Goal: Transaction & Acquisition: Purchase product/service

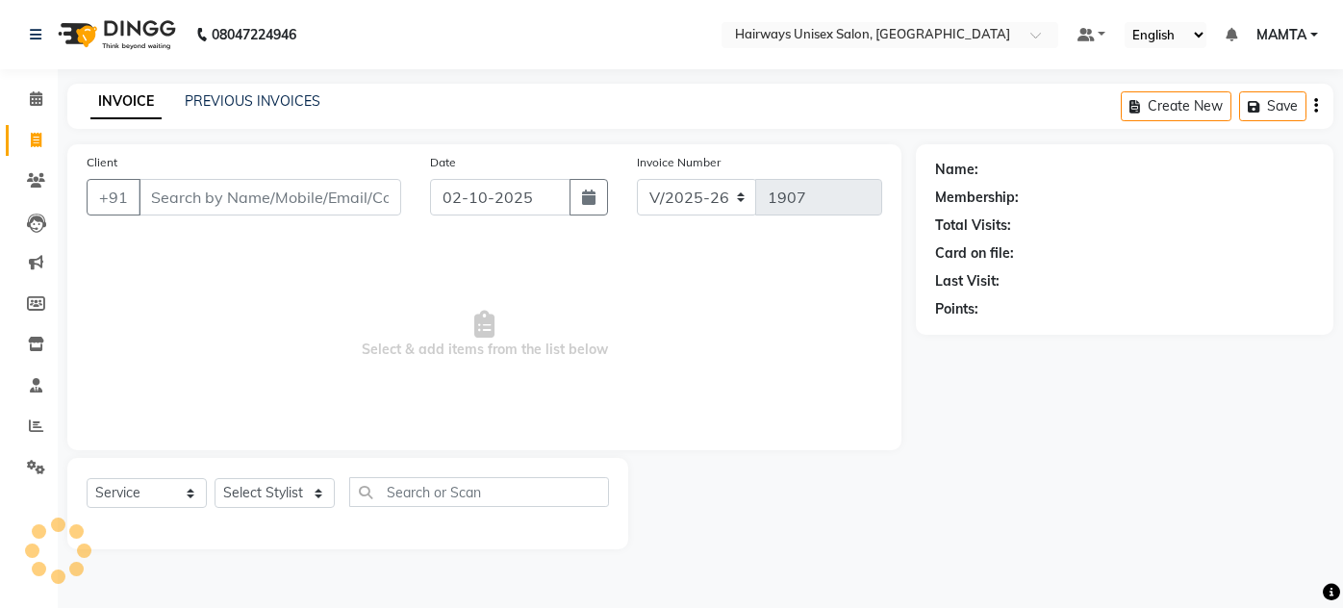
select select "8320"
select select "service"
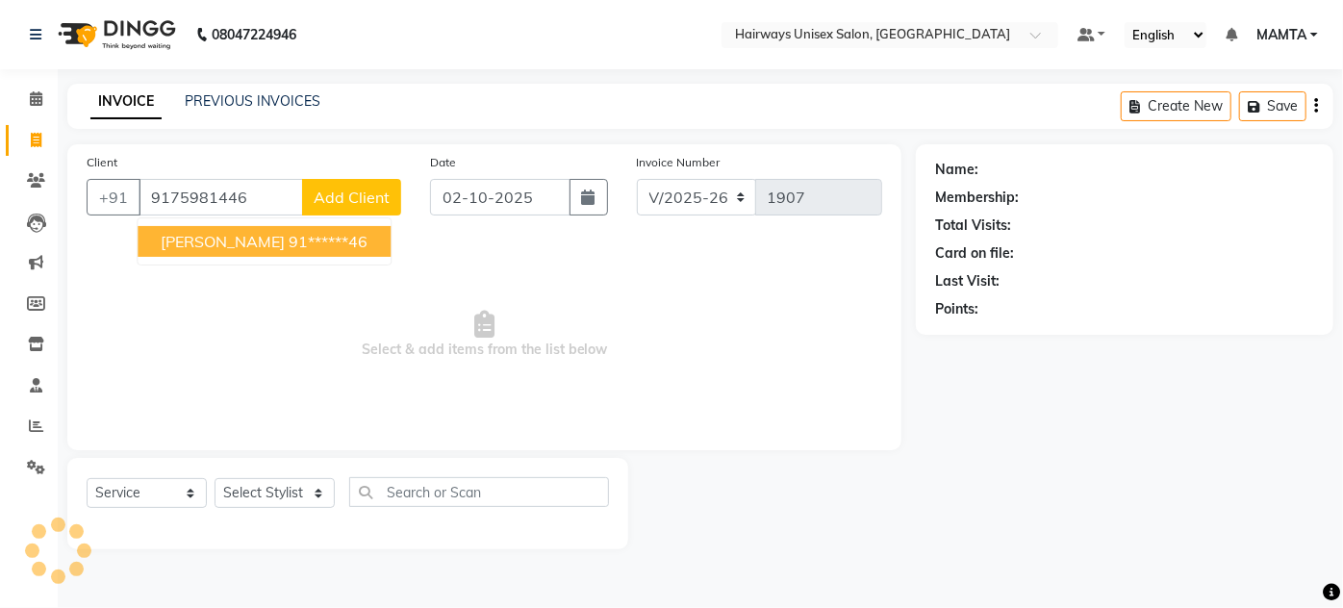
type input "9175981446"
select select "1: Object"
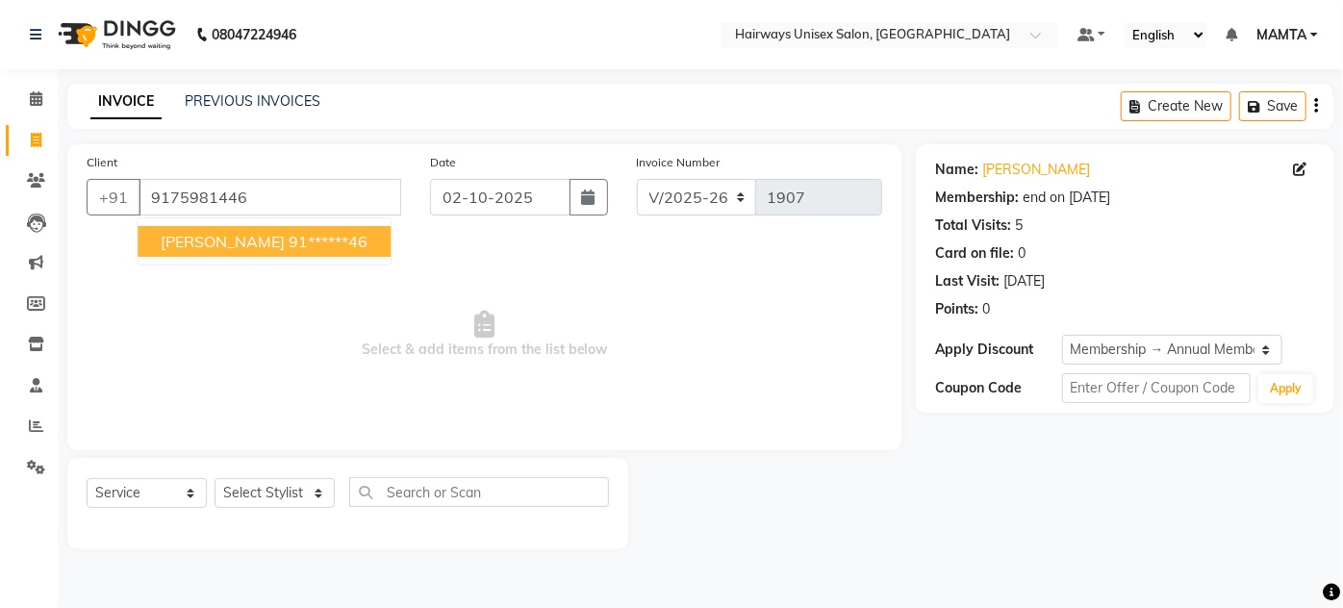
click at [246, 241] on span "[PERSON_NAME]" at bounding box center [223, 241] width 124 height 19
type input "91******46"
select select "1: Object"
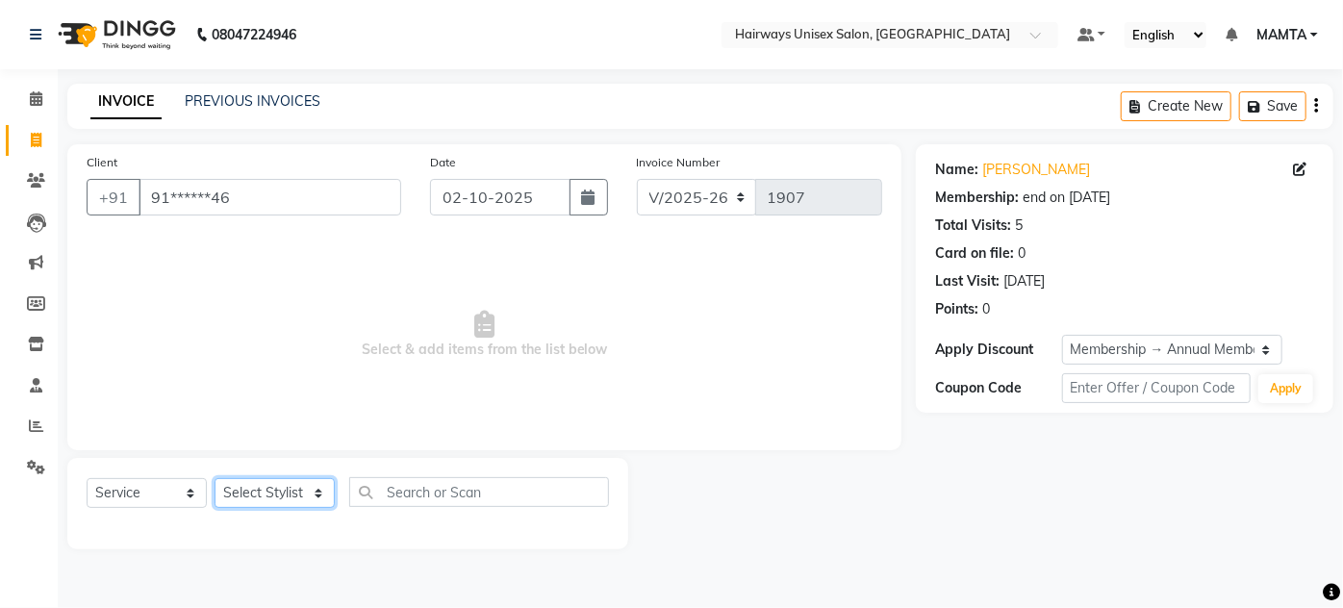
click at [256, 492] on select "Select Stylist [PERSON_NAME] [PERSON_NAME] [PERSON_NAME] MAMTA POOJA [PERSON_NA…" at bounding box center [275, 493] width 120 height 30
select select "81201"
click at [215, 478] on select "Select Stylist [PERSON_NAME] [PERSON_NAME] [PERSON_NAME] MAMTA POOJA [PERSON_NA…" at bounding box center [275, 493] width 120 height 30
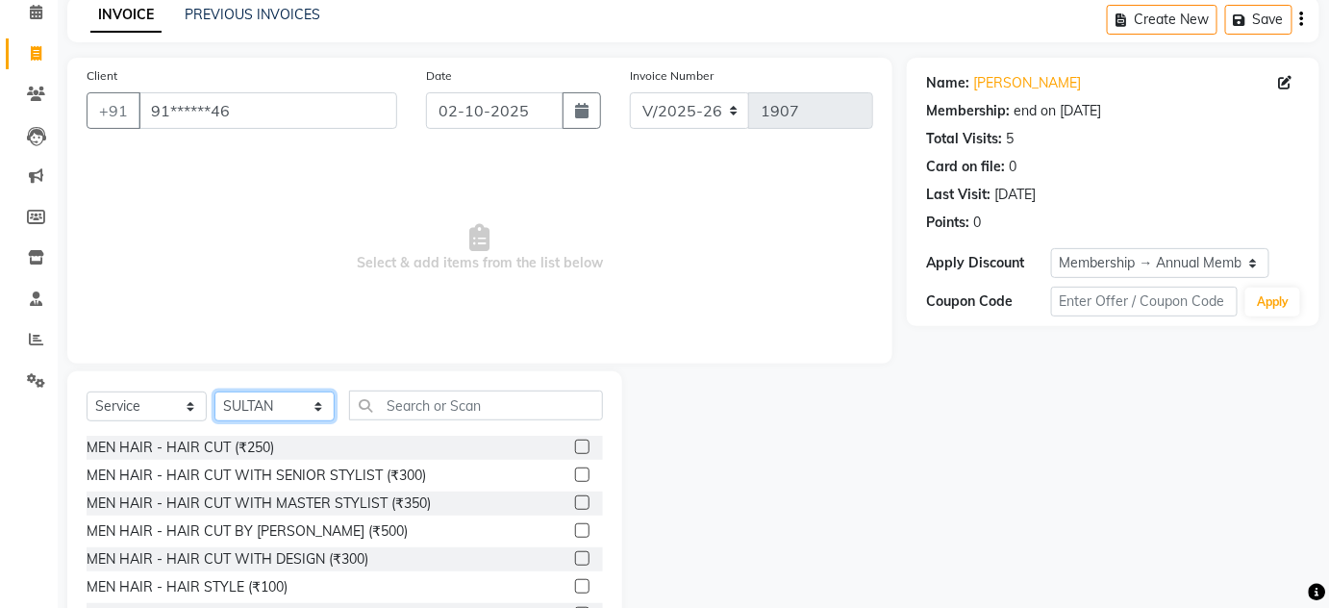
scroll to position [162, 0]
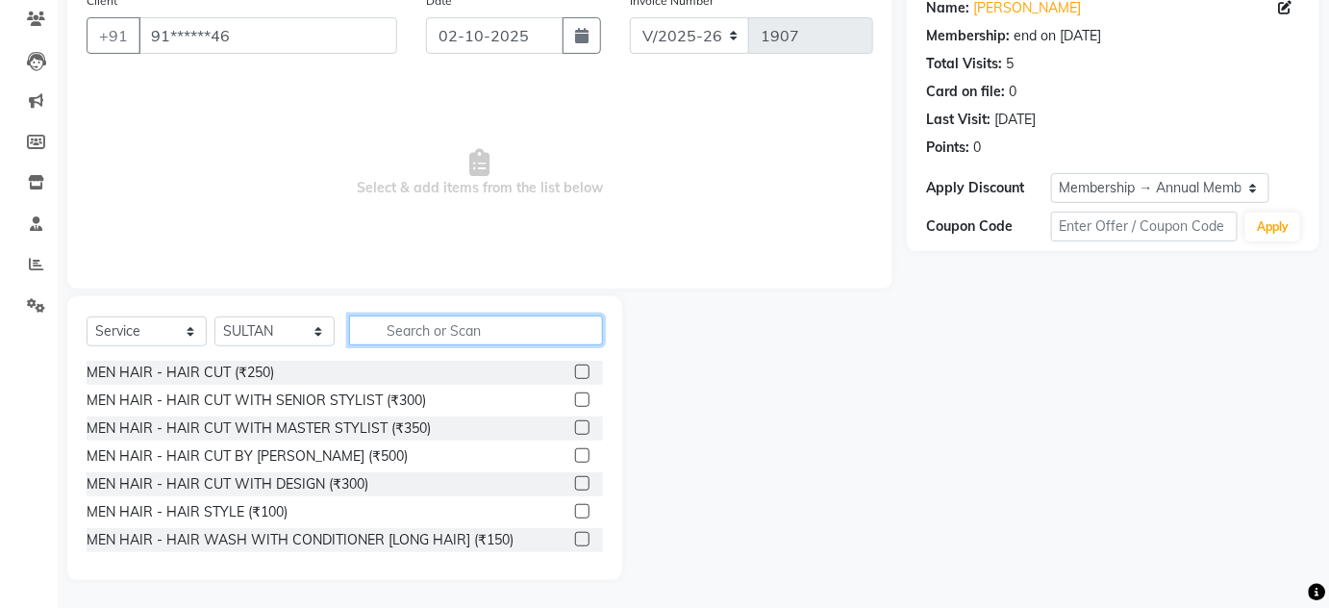
click at [399, 336] on input "text" at bounding box center [476, 330] width 254 height 30
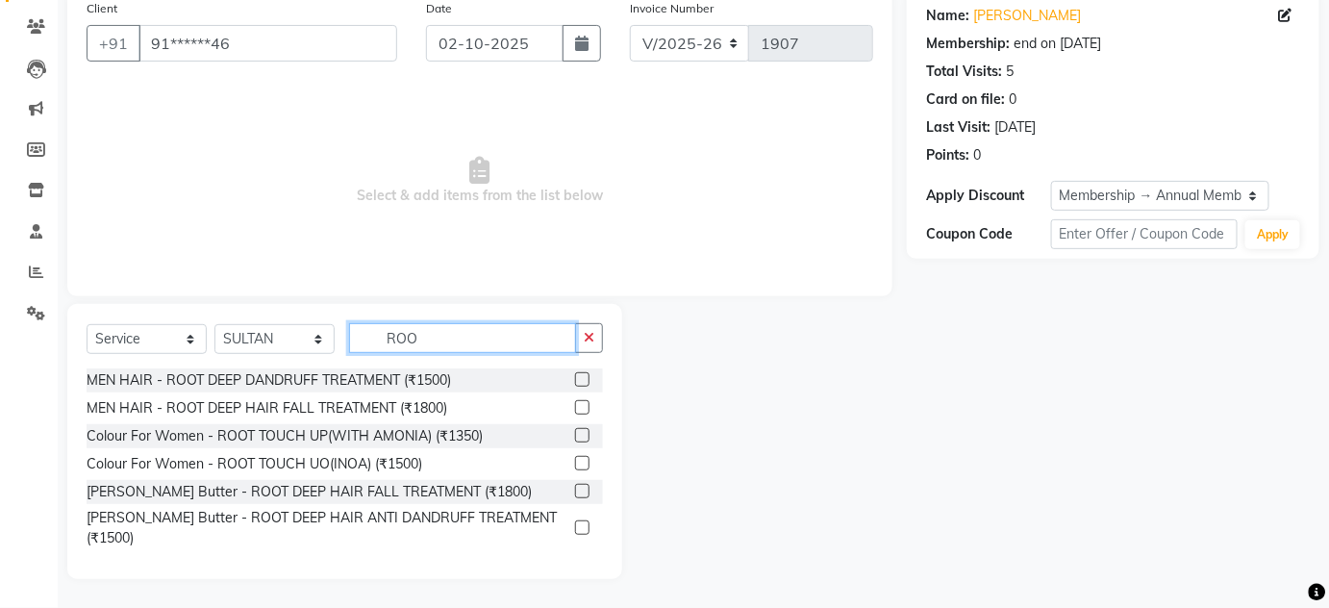
scroll to position [137, 0]
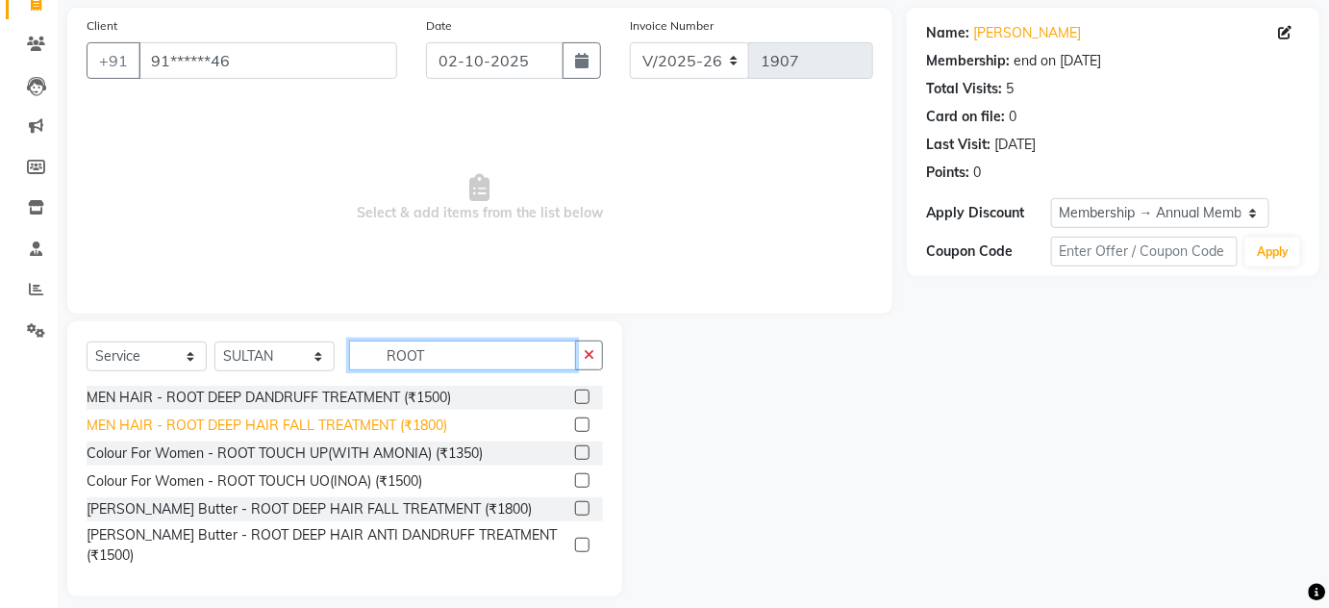
type input "ROOT"
click at [376, 424] on div "MEN HAIR - ROOT DEEP HAIR FALL TREATMENT (₹1800)" at bounding box center [267, 426] width 361 height 20
checkbox input "false"
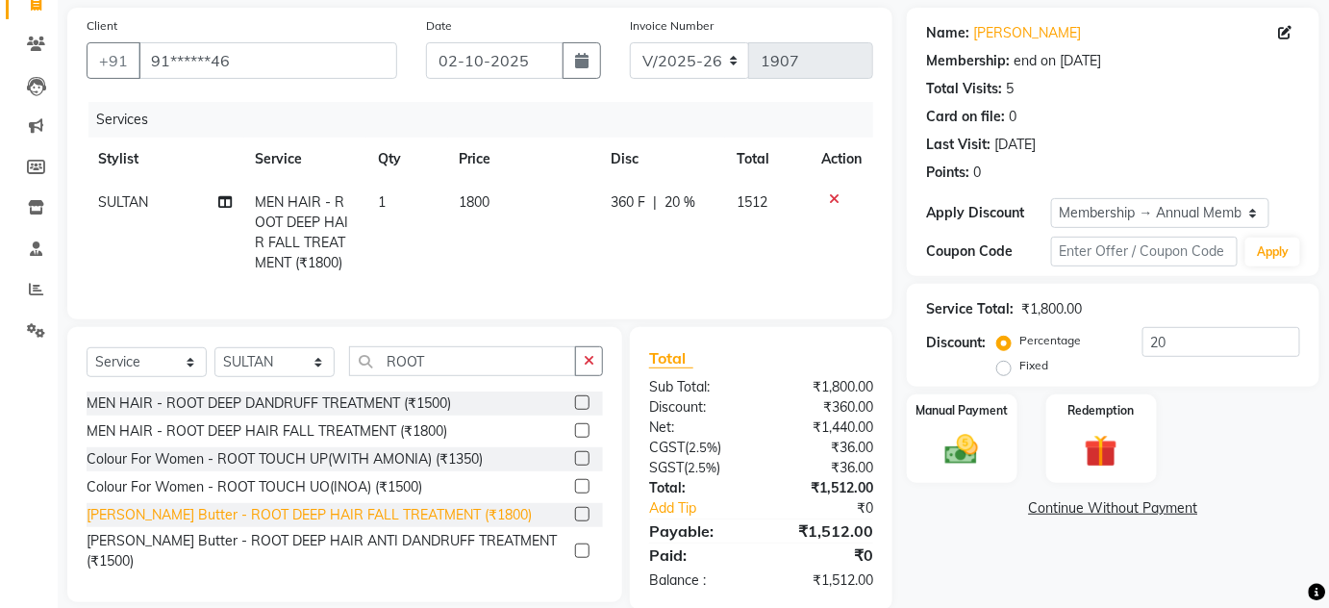
scroll to position [179, 0]
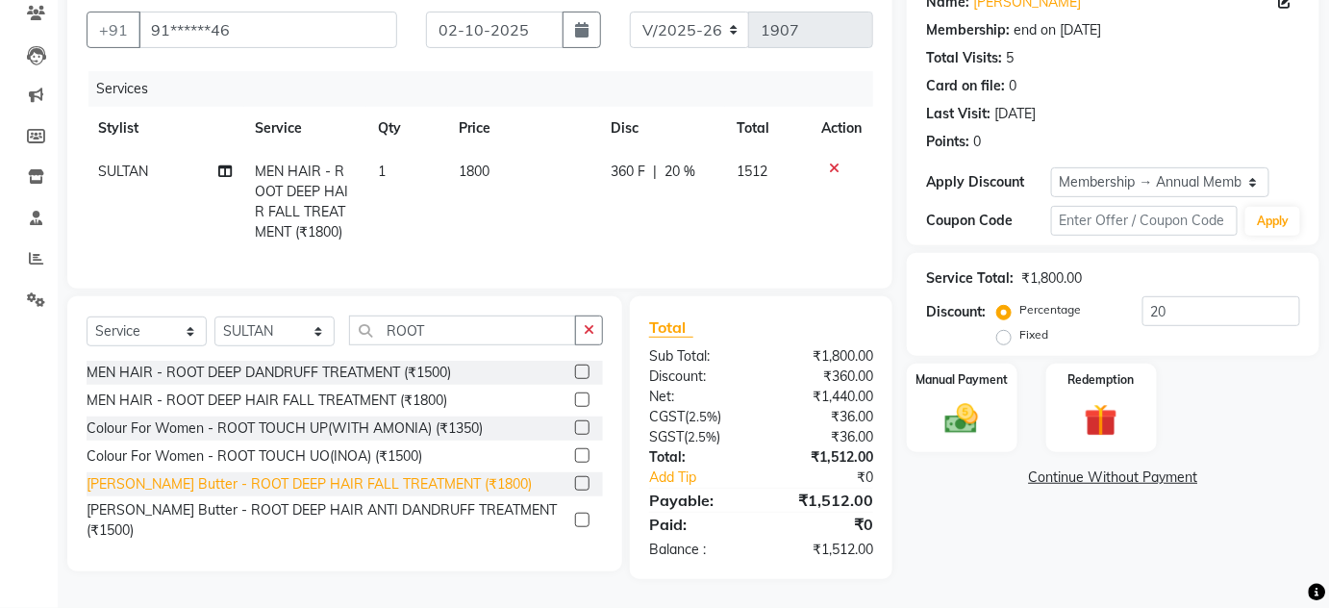
click at [364, 484] on div "[PERSON_NAME] Butter - ROOT DEEP HAIR FALL TREATMENT (₹1800)" at bounding box center [309, 484] width 445 height 20
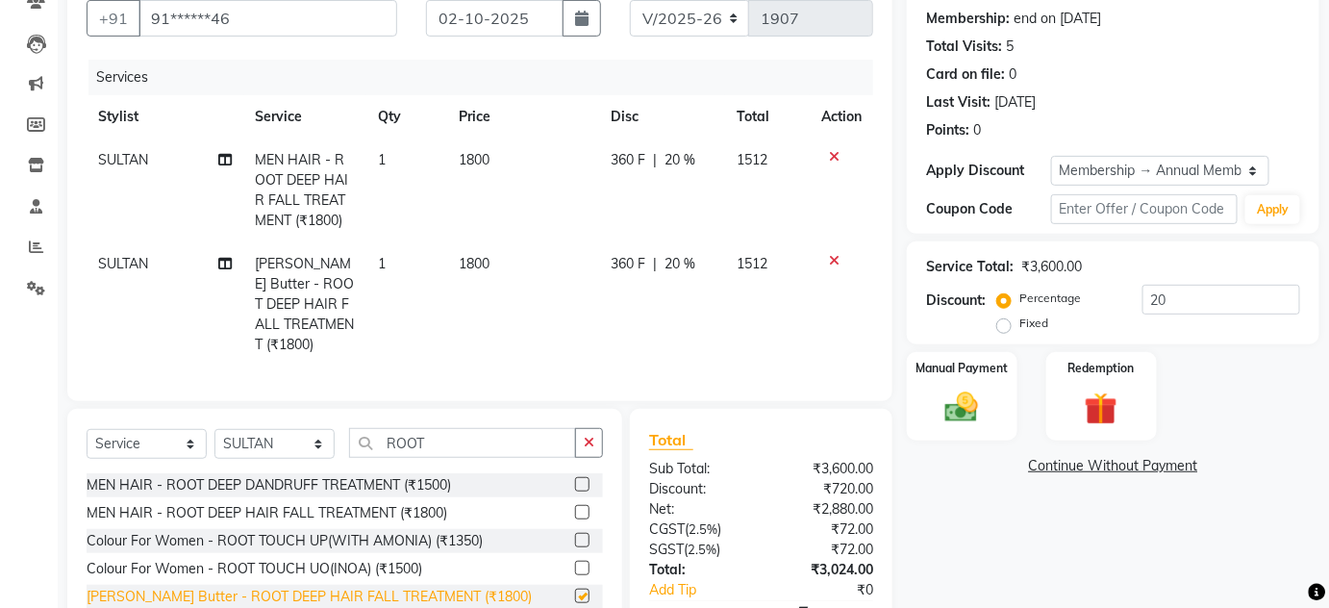
checkbox input "false"
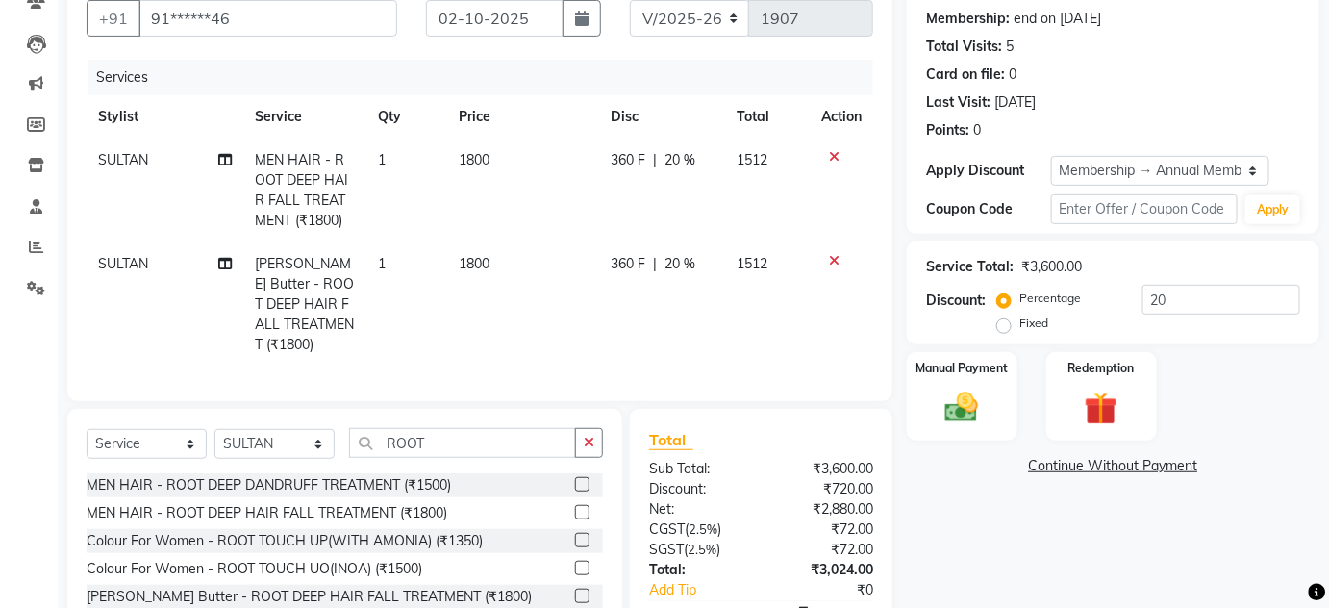
click at [825, 154] on div at bounding box center [841, 156] width 40 height 13
click at [834, 155] on icon at bounding box center [834, 156] width 11 height 13
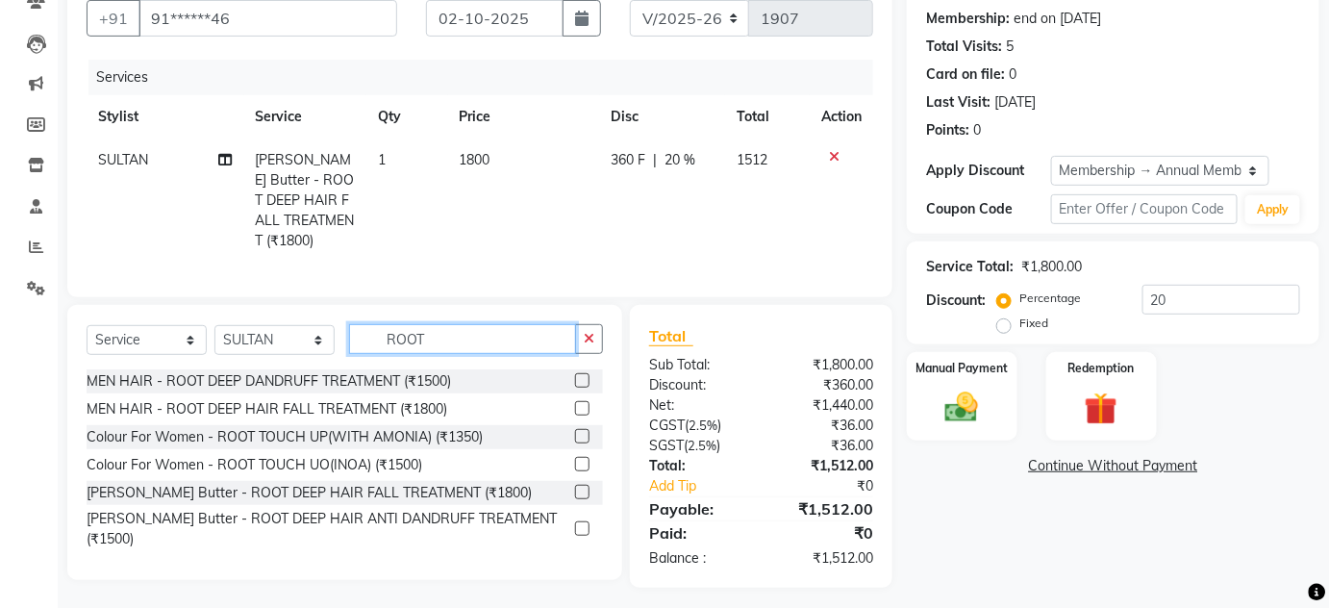
drag, startPoint x: 467, startPoint y: 330, endPoint x: 369, endPoint y: 335, distance: 97.3
click at [369, 335] on input "ROOT" at bounding box center [462, 339] width 227 height 30
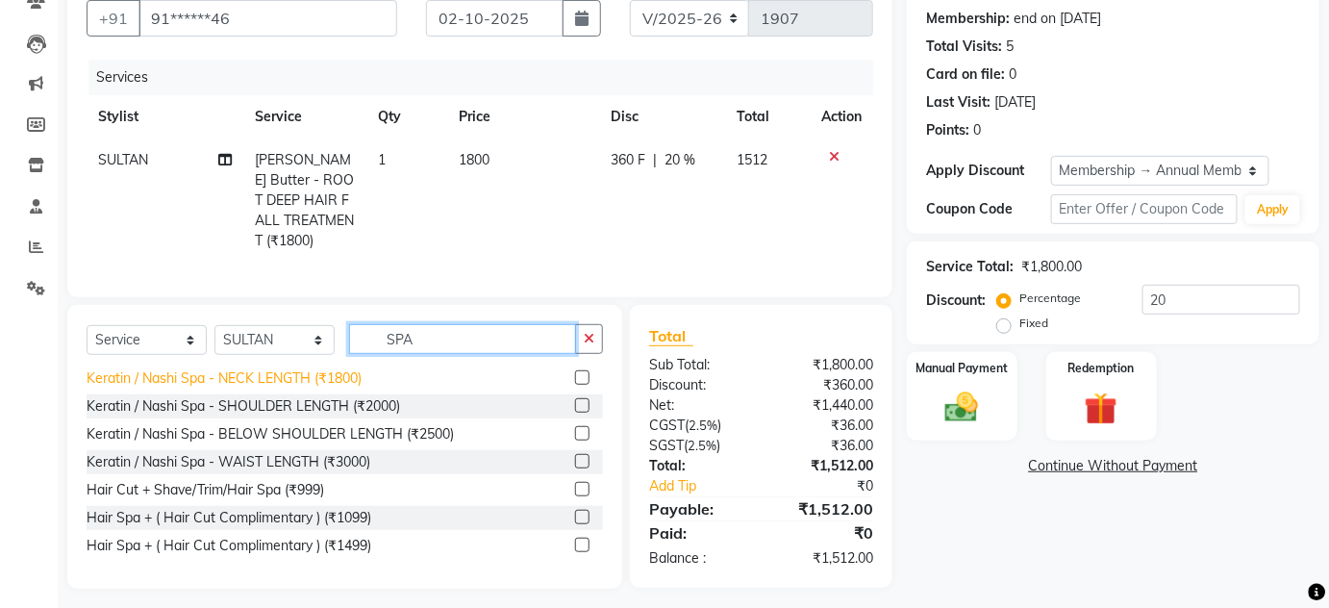
scroll to position [181, 0]
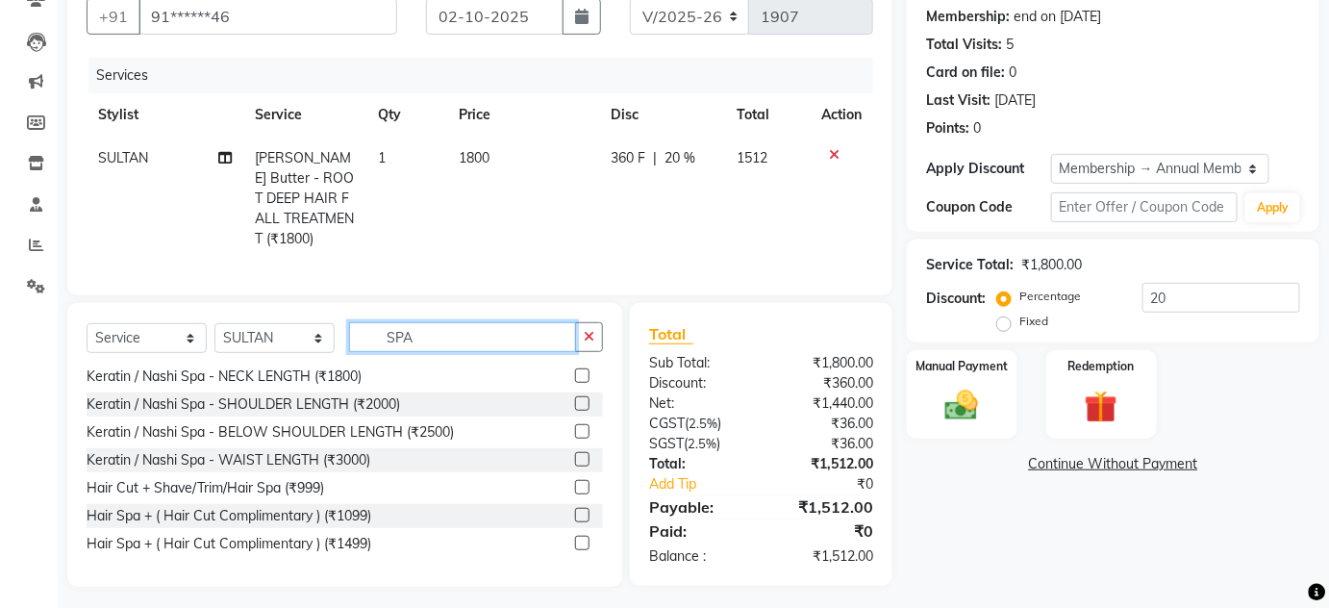
drag, startPoint x: 423, startPoint y: 327, endPoint x: 338, endPoint y: 316, distance: 86.3
click at [346, 322] on div "Select Service Product Membership Package Voucher Prepaid Gift Card Select Styl…" at bounding box center [345, 344] width 517 height 45
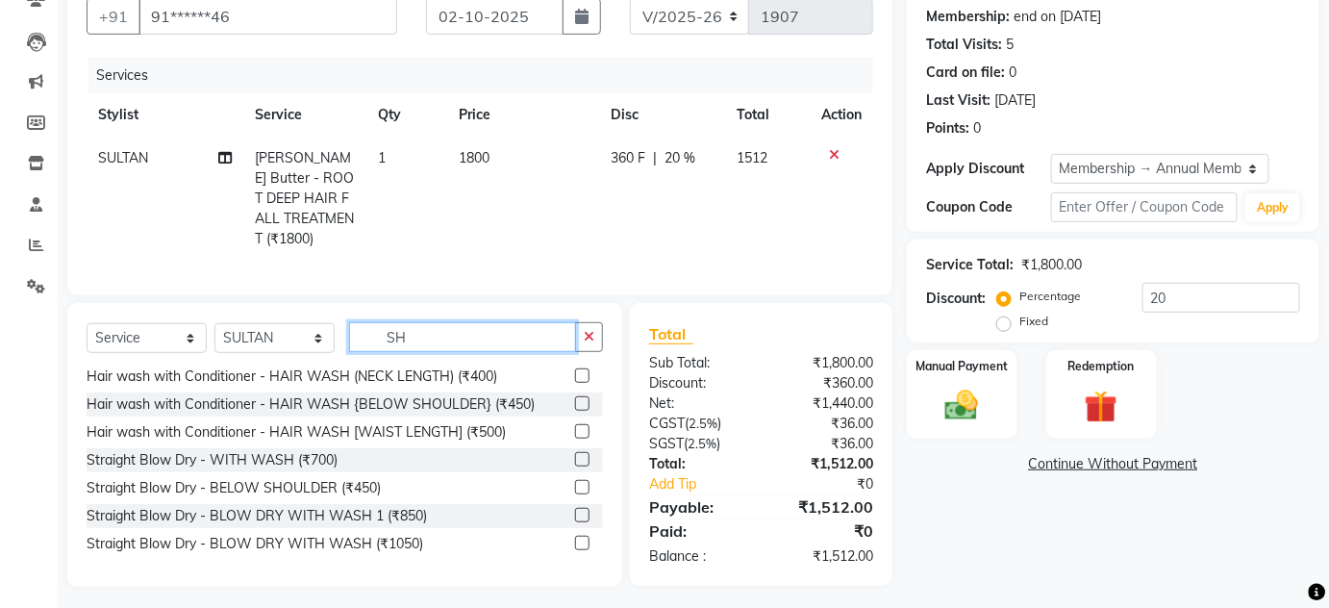
scroll to position [3, 0]
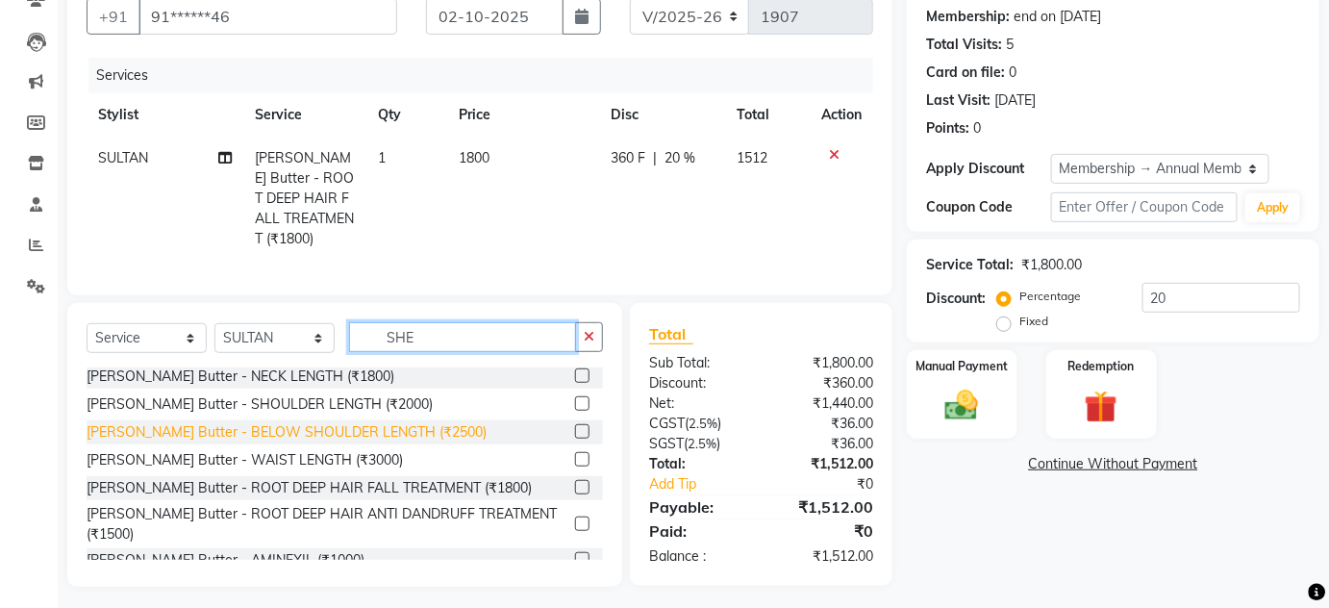
type input "SHE"
click at [356, 422] on div "[PERSON_NAME] Butter - BELOW SHOULDER LENGTH (₹2500)" at bounding box center [287, 432] width 400 height 20
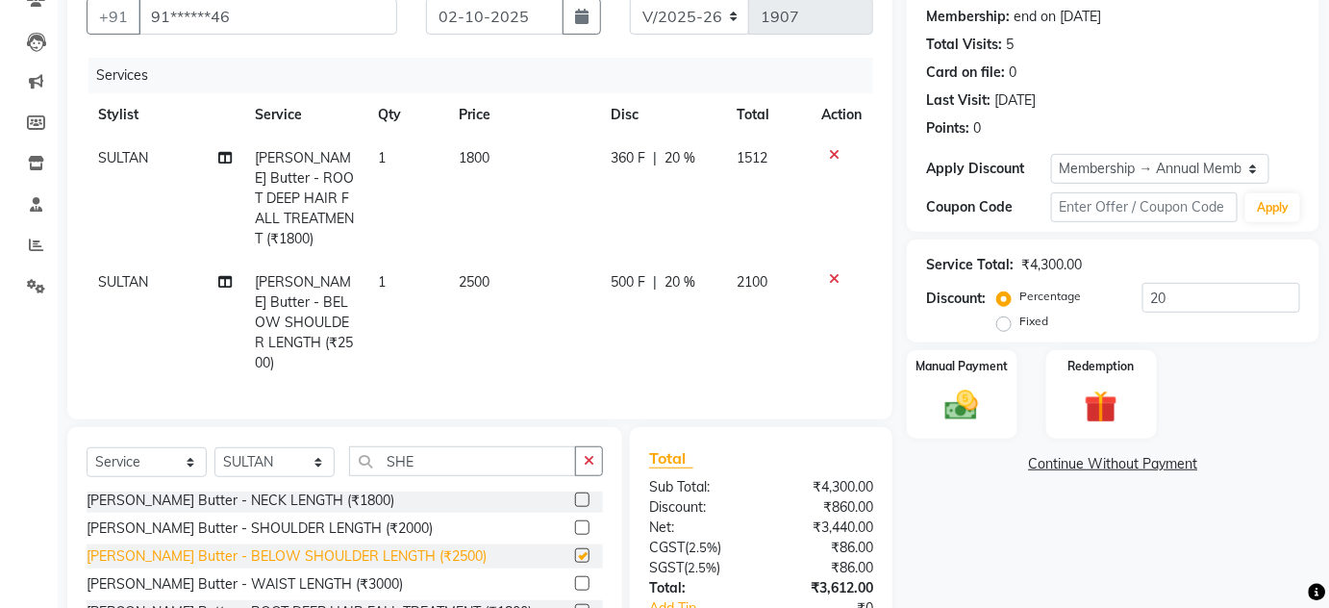
checkbox input "false"
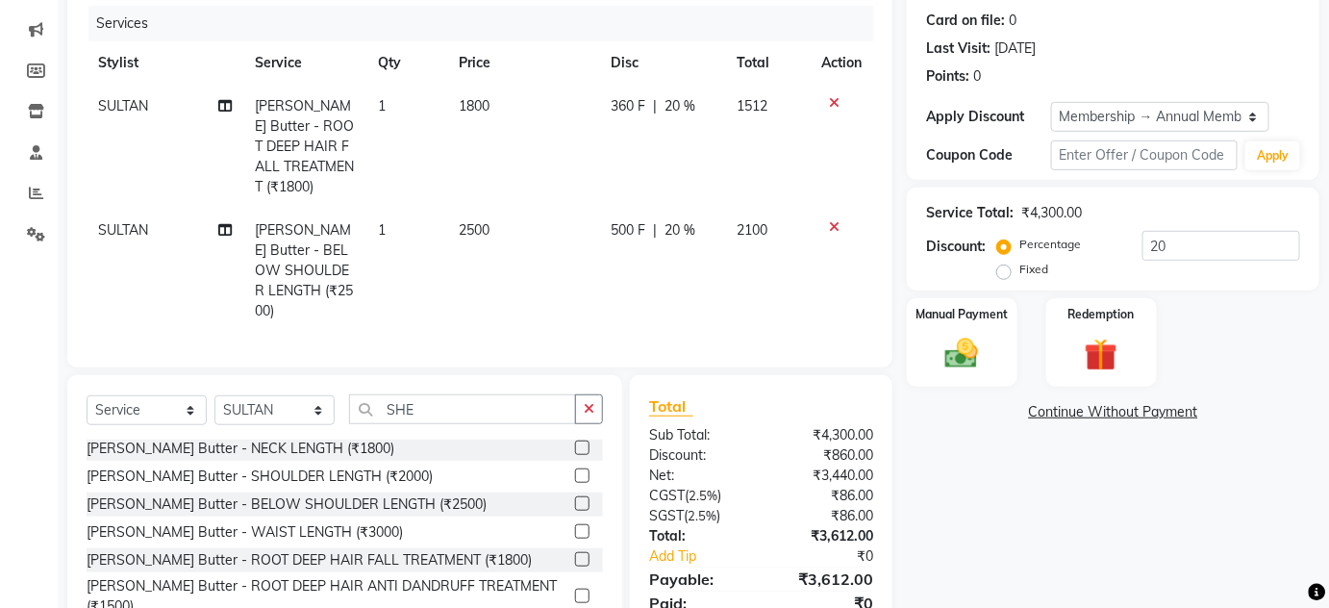
scroll to position [285, 0]
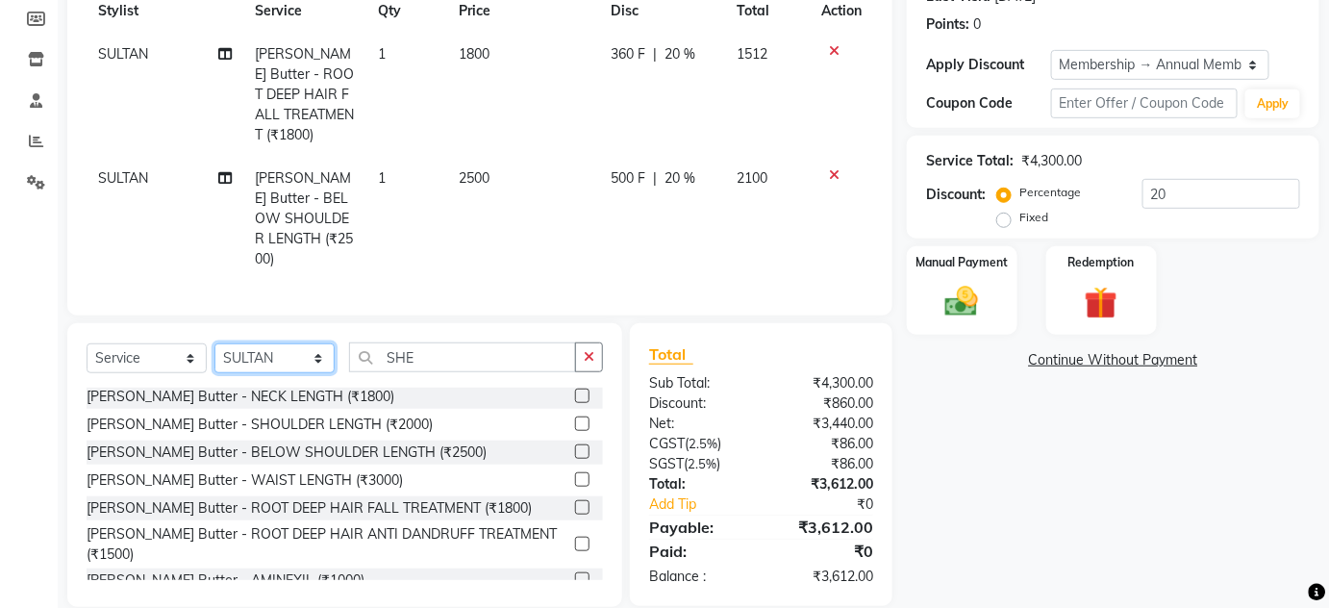
click at [265, 343] on select "Select Stylist [PERSON_NAME] [PERSON_NAME] [PERSON_NAME] MAMTA POOJA [PERSON_NA…" at bounding box center [275, 358] width 120 height 30
select select "80508"
click at [215, 343] on select "Select Stylist [PERSON_NAME] [PERSON_NAME] [PERSON_NAME] MAMTA POOJA [PERSON_NA…" at bounding box center [275, 358] width 120 height 30
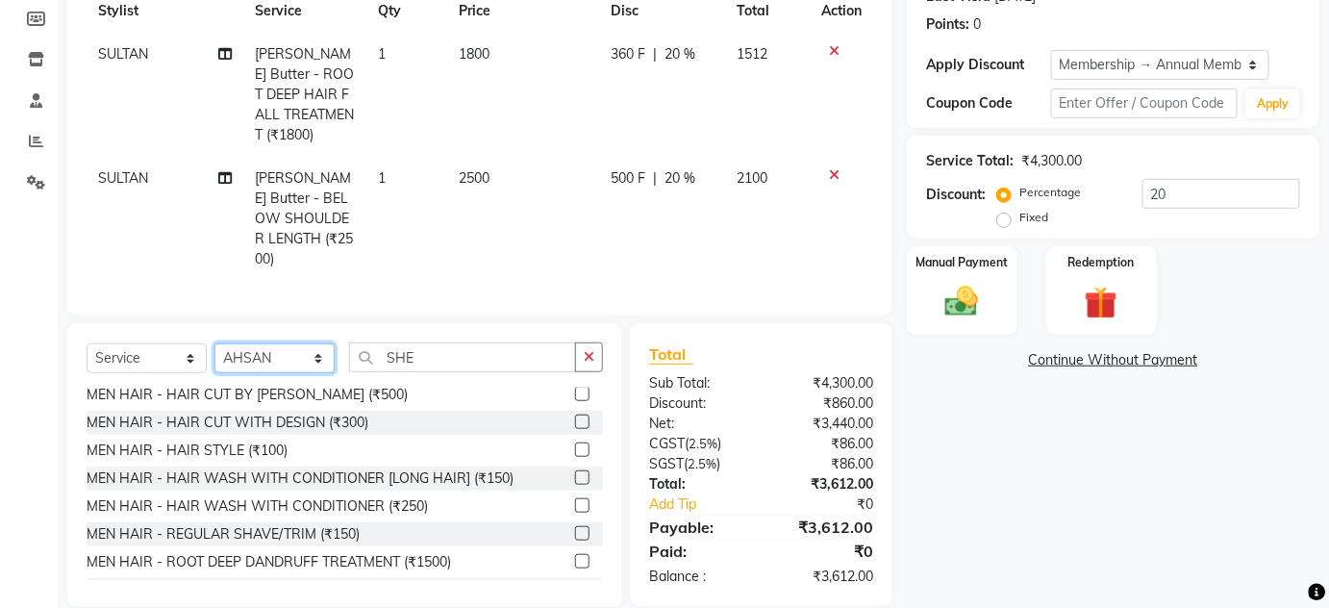
scroll to position [90, 0]
click at [320, 522] on div "MEN HAIR - REGULAR SHAVE/TRIM (₹150)" at bounding box center [223, 532] width 273 height 20
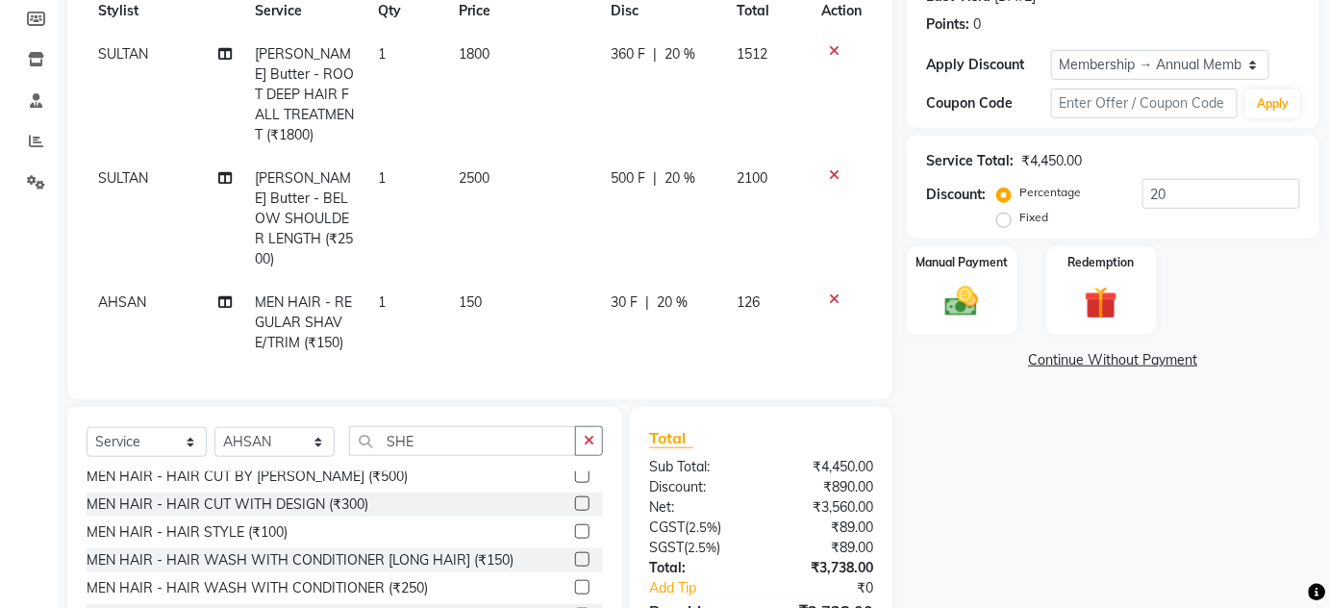
checkbox input "false"
drag, startPoint x: 425, startPoint y: 418, endPoint x: 355, endPoint y: 379, distance: 80.5
click at [374, 426] on input "SHE" at bounding box center [462, 441] width 227 height 30
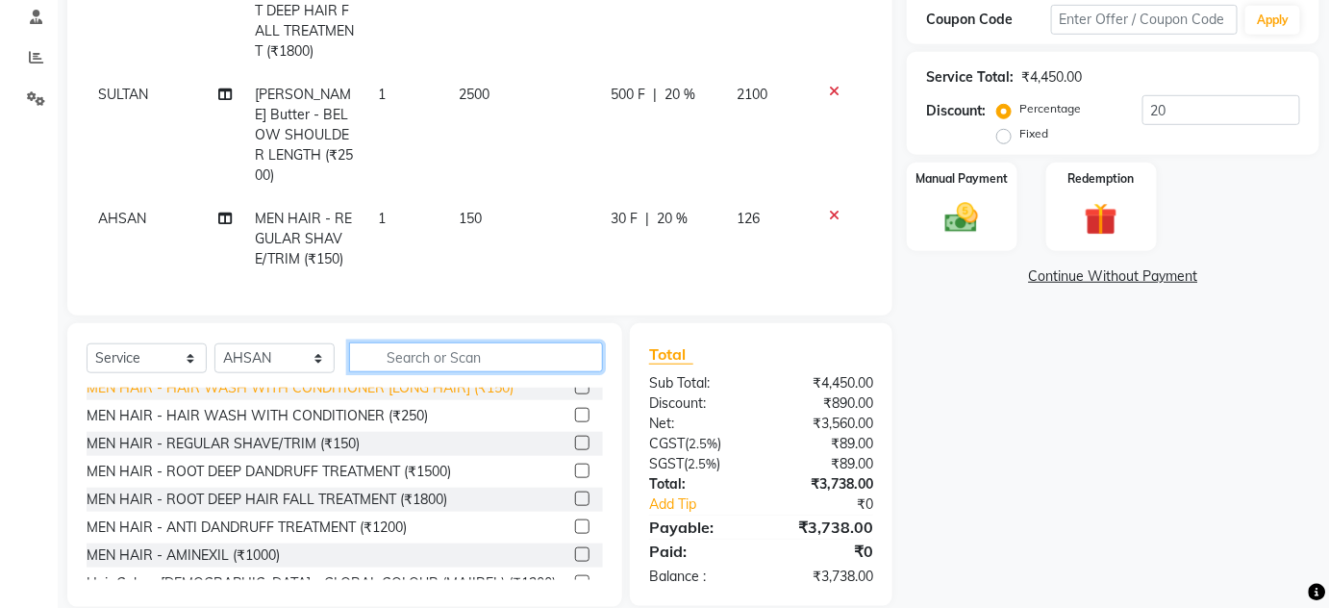
scroll to position [265, 0]
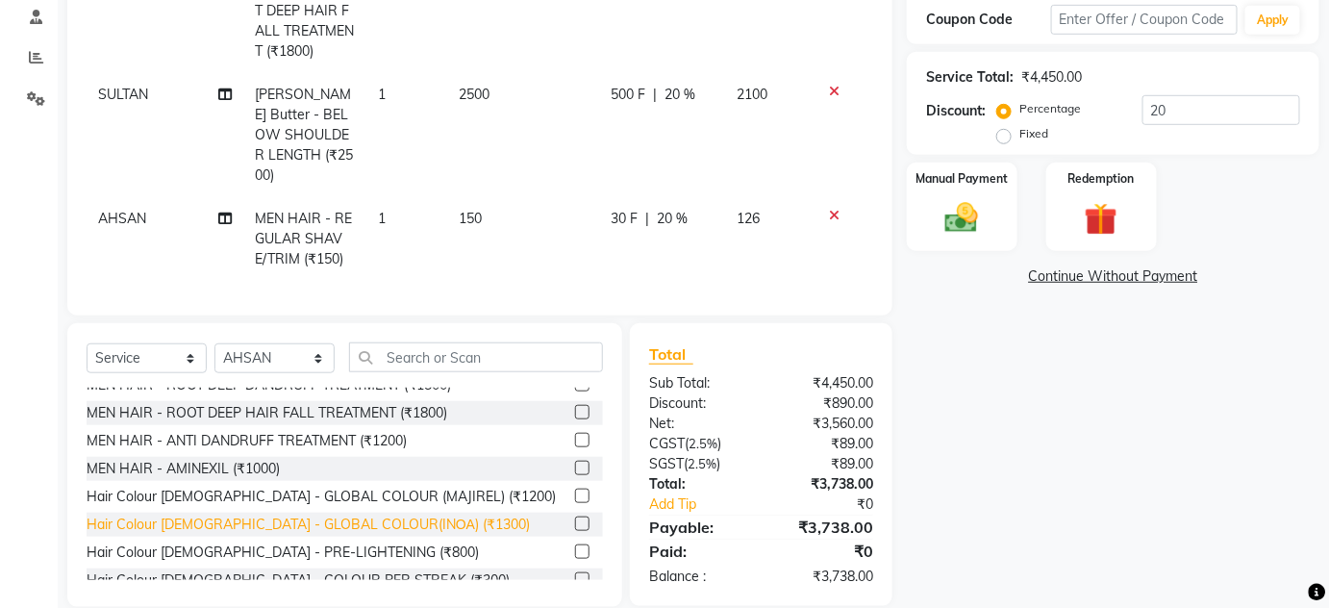
click at [304, 515] on div "Hair Colour [DEMOGRAPHIC_DATA] - GLOBAL COLOUR(INΟΑ) (₹1300)" at bounding box center [308, 525] width 443 height 20
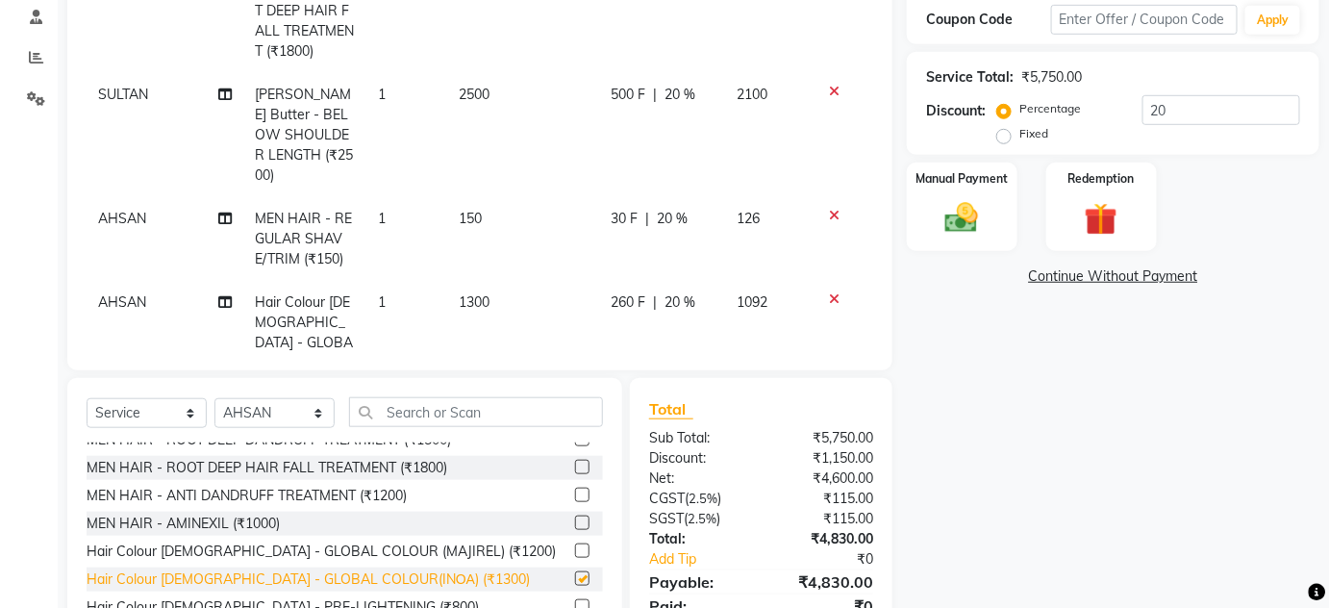
checkbox input "false"
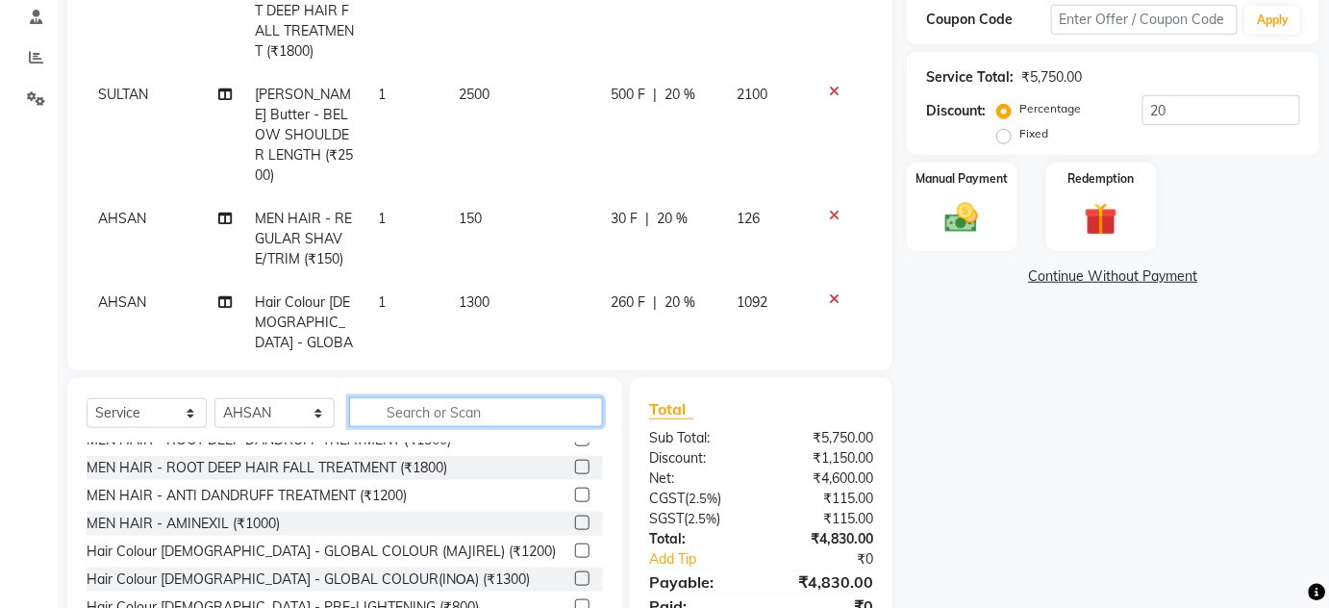
click at [480, 415] on input "text" at bounding box center [476, 412] width 254 height 30
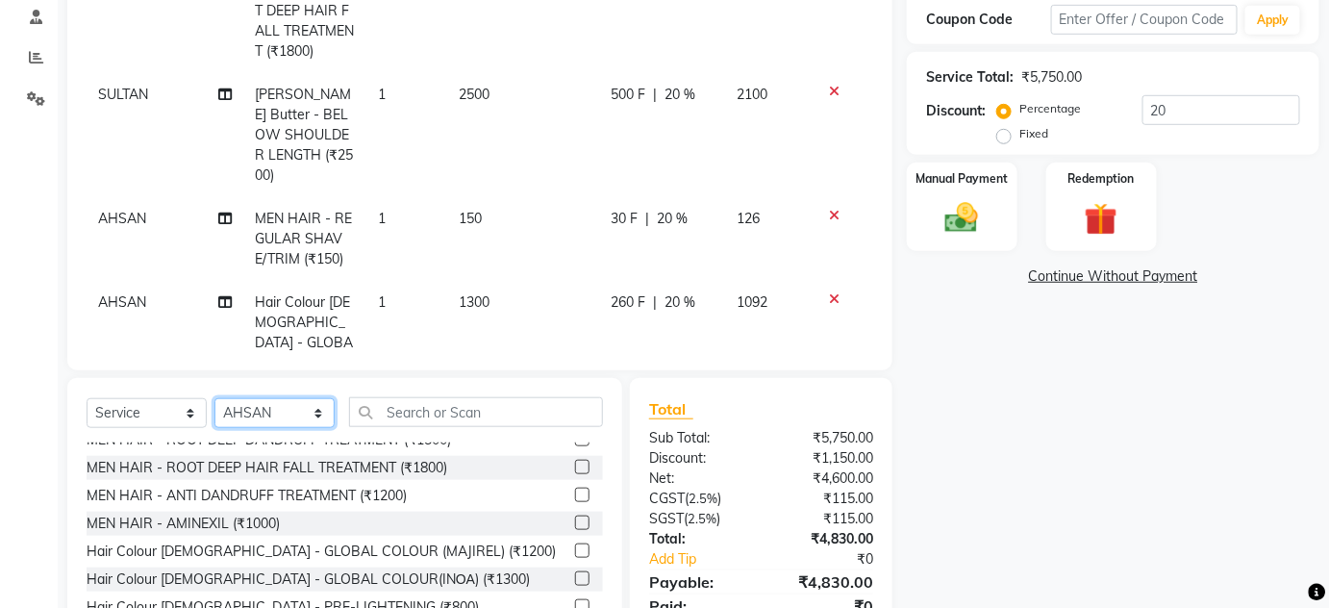
click at [277, 401] on select "Select Stylist [PERSON_NAME] [PERSON_NAME] [PERSON_NAME] MAMTA POOJA [PERSON_NA…" at bounding box center [275, 413] width 120 height 30
select select "80511"
click at [215, 398] on select "Select Stylist [PERSON_NAME] [PERSON_NAME] [PERSON_NAME] MAMTA POOJA [PERSON_NA…" at bounding box center [275, 413] width 120 height 30
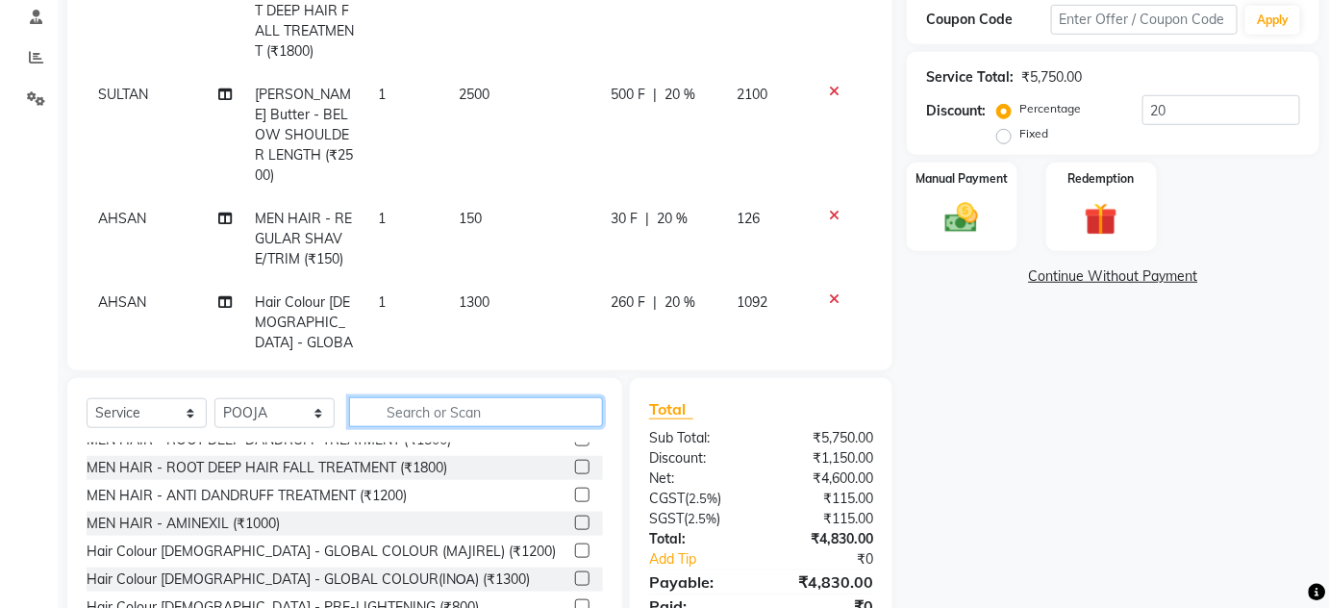
click at [422, 416] on input "text" at bounding box center [476, 412] width 254 height 30
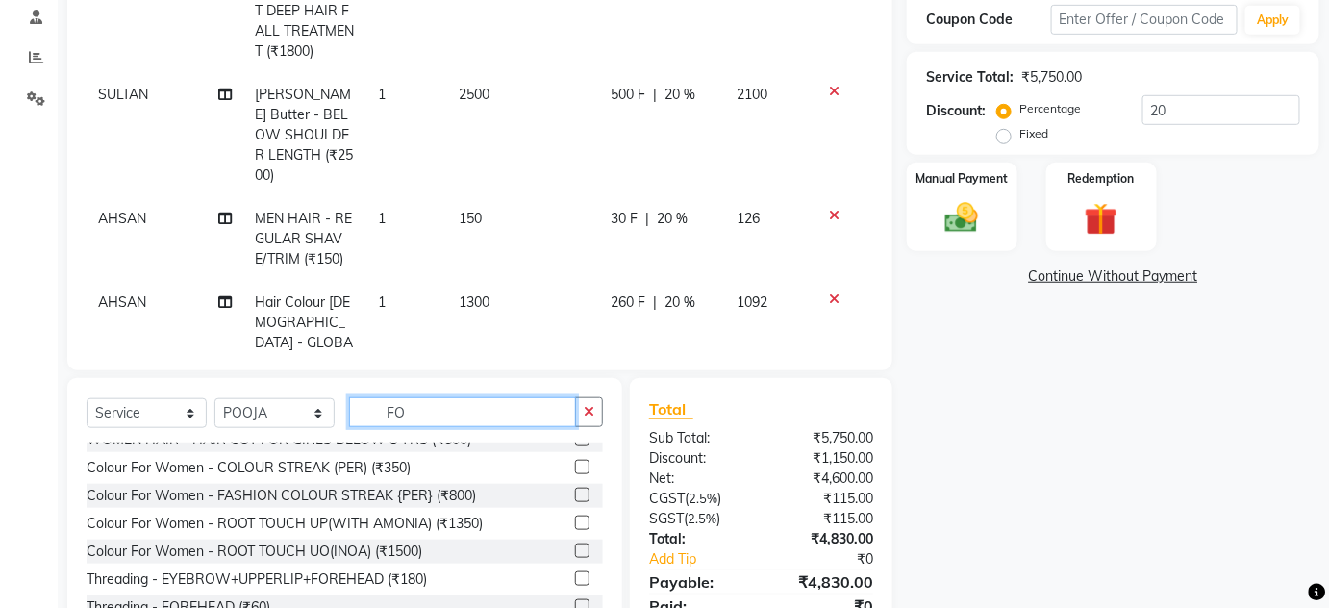
scroll to position [0, 0]
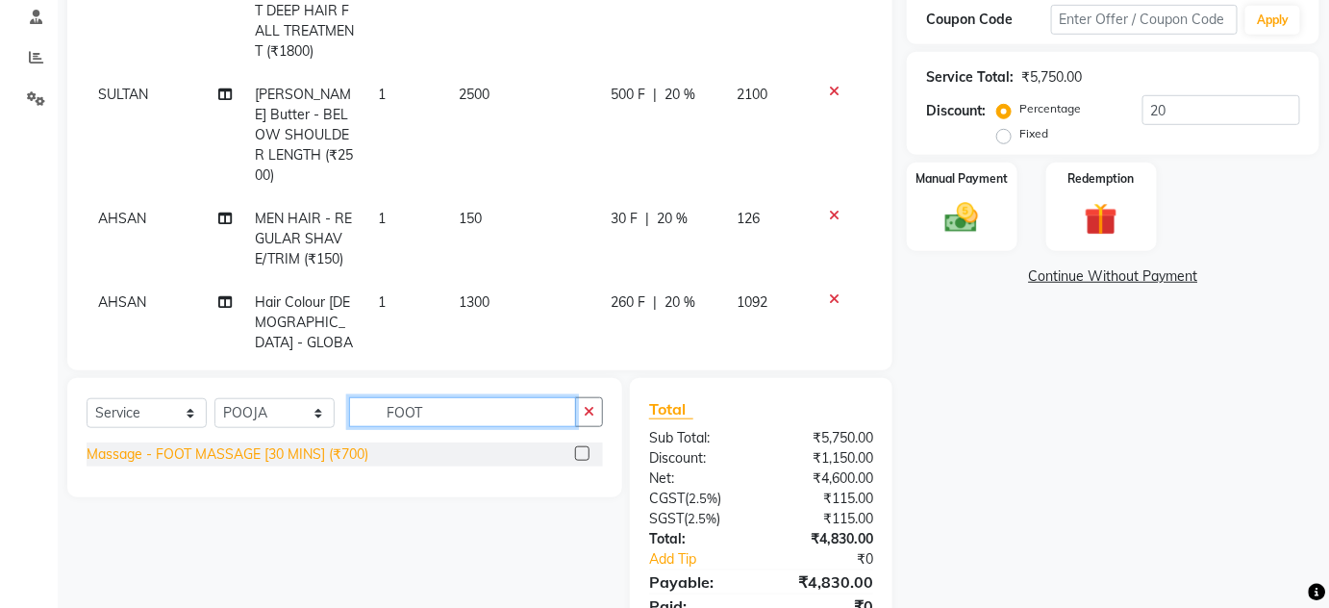
type input "FOOT"
click at [332, 451] on div "Massage - FOOT MASSAGE [30 MINS] (₹700)" at bounding box center [228, 454] width 282 height 20
checkbox input "false"
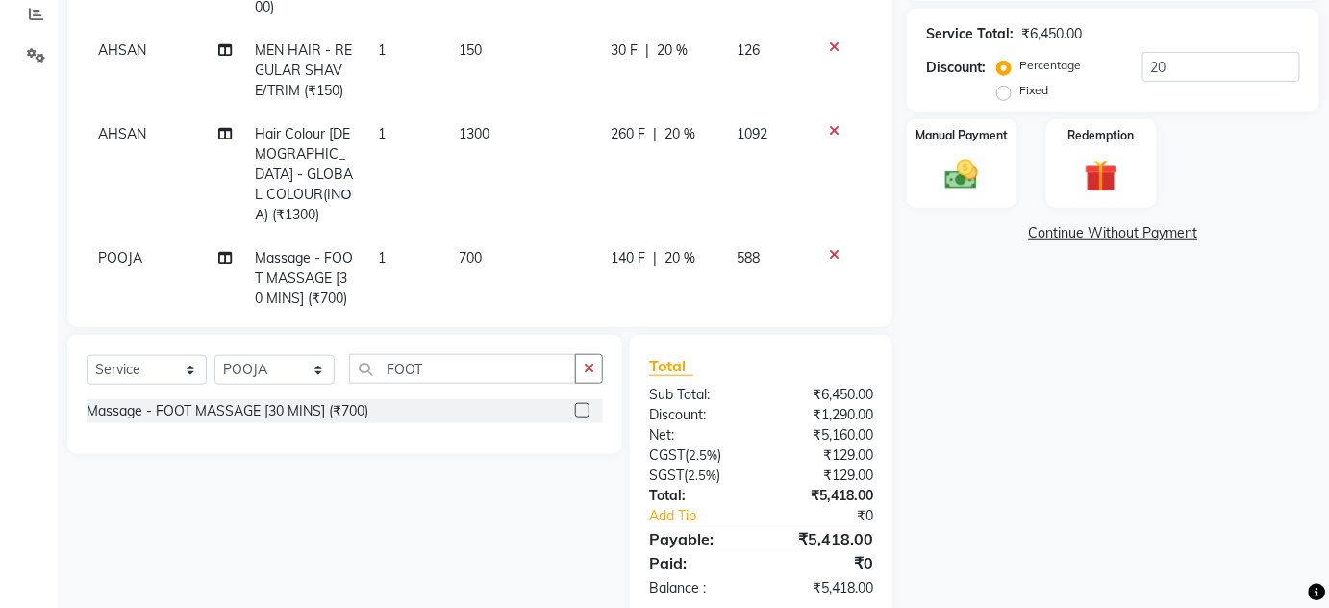
scroll to position [448, 0]
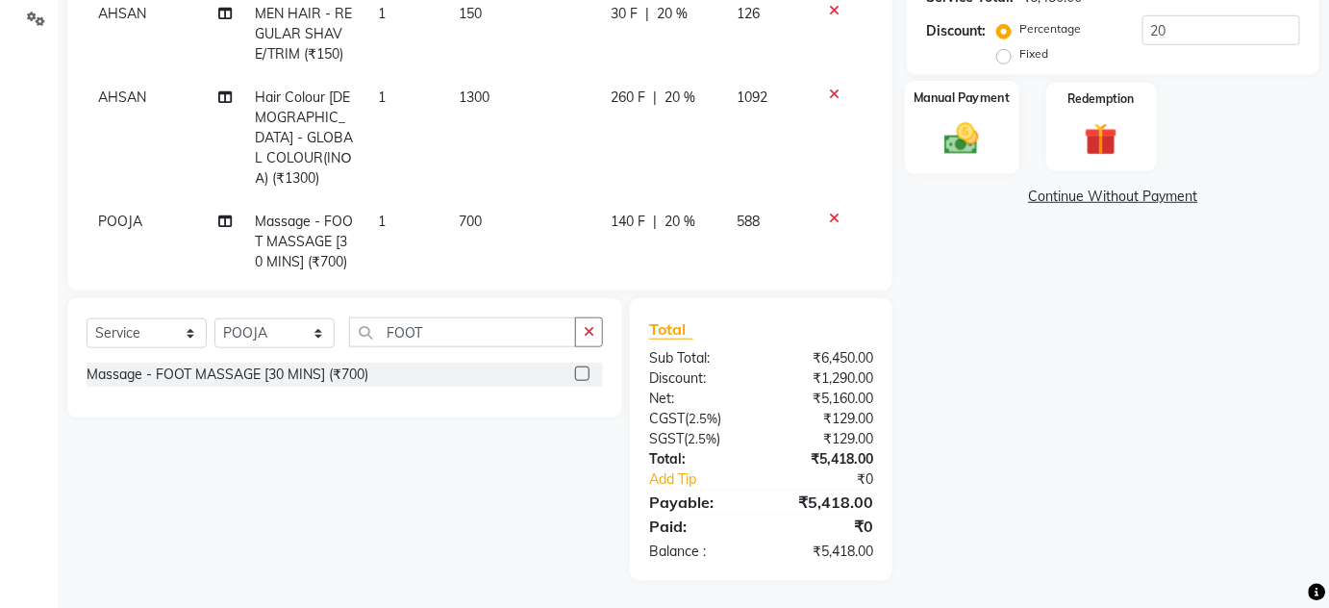
click at [931, 113] on div "Manual Payment" at bounding box center [962, 127] width 114 height 93
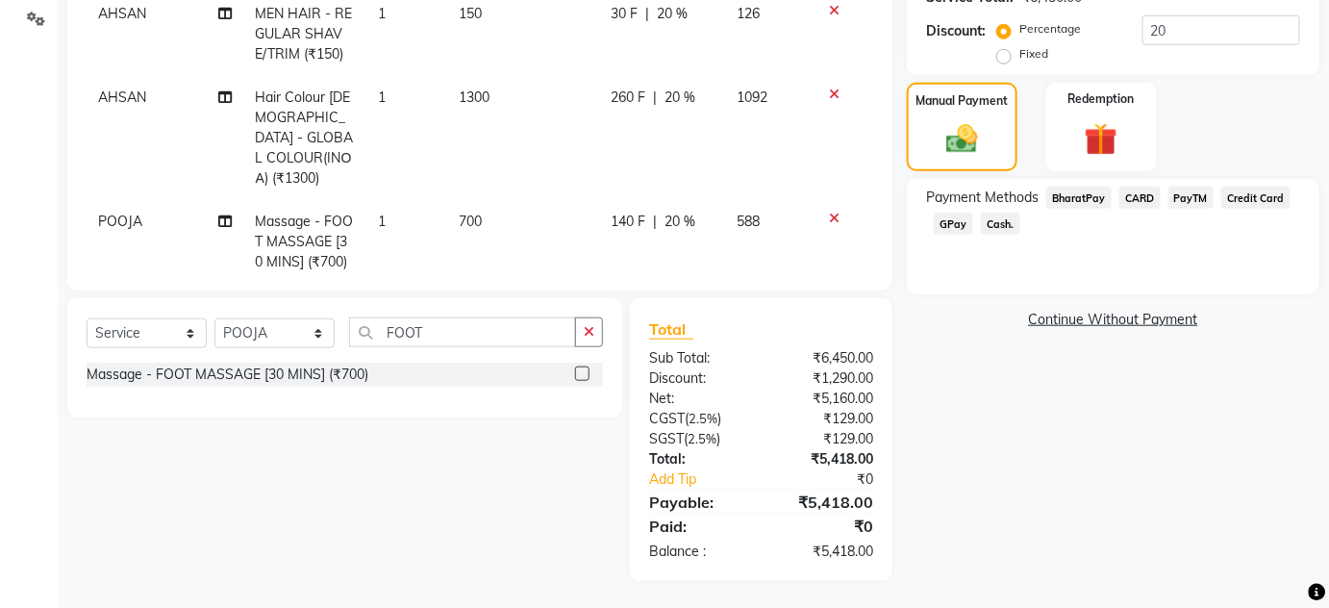
click at [1151, 199] on span "CARD" at bounding box center [1140, 198] width 41 height 22
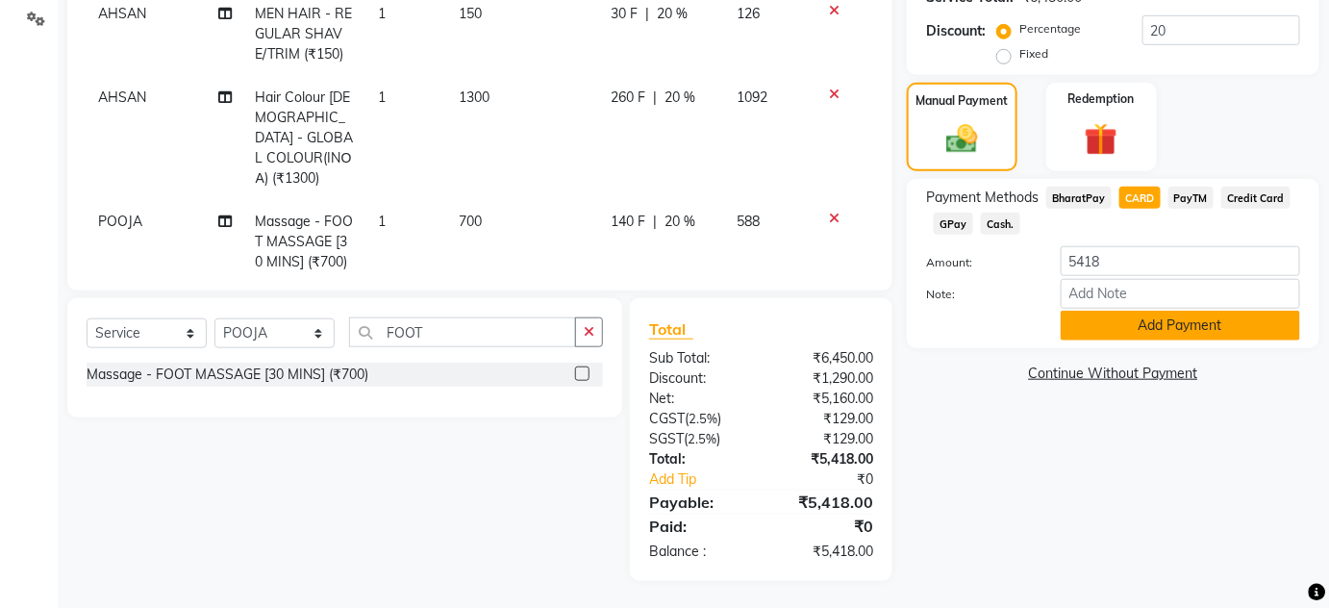
click at [1140, 327] on button "Add Payment" at bounding box center [1181, 326] width 240 height 30
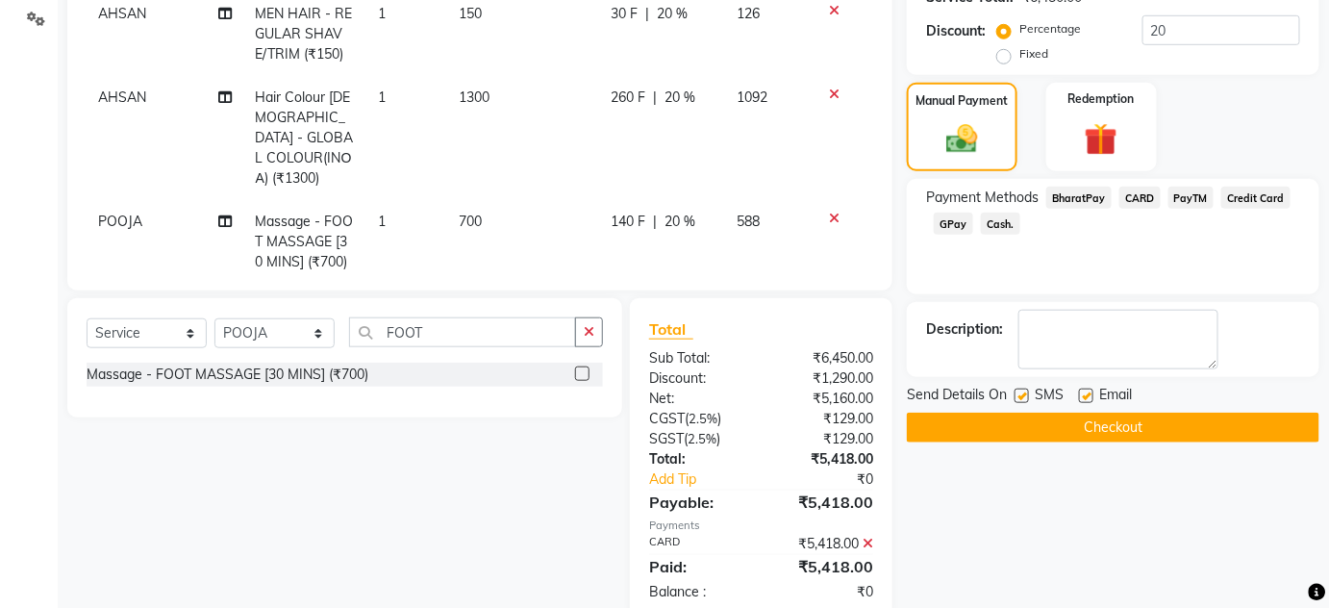
click at [1025, 398] on label at bounding box center [1022, 396] width 14 height 14
click at [1025, 398] on input "checkbox" at bounding box center [1021, 397] width 13 height 13
checkbox input "false"
click at [1092, 394] on label at bounding box center [1086, 396] width 14 height 14
click at [1092, 394] on input "checkbox" at bounding box center [1085, 397] width 13 height 13
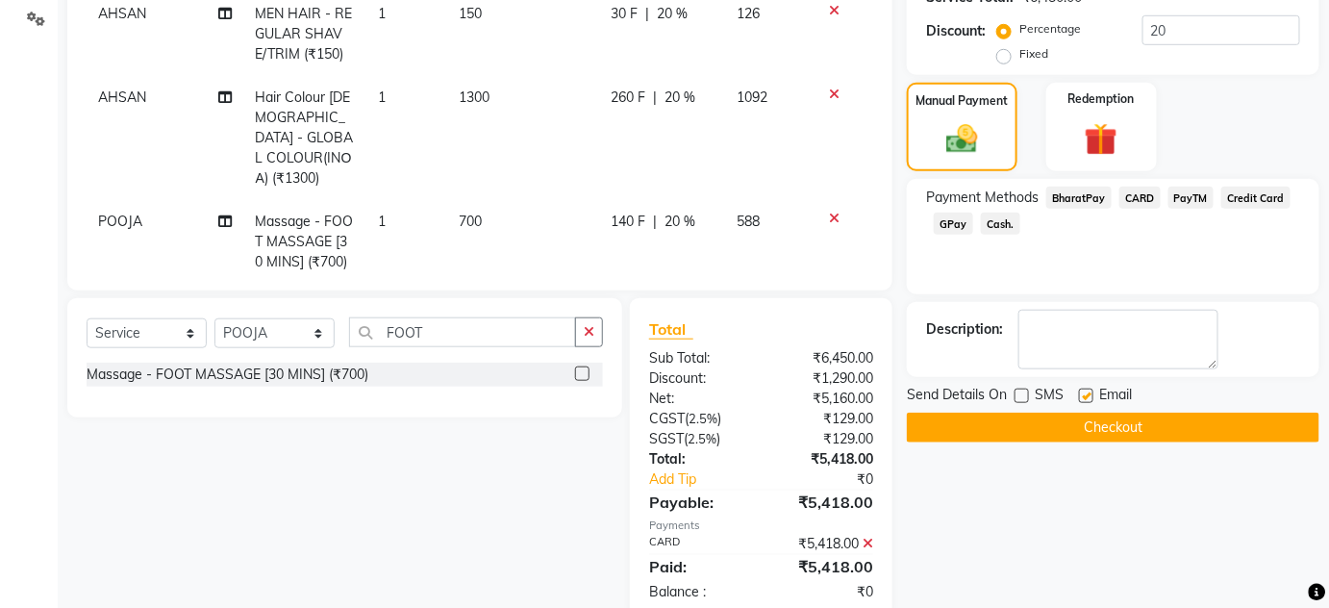
checkbox input "false"
click at [1090, 416] on button "Checkout" at bounding box center [1113, 428] width 413 height 30
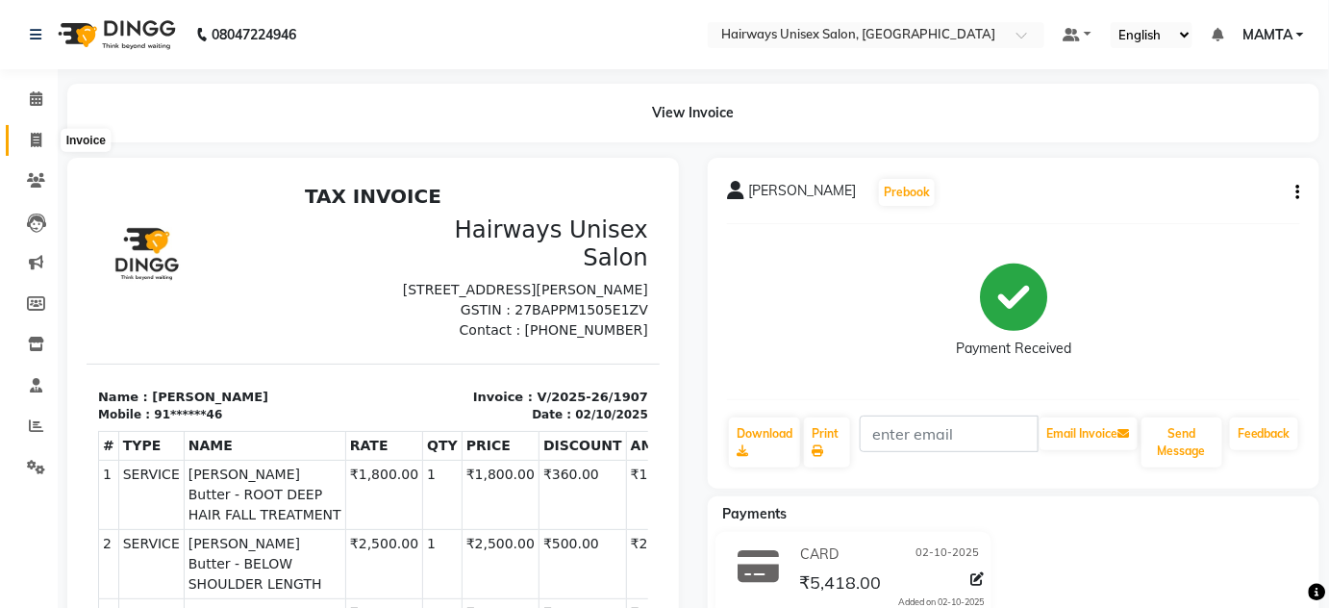
click at [38, 142] on icon at bounding box center [36, 140] width 11 height 14
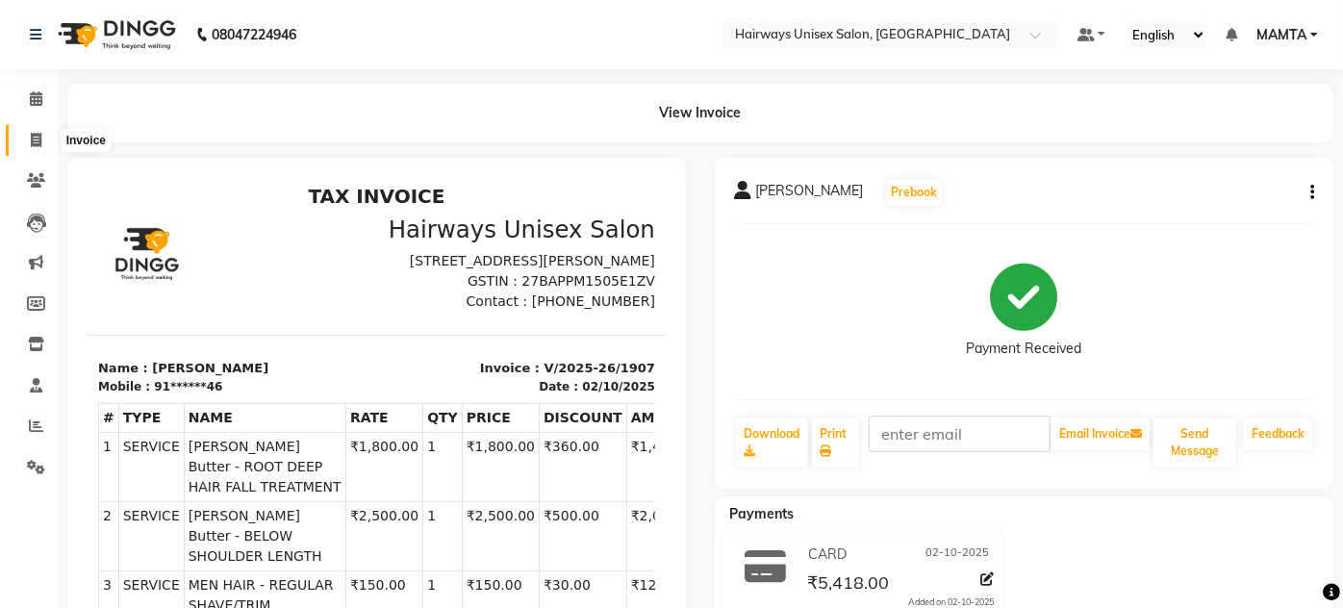
select select "8320"
select select "service"
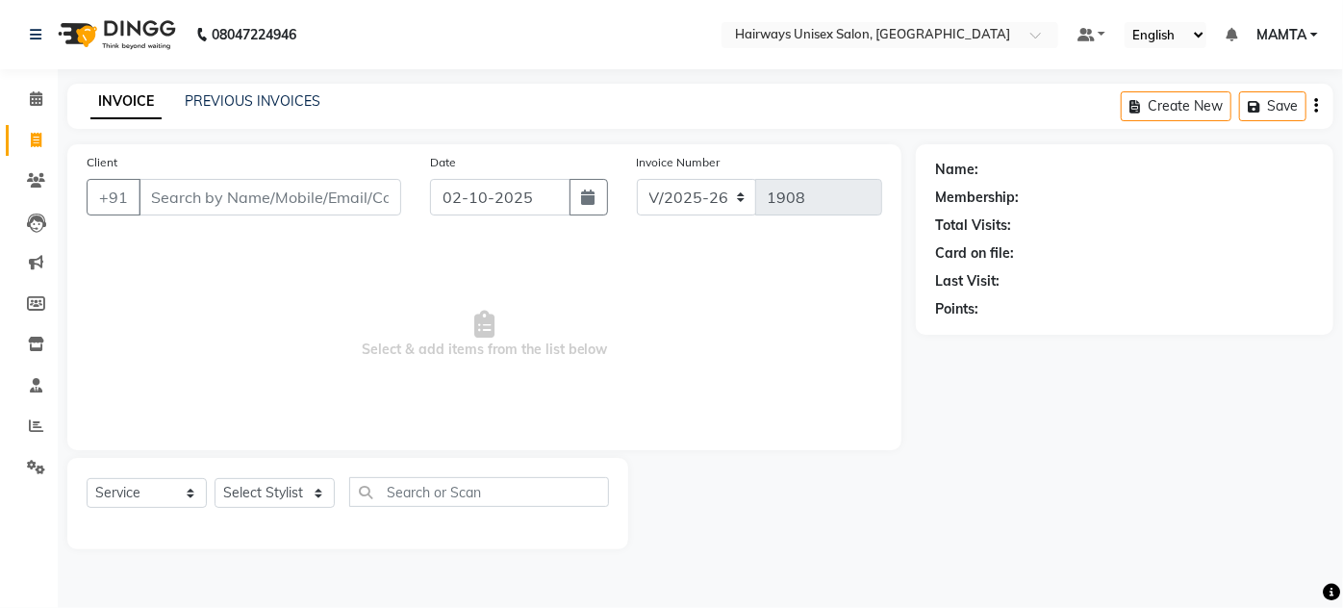
click at [223, 117] on div "INVOICE PREVIOUS INVOICES Create New Save" at bounding box center [700, 106] width 1266 height 45
click at [44, 110] on link "Calendar" at bounding box center [29, 100] width 46 height 32
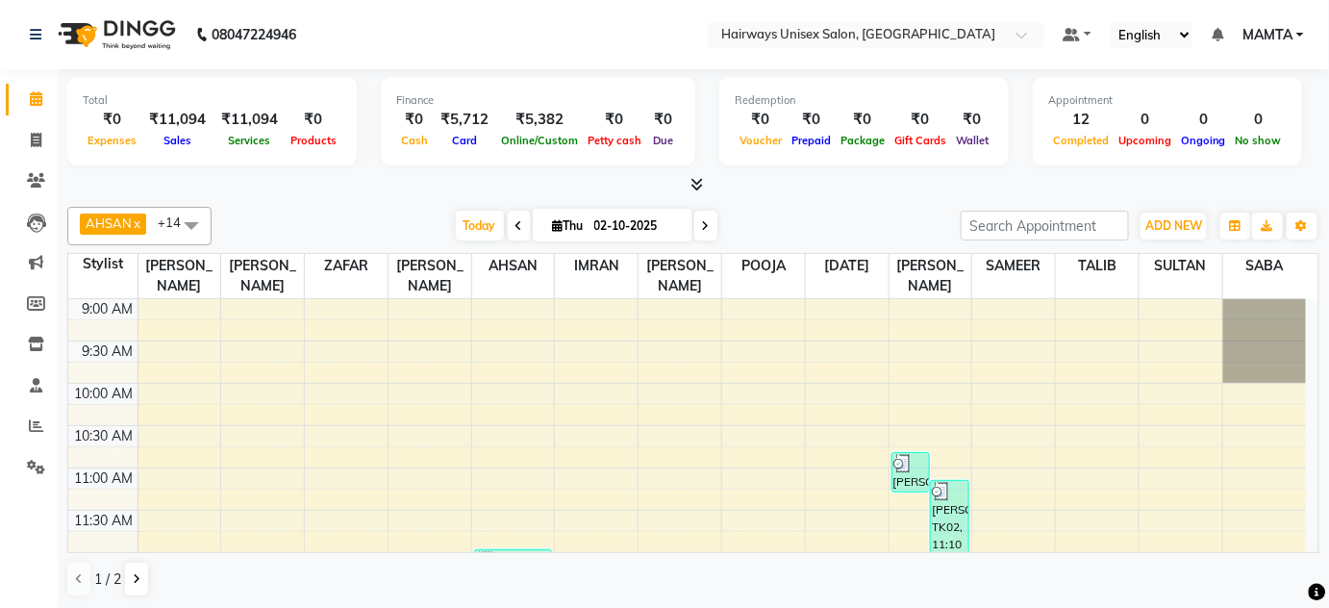
click at [708, 228] on span at bounding box center [705, 226] width 23 height 30
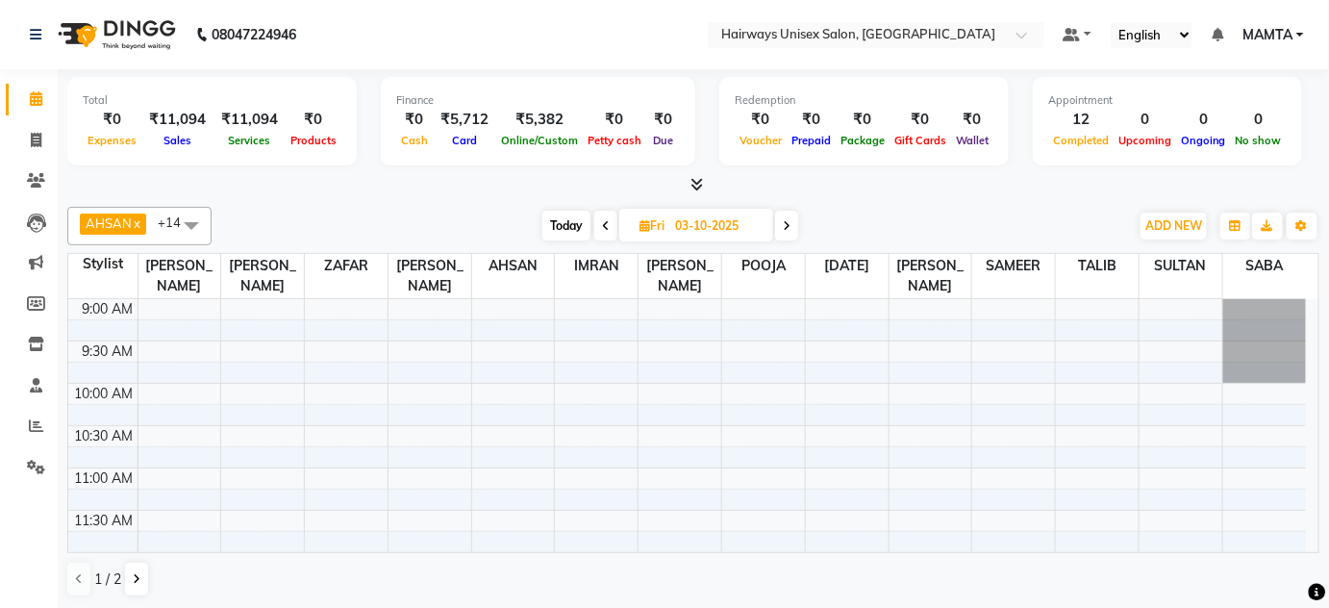
scroll to position [753, 0]
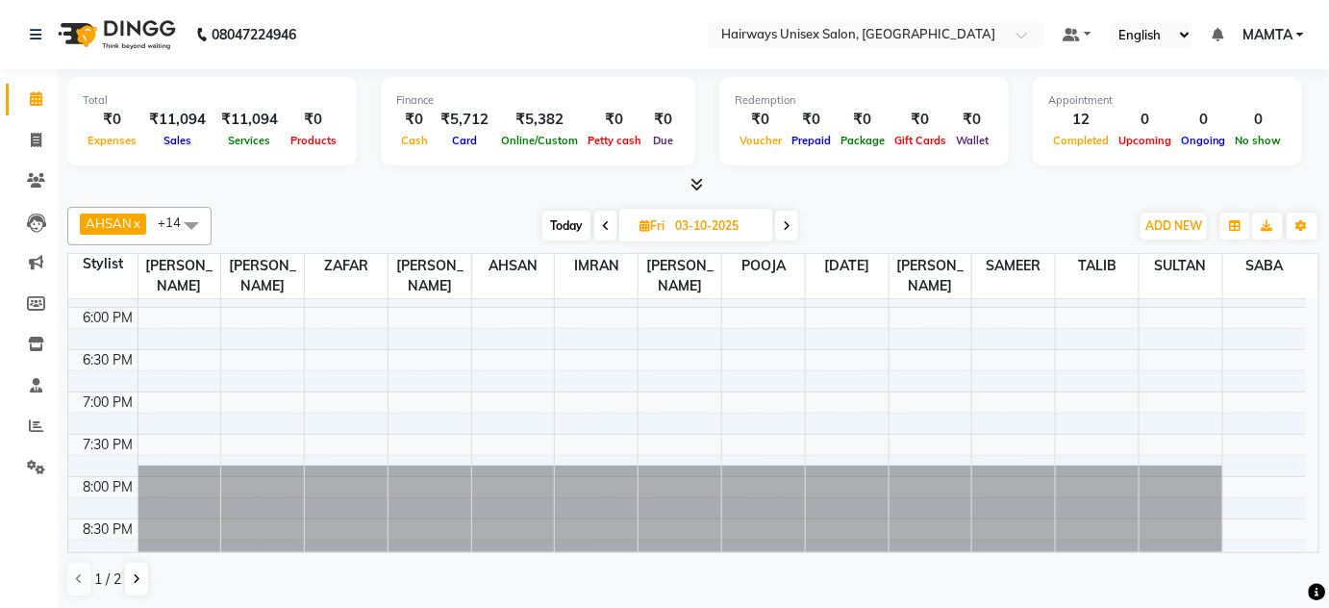
click at [788, 225] on icon at bounding box center [787, 226] width 8 height 12
type input "04-10-2025"
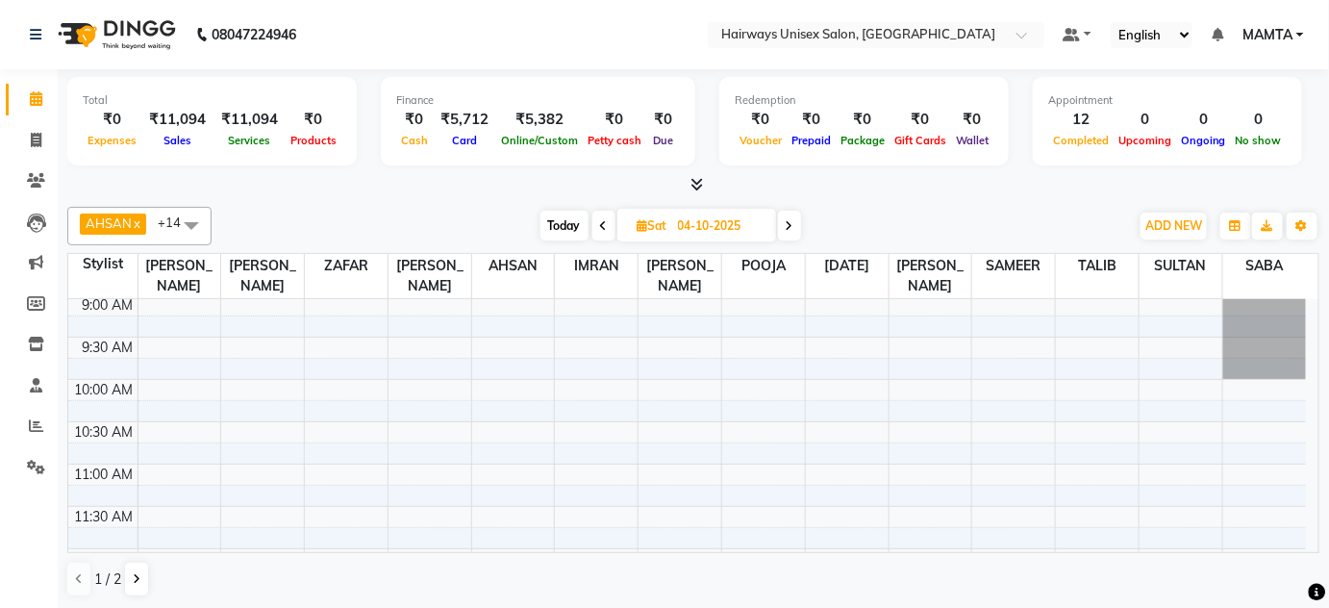
scroll to position [0, 0]
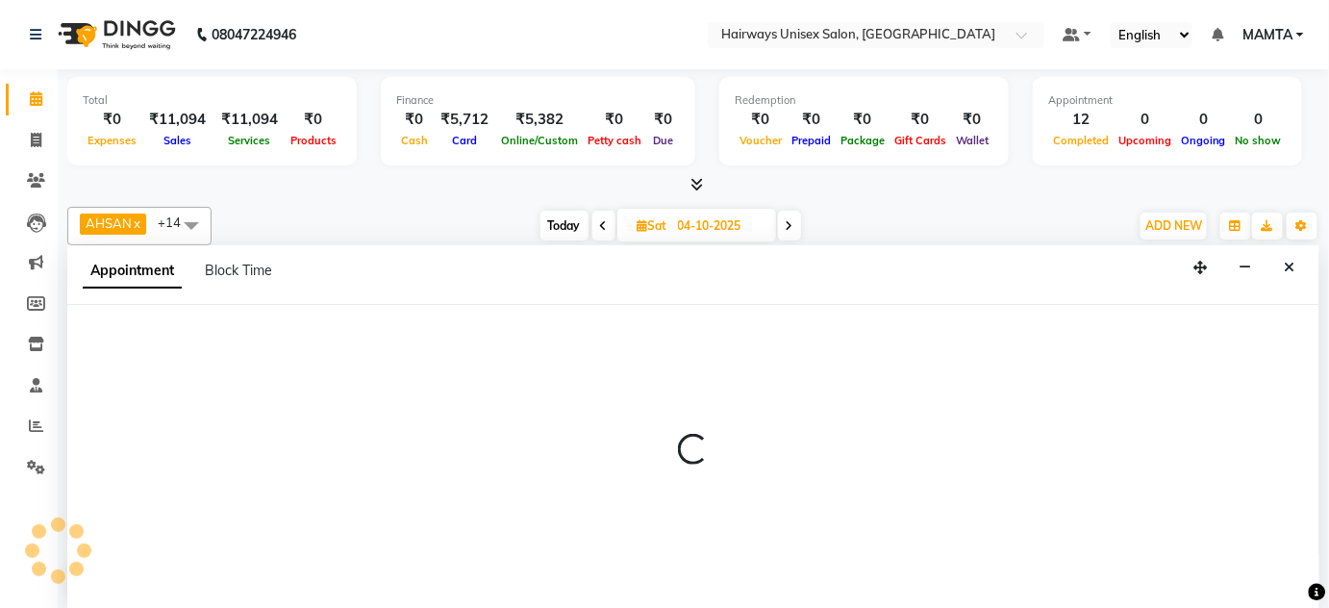
select select "80504"
select select "tentative"
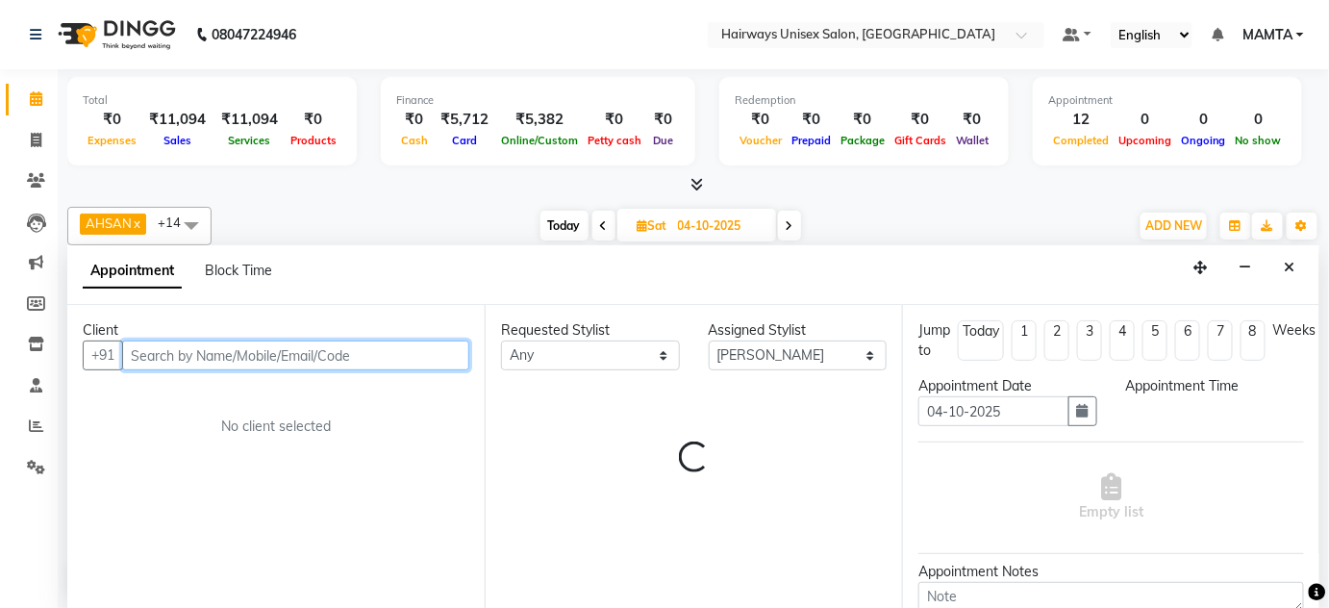
select select "660"
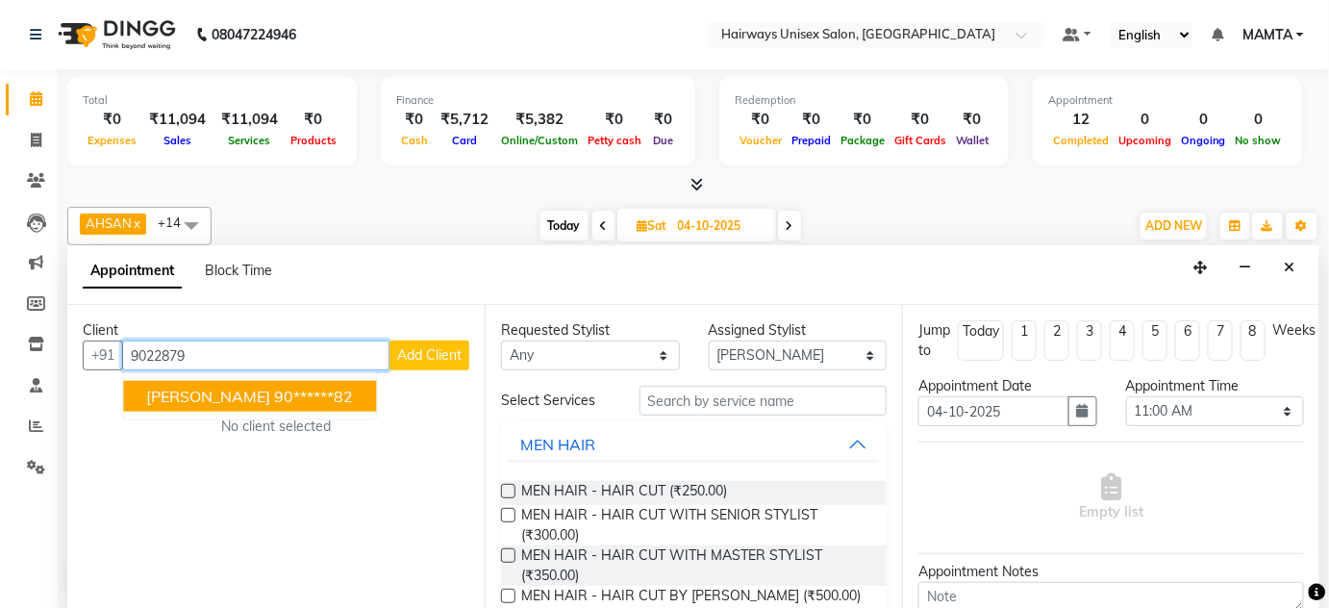
click at [274, 392] on ngb-highlight "90******82" at bounding box center [313, 396] width 79 height 19
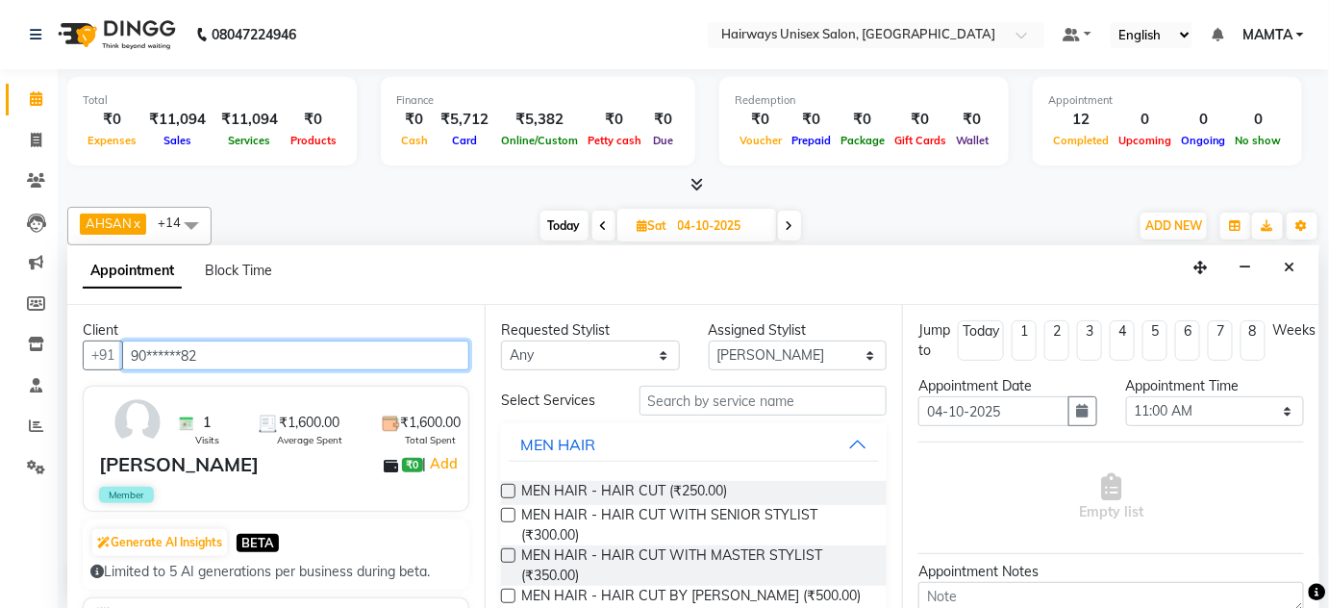
type input "90******82"
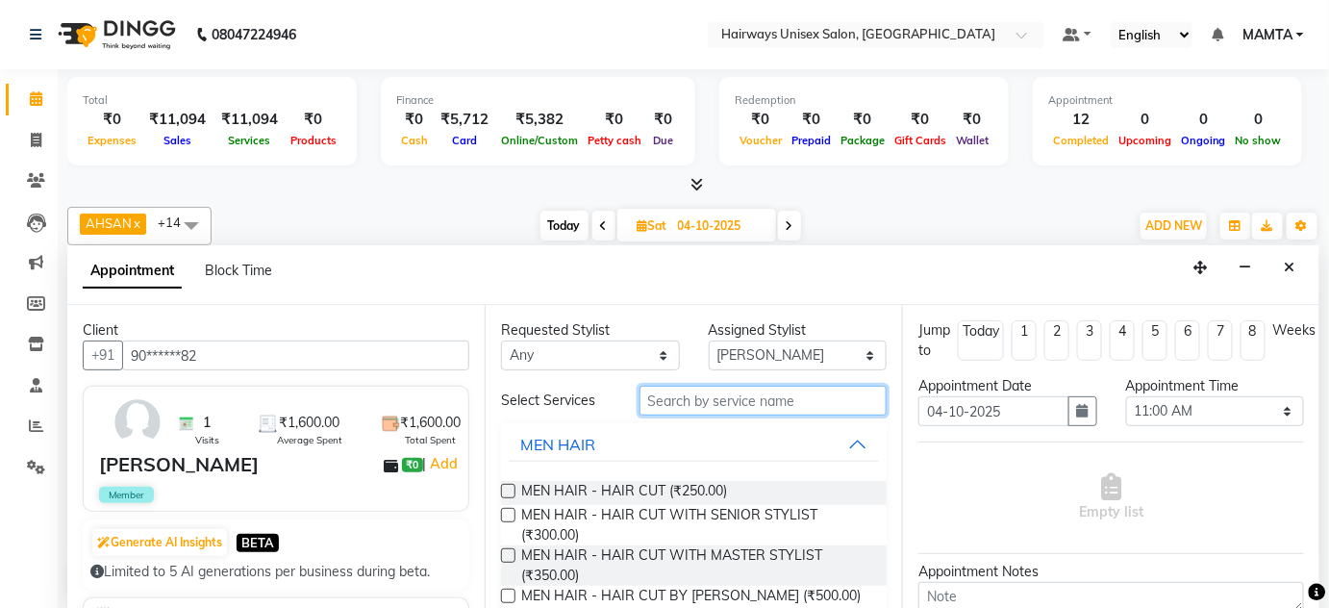
click at [676, 410] on input "text" at bounding box center [763, 401] width 247 height 30
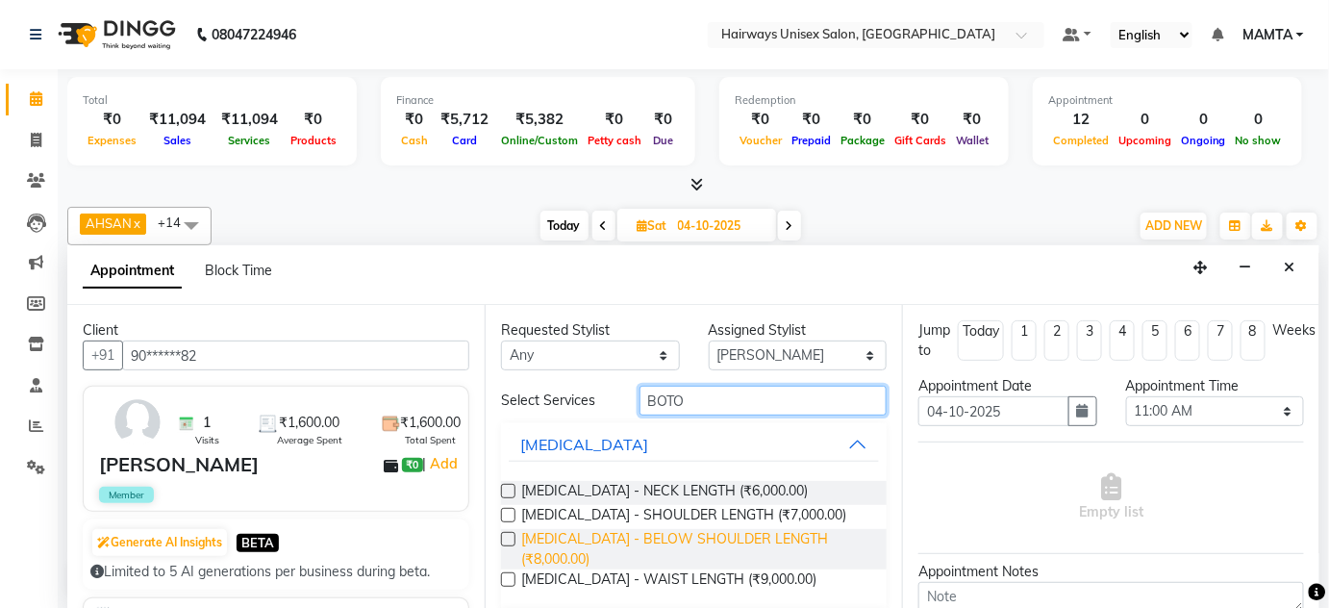
type input "BOTO"
click at [711, 537] on span "[MEDICAL_DATA] - BELOW SHOULDER LENGTH (₹8,000.00)" at bounding box center [696, 549] width 350 height 40
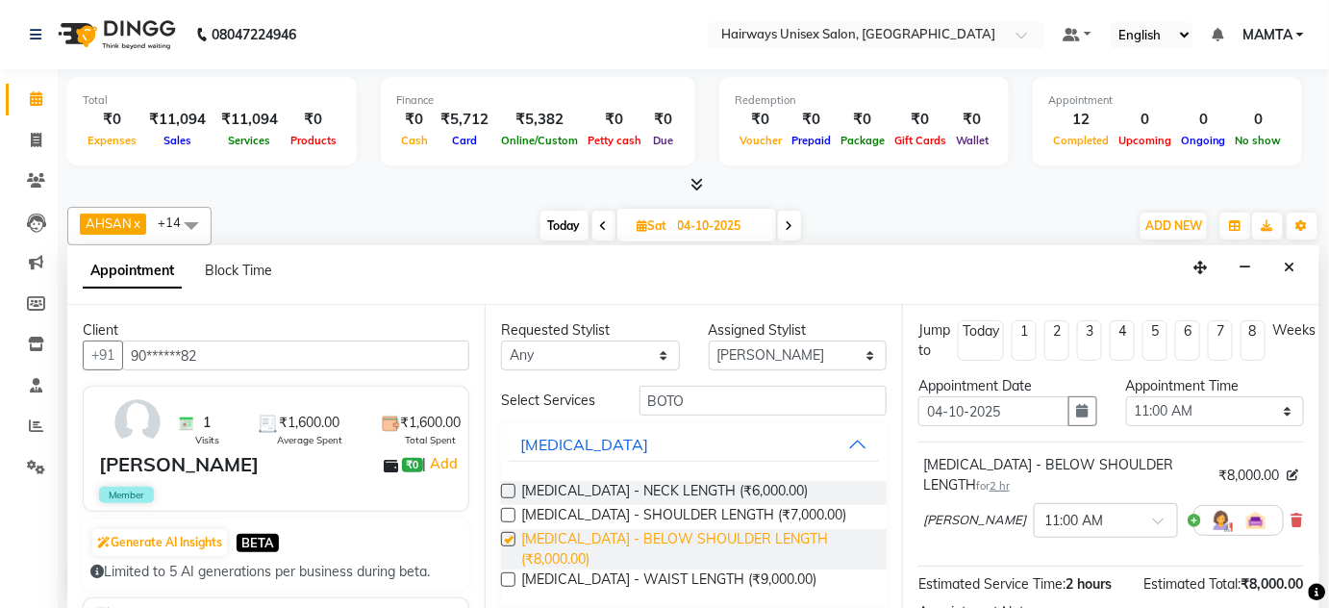
checkbox input "false"
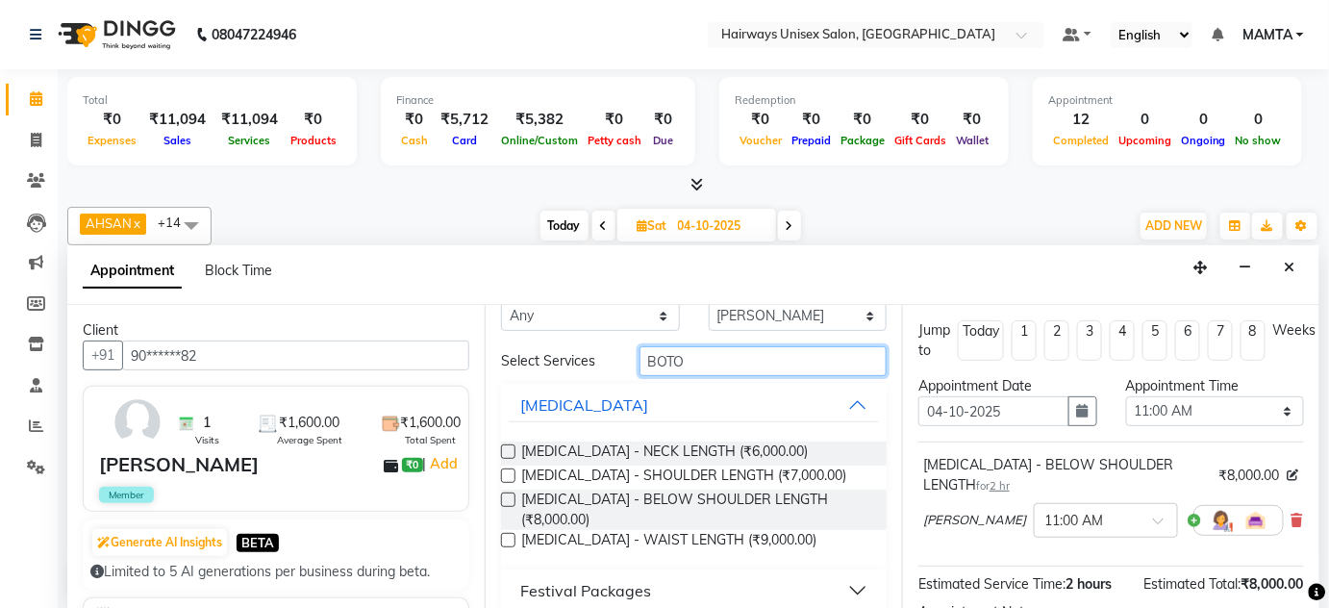
drag, startPoint x: 709, startPoint y: 358, endPoint x: 536, endPoint y: 345, distance: 173.6
click at [536, 346] on div "Select Services BOTO" at bounding box center [694, 361] width 415 height 30
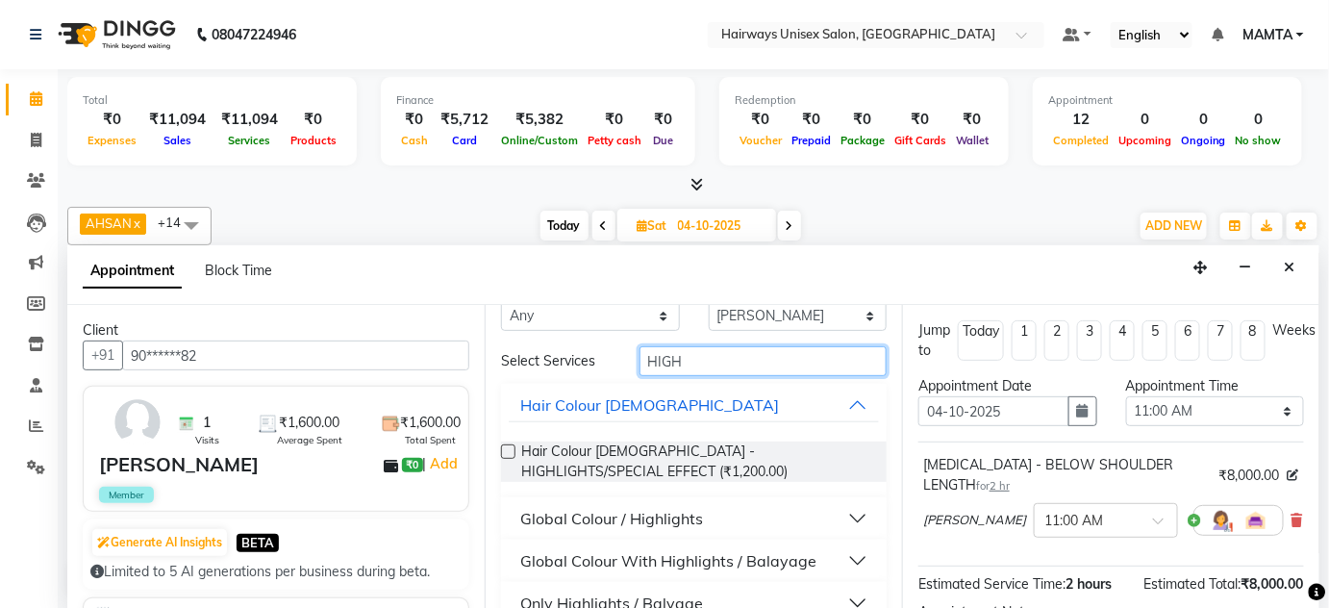
scroll to position [110, 0]
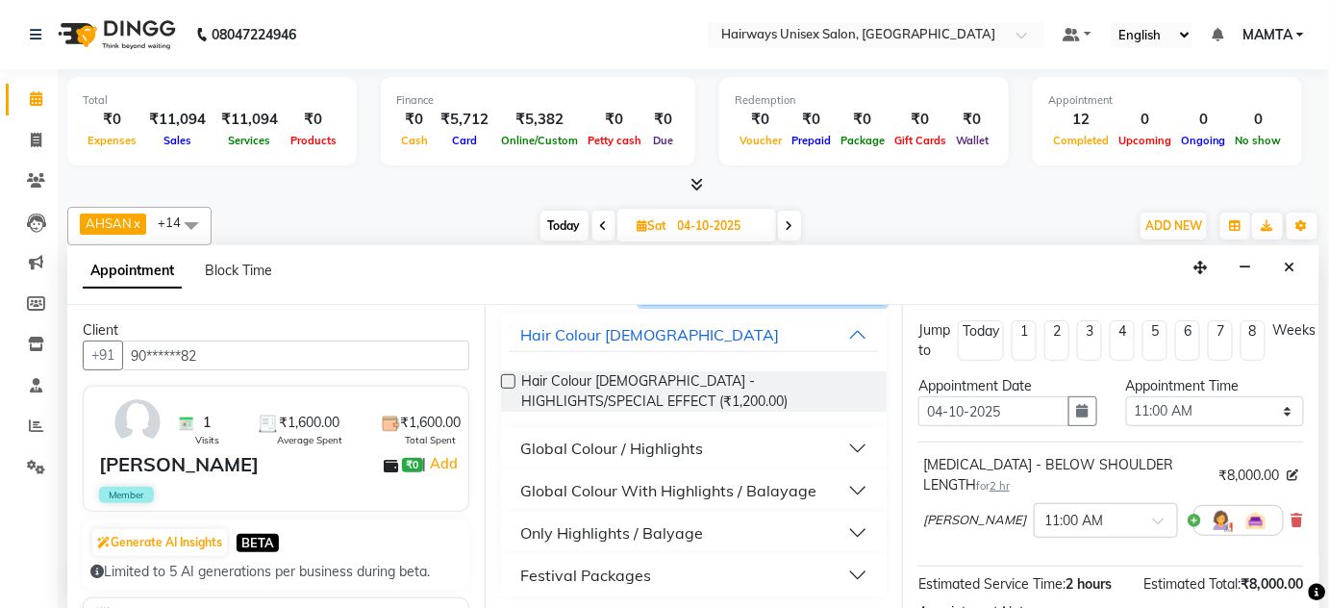
type input "HIGH"
click at [646, 454] on div "Global Colour / Highlights" at bounding box center [611, 448] width 183 height 23
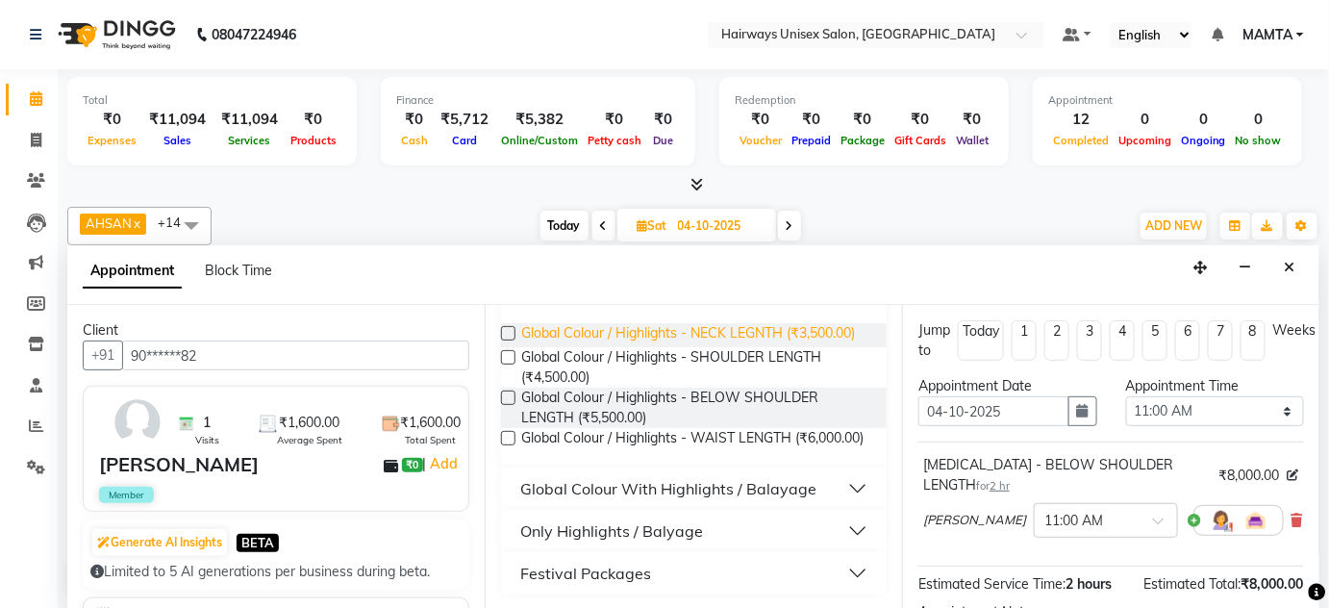
scroll to position [285, 0]
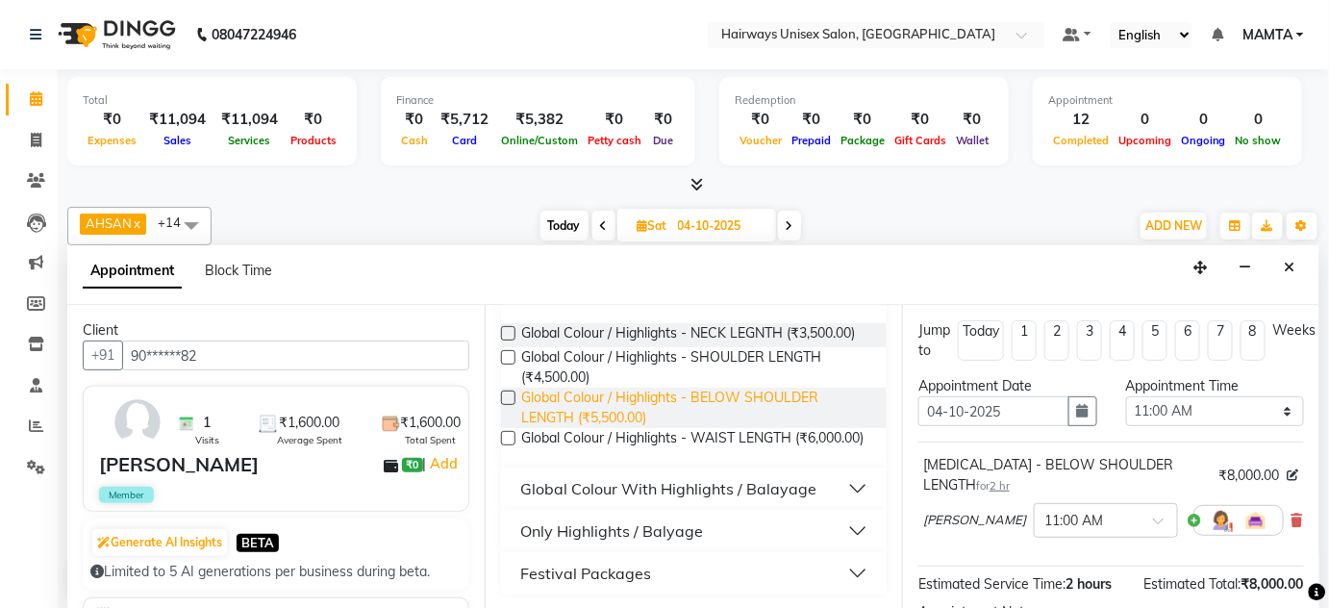
click at [686, 405] on span "Global Colour / Highlights - BELOW SHOULDER LENGTH (₹5,500.00)" at bounding box center [696, 408] width 350 height 40
checkbox input "false"
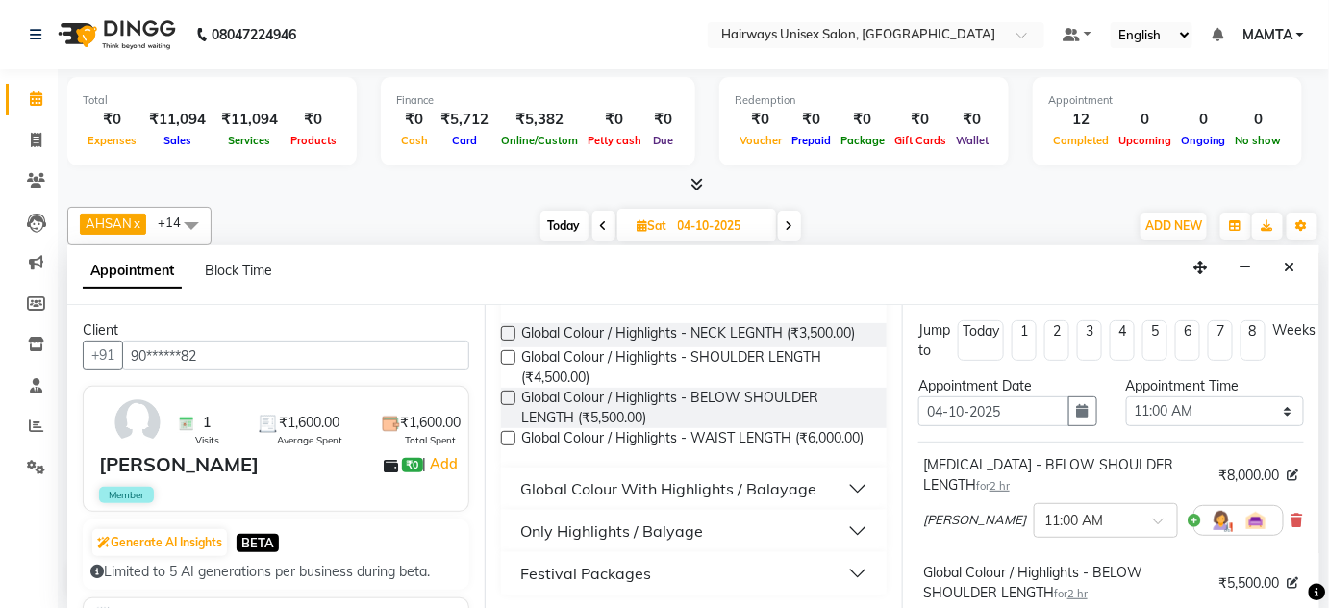
scroll to position [333, 0]
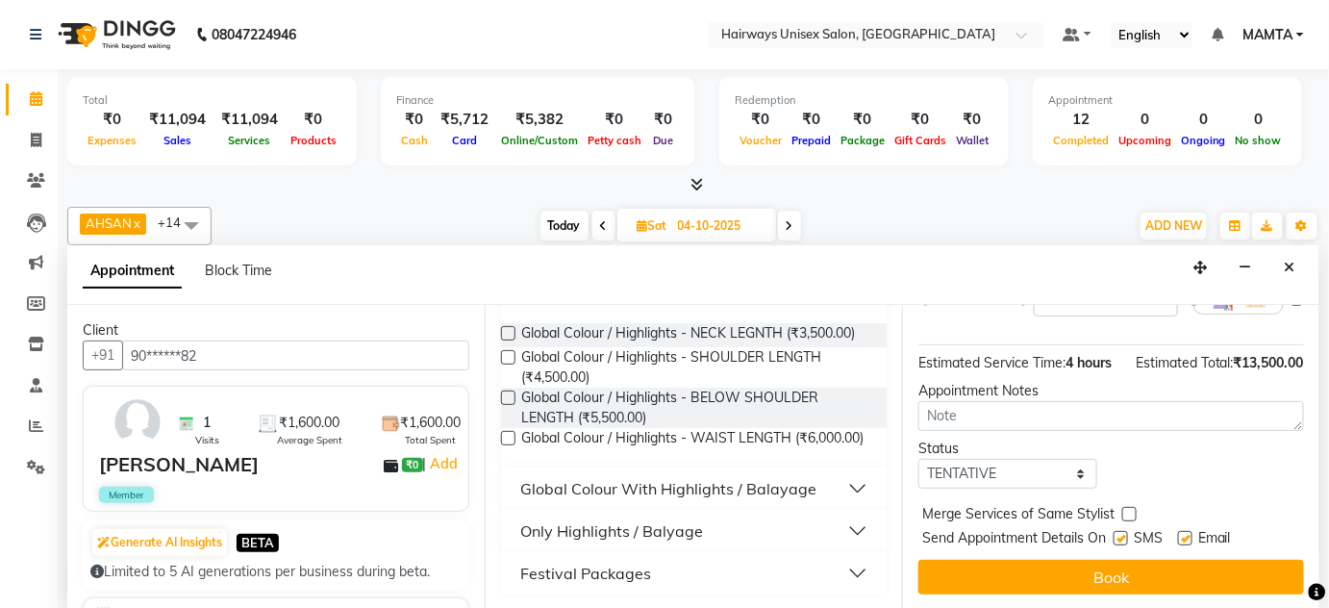
click at [1115, 534] on label at bounding box center [1121, 538] width 14 height 14
click at [1115, 534] on input "checkbox" at bounding box center [1120, 540] width 13 height 13
checkbox input "false"
click at [1187, 535] on label at bounding box center [1185, 538] width 14 height 14
click at [1187, 535] on input "checkbox" at bounding box center [1184, 540] width 13 height 13
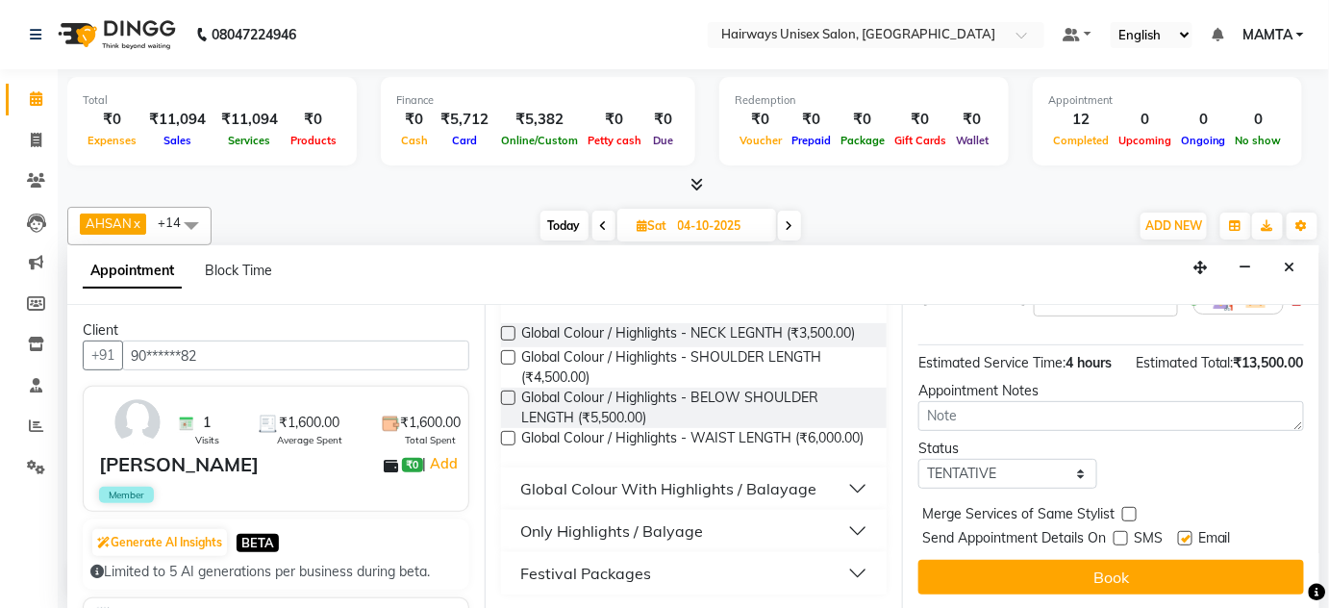
checkbox input "false"
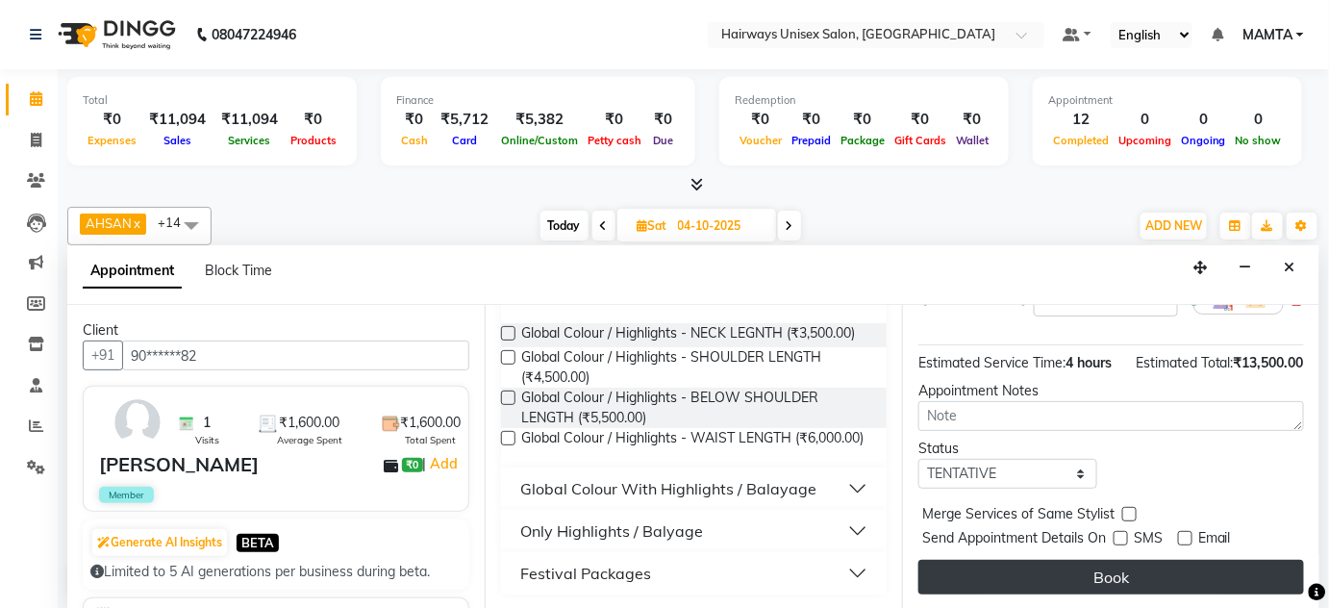
click at [1145, 576] on button "Book" at bounding box center [1112, 577] width 386 height 35
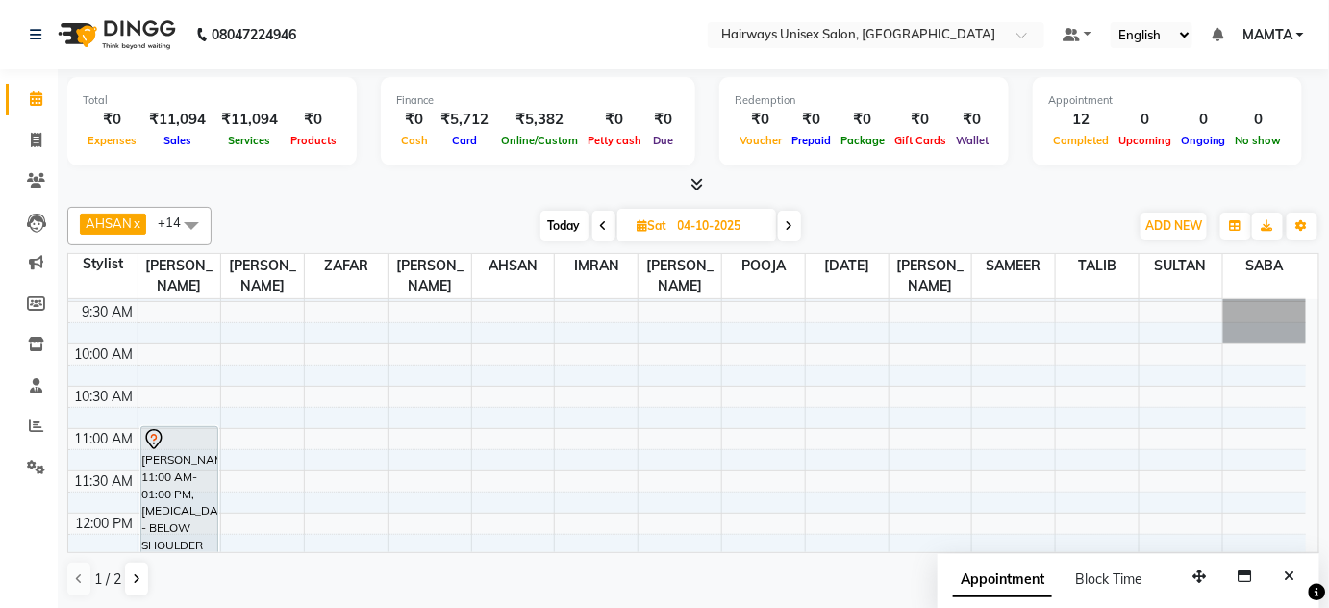
scroll to position [0, 0]
click at [795, 230] on span at bounding box center [789, 226] width 23 height 30
type input "05-10-2025"
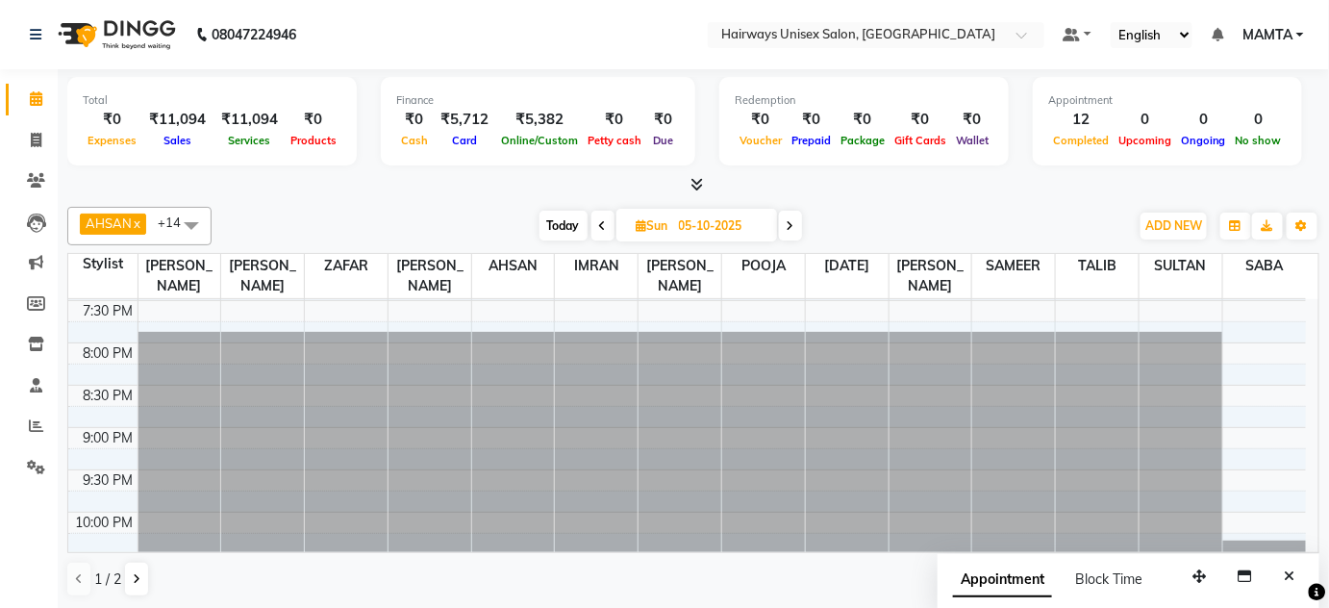
scroll to position [916, 0]
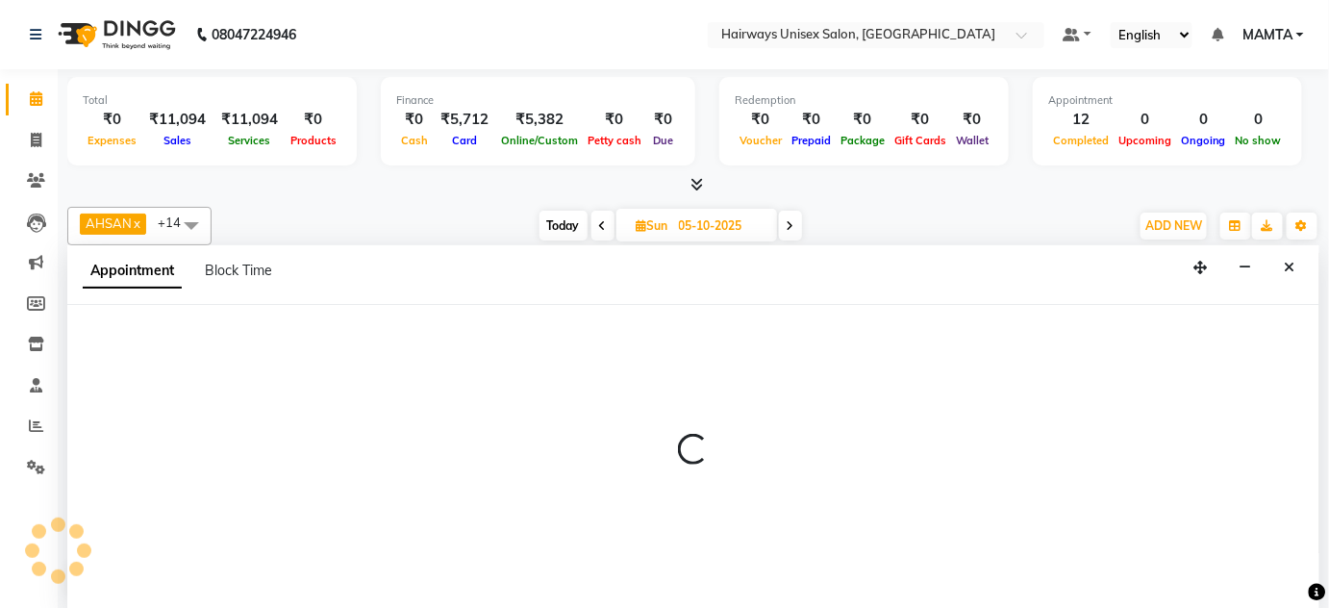
select select "80512"
select select "1230"
select select "tentative"
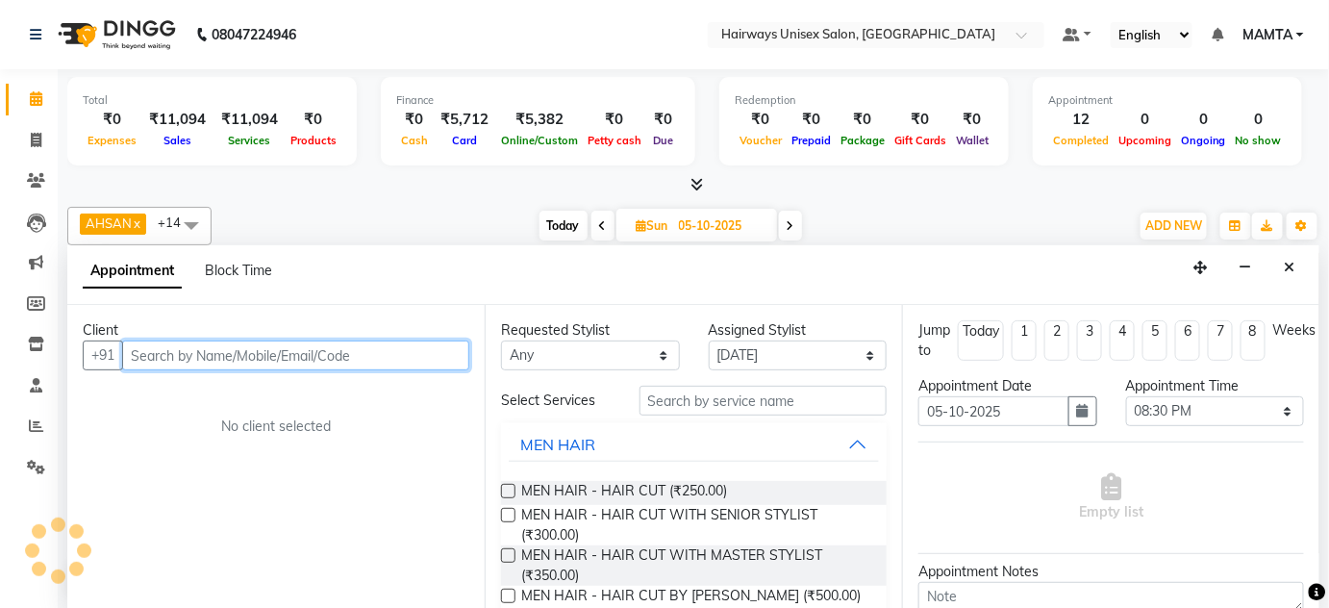
scroll to position [0, 0]
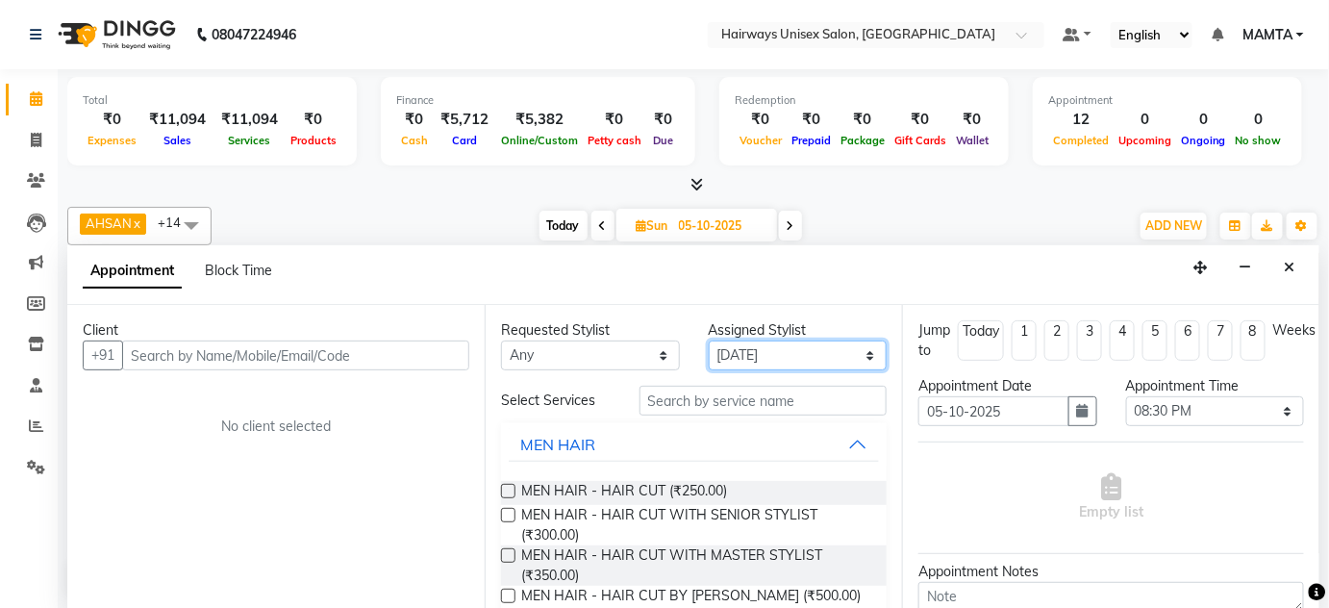
click at [774, 342] on select "Select [PERSON_NAME] [PERSON_NAME] [PERSON_NAME] POOJA [PERSON_NAME][DATE] [PER…" at bounding box center [798, 356] width 179 height 30
select select "80504"
click at [709, 341] on select "Select [PERSON_NAME] [PERSON_NAME] [PERSON_NAME] POOJA [PERSON_NAME][DATE] [PER…" at bounding box center [798, 356] width 179 height 30
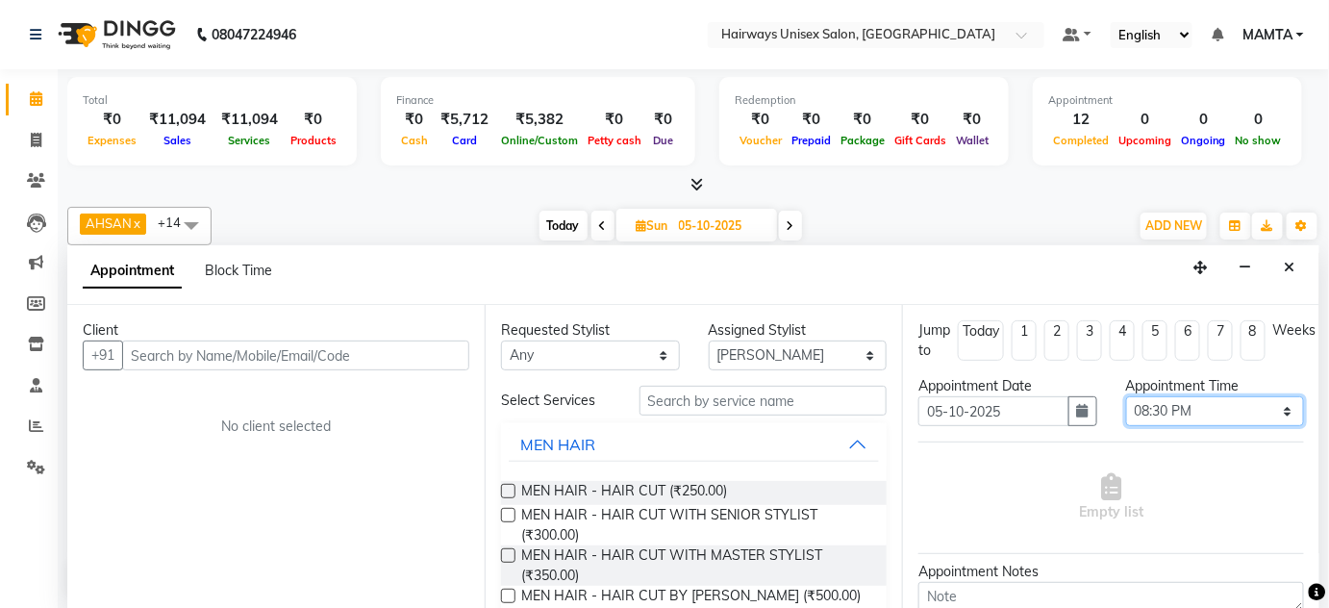
click at [1176, 406] on select "Select 10:00 AM 10:15 AM 10:30 AM 10:45 AM 11:00 AM 11:15 AM 11:30 AM 11:45 AM …" at bounding box center [1215, 411] width 179 height 30
select select "720"
click at [1126, 396] on select "Select 10:00 AM 10:15 AM 10:30 AM 10:45 AM 11:00 AM 11:15 AM 11:30 AM 11:45 AM …" at bounding box center [1215, 411] width 179 height 30
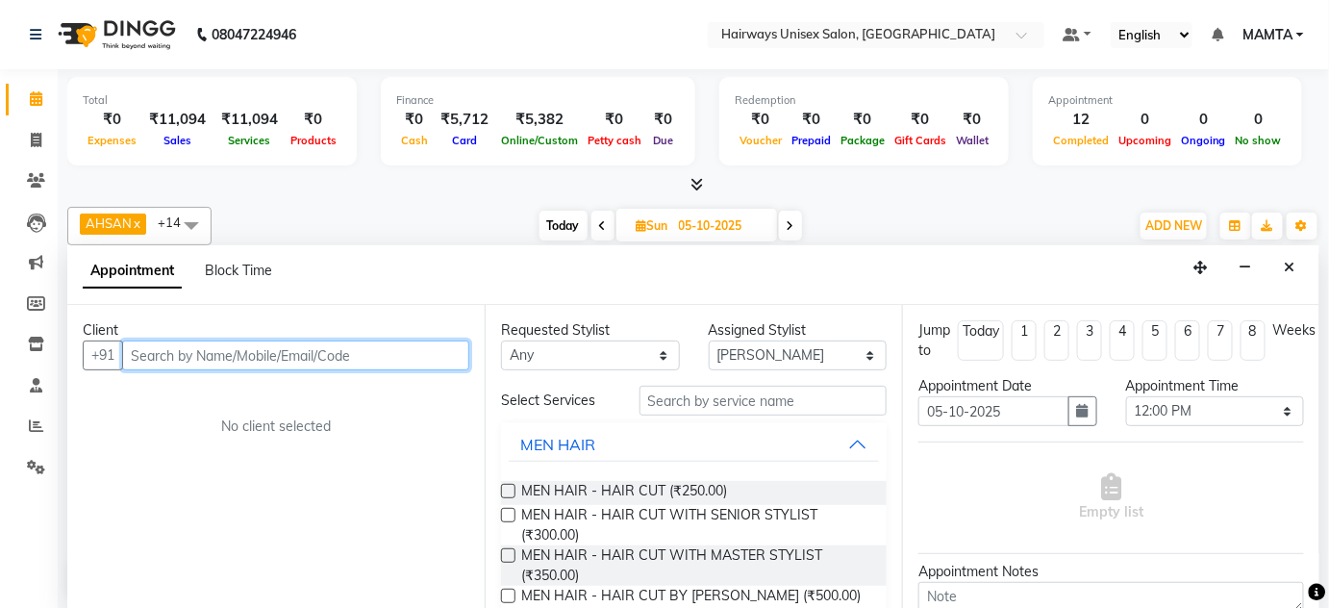
click at [243, 361] on input "text" at bounding box center [295, 356] width 347 height 30
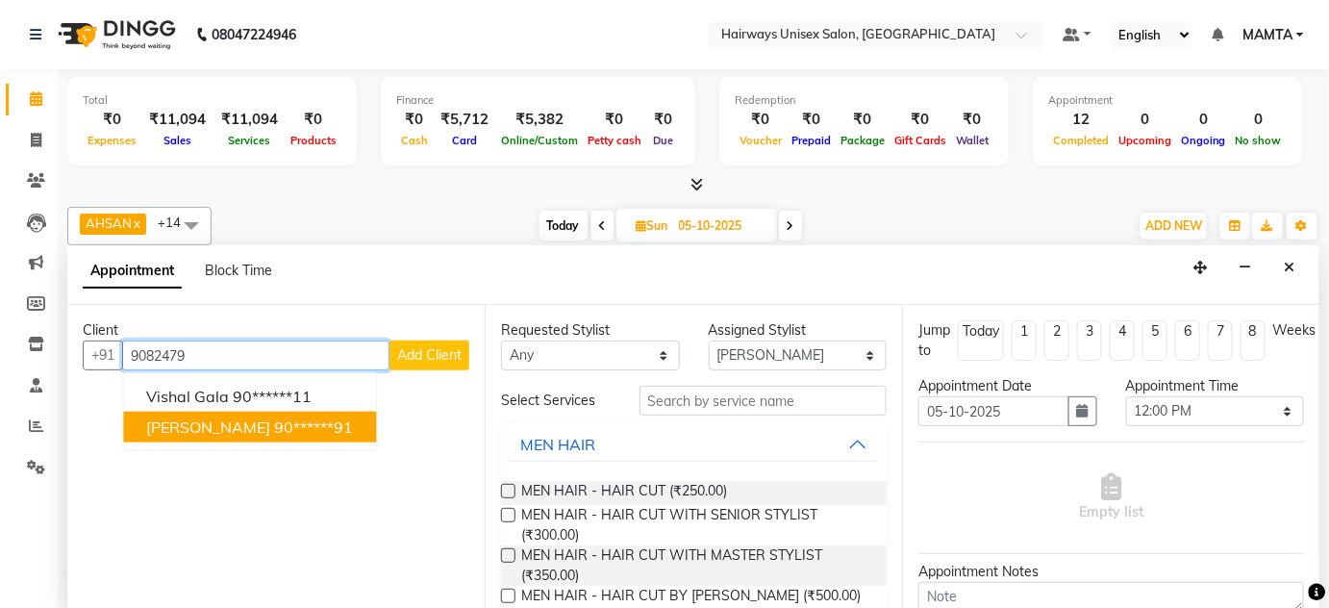
click at [274, 417] on ngb-highlight "90******91" at bounding box center [313, 426] width 79 height 19
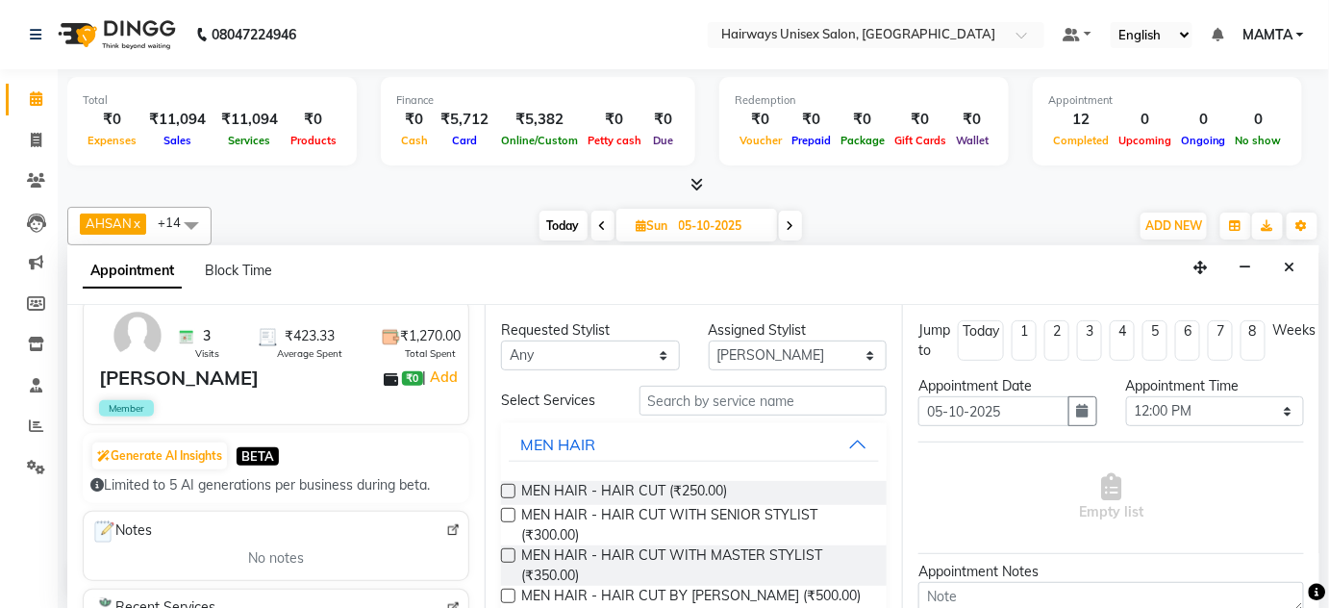
scroll to position [87, 0]
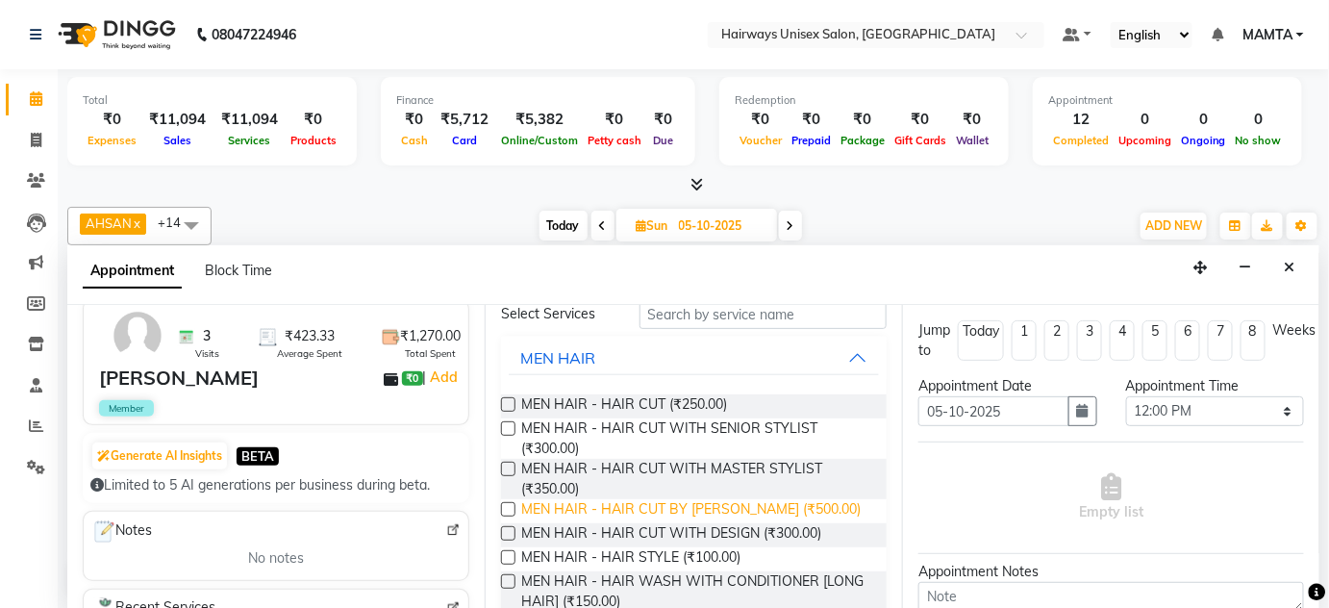
type input "90******91"
click at [572, 521] on span "MEN HAIR - HAIR CUT BY [PERSON_NAME] (₹500.00)" at bounding box center [691, 511] width 340 height 24
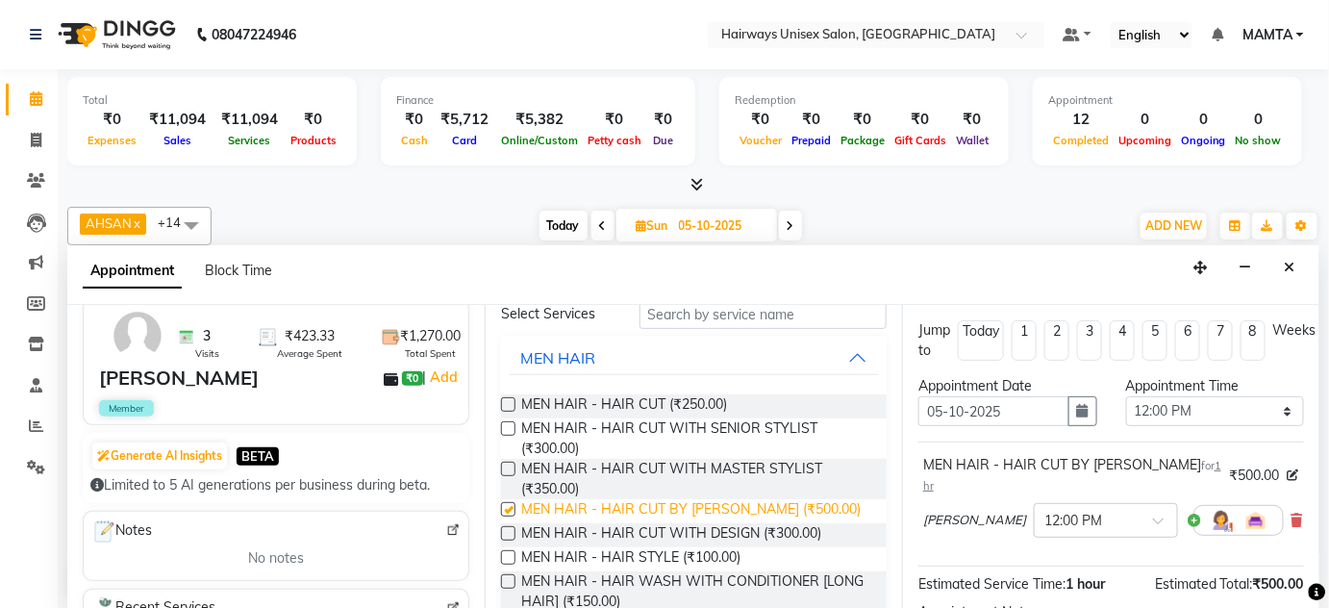
checkbox input "false"
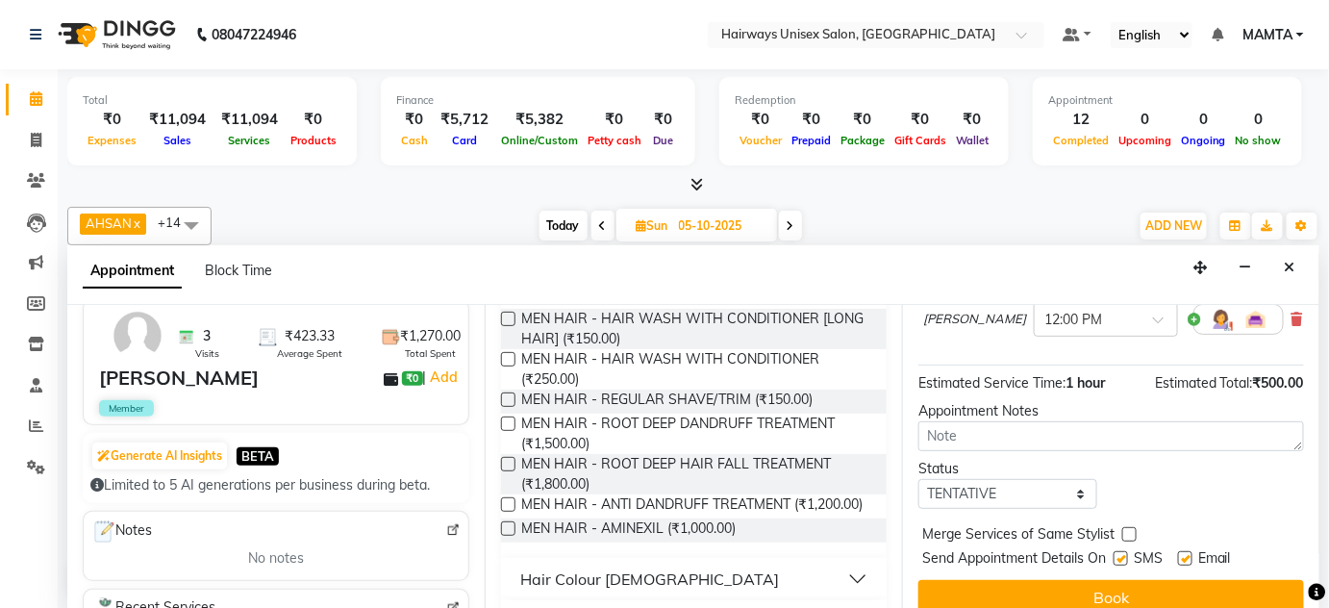
scroll to position [223, 0]
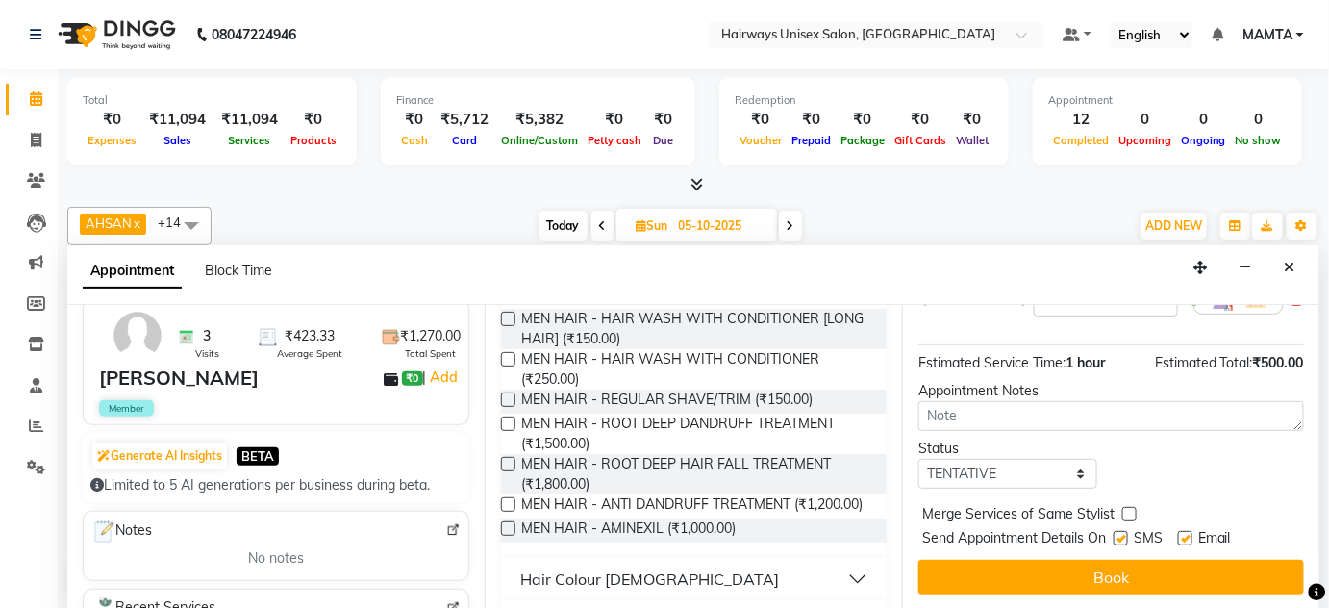
click at [1127, 532] on label at bounding box center [1121, 538] width 14 height 14
click at [1126, 534] on input "checkbox" at bounding box center [1120, 540] width 13 height 13
checkbox input "false"
click at [1183, 540] on label at bounding box center [1185, 538] width 14 height 14
click at [1183, 540] on input "checkbox" at bounding box center [1184, 540] width 13 height 13
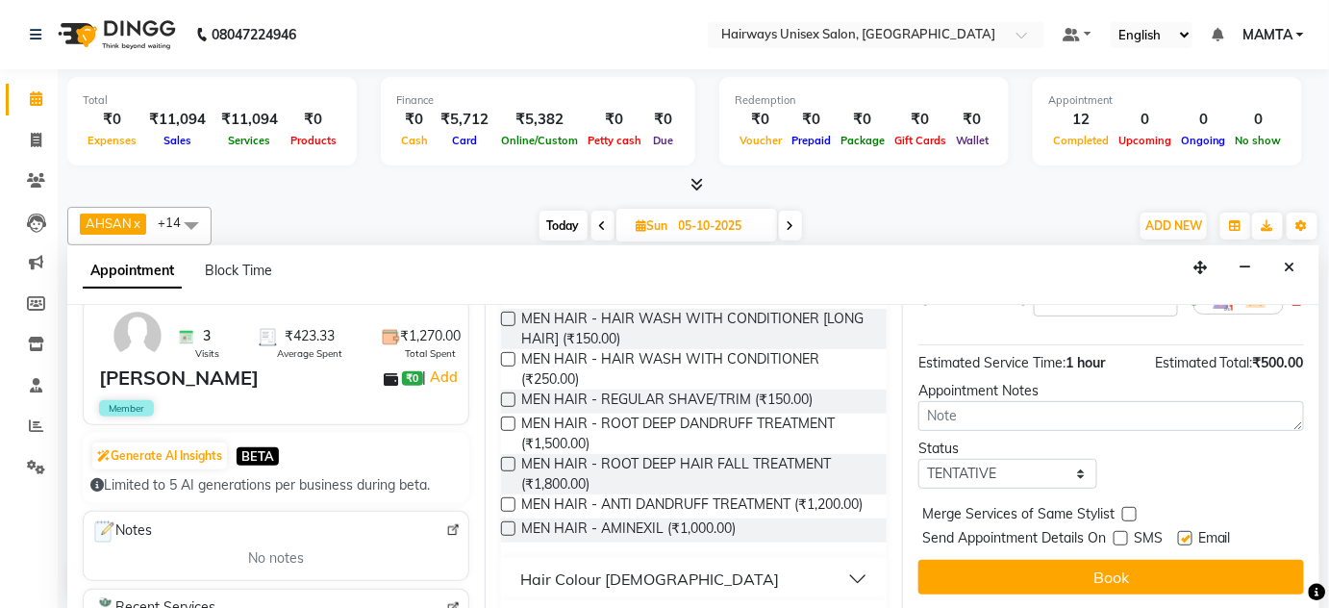
checkbox input "false"
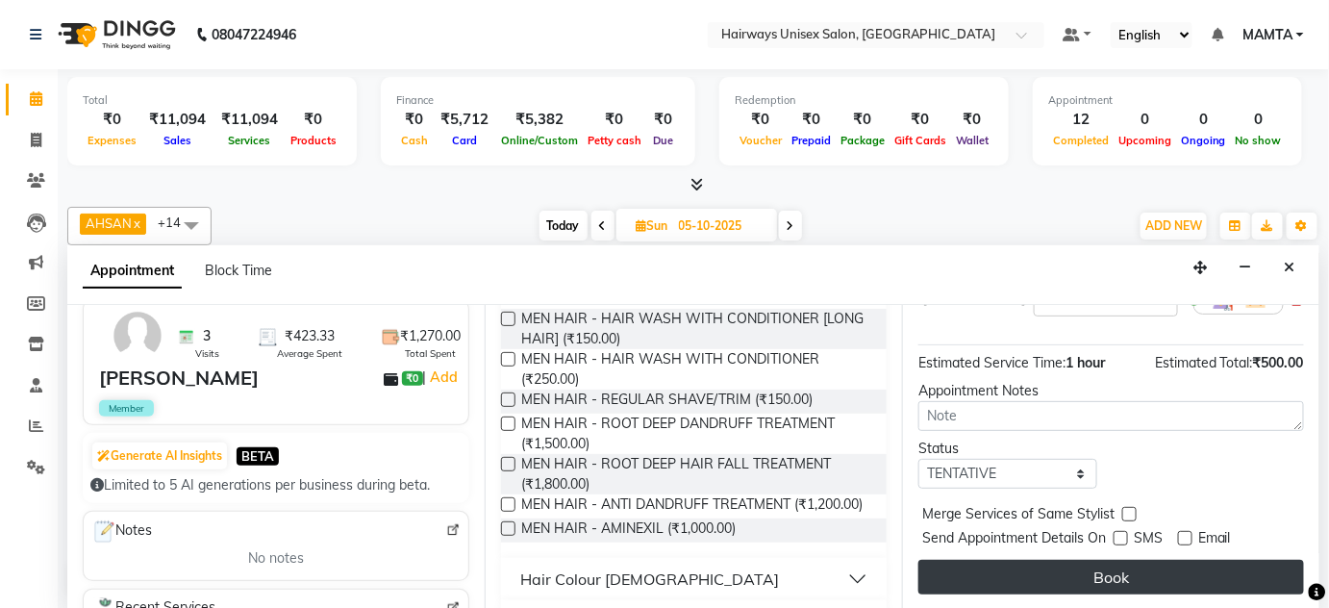
click at [1143, 581] on button "Book" at bounding box center [1112, 577] width 386 height 35
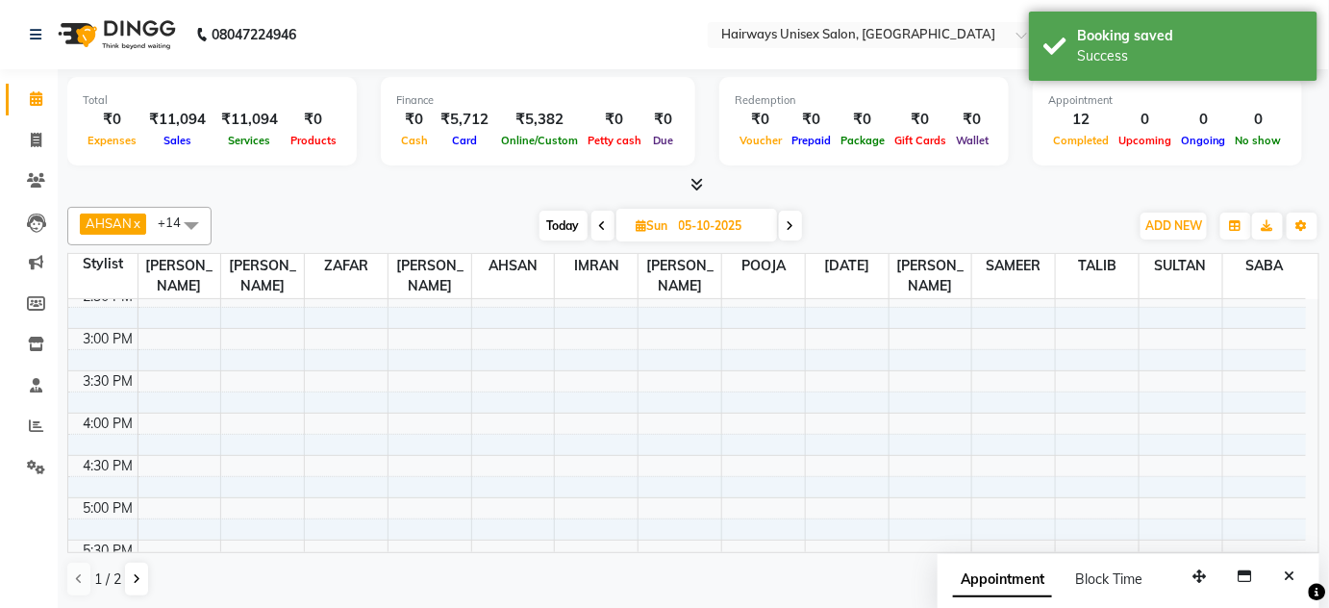
scroll to position [40, 0]
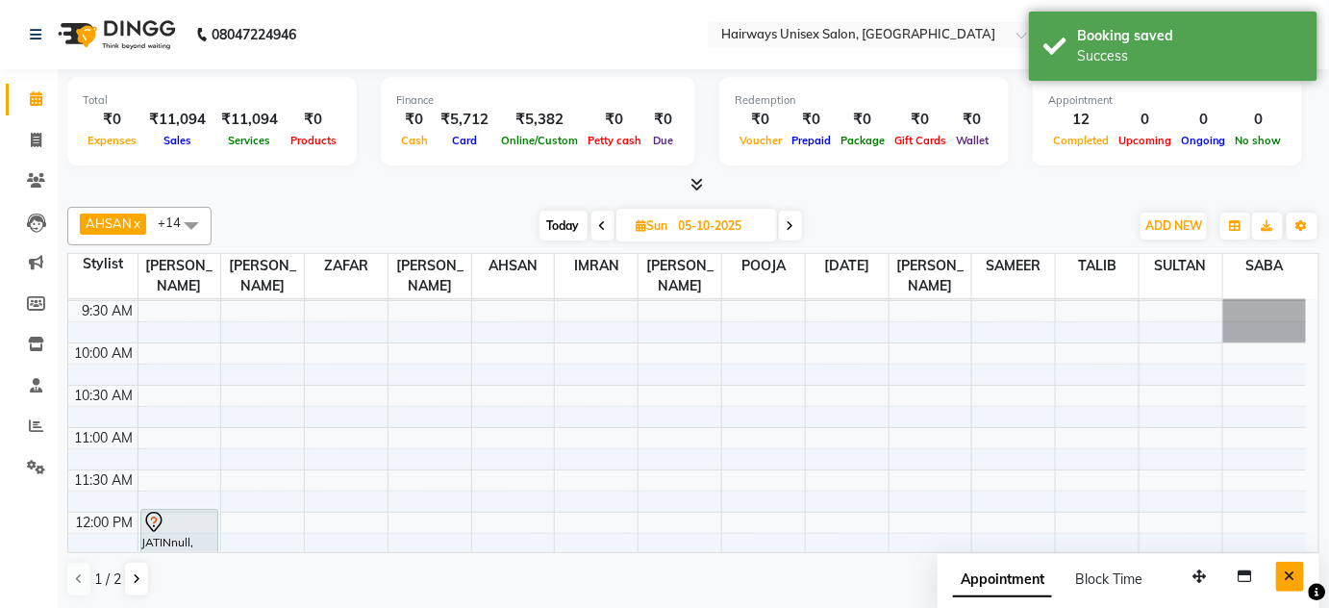
click at [1291, 579] on icon "Close" at bounding box center [1290, 575] width 11 height 13
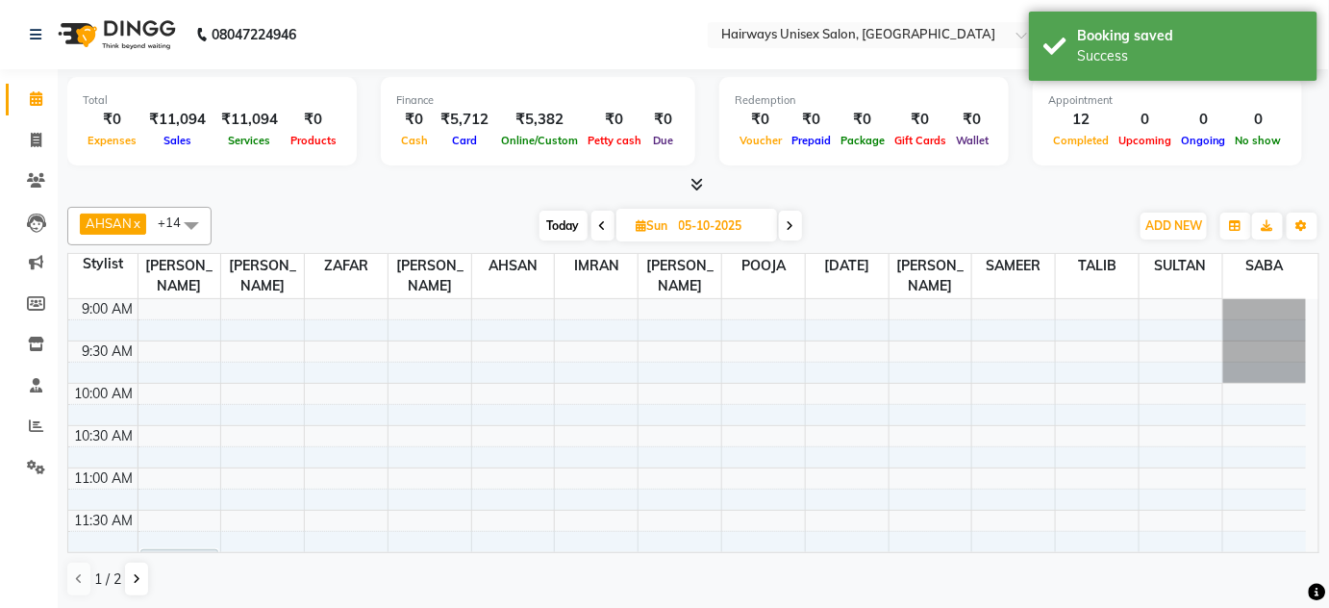
click at [599, 220] on icon at bounding box center [603, 226] width 8 height 12
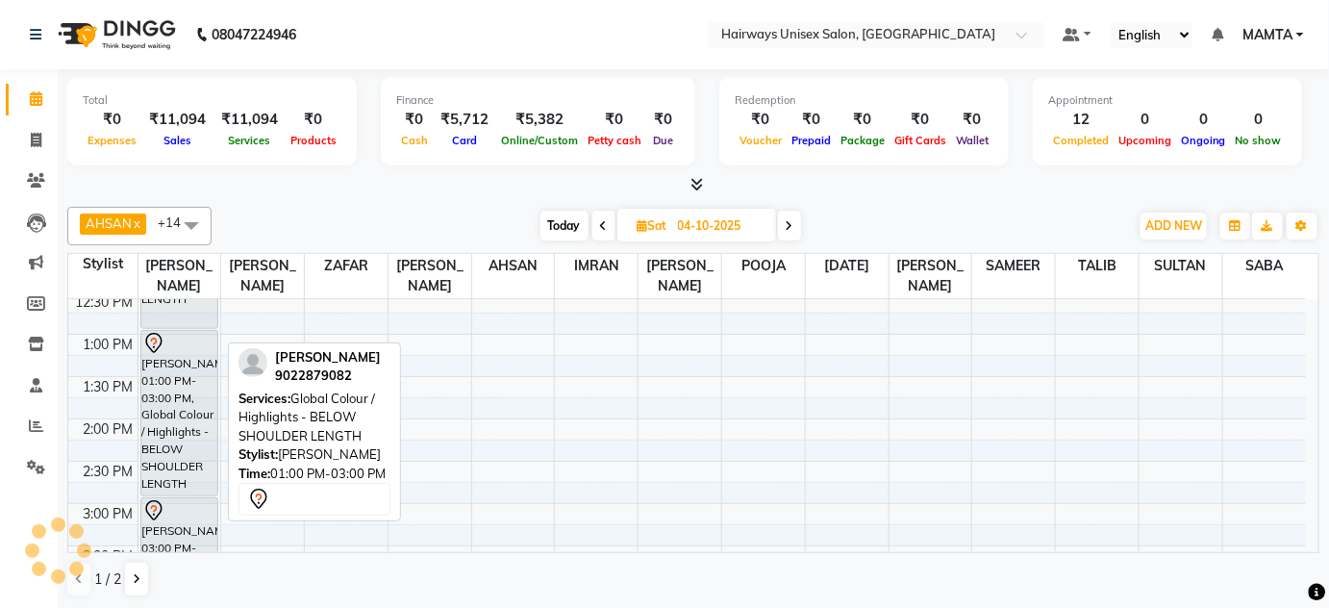
scroll to position [391, 0]
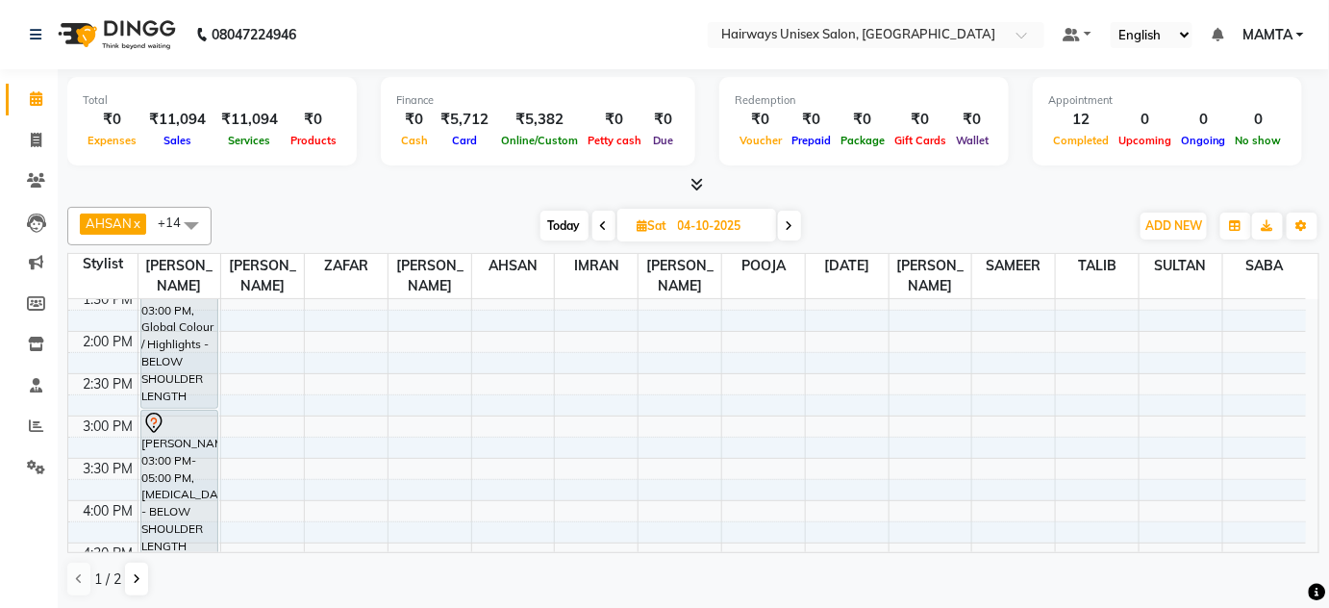
click at [603, 235] on span at bounding box center [604, 226] width 23 height 30
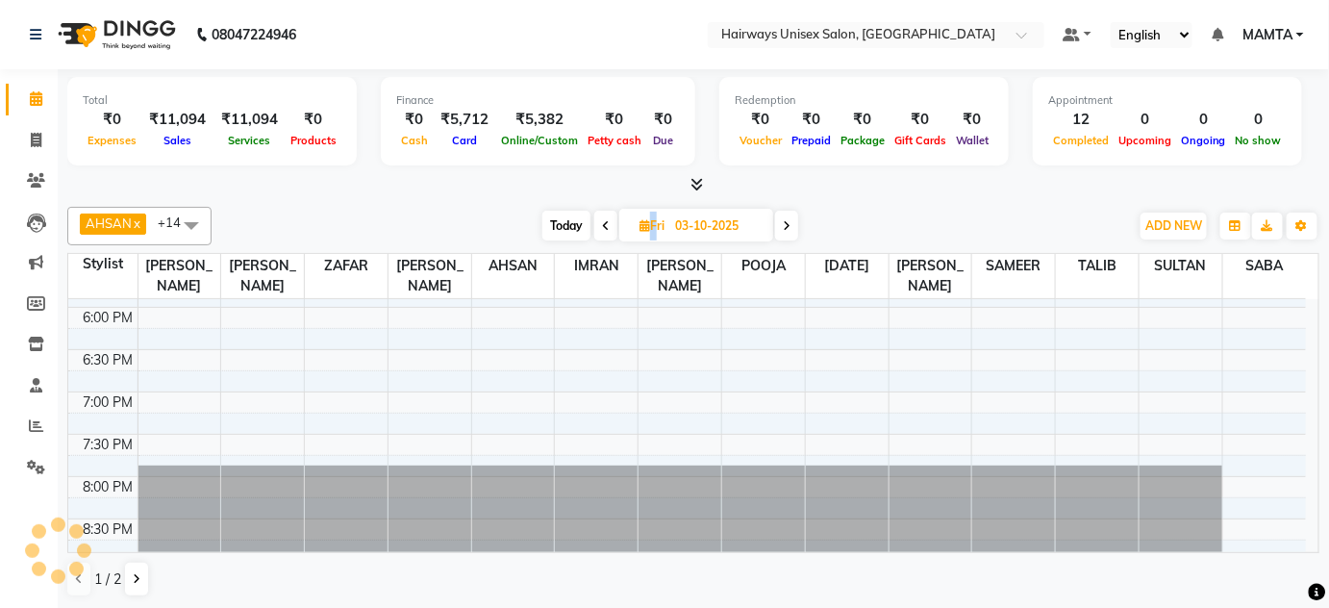
click at [603, 235] on span at bounding box center [605, 226] width 23 height 30
type input "02-10-2025"
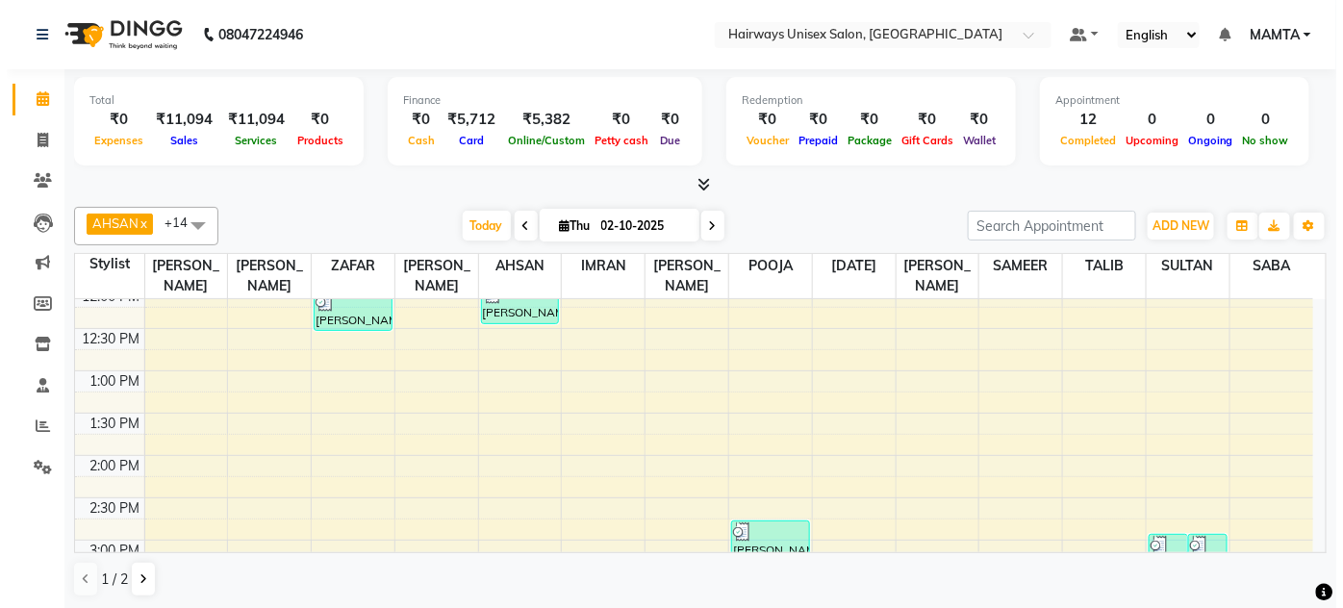
scroll to position [128, 0]
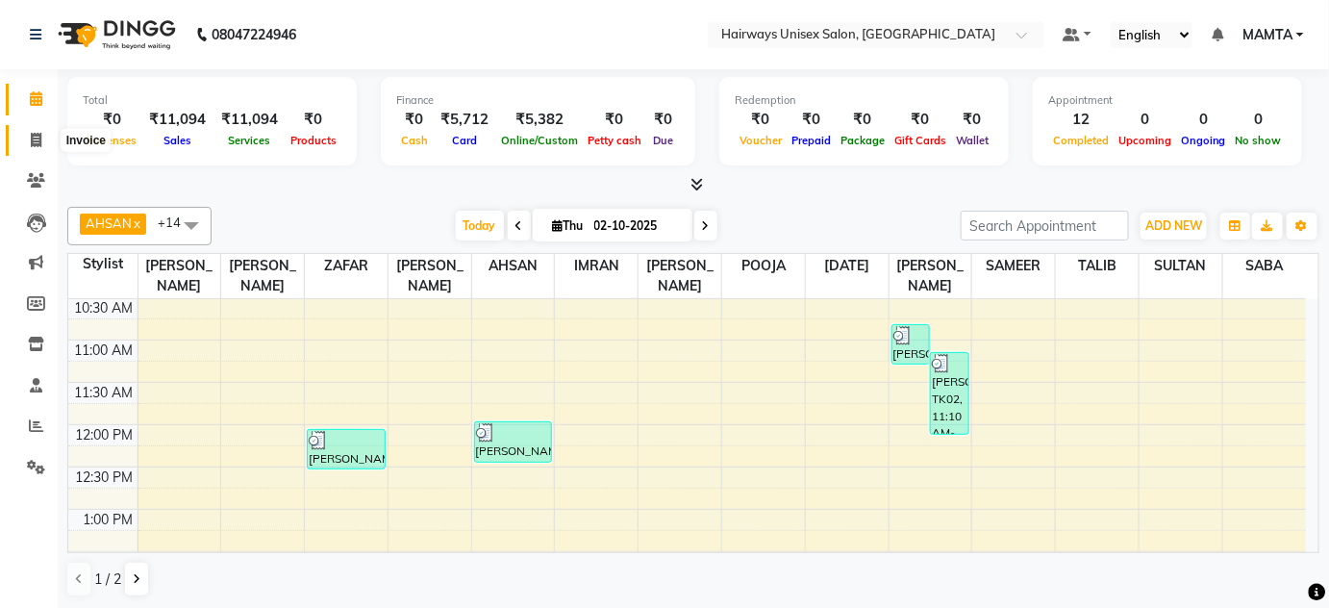
click at [38, 135] on icon at bounding box center [36, 140] width 11 height 14
select select "8320"
select select "service"
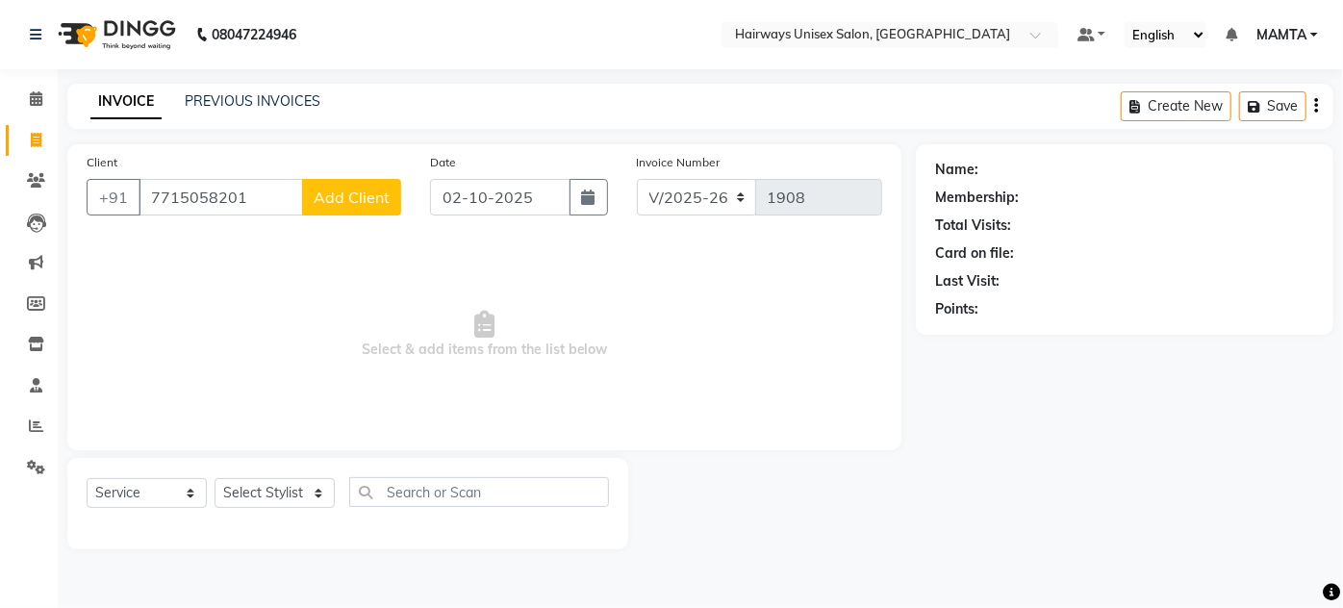
type input "7715058201"
click at [335, 204] on span "Add Client" at bounding box center [352, 197] width 76 height 19
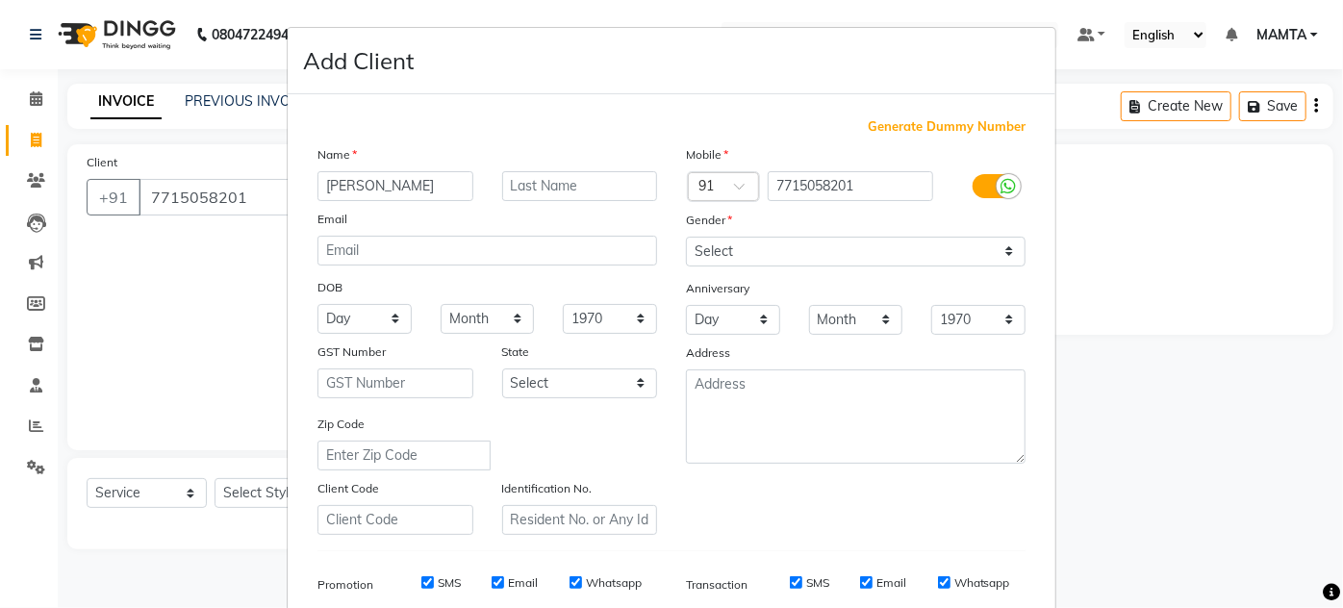
type input "[PERSON_NAME]"
click at [541, 187] on input "text" at bounding box center [580, 186] width 156 height 30
type input "FARIYA"
click at [738, 245] on select "Select [DEMOGRAPHIC_DATA] [DEMOGRAPHIC_DATA] Other Prefer Not To Say" at bounding box center [856, 252] width 340 height 30
select select "[DEMOGRAPHIC_DATA]"
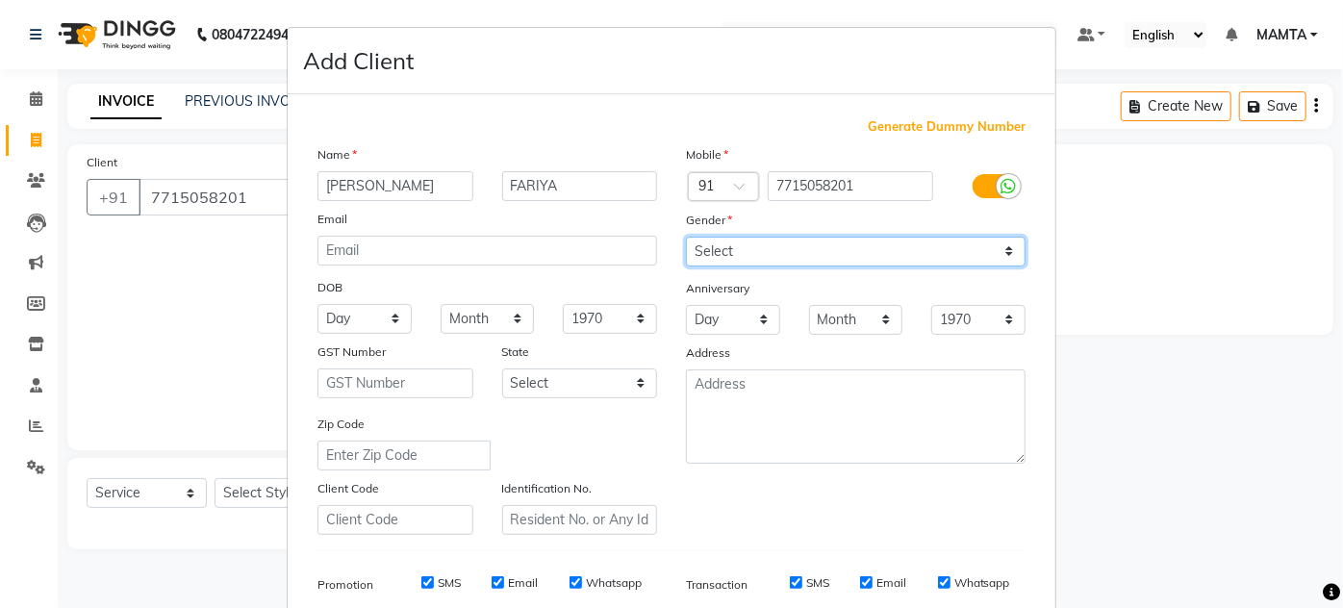
click at [686, 237] on select "Select [DEMOGRAPHIC_DATA] [DEMOGRAPHIC_DATA] Other Prefer Not To Say" at bounding box center [856, 252] width 340 height 30
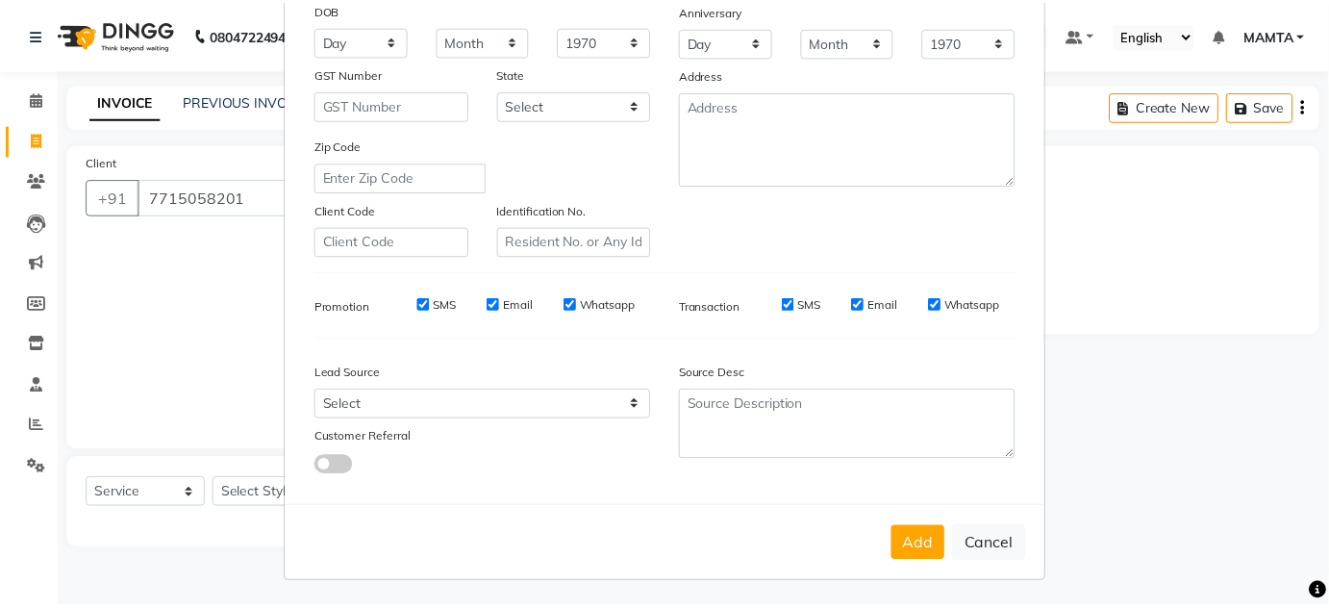
scroll to position [279, 0]
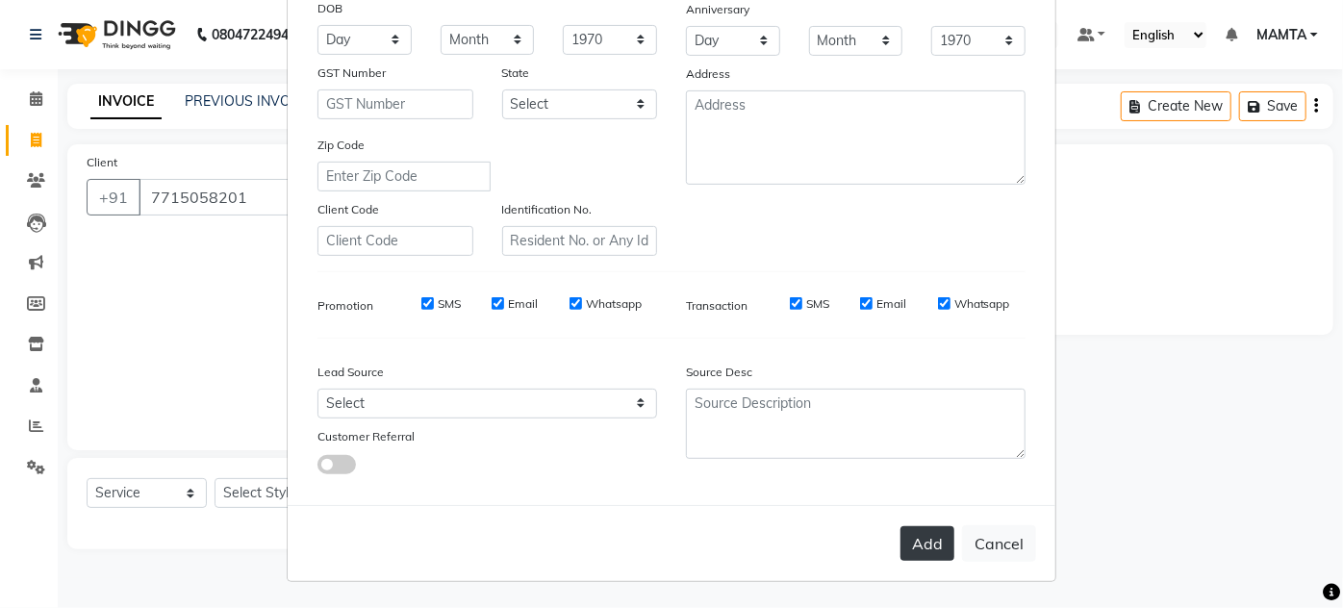
click at [918, 543] on button "Add" at bounding box center [927, 543] width 54 height 35
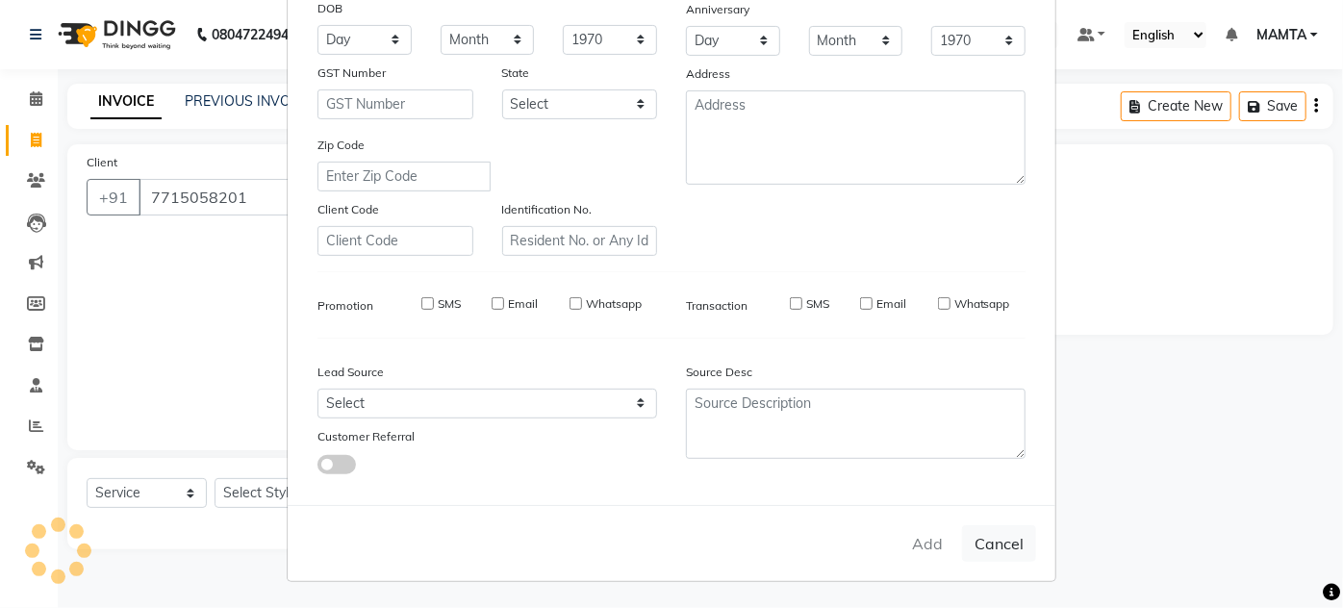
type input "77******01"
select select
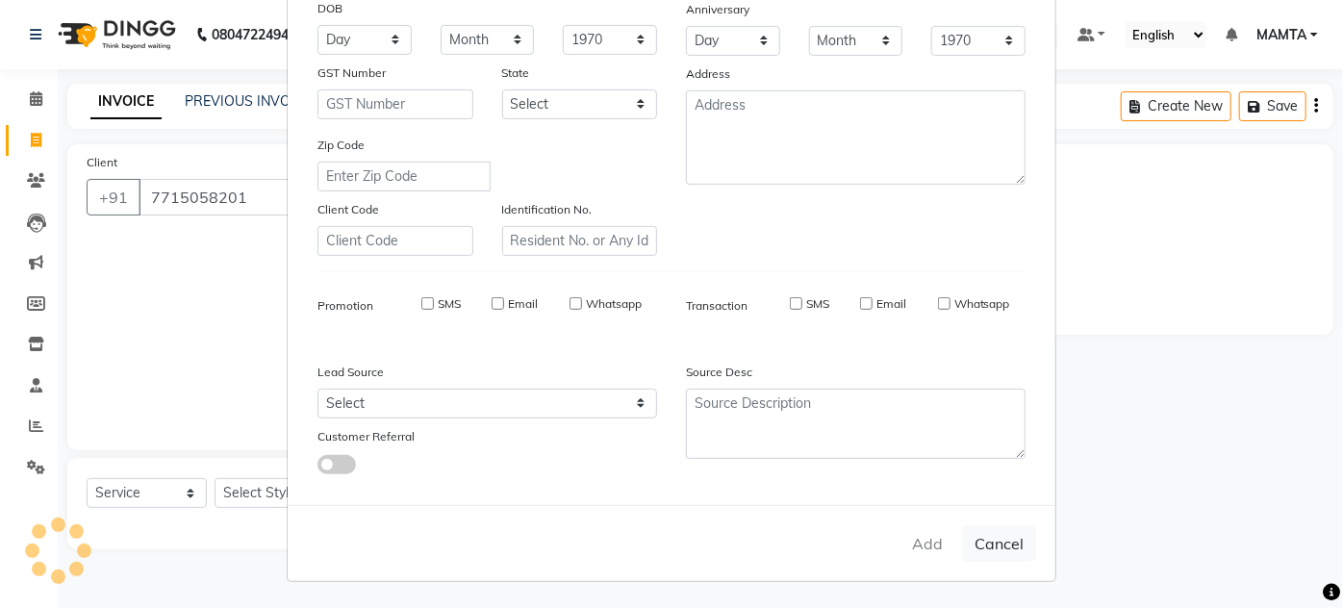
select select
checkbox input "false"
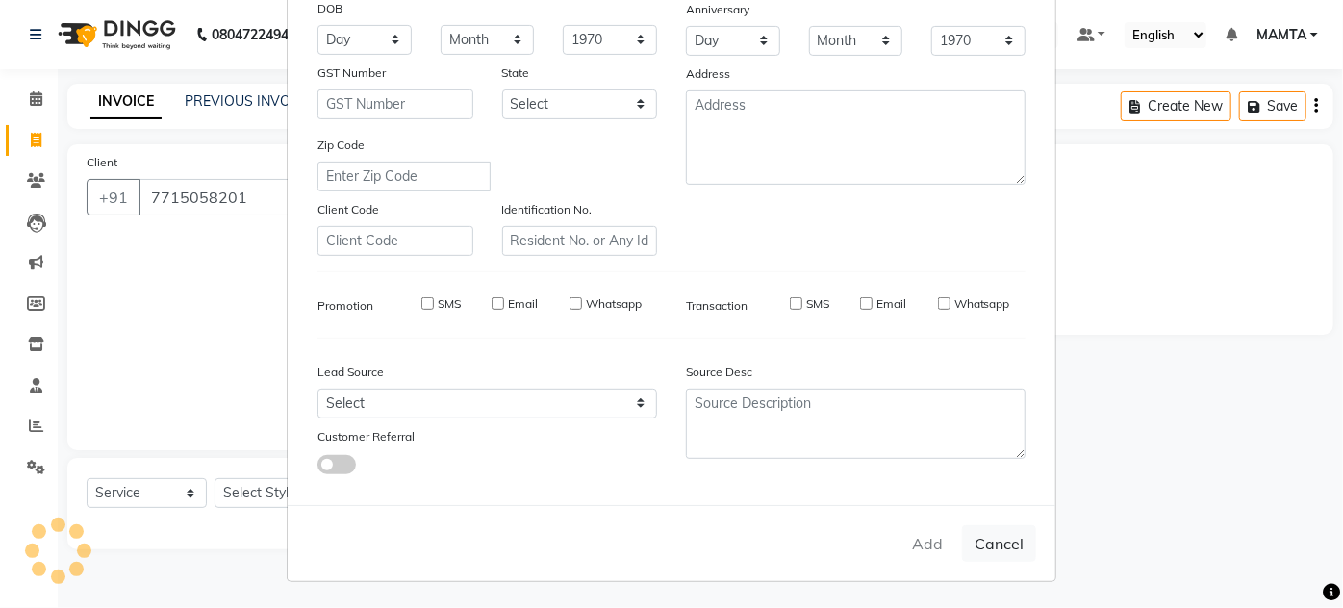
checkbox input "false"
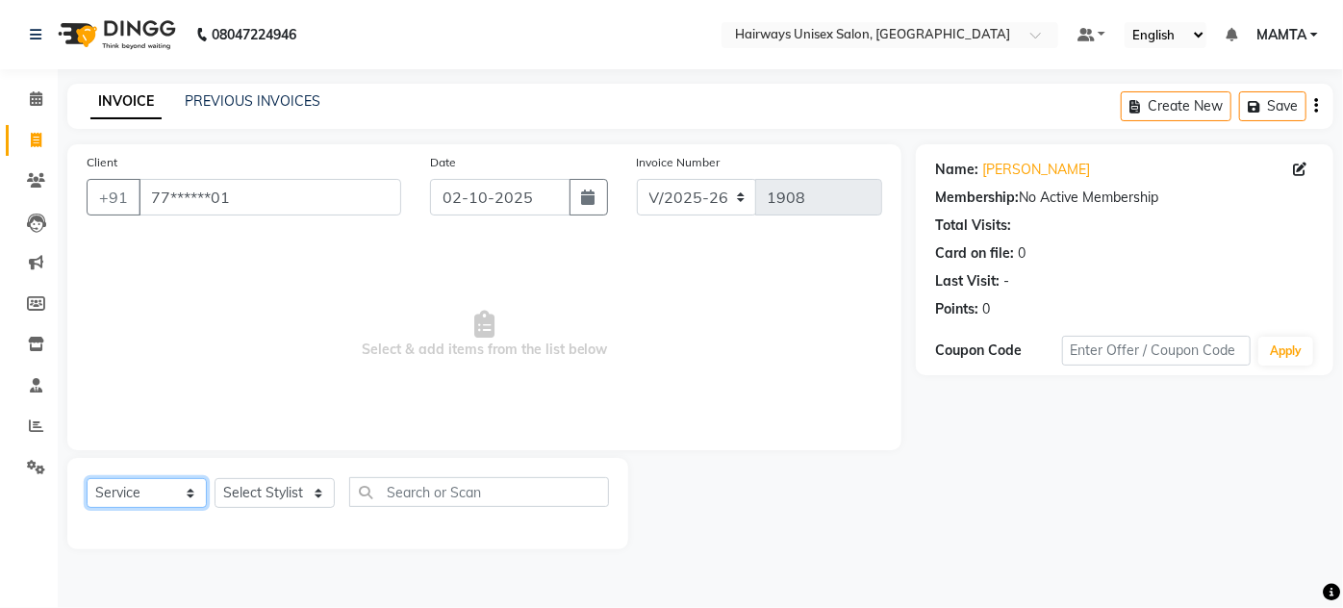
click at [142, 481] on select "Select Service Product Membership Package Voucher Prepaid Gift Card" at bounding box center [147, 493] width 120 height 30
select select "membership"
click at [87, 478] on select "Select Service Product Membership Package Voucher Prepaid Gift Card" at bounding box center [147, 493] width 120 height 30
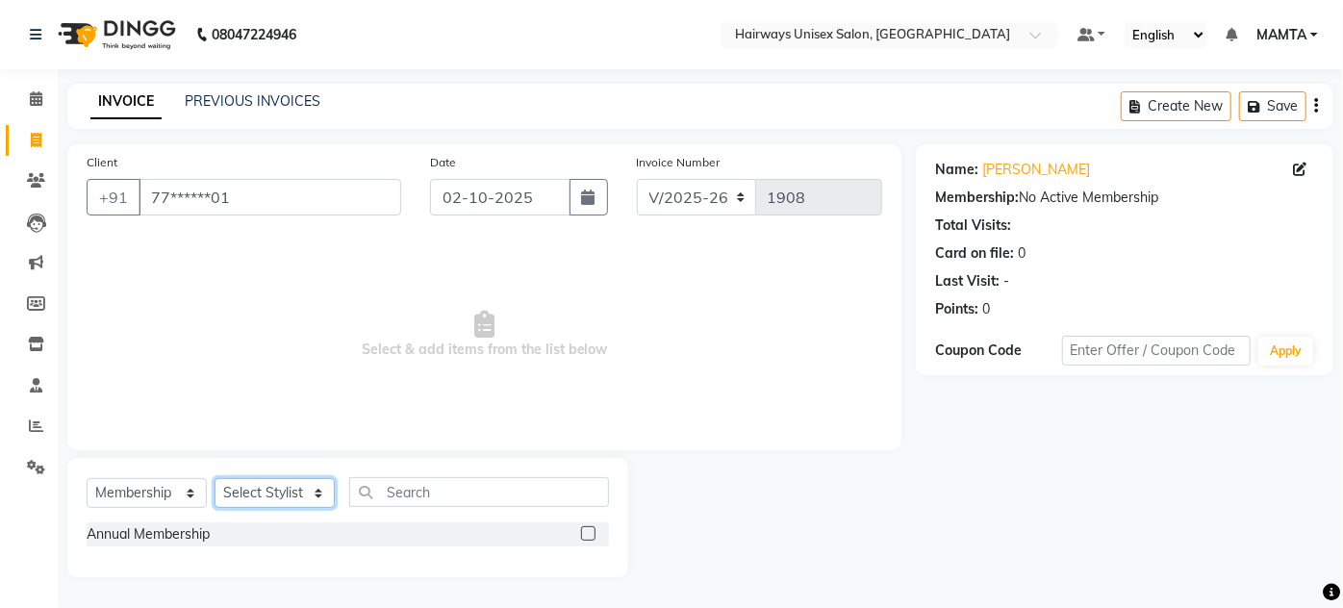
click at [286, 484] on select "Select Stylist [PERSON_NAME] [PERSON_NAME] [PERSON_NAME] MAMTA POOJA [PERSON_NA…" at bounding box center [275, 493] width 120 height 30
select select "80493"
click at [215, 478] on select "Select Stylist [PERSON_NAME] [PERSON_NAME] [PERSON_NAME] MAMTA POOJA [PERSON_NA…" at bounding box center [275, 493] width 120 height 30
click at [583, 530] on label at bounding box center [588, 533] width 14 height 14
click at [583, 530] on input "checkbox" at bounding box center [587, 534] width 13 height 13
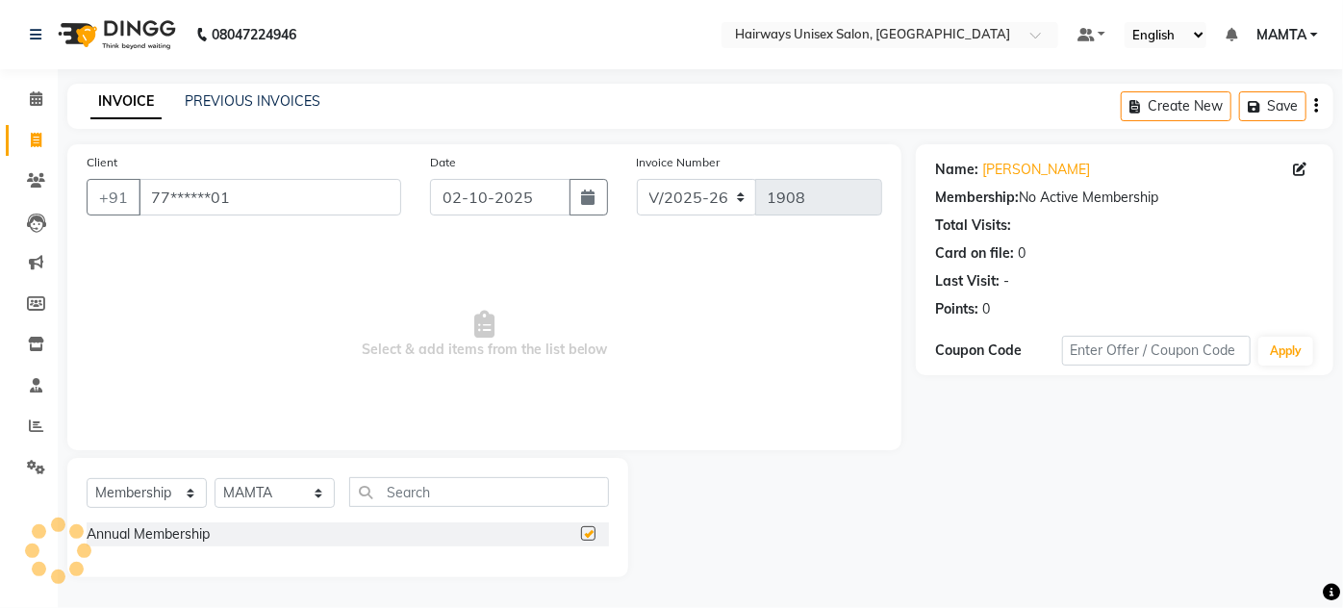
select select "select"
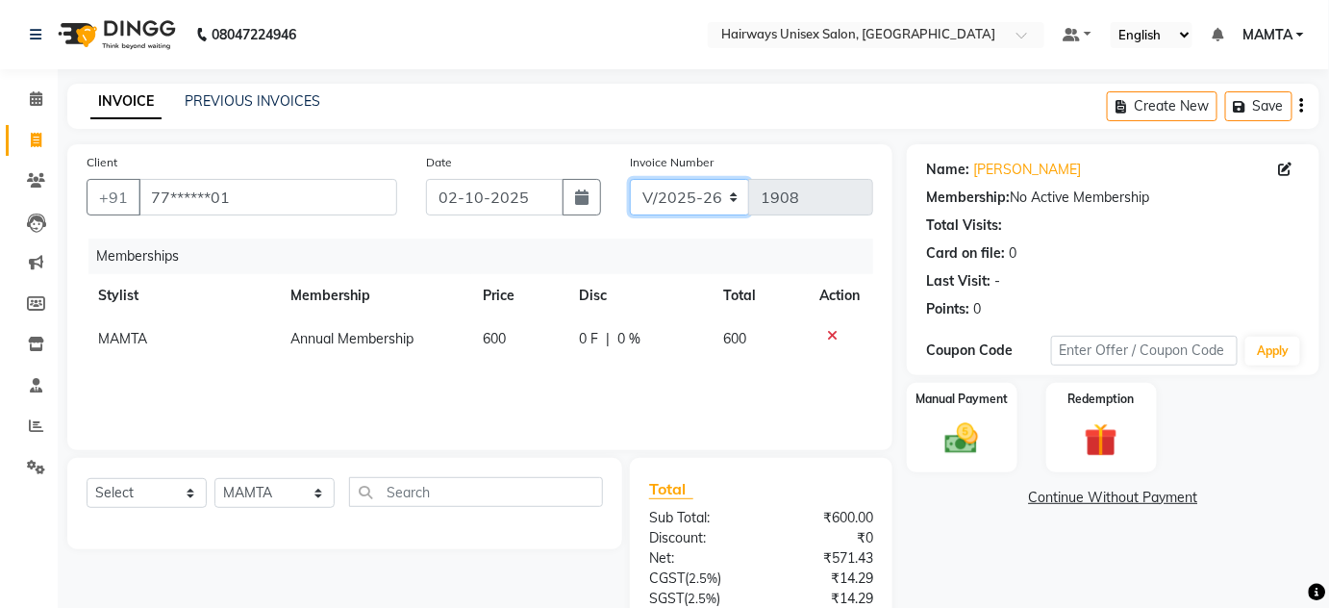
click at [679, 198] on select "INV/25-26 V/2025-26" at bounding box center [690, 197] width 120 height 37
select select "8645"
click at [630, 179] on select "INV/25-26 V/2025-26" at bounding box center [690, 197] width 120 height 37
type input "0870"
click at [1299, 104] on div "Create New Save" at bounding box center [1213, 106] width 213 height 45
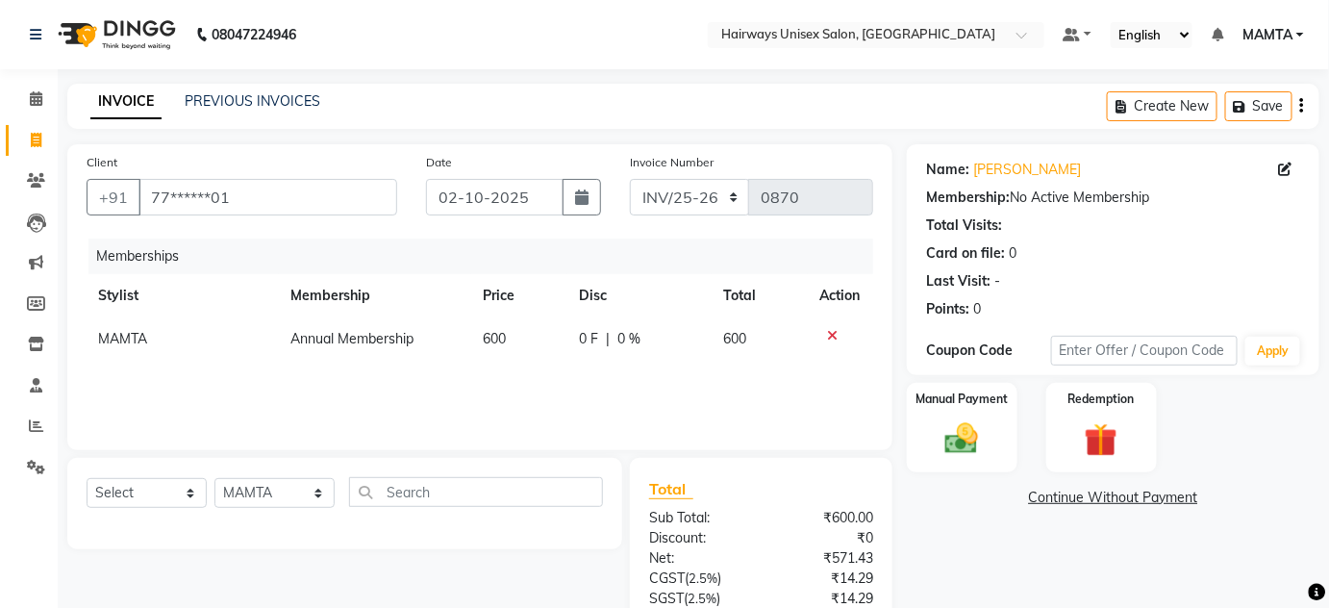
click at [1302, 107] on icon "button" at bounding box center [1302, 106] width 4 height 1
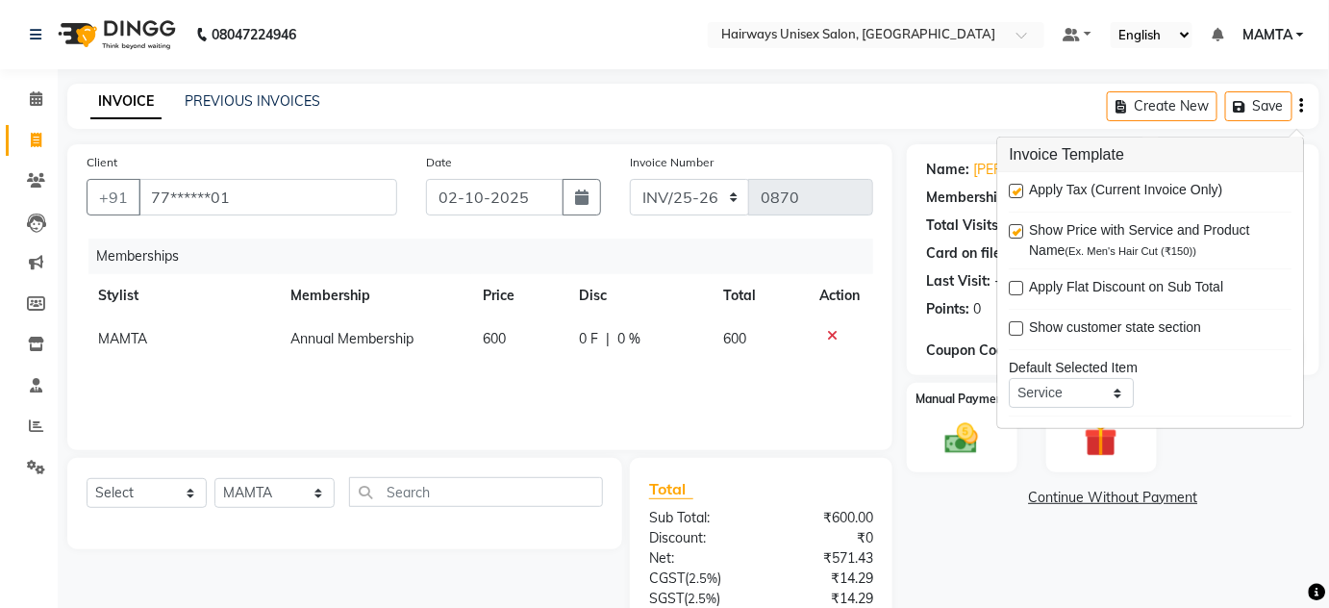
click at [1016, 189] on label at bounding box center [1017, 191] width 14 height 14
click at [1016, 189] on input "checkbox" at bounding box center [1016, 192] width 13 height 13
checkbox input "false"
click at [937, 109] on div "INVOICE PREVIOUS INVOICES Create New Save" at bounding box center [693, 106] width 1252 height 45
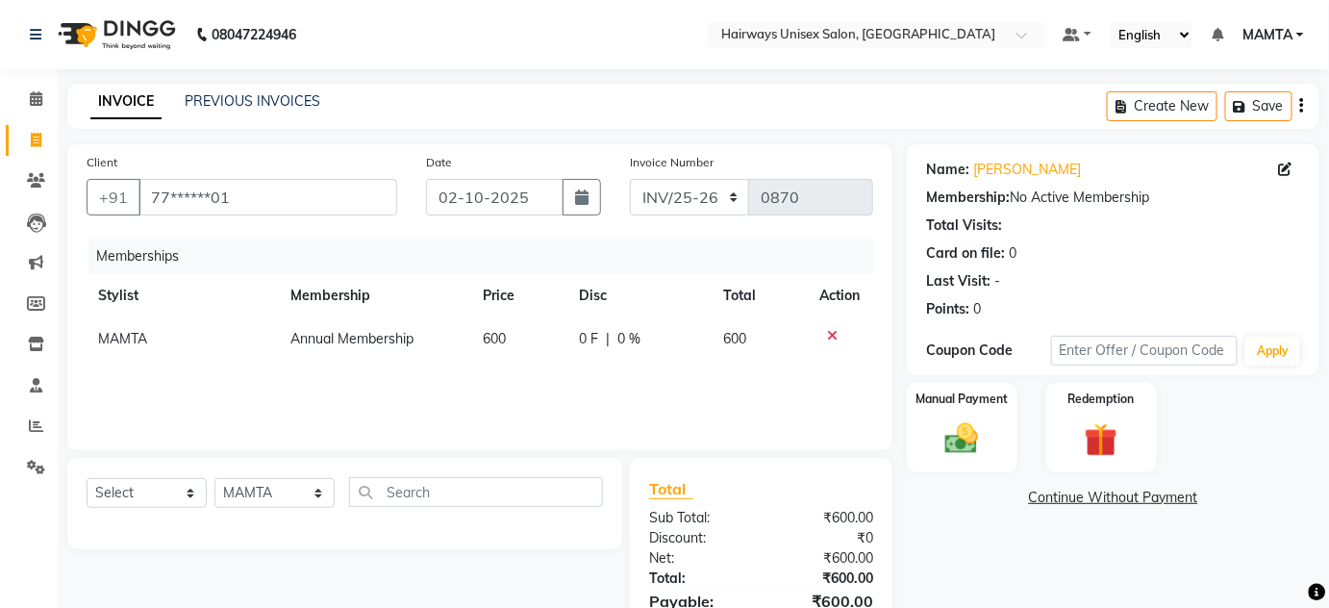
scroll to position [100, 0]
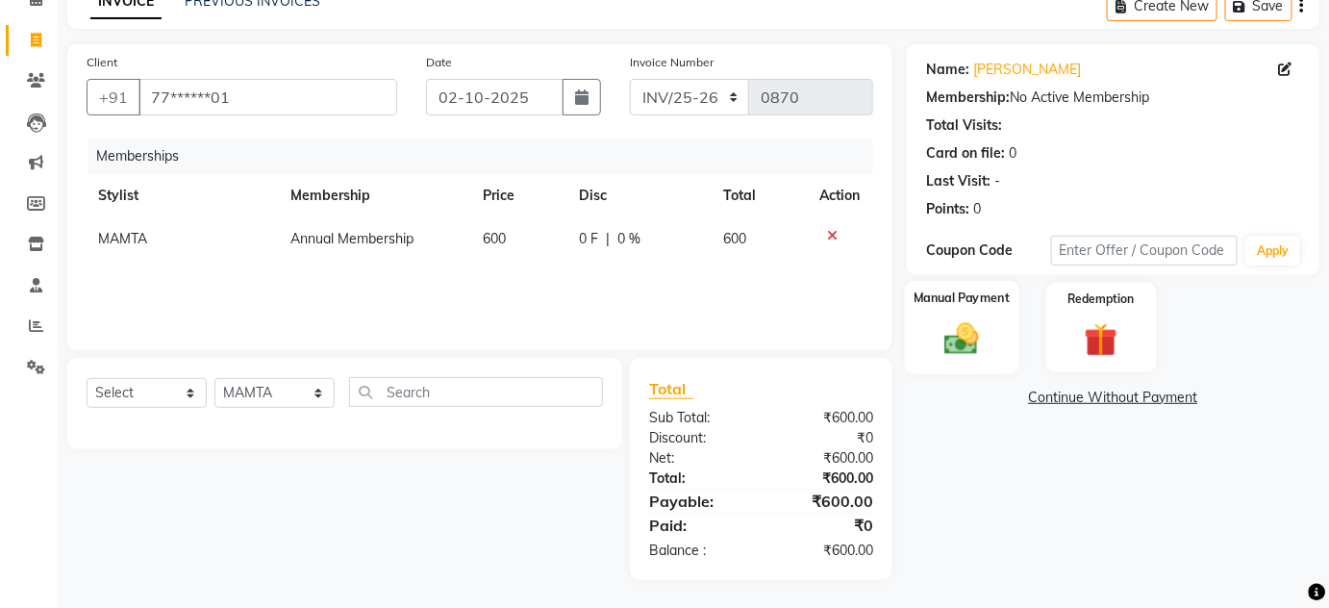
click at [971, 314] on div "Manual Payment" at bounding box center [962, 327] width 114 height 93
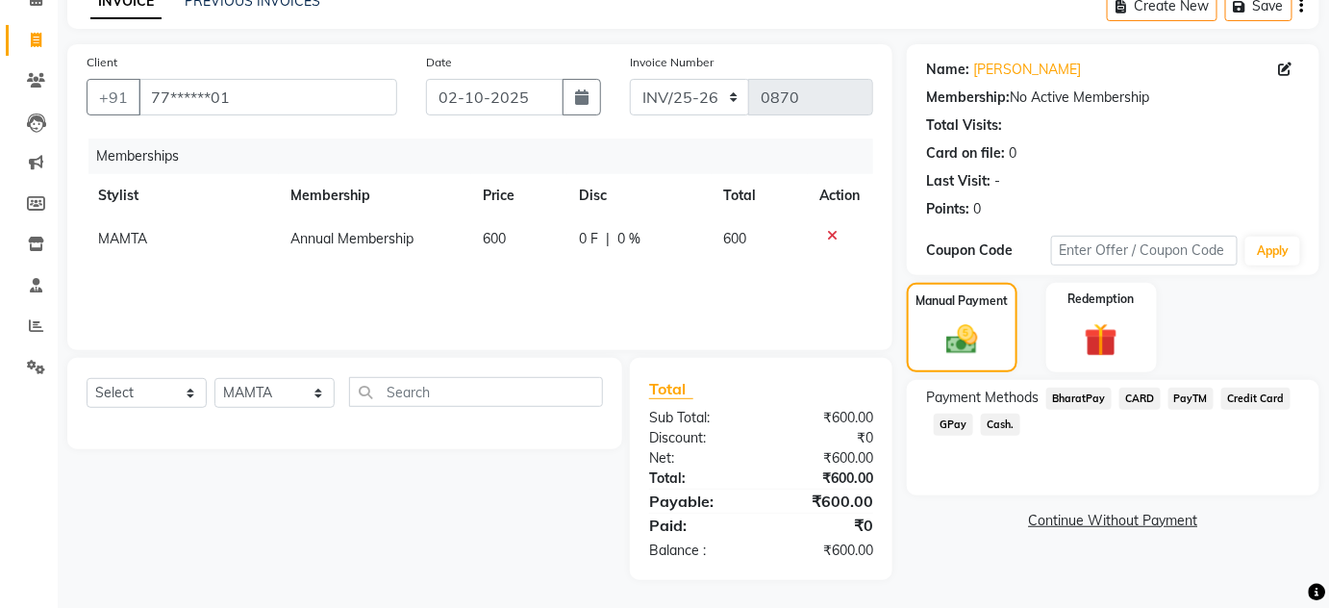
click at [995, 416] on span "Cash." at bounding box center [1000, 425] width 39 height 22
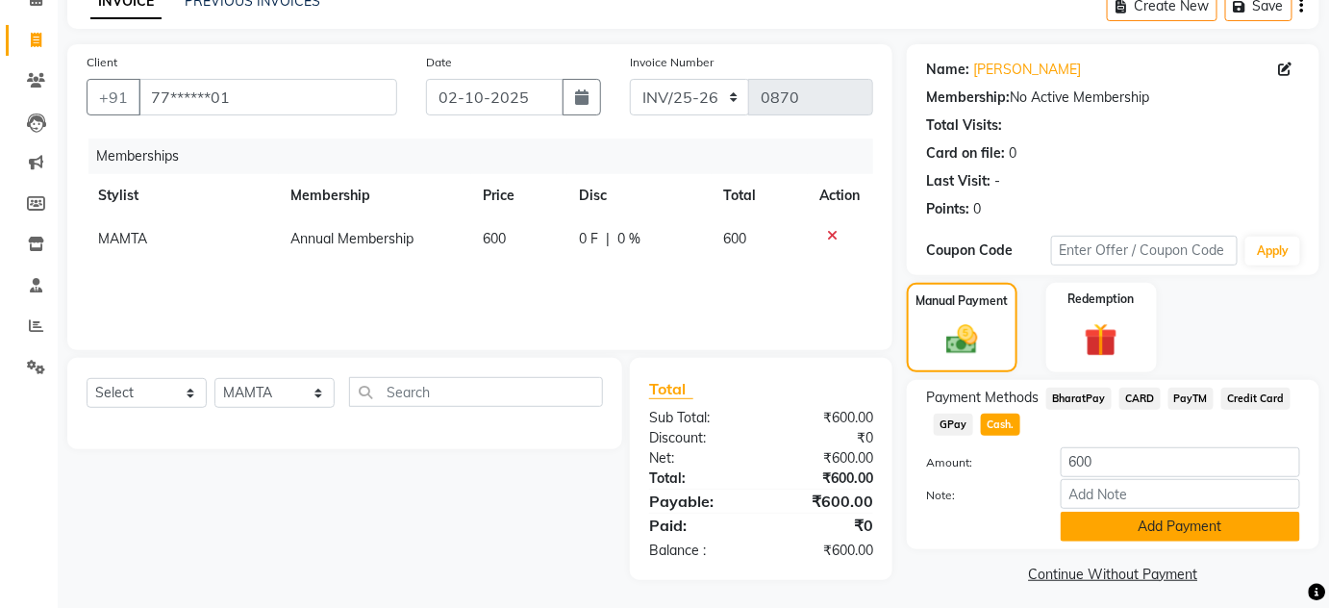
scroll to position [108, 0]
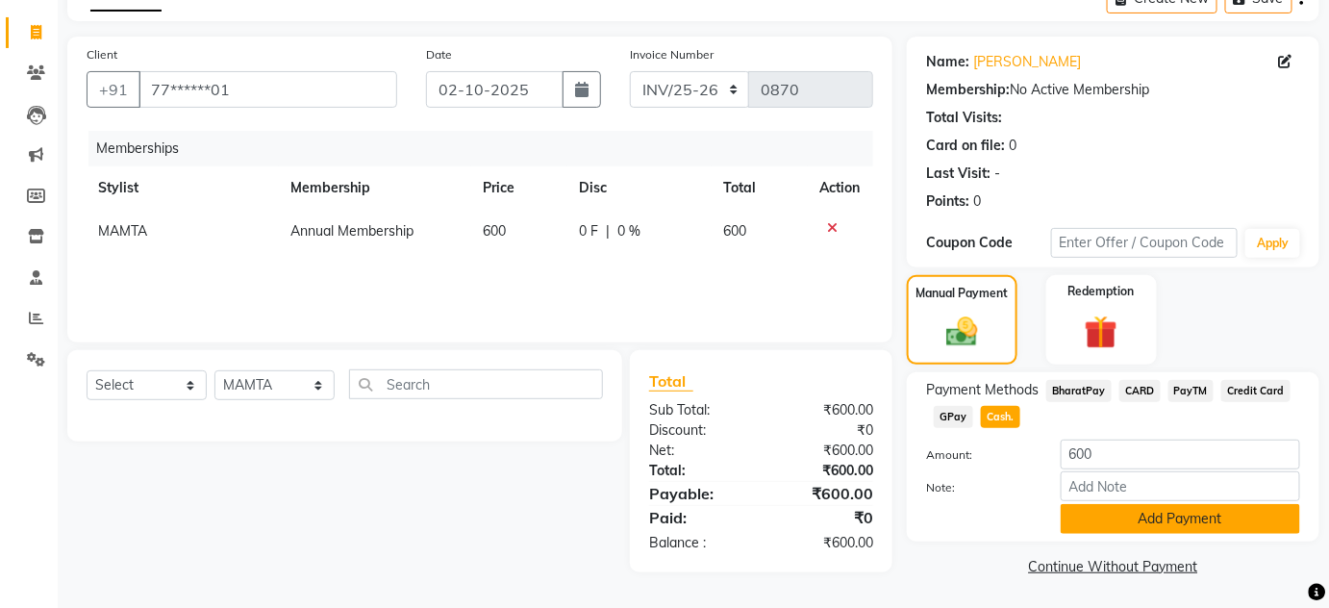
click at [1104, 511] on button "Add Payment" at bounding box center [1181, 519] width 240 height 30
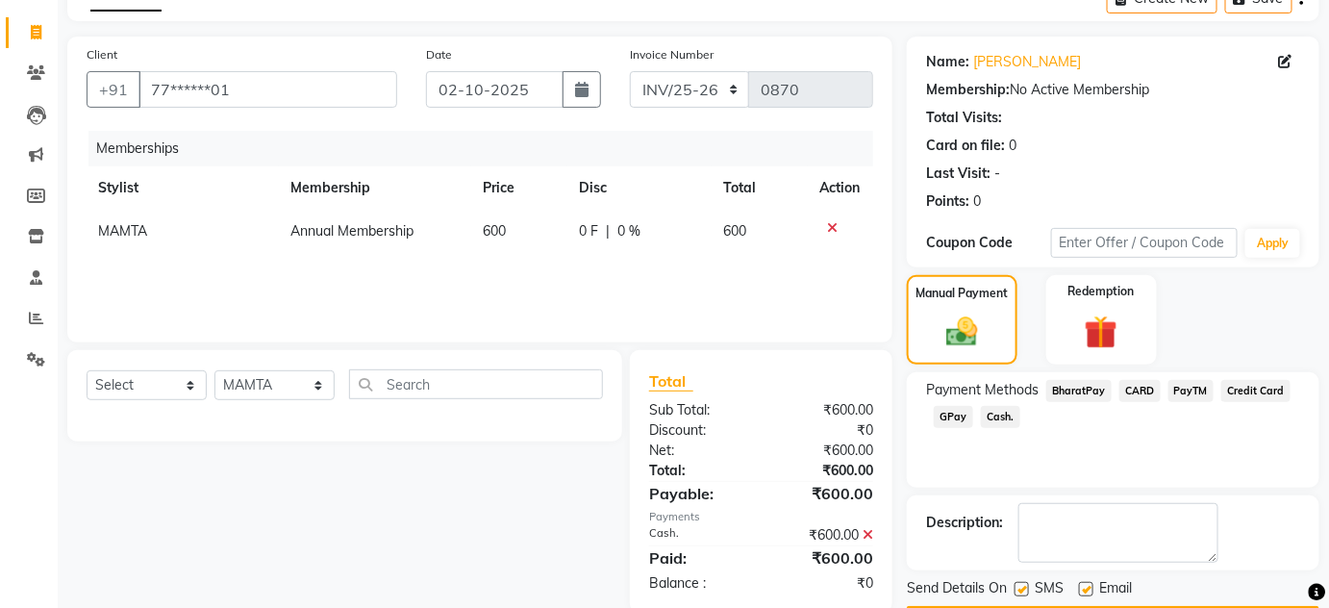
scroll to position [163, 0]
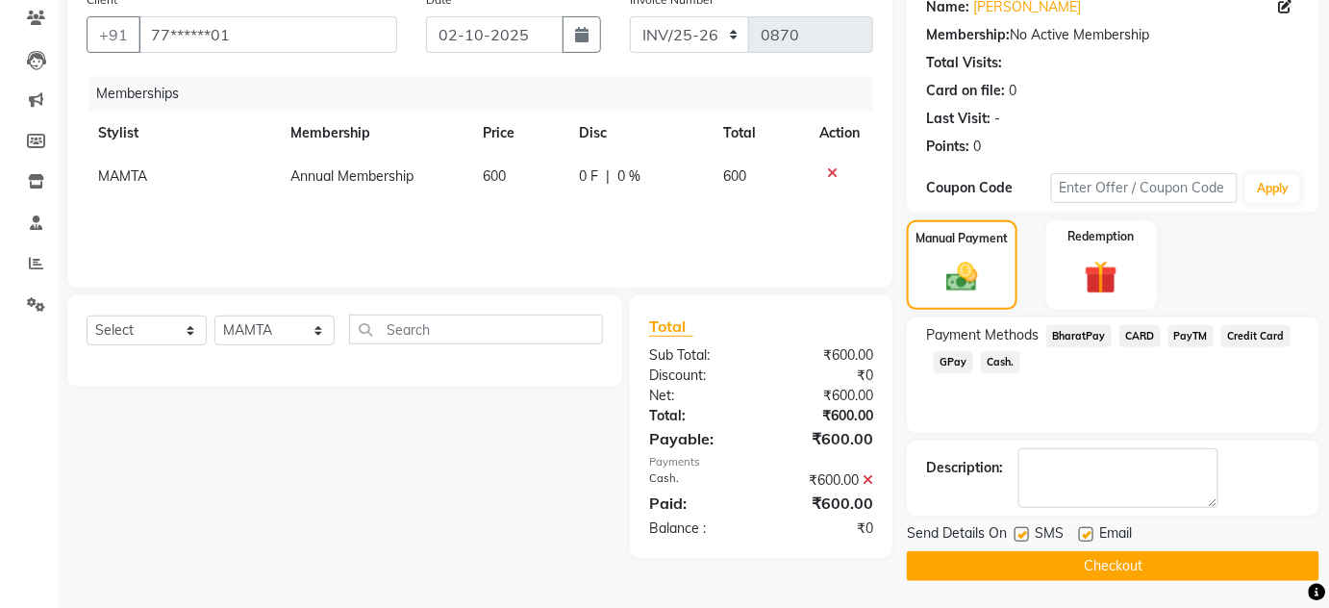
click at [1023, 532] on label at bounding box center [1022, 534] width 14 height 14
click at [1023, 532] on input "checkbox" at bounding box center [1021, 535] width 13 height 13
checkbox input "false"
click at [1096, 529] on div "Email" at bounding box center [1113, 535] width 68 height 24
click at [1087, 532] on label at bounding box center [1086, 534] width 14 height 14
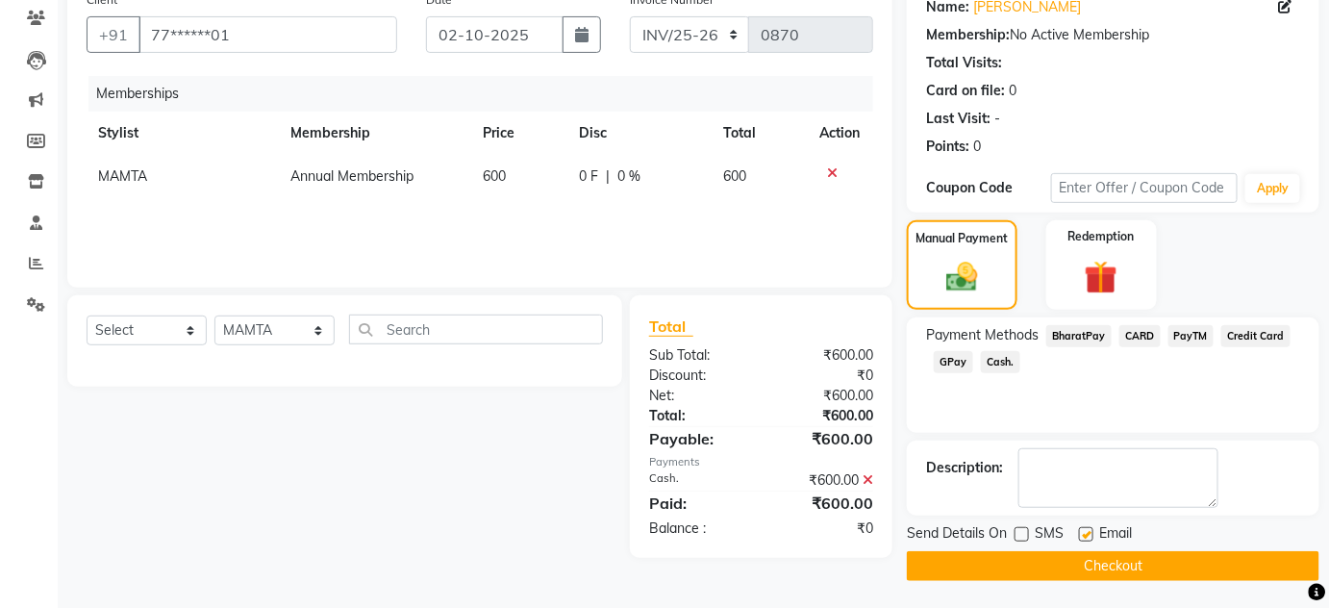
click at [1087, 532] on input "checkbox" at bounding box center [1085, 535] width 13 height 13
checkbox input "false"
click at [1076, 559] on button "Checkout" at bounding box center [1113, 566] width 413 height 30
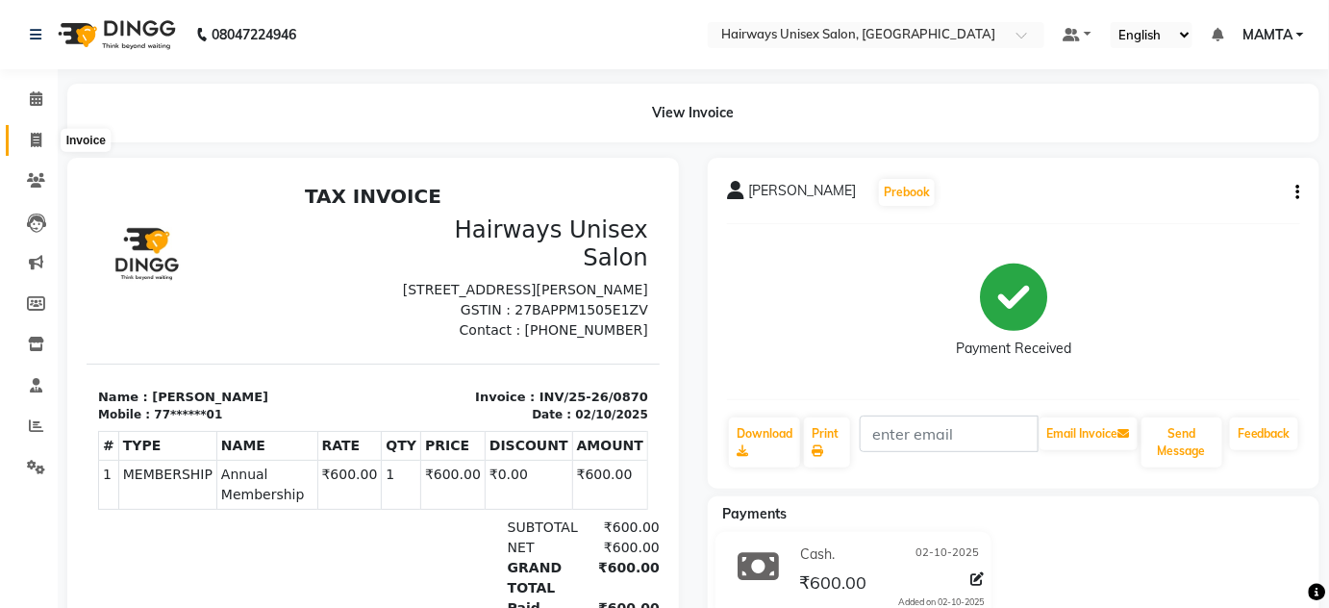
click at [31, 140] on icon at bounding box center [36, 140] width 11 height 14
select select "8320"
select select "service"
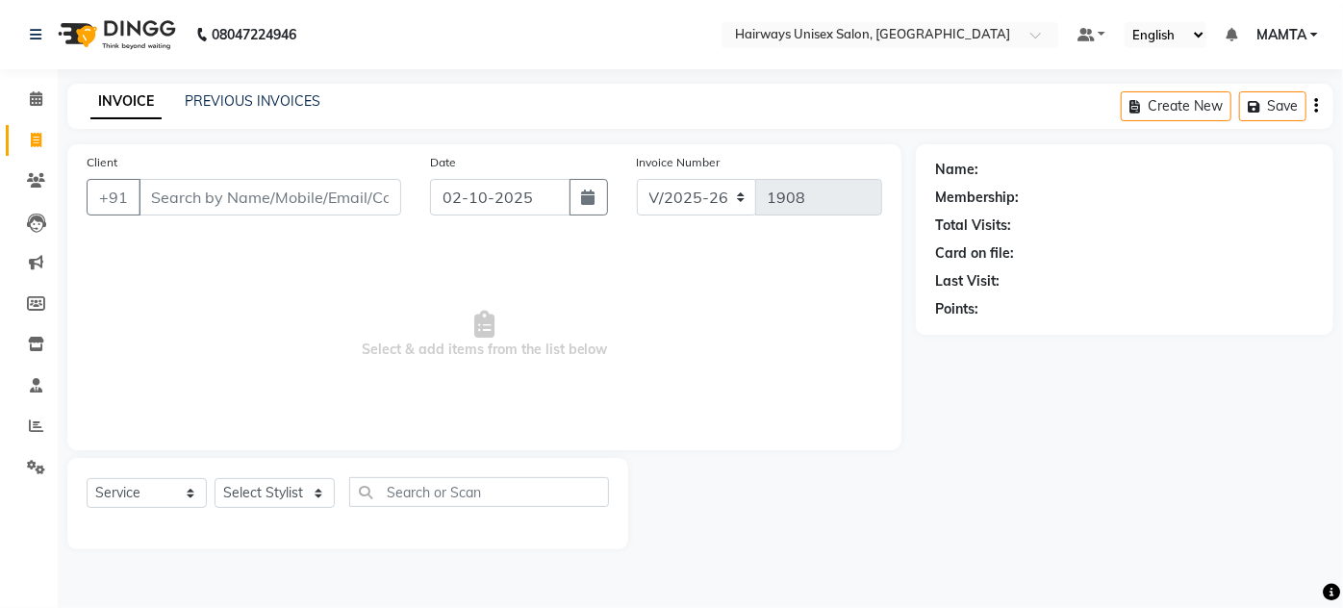
click at [214, 196] on input "Client" at bounding box center [270, 197] width 263 height 37
click at [164, 181] on input "Client" at bounding box center [270, 197] width 263 height 37
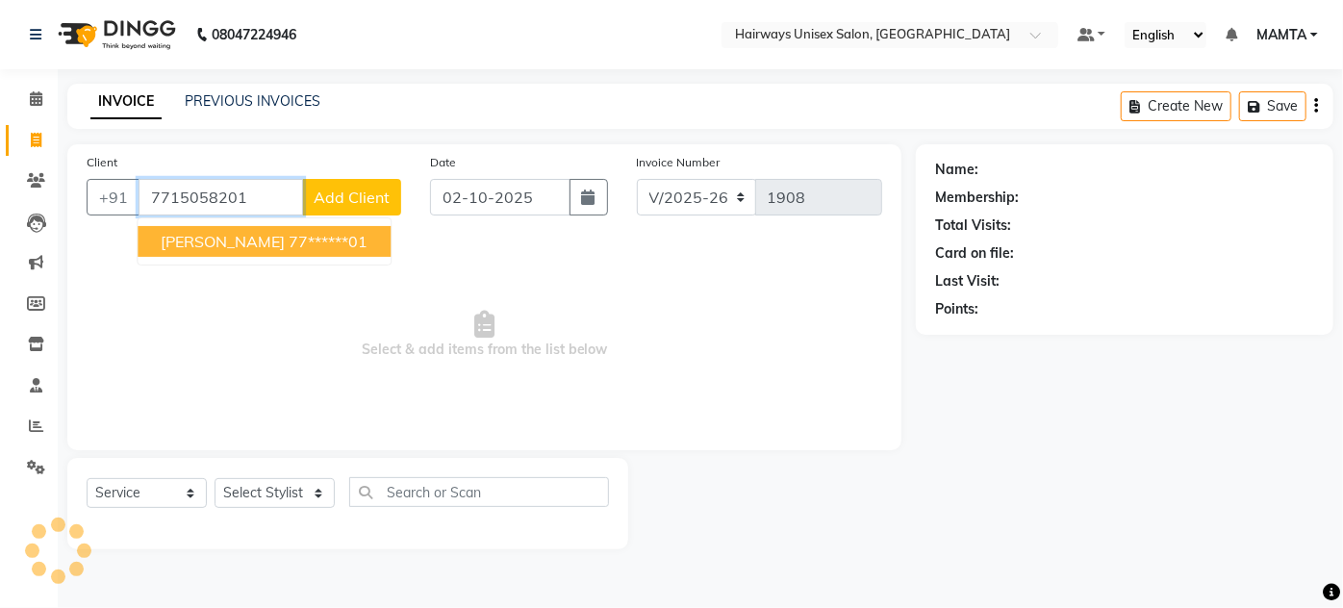
type input "7715058201"
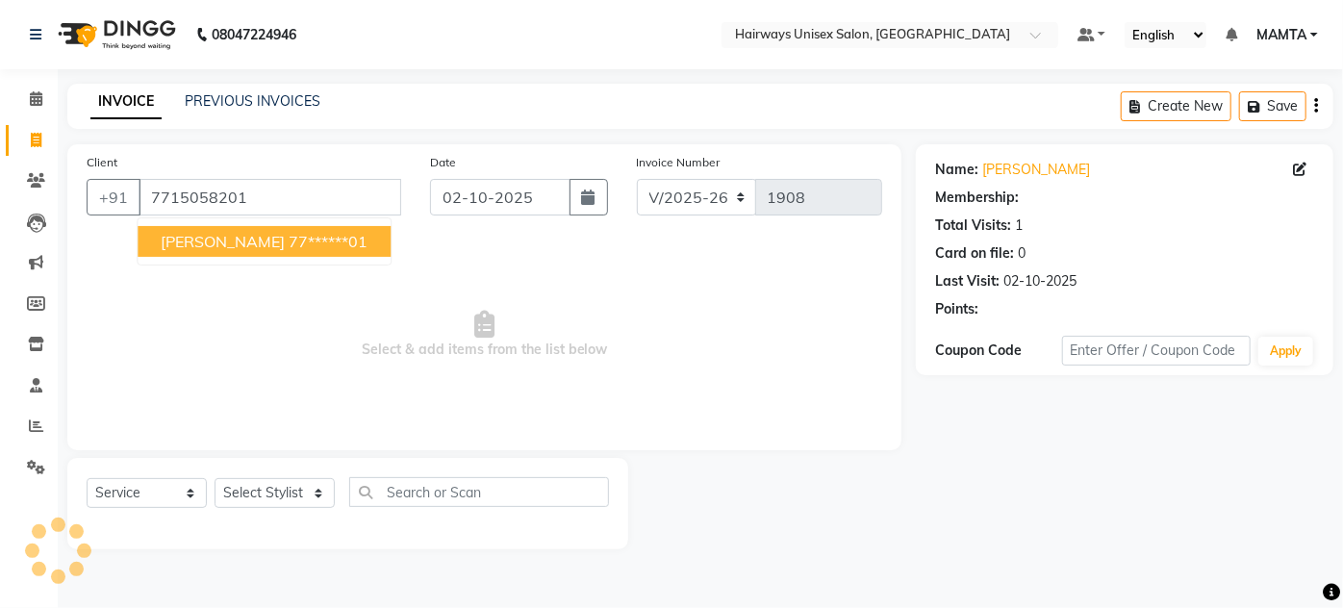
select select "1: Object"
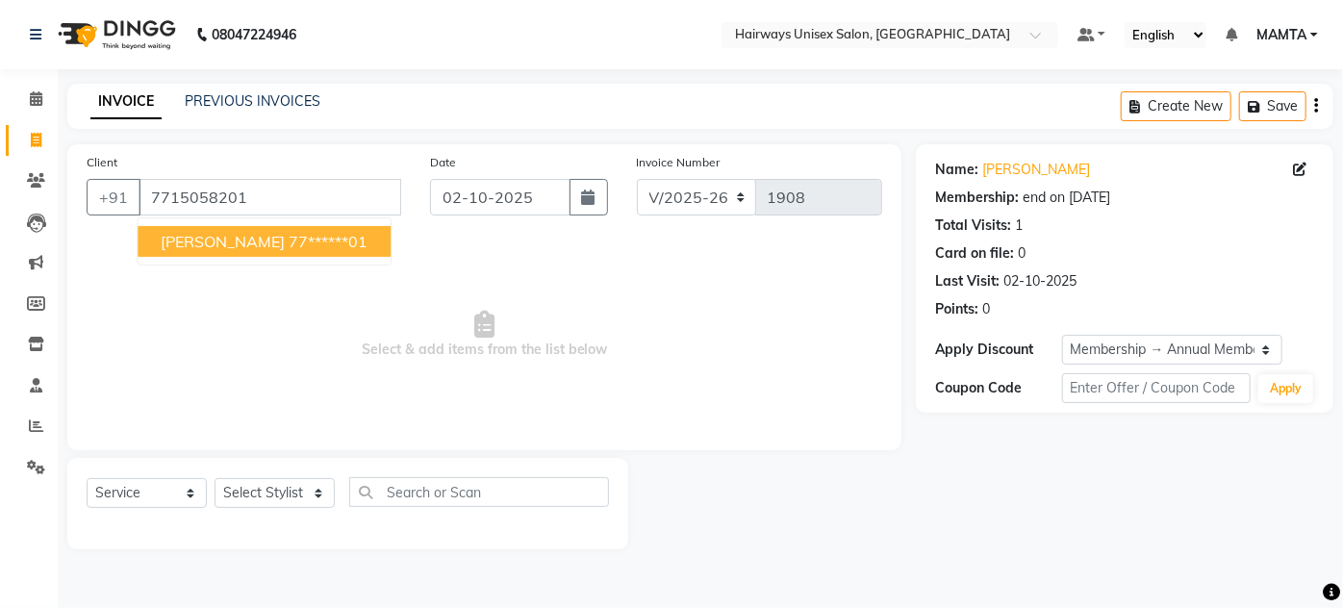
click at [285, 254] on button "[PERSON_NAME] 77******01" at bounding box center [264, 241] width 253 height 31
type input "77******01"
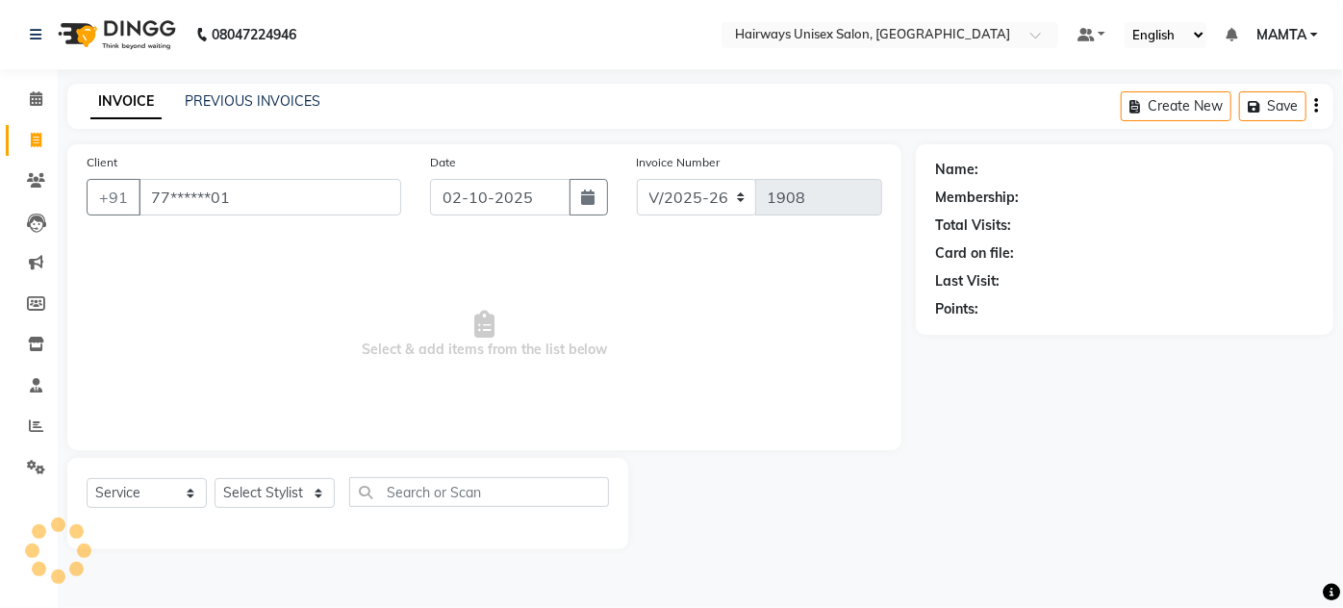
select select "1: Object"
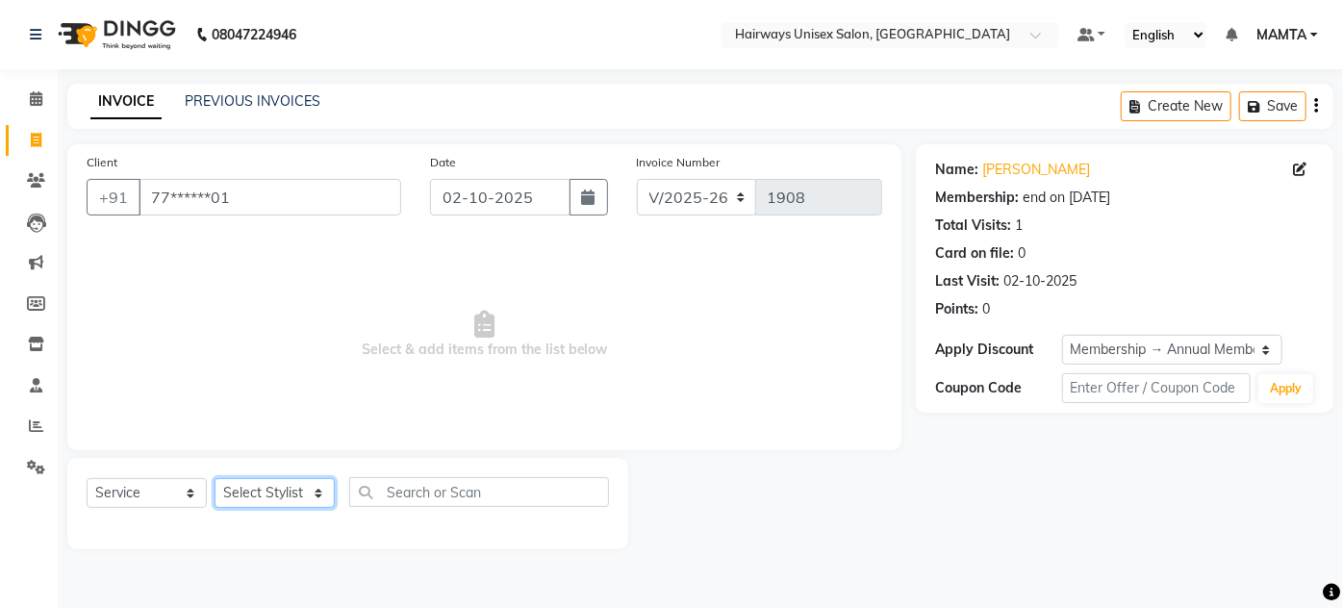
click at [294, 483] on select "Select Stylist [PERSON_NAME] [PERSON_NAME] [PERSON_NAME] MAMTA POOJA [PERSON_NA…" at bounding box center [275, 493] width 120 height 30
select select "80506"
click at [215, 478] on select "Select Stylist [PERSON_NAME] [PERSON_NAME] [PERSON_NAME] MAMTA POOJA [PERSON_NA…" at bounding box center [275, 493] width 120 height 30
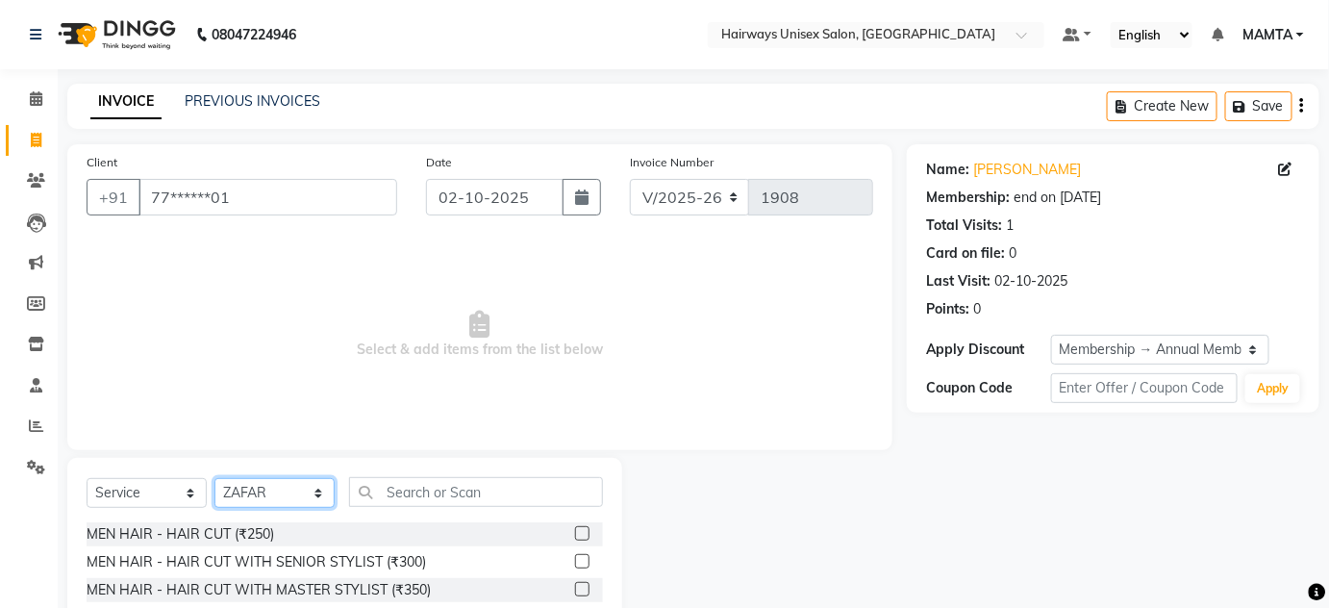
scroll to position [162, 0]
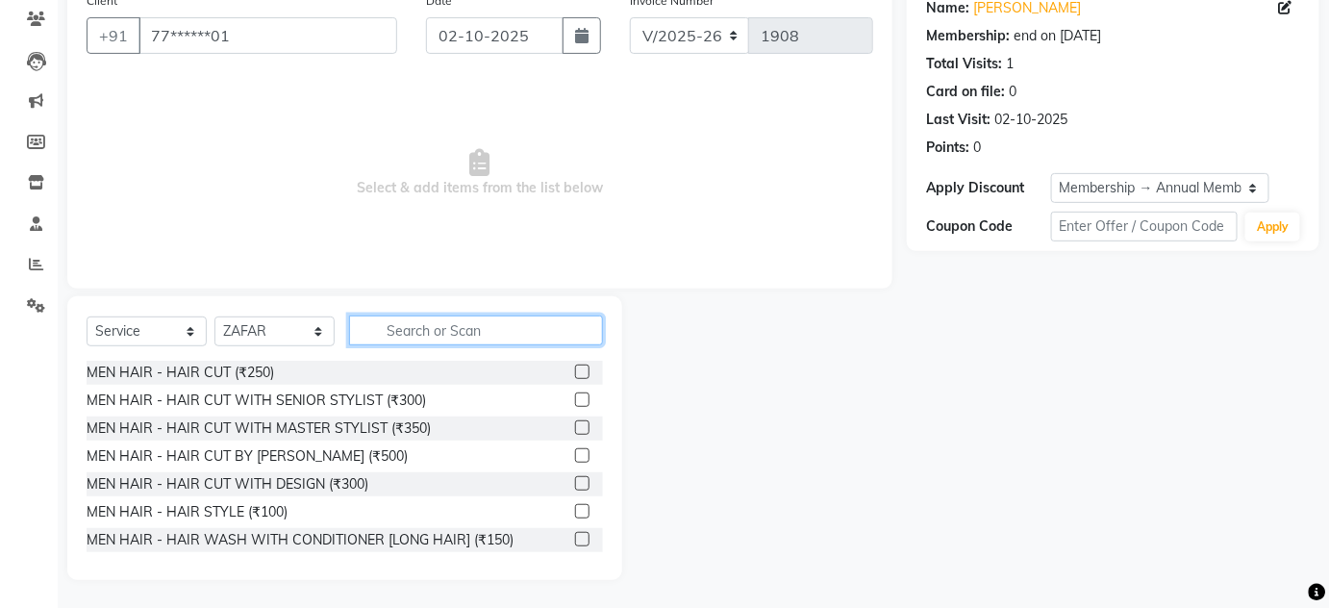
click at [416, 328] on input "text" at bounding box center [476, 330] width 254 height 30
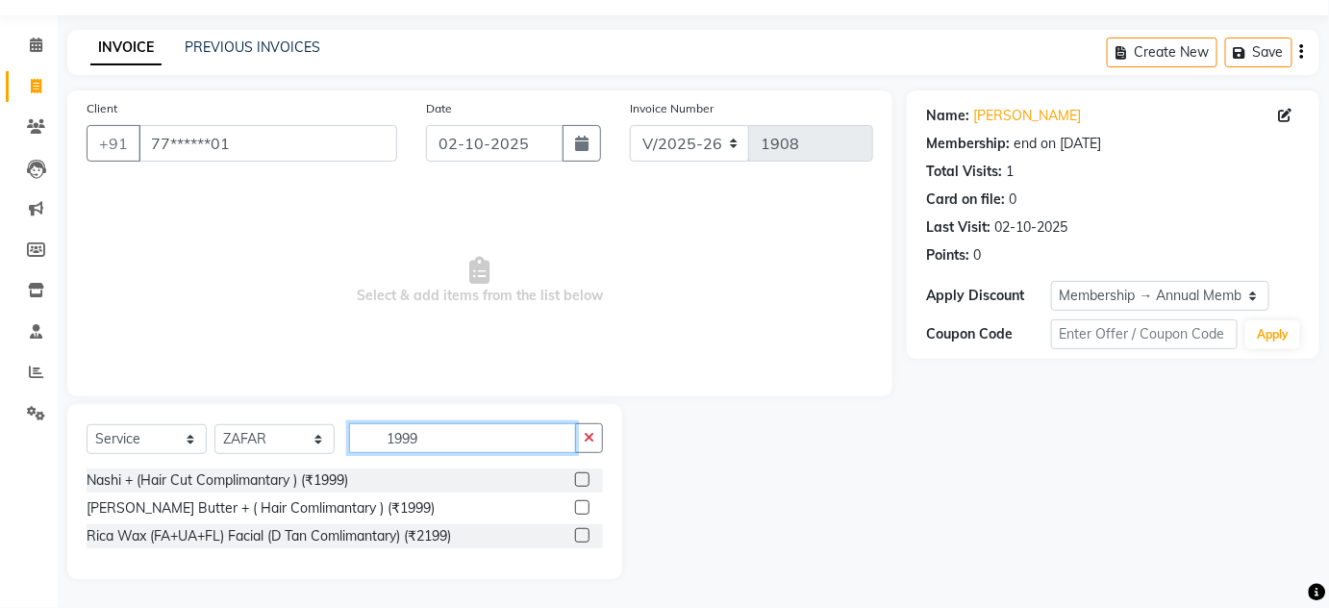
scroll to position [25, 0]
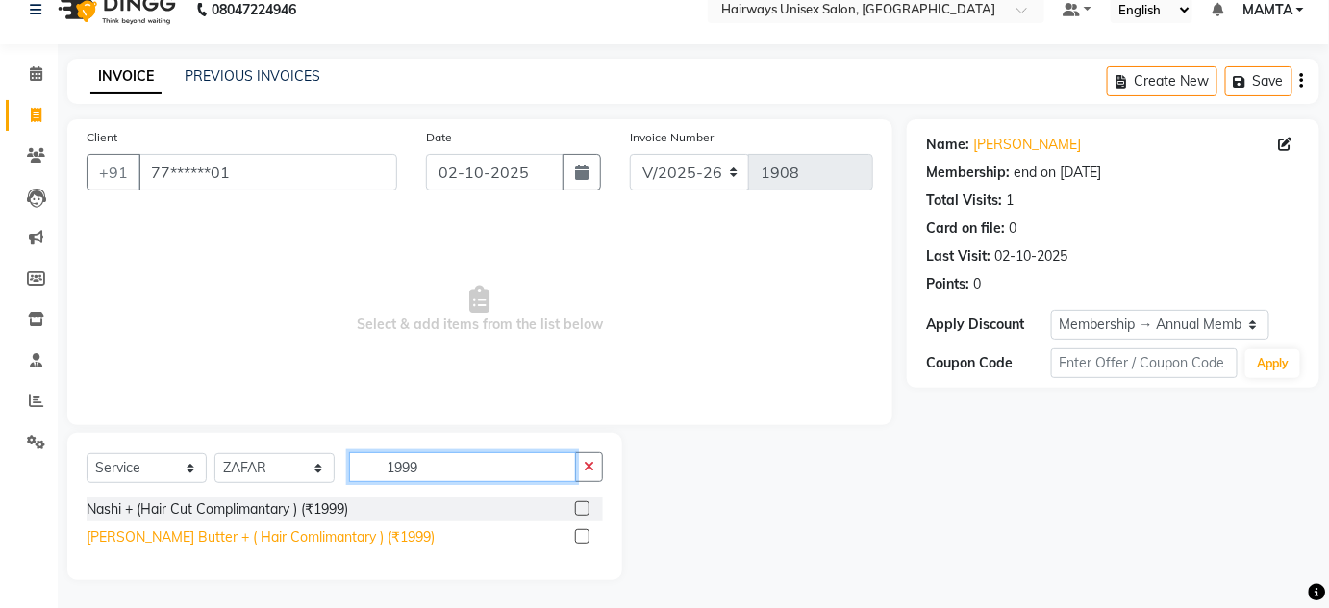
type input "1999"
click at [294, 539] on div "[PERSON_NAME] Butter + ( Hair Comlimantary ) (₹1999)" at bounding box center [261, 537] width 348 height 20
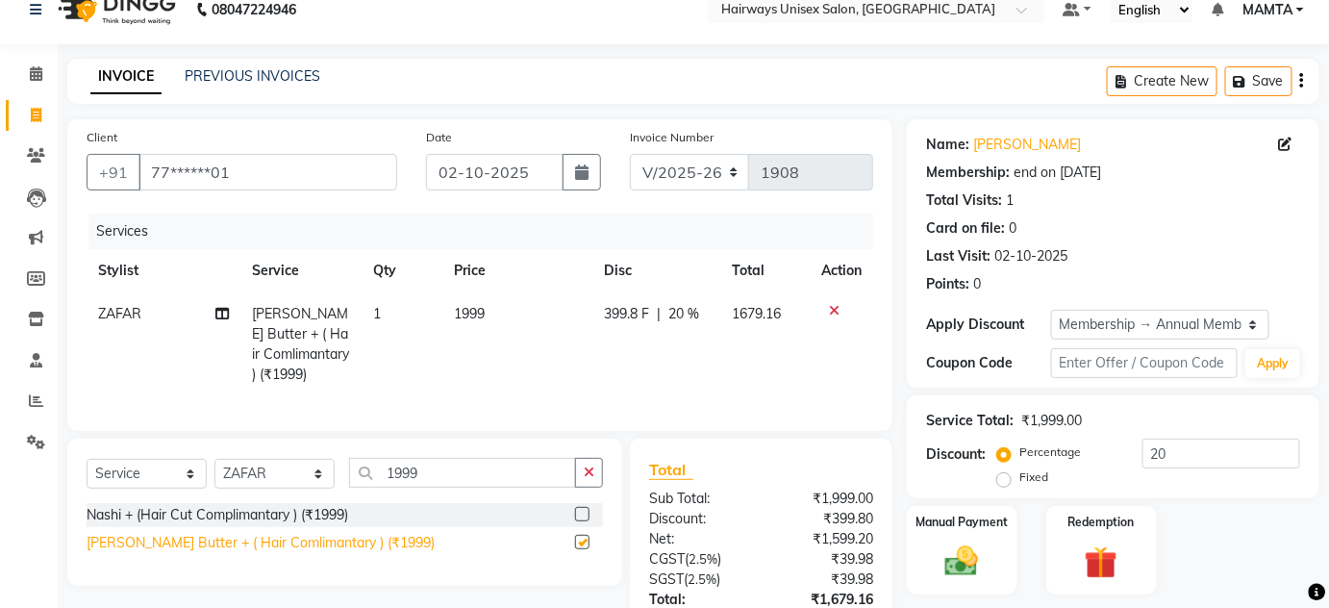
checkbox input "false"
click at [831, 312] on icon at bounding box center [834, 310] width 11 height 13
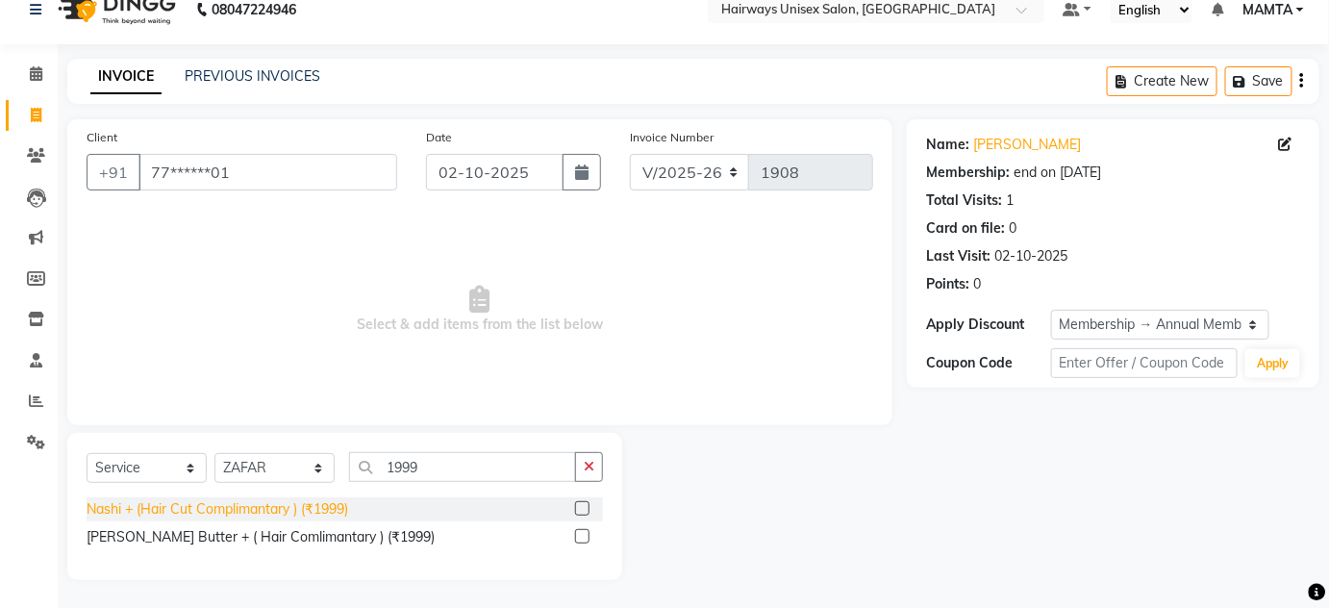
click at [276, 505] on div "Nashi + (Hair Cut Complimantary ) (₹1999)" at bounding box center [218, 509] width 262 height 20
checkbox input "false"
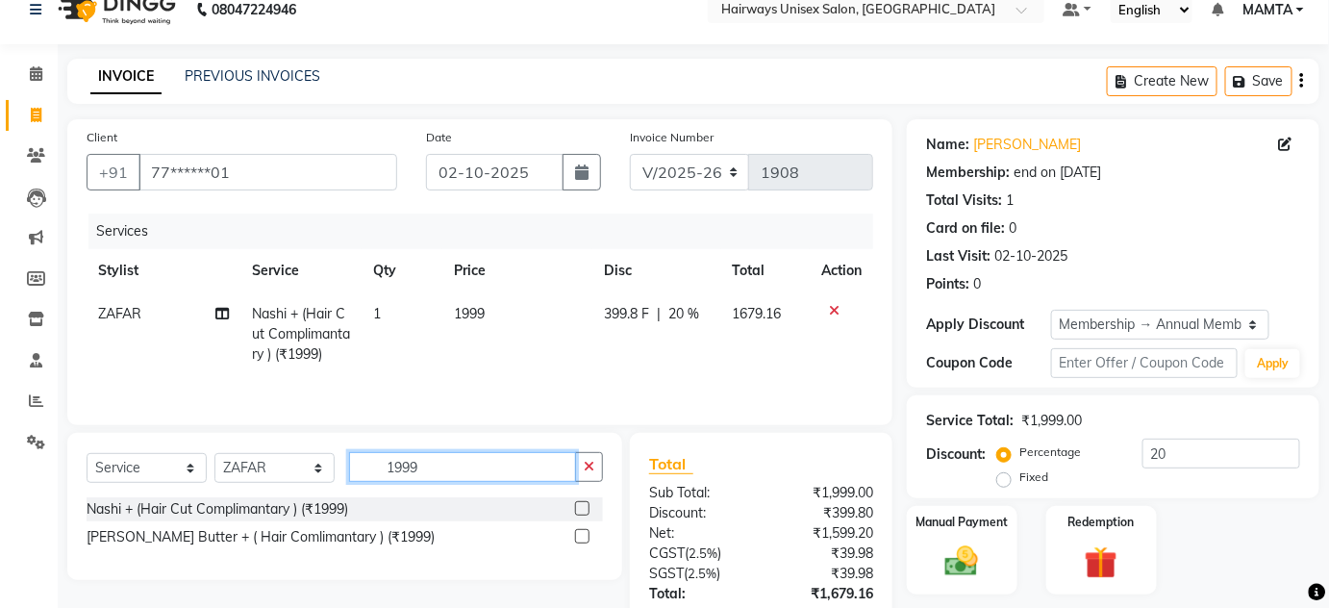
click at [439, 471] on input "1999" at bounding box center [462, 467] width 227 height 30
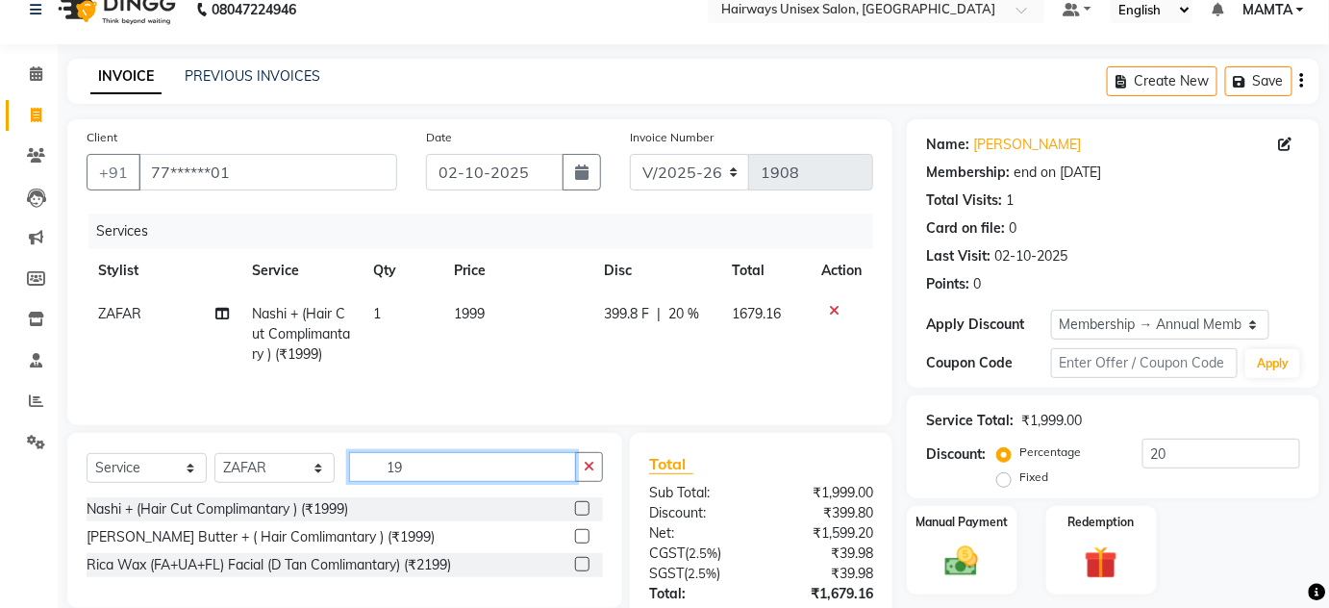
type input "1"
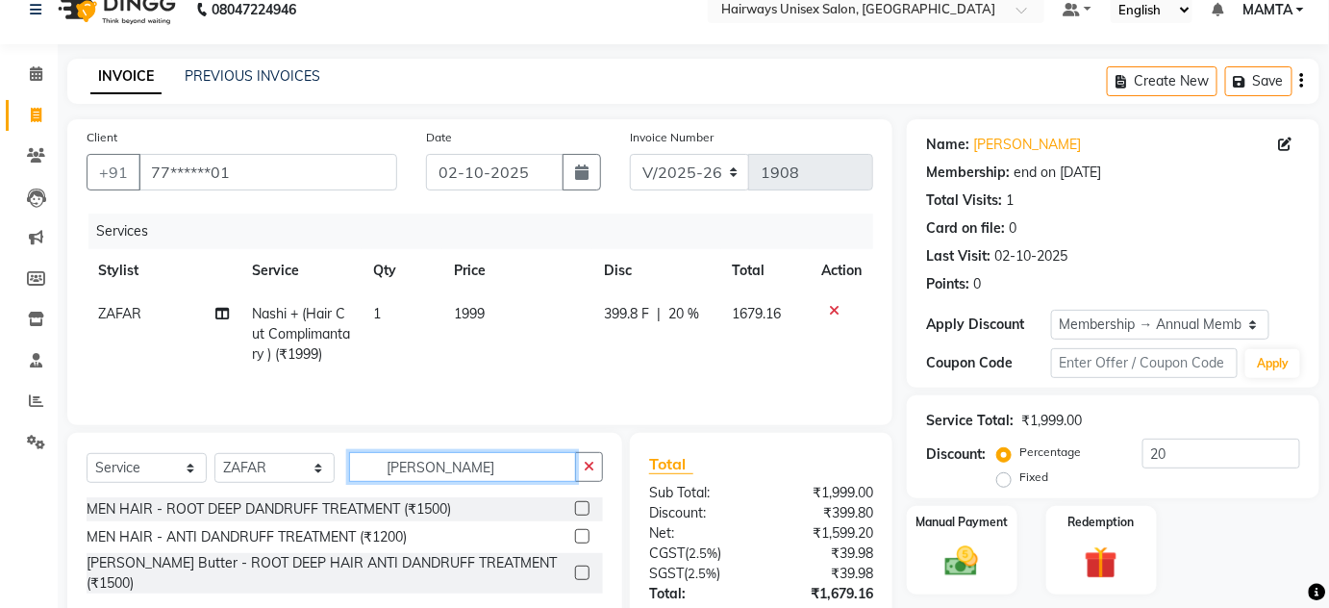
scroll to position [113, 0]
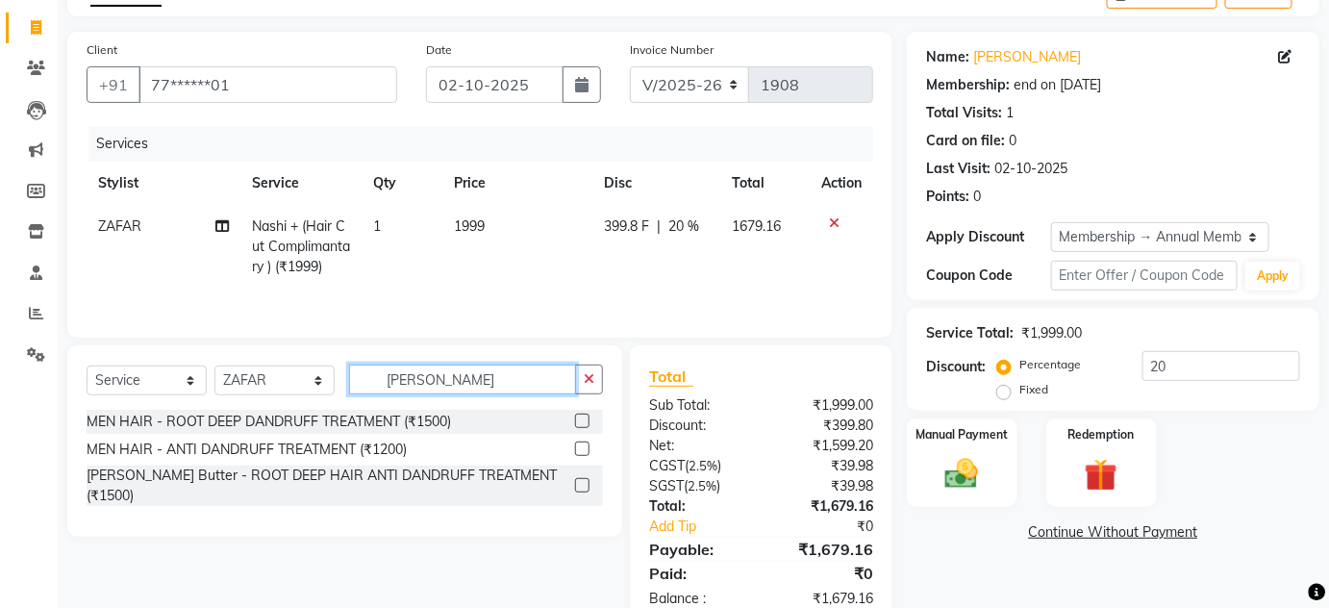
click at [447, 379] on input "[PERSON_NAME]" at bounding box center [462, 380] width 227 height 30
type input "D"
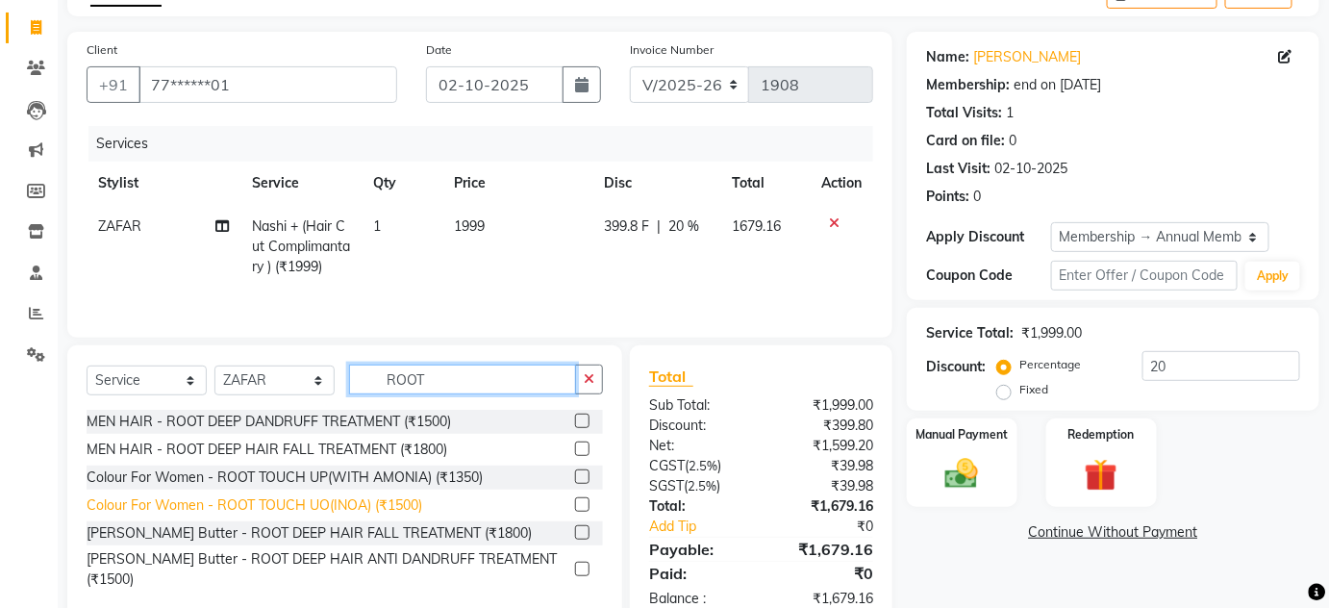
scroll to position [161, 0]
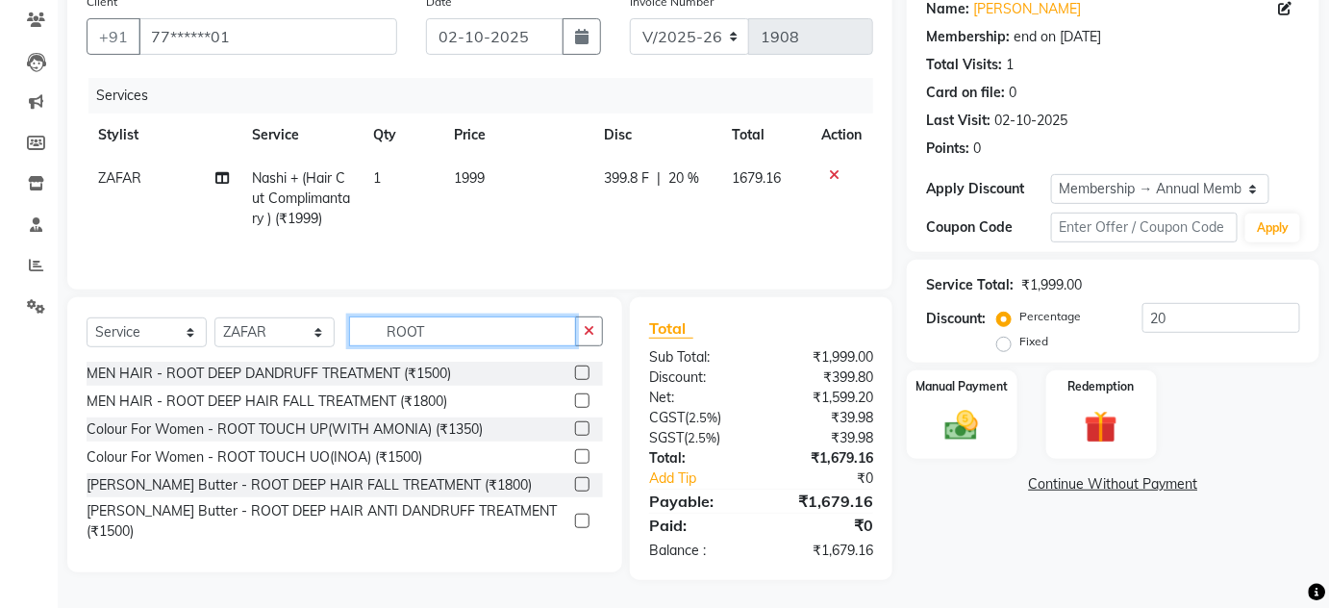
drag, startPoint x: 436, startPoint y: 341, endPoint x: 231, endPoint y: 309, distance: 207.3
click at [231, 309] on div "Select Service Product Membership Package Voucher Prepaid Gift Card Select Styl…" at bounding box center [344, 434] width 555 height 275
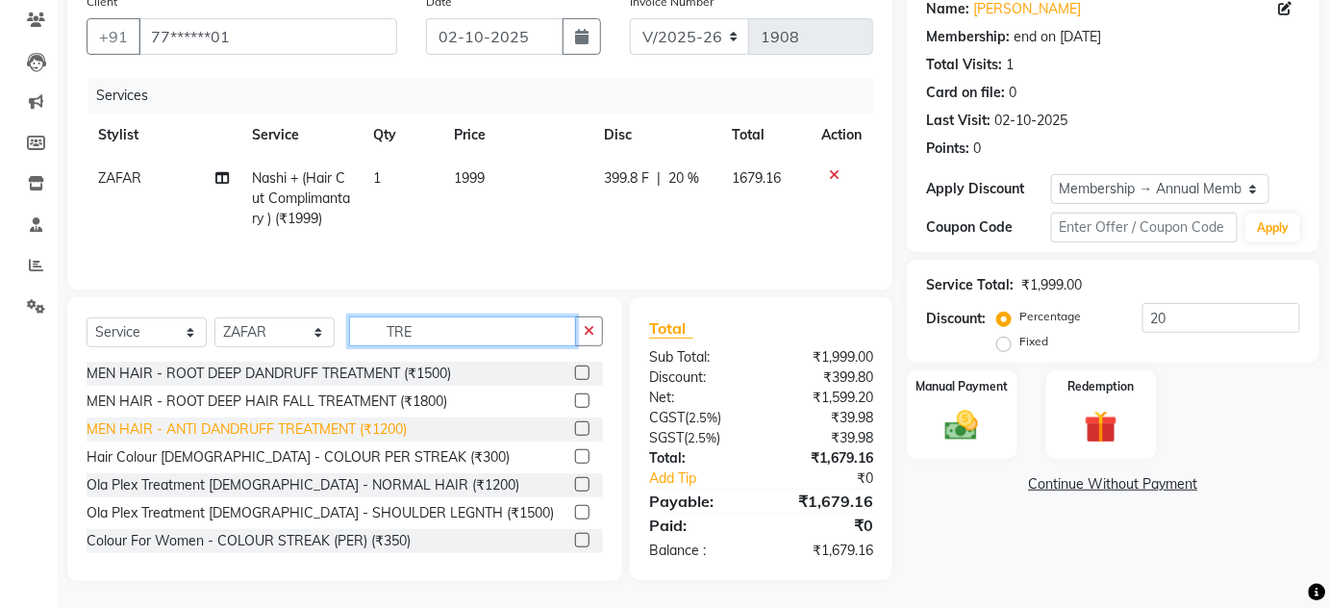
type input "TRE"
click at [182, 423] on div "MEN HAIR - ANTI DANDRUFF TREATMENT (₹1200)" at bounding box center [247, 429] width 320 height 20
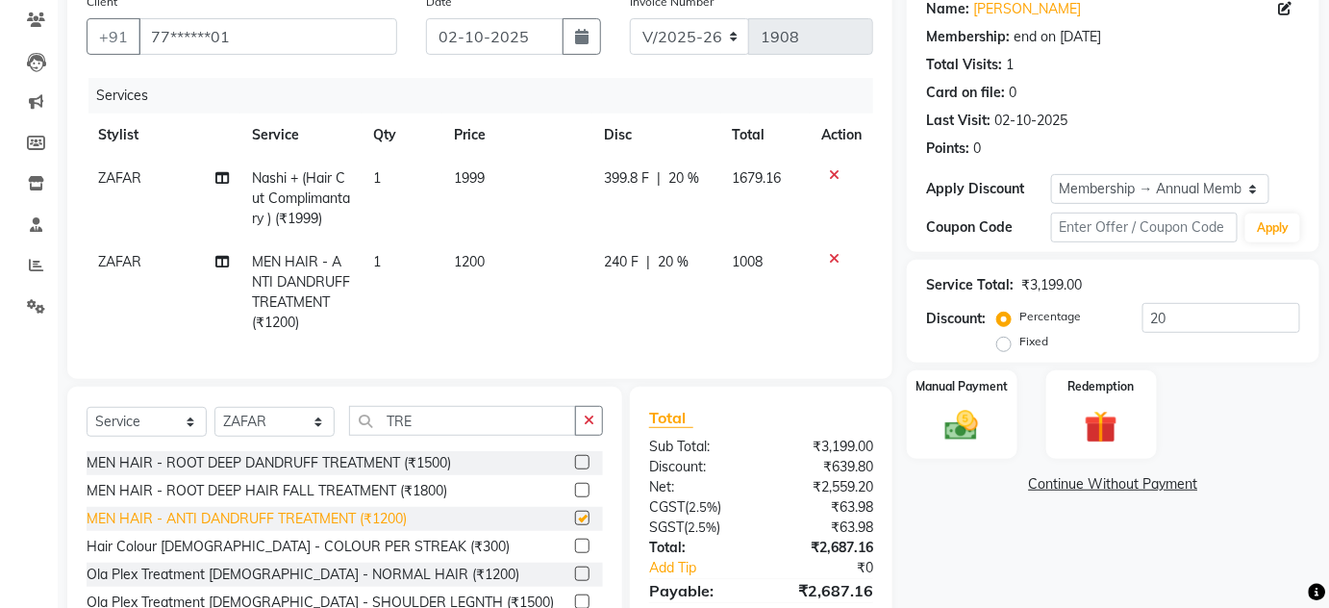
checkbox input "false"
click at [669, 166] on td "399.8 F | 20 %" at bounding box center [657, 199] width 128 height 84
select select "80506"
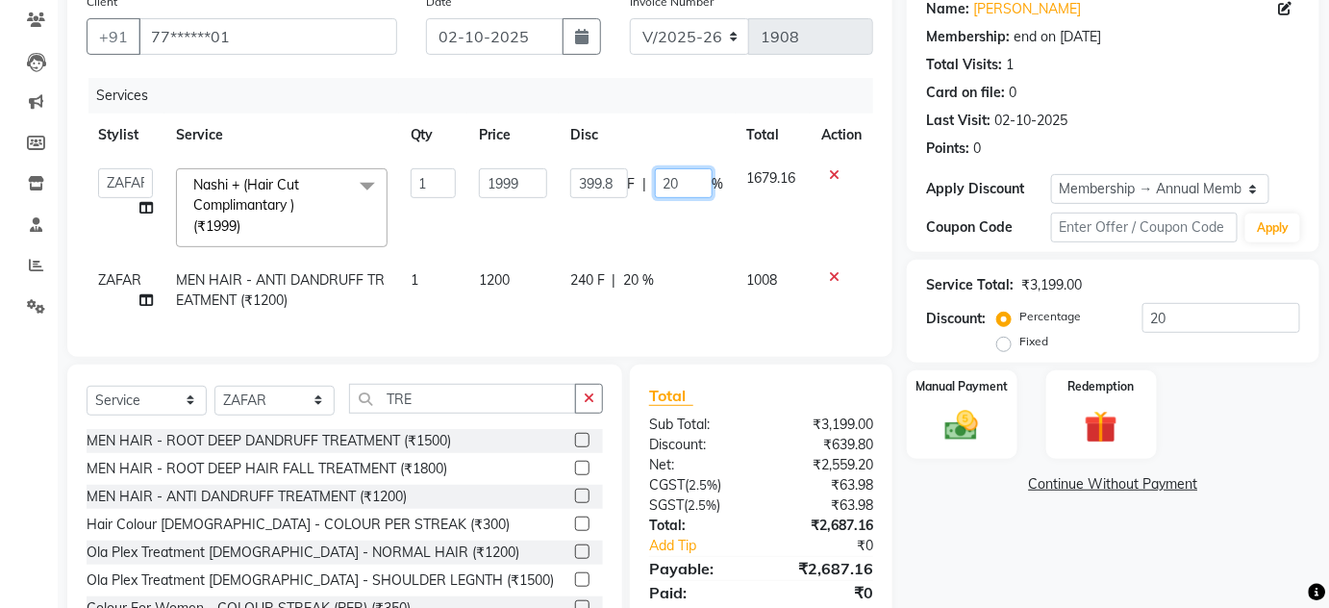
drag, startPoint x: 699, startPoint y: 179, endPoint x: 589, endPoint y: 181, distance: 110.6
click at [589, 181] on div "399.8 F | 20 %" at bounding box center [647, 183] width 154 height 30
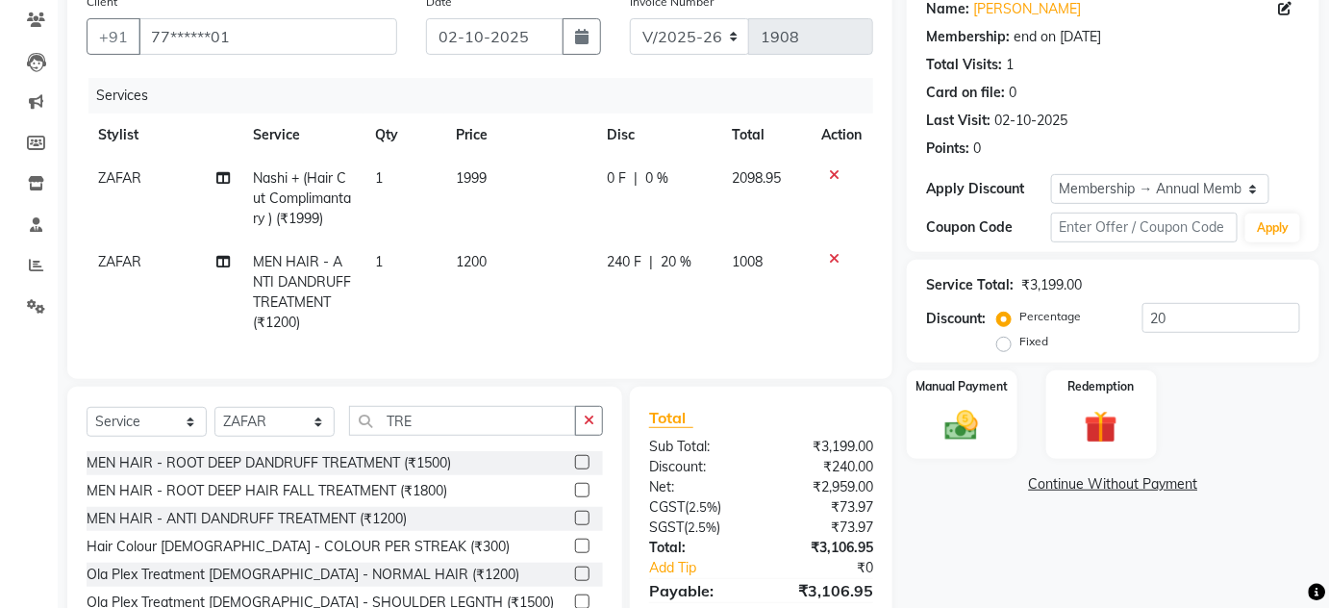
click at [654, 280] on td "240 F | 20 %" at bounding box center [657, 292] width 125 height 104
select select "80506"
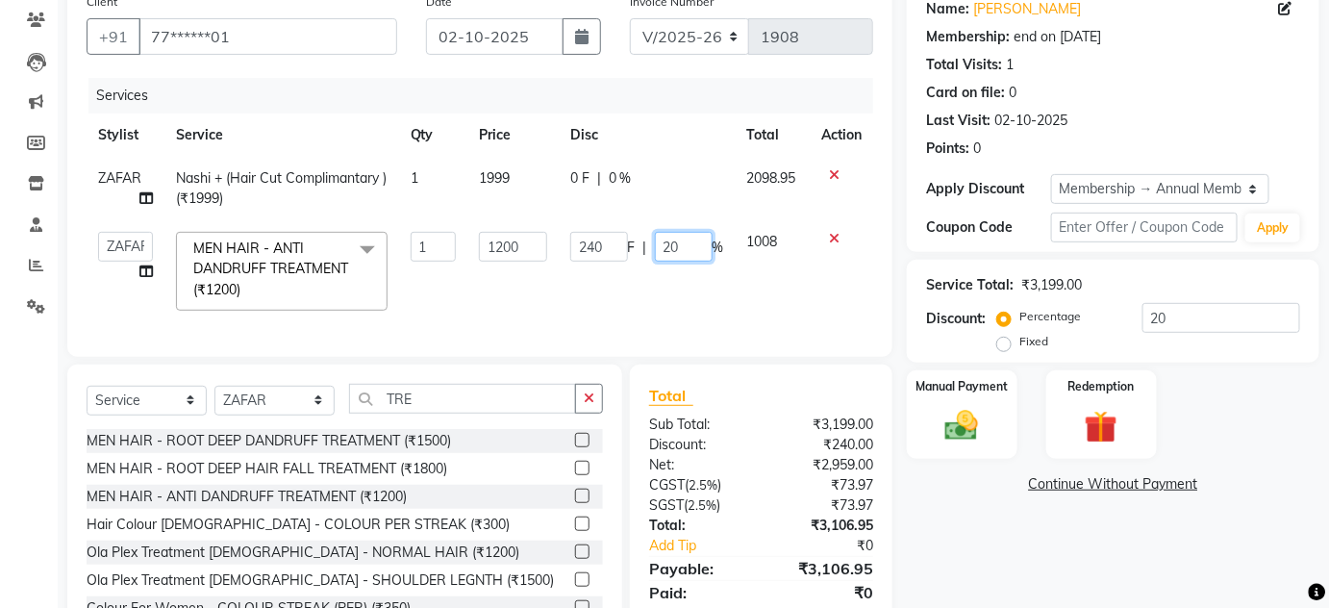
drag, startPoint x: 693, startPoint y: 245, endPoint x: 644, endPoint y: 248, distance: 49.1
click at [644, 248] on div "240 F | 20 %" at bounding box center [647, 247] width 154 height 30
click at [648, 194] on td "0 F | 0 %" at bounding box center [647, 188] width 177 height 63
select select "80506"
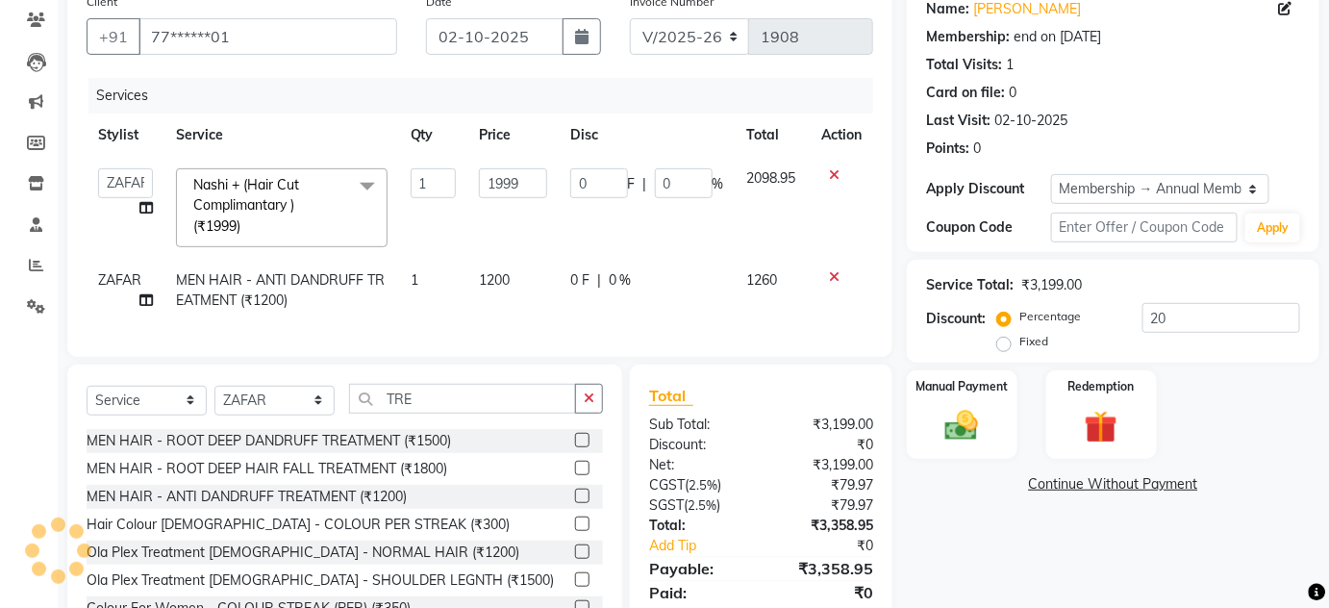
scroll to position [242, 0]
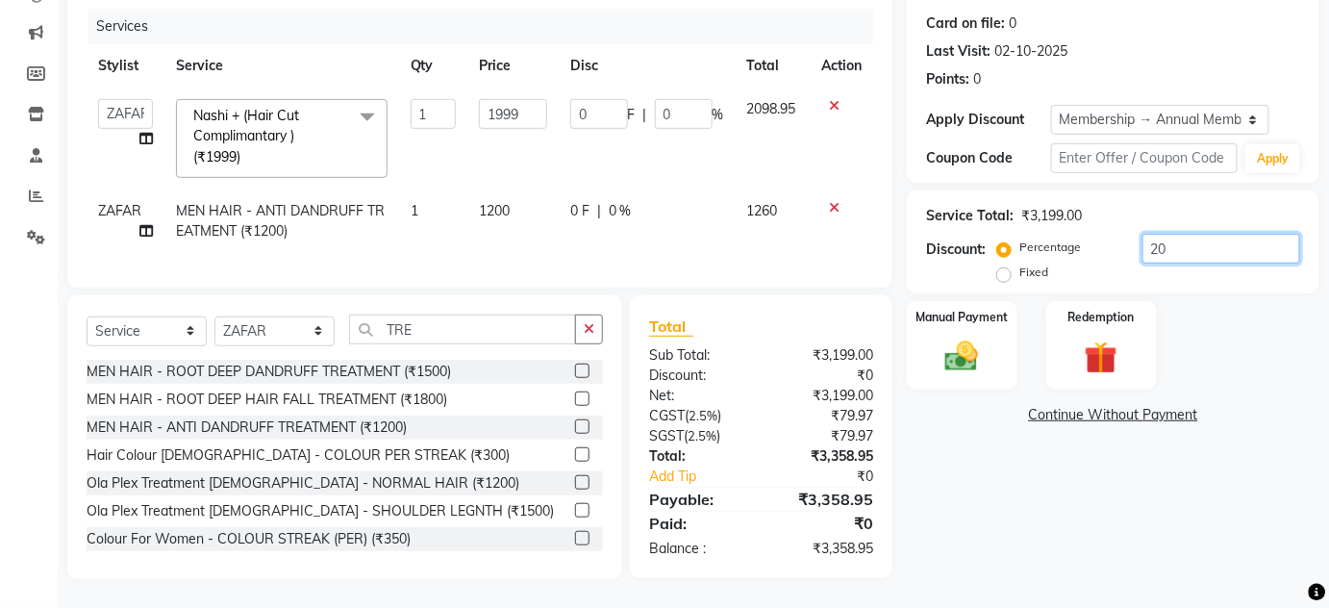
click at [1175, 234] on input "20" at bounding box center [1222, 249] width 158 height 30
type input "2"
type input "39.98"
type input "2"
type input "0"
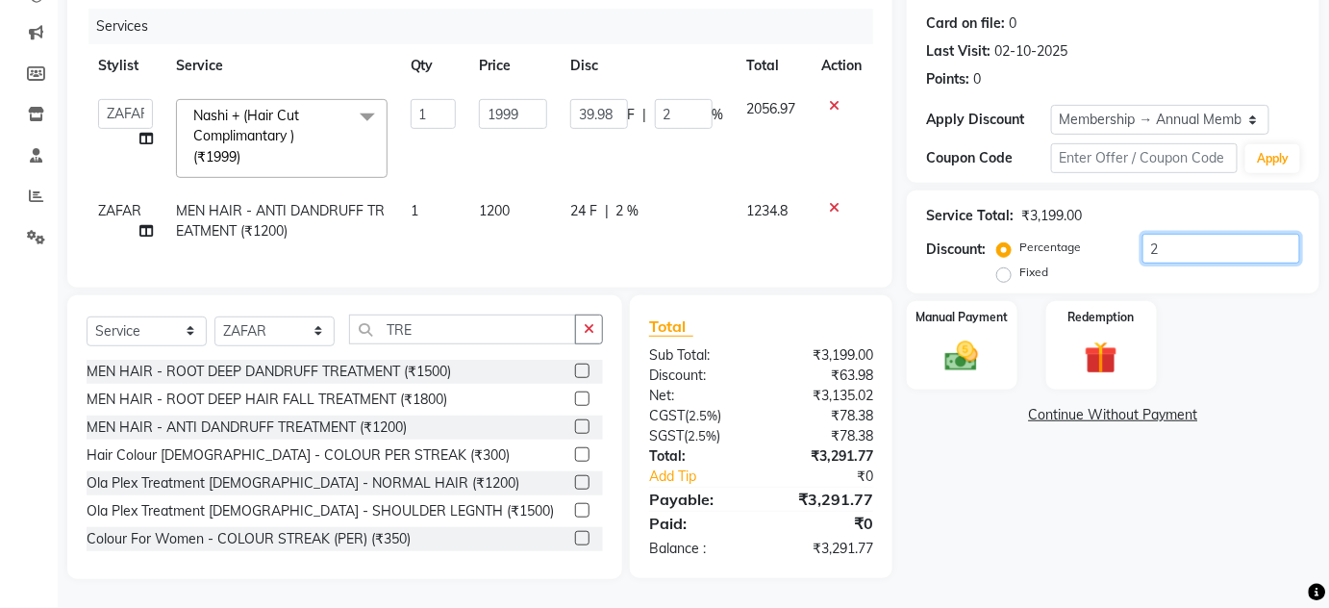
type input "0"
type input "5"
type input "99.95"
type input "5"
type input "5.4"
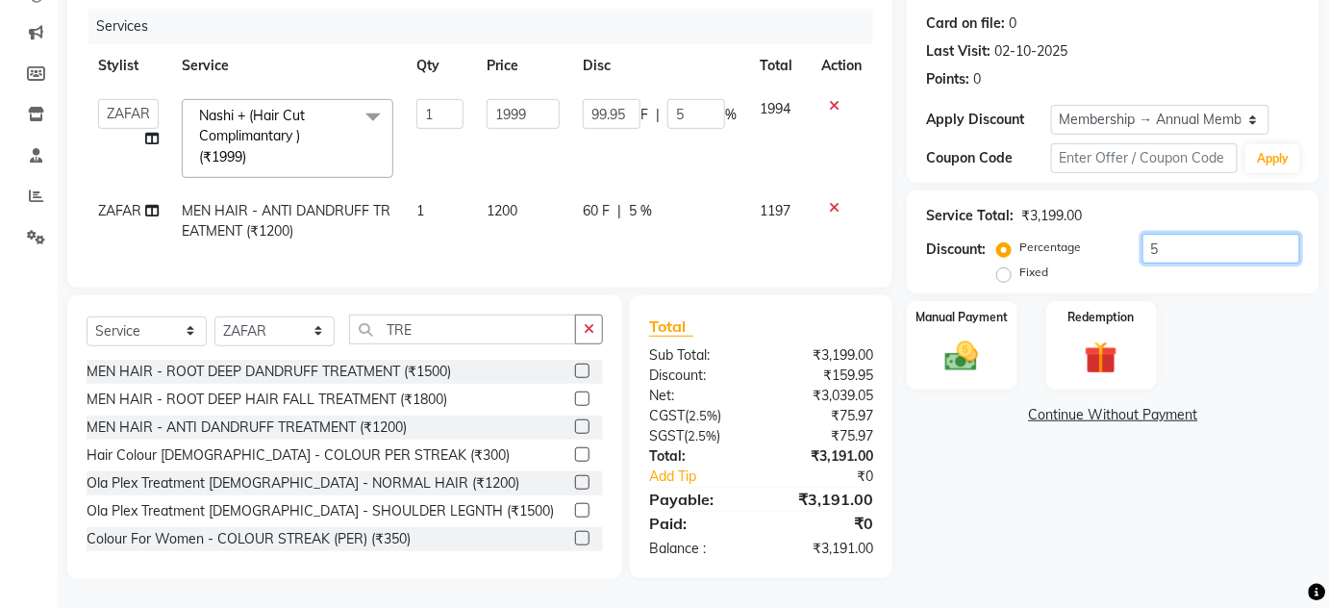
type input "107.95"
type input "5.4"
type input "5"
type input "99.95"
type input "5"
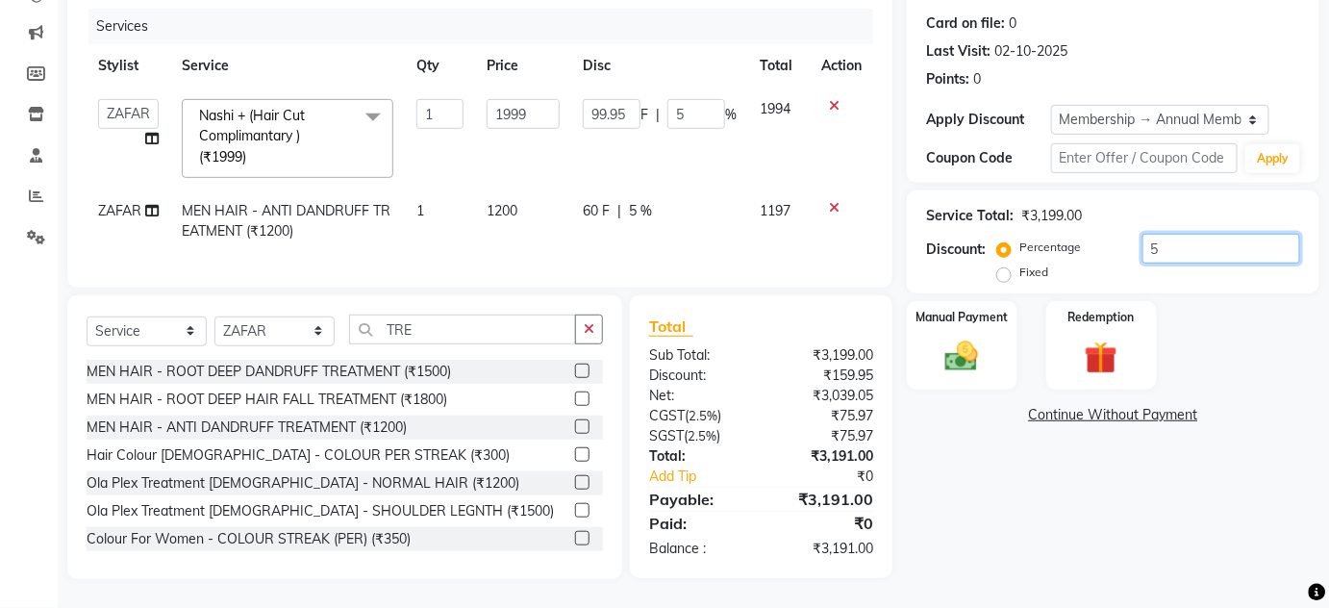
type input "0"
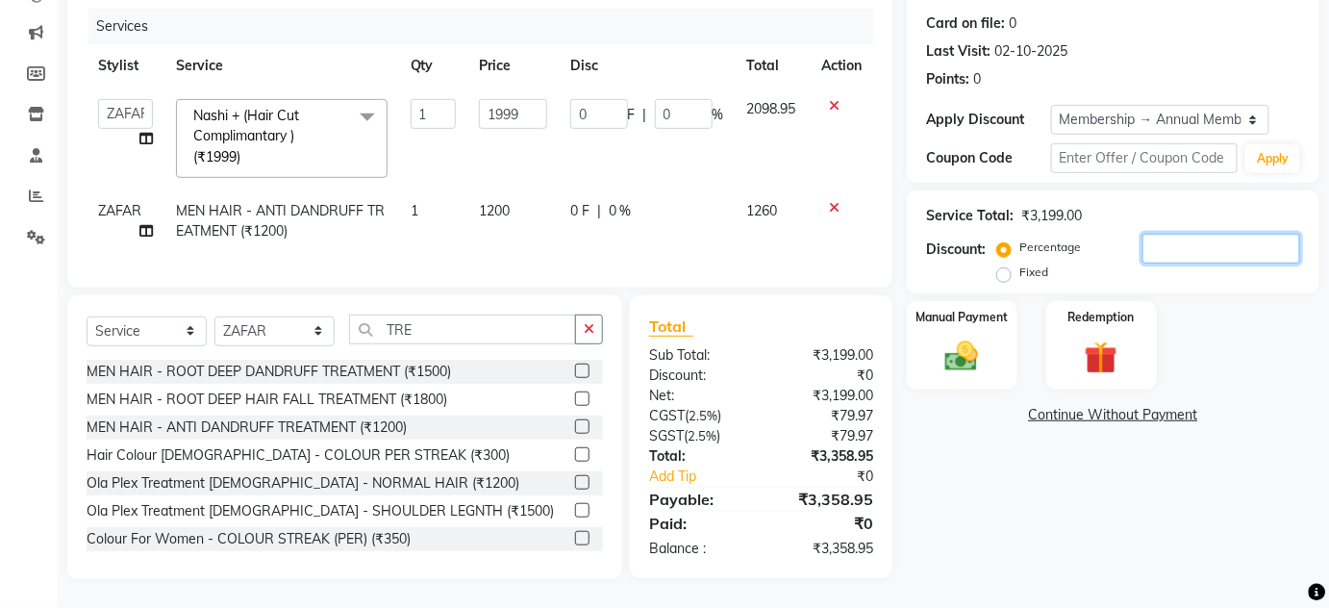
type input "2"
type input "39.98"
type input "2"
type input "0"
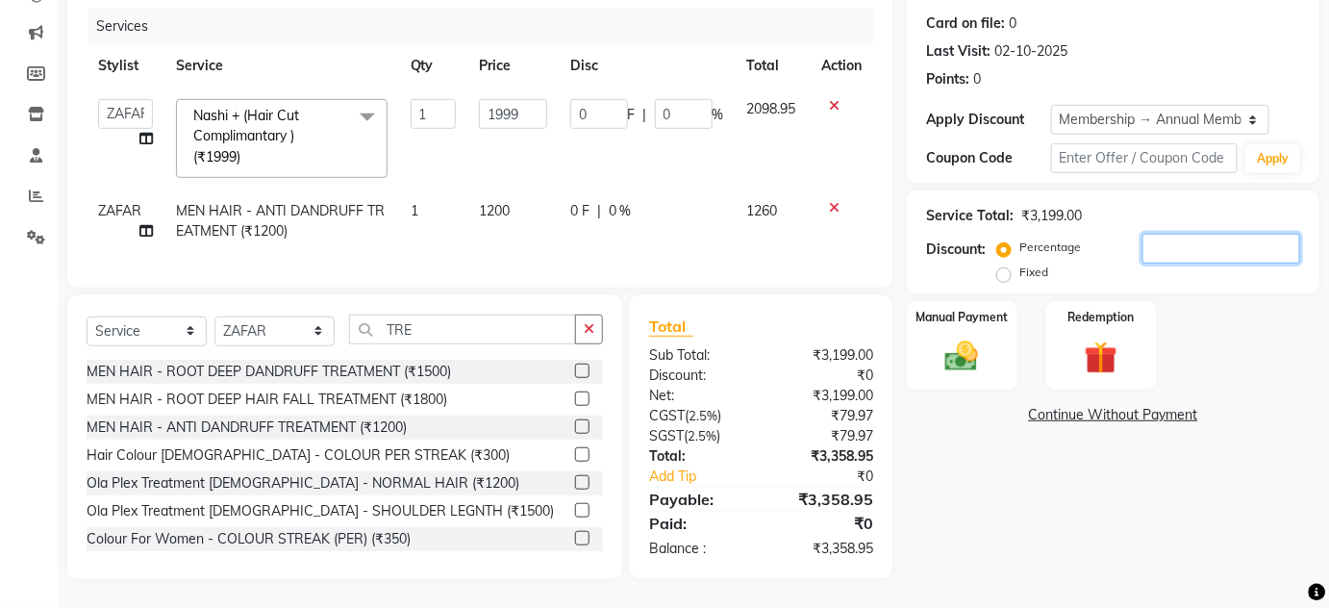
type input "1"
type input "19.99"
type input "1"
type input "1.1"
type input "21.99"
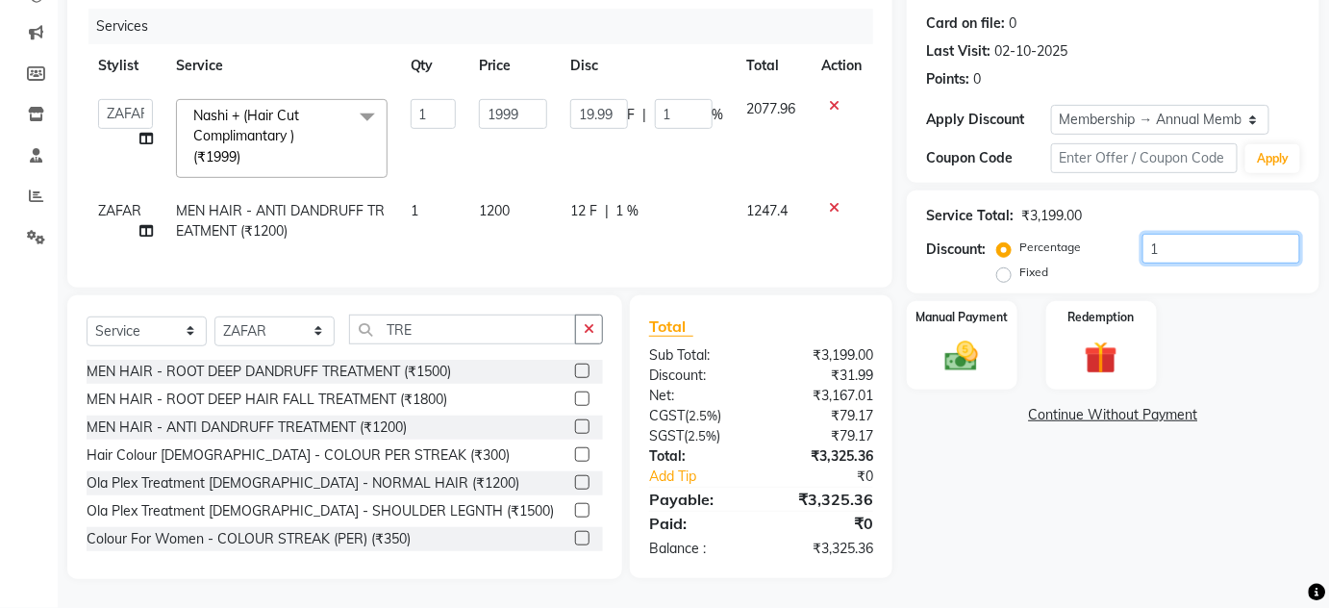
type input "1.1"
type input "1"
type input "19.99"
type input "1"
click at [741, 125] on td "2077.96" at bounding box center [773, 139] width 74 height 102
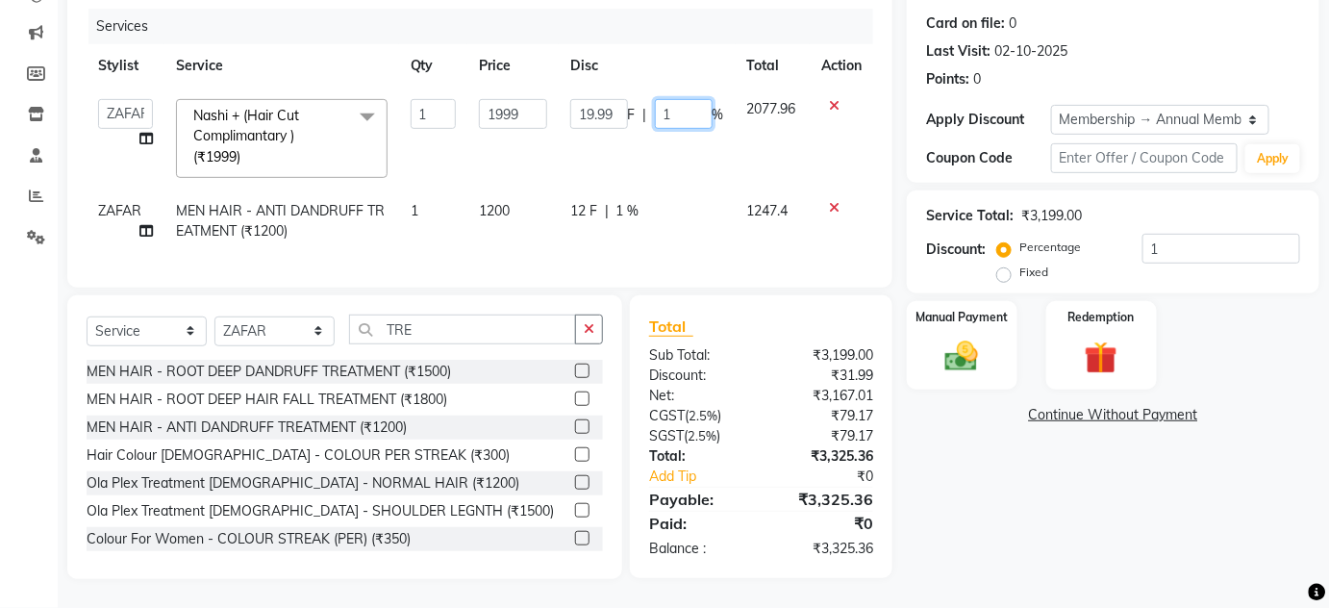
click at [676, 99] on input "1" at bounding box center [684, 114] width 58 height 30
click at [684, 164] on tbody "[PERSON_NAME] [PERSON_NAME] [PERSON_NAME] MAMTA POOJA [PERSON_NAME][DATE] [PERS…" at bounding box center [480, 170] width 787 height 165
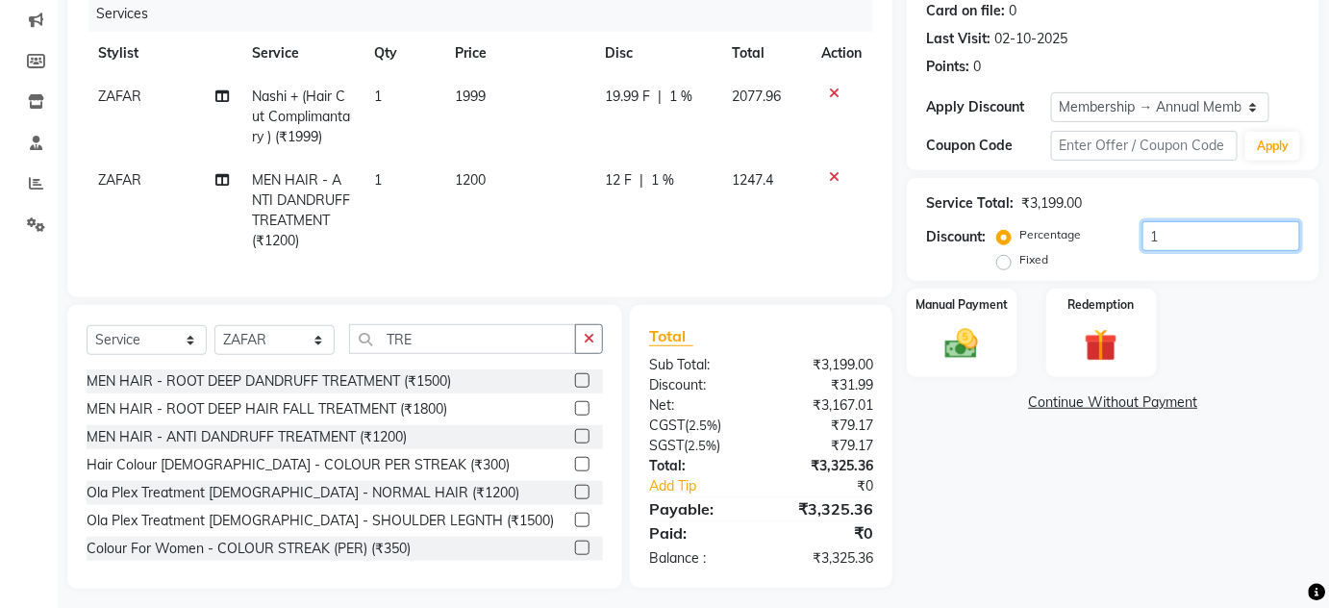
click at [1164, 236] on input "1" at bounding box center [1222, 236] width 158 height 30
type input "1.7"
click at [946, 332] on img at bounding box center [962, 343] width 56 height 39
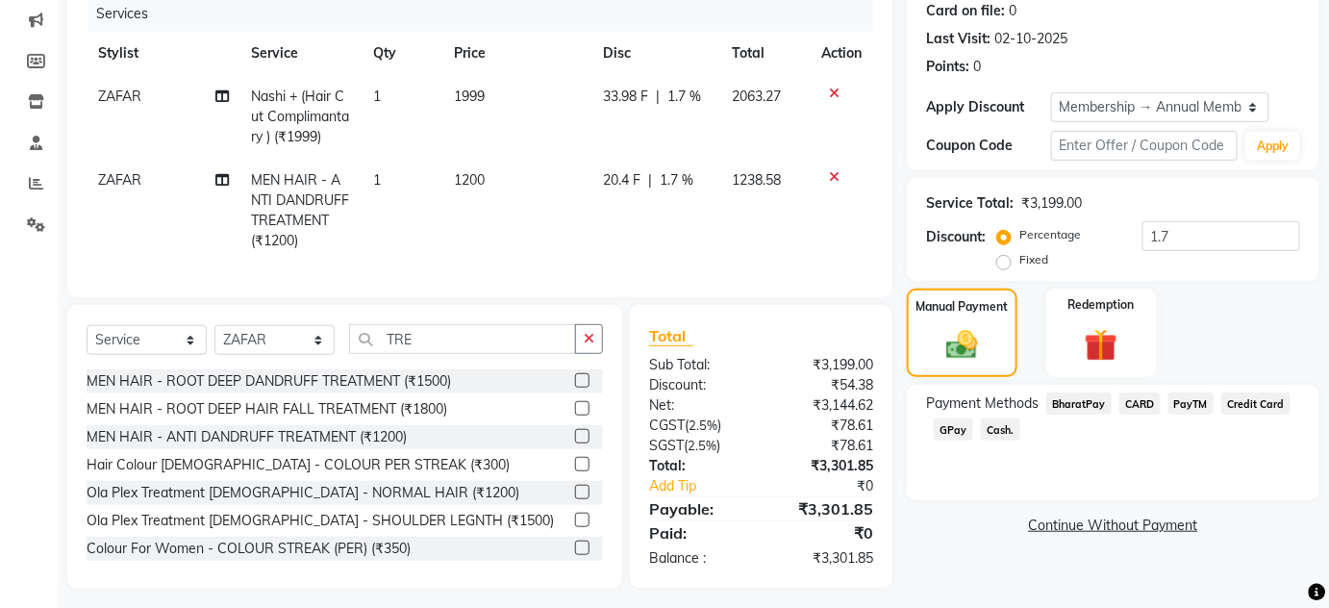
scroll to position [265, 0]
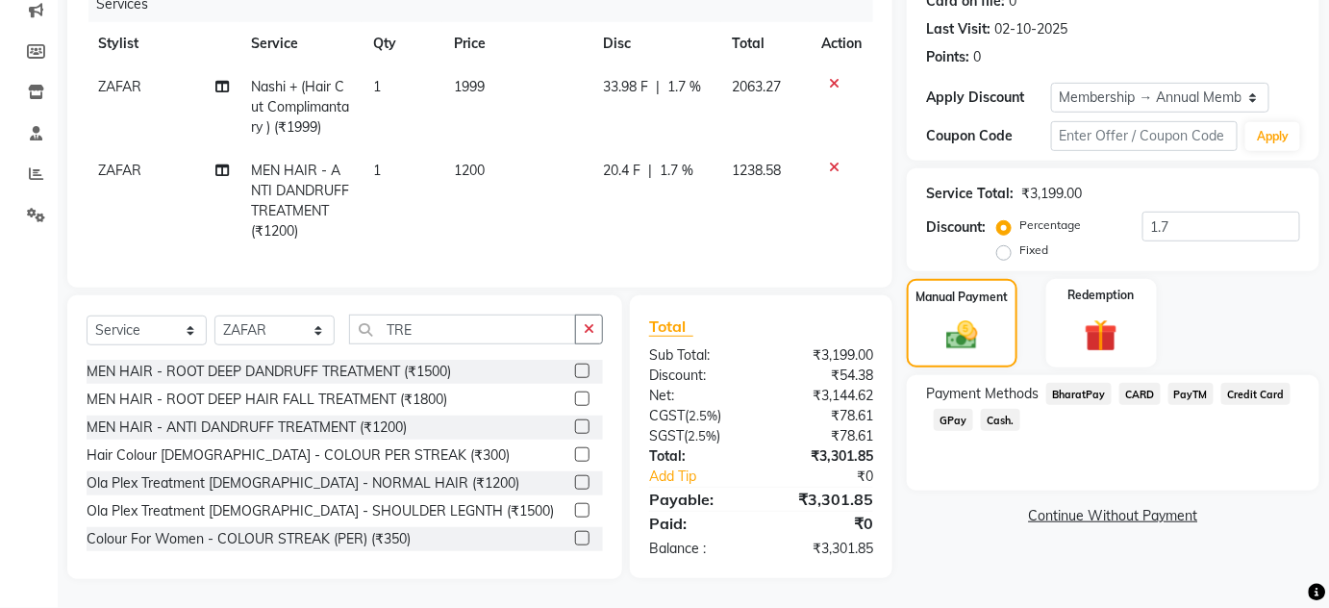
click at [944, 410] on span "GPay" at bounding box center [953, 420] width 39 height 22
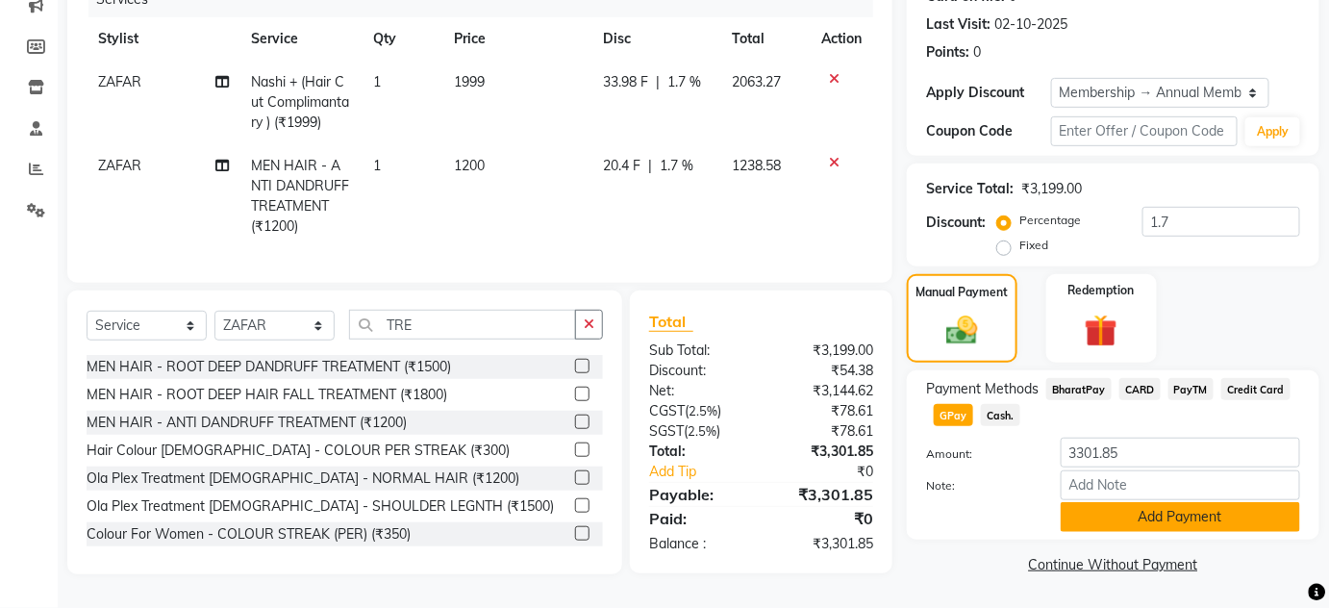
click at [1136, 522] on button "Add Payment" at bounding box center [1181, 517] width 240 height 30
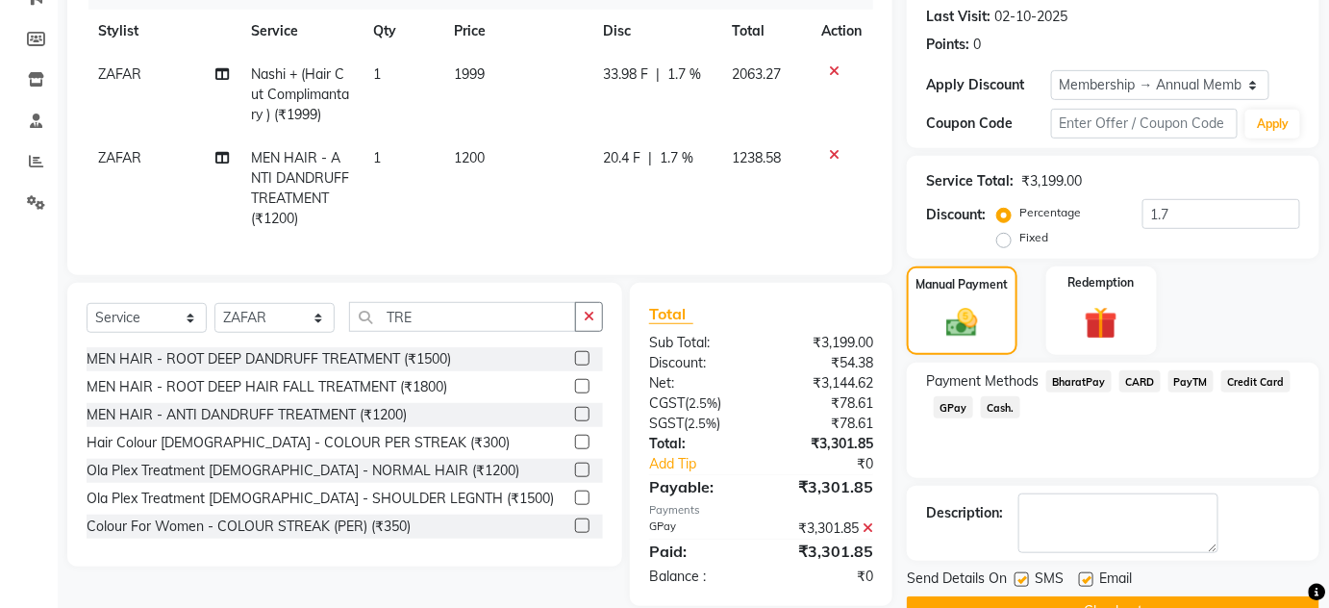
scroll to position [310, 0]
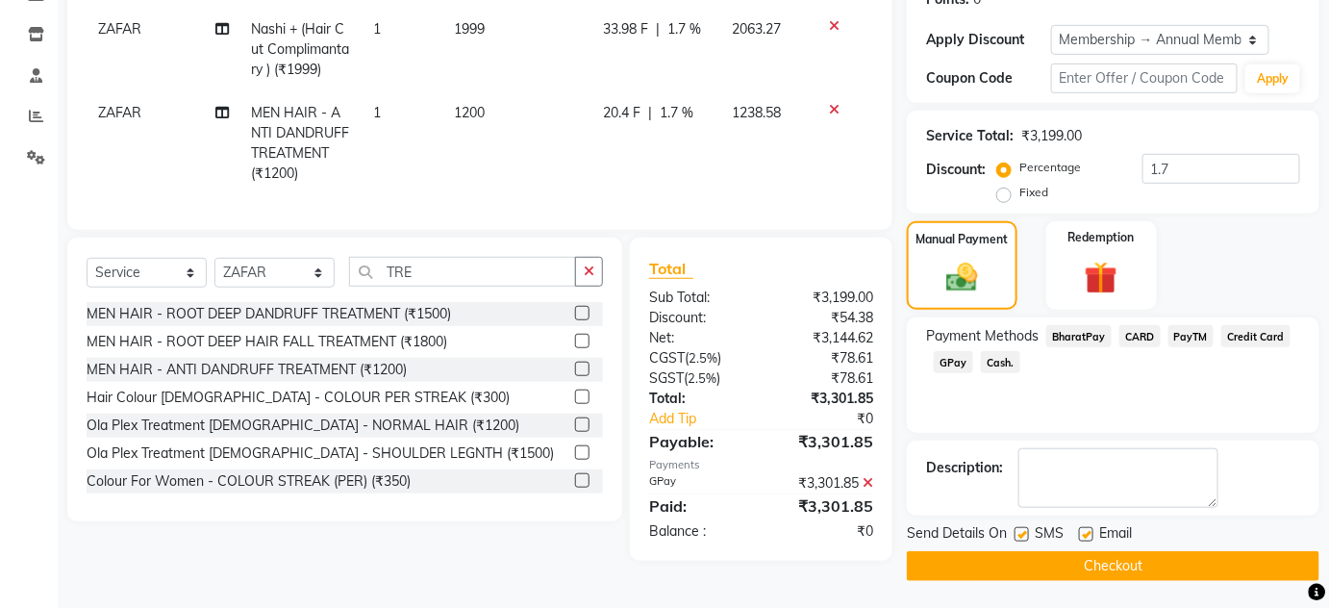
click at [1023, 529] on label at bounding box center [1022, 534] width 14 height 14
click at [1023, 529] on input "checkbox" at bounding box center [1021, 535] width 13 height 13
checkbox input "false"
click at [1088, 530] on label at bounding box center [1086, 534] width 14 height 14
click at [1088, 530] on input "checkbox" at bounding box center [1085, 535] width 13 height 13
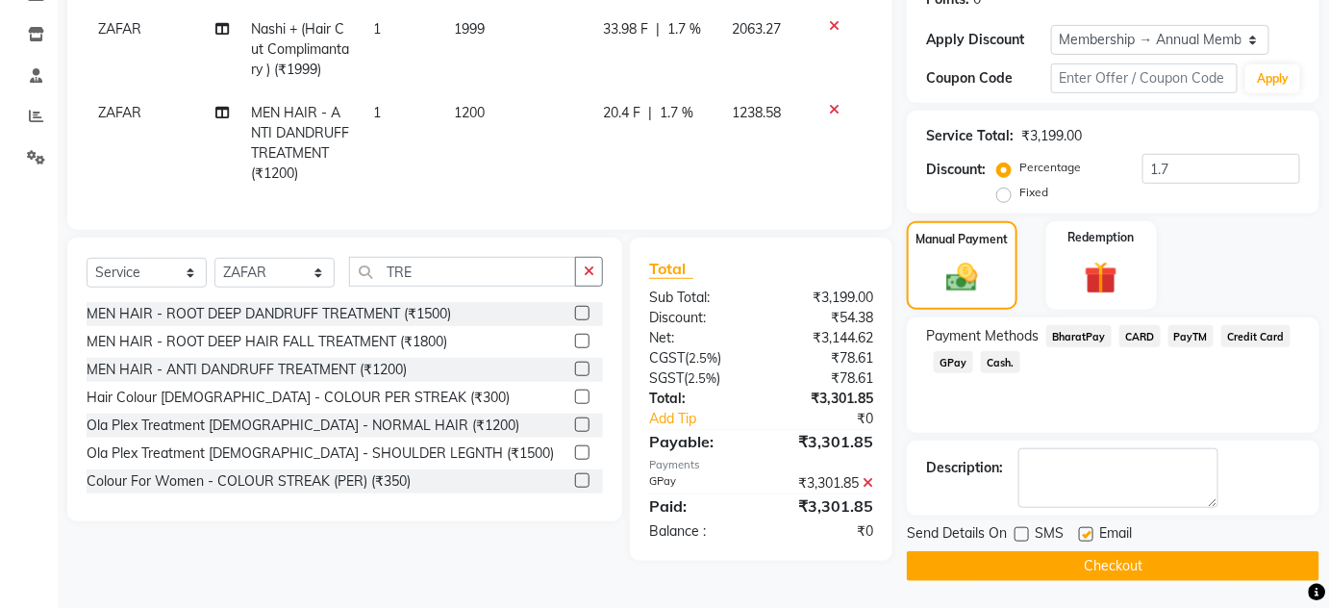
checkbox input "false"
click at [1081, 568] on button "Checkout" at bounding box center [1113, 566] width 413 height 30
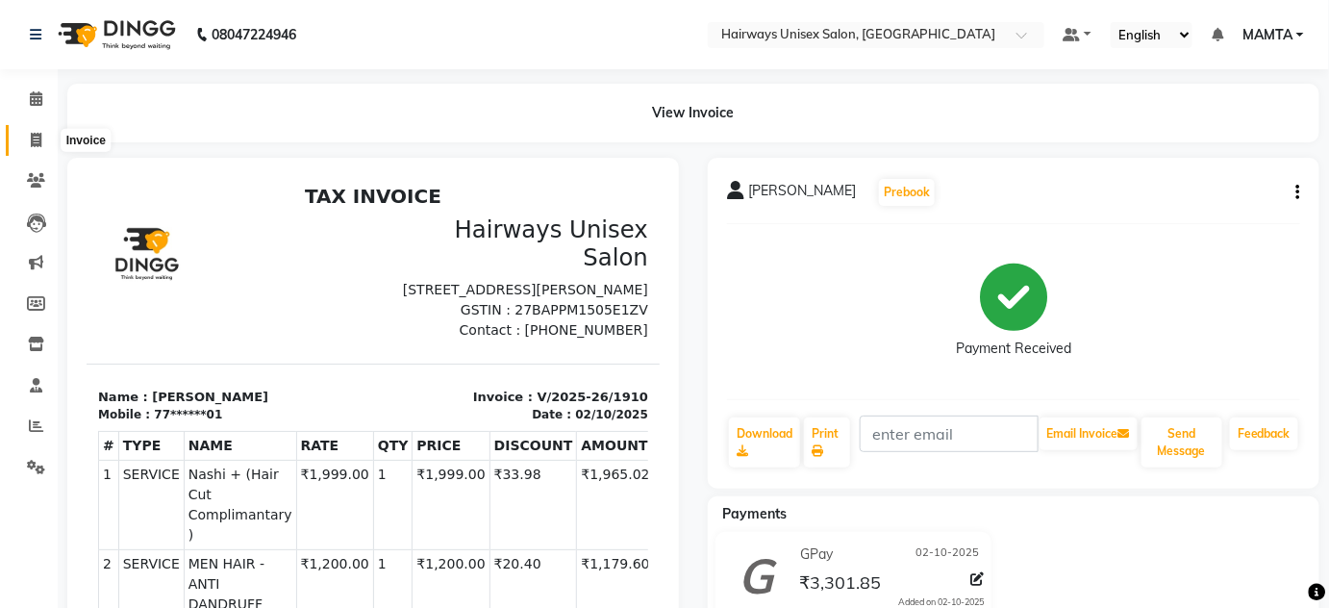
click at [34, 139] on icon at bounding box center [36, 140] width 11 height 14
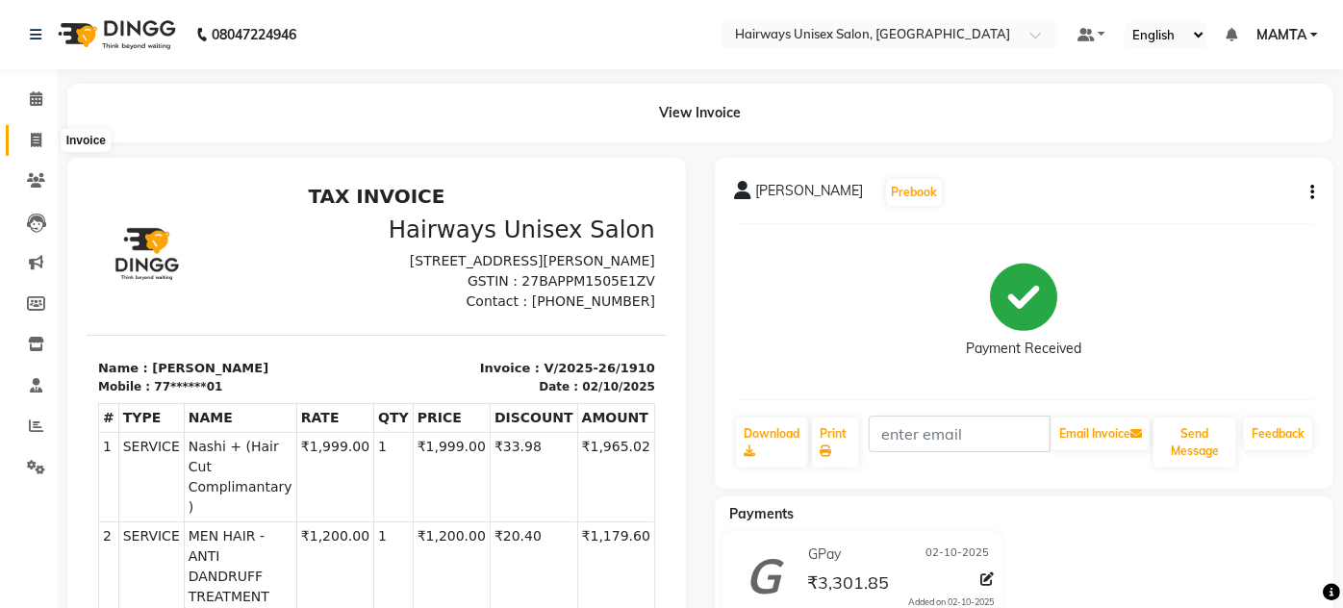
select select "8320"
select select "service"
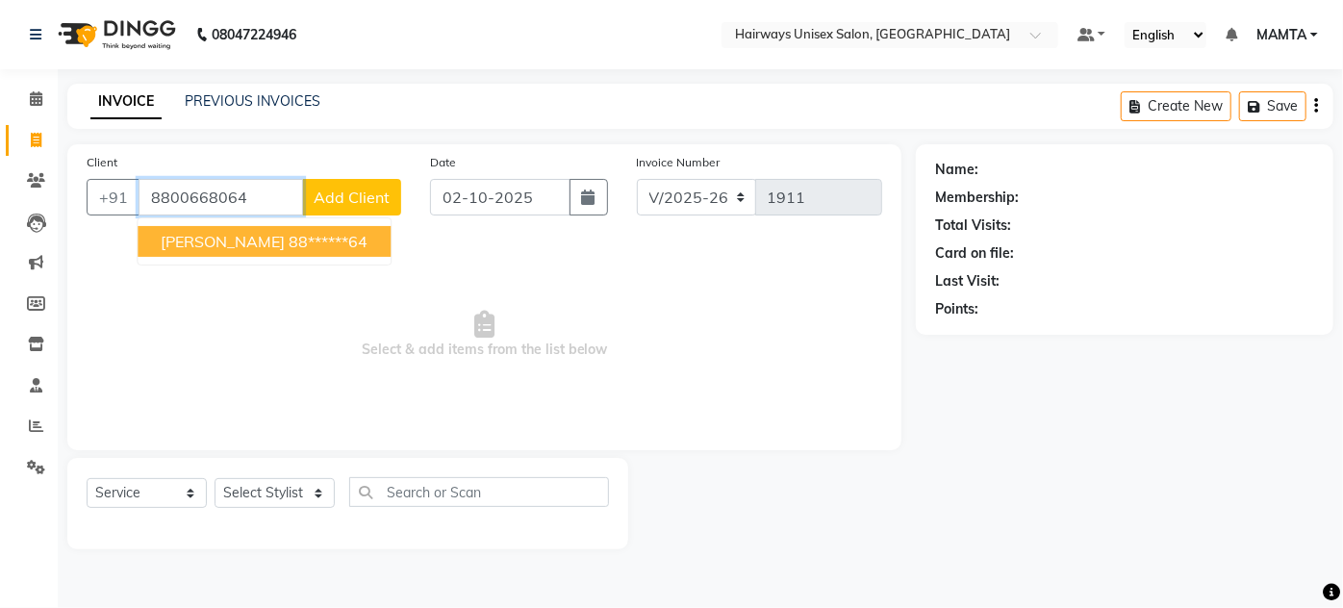
type input "8800668064"
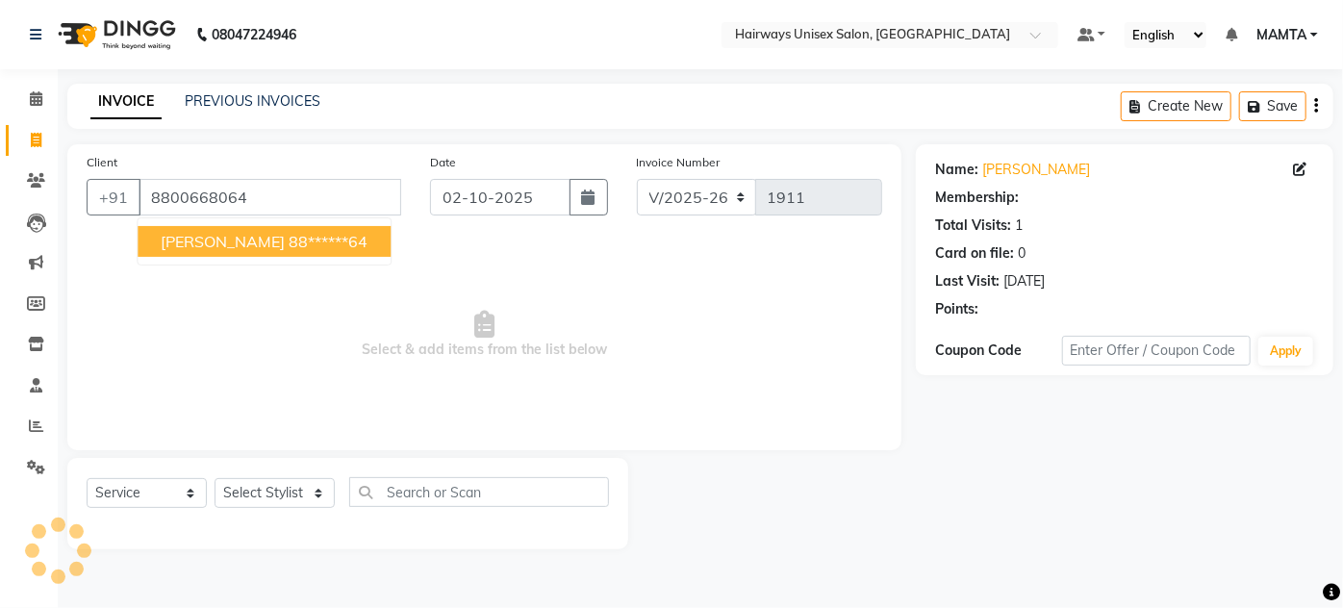
select select "1: Object"
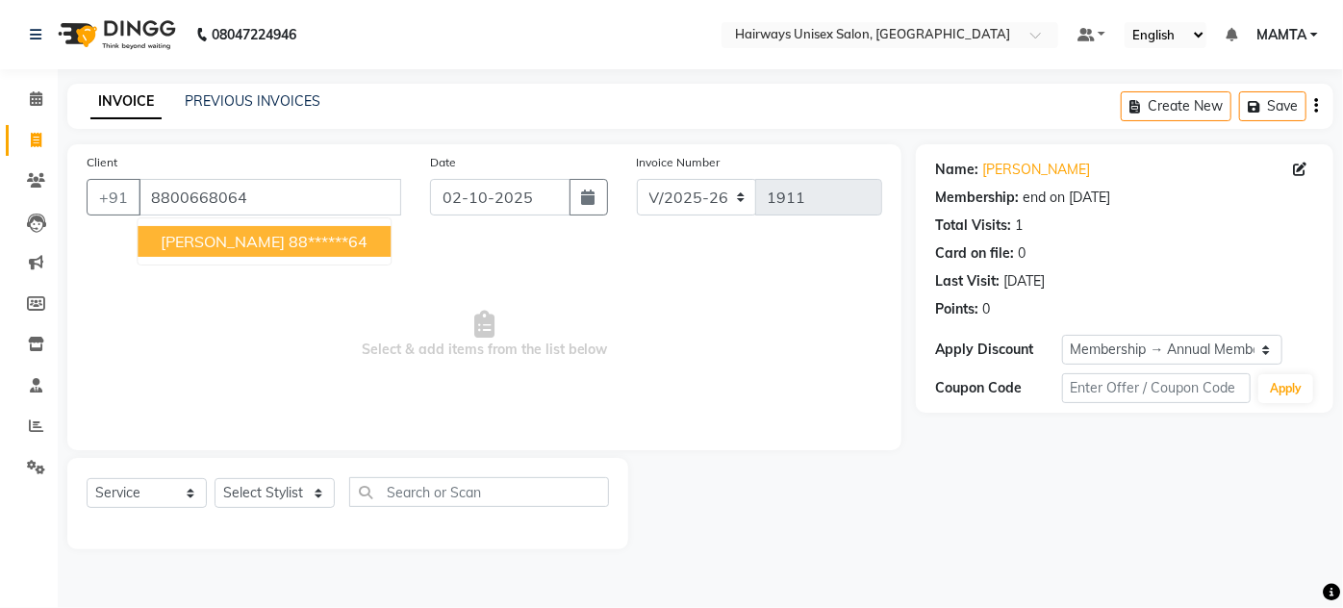
click at [346, 232] on ngb-highlight "88******64" at bounding box center [328, 241] width 79 height 19
type input "88******64"
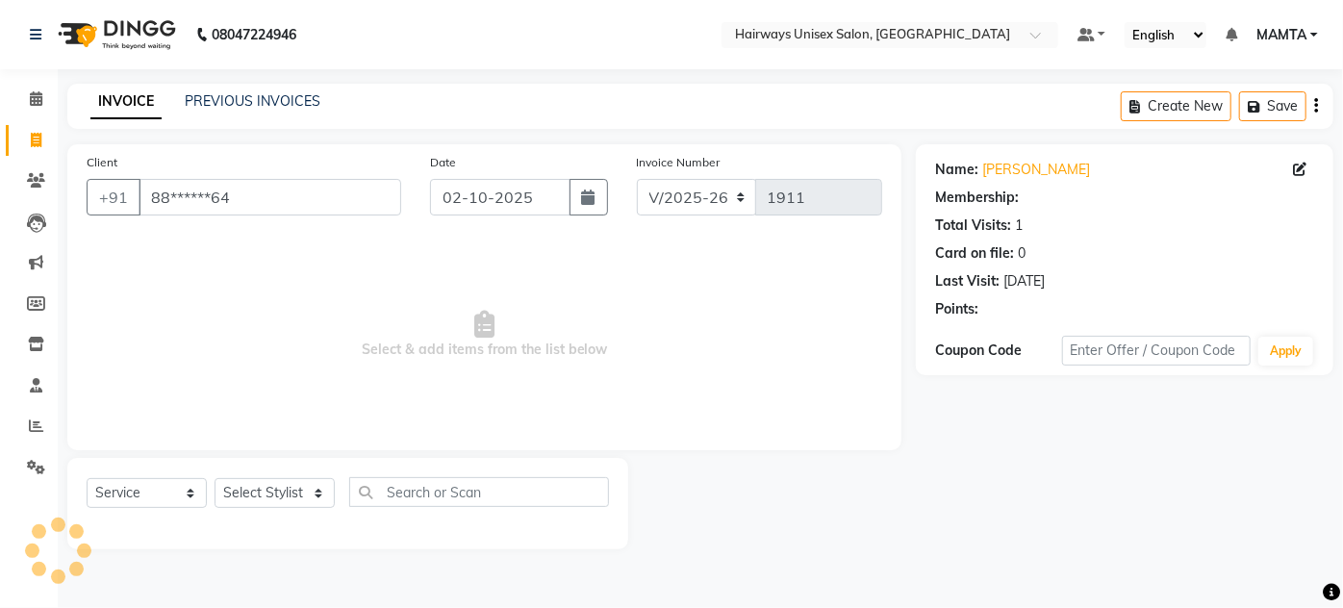
select select "1: Object"
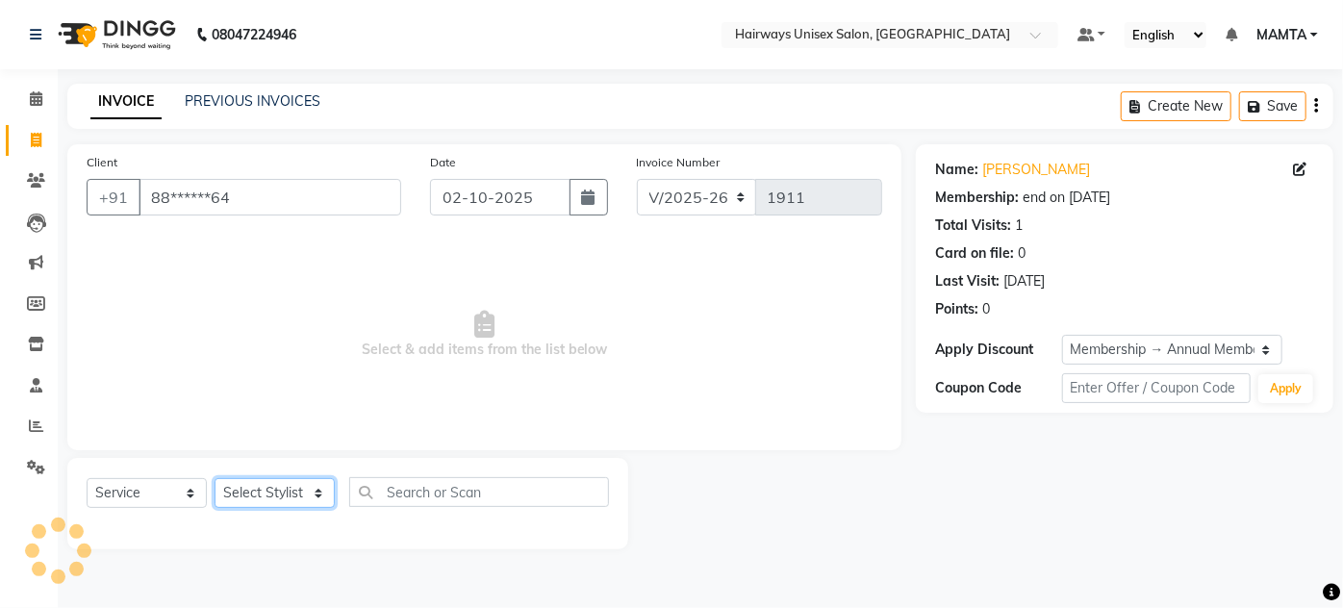
click at [270, 495] on select "Select Stylist [PERSON_NAME] [PERSON_NAME] [PERSON_NAME] MAMTA POOJA [PERSON_NA…" at bounding box center [275, 493] width 120 height 30
select select "80508"
click at [215, 478] on select "Select Stylist [PERSON_NAME] [PERSON_NAME] [PERSON_NAME] MAMTA POOJA [PERSON_NA…" at bounding box center [275, 493] width 120 height 30
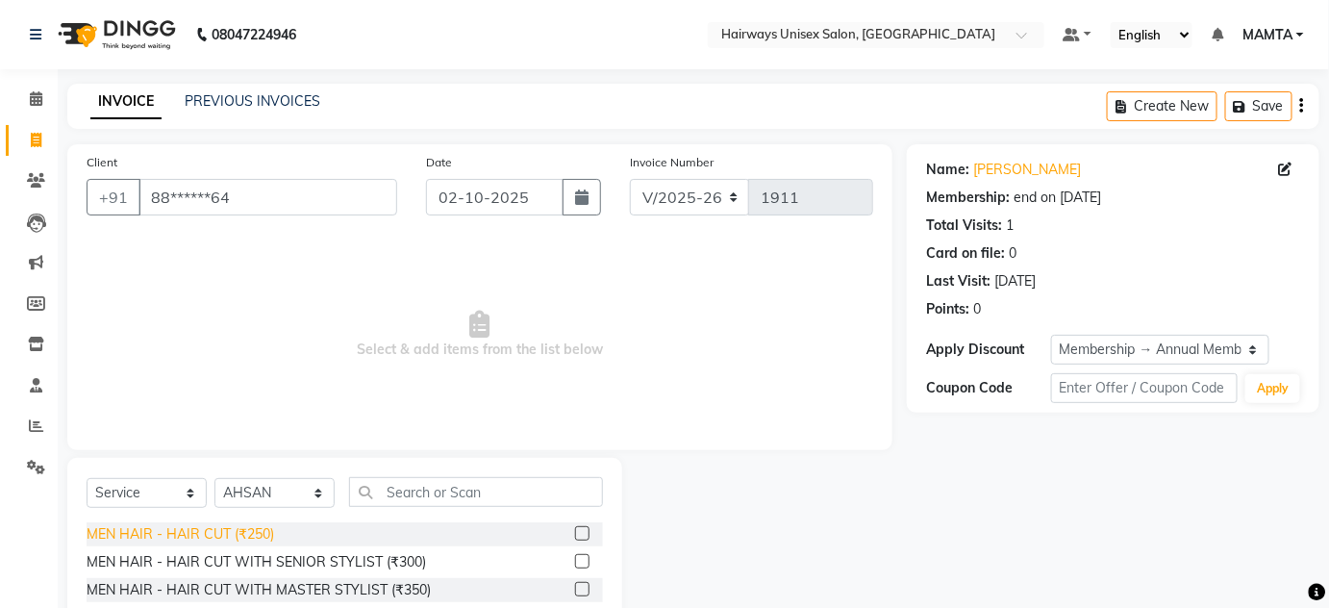
click at [239, 541] on div "MEN HAIR - HAIR CUT (₹250)" at bounding box center [181, 534] width 188 height 20
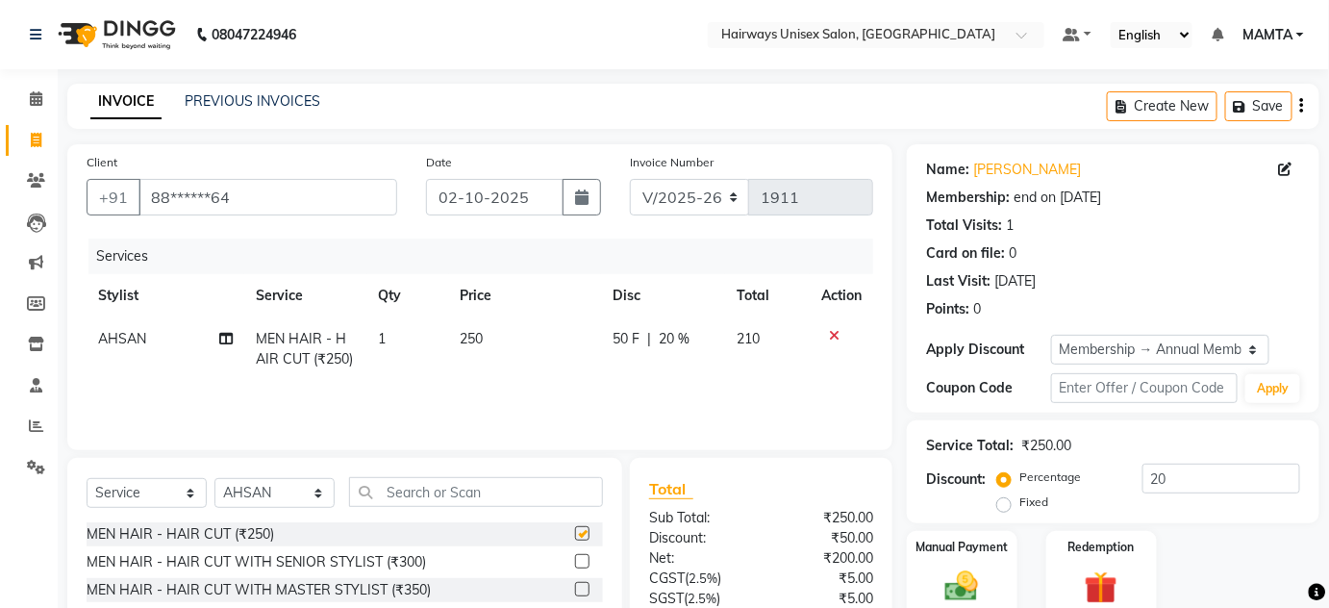
checkbox input "false"
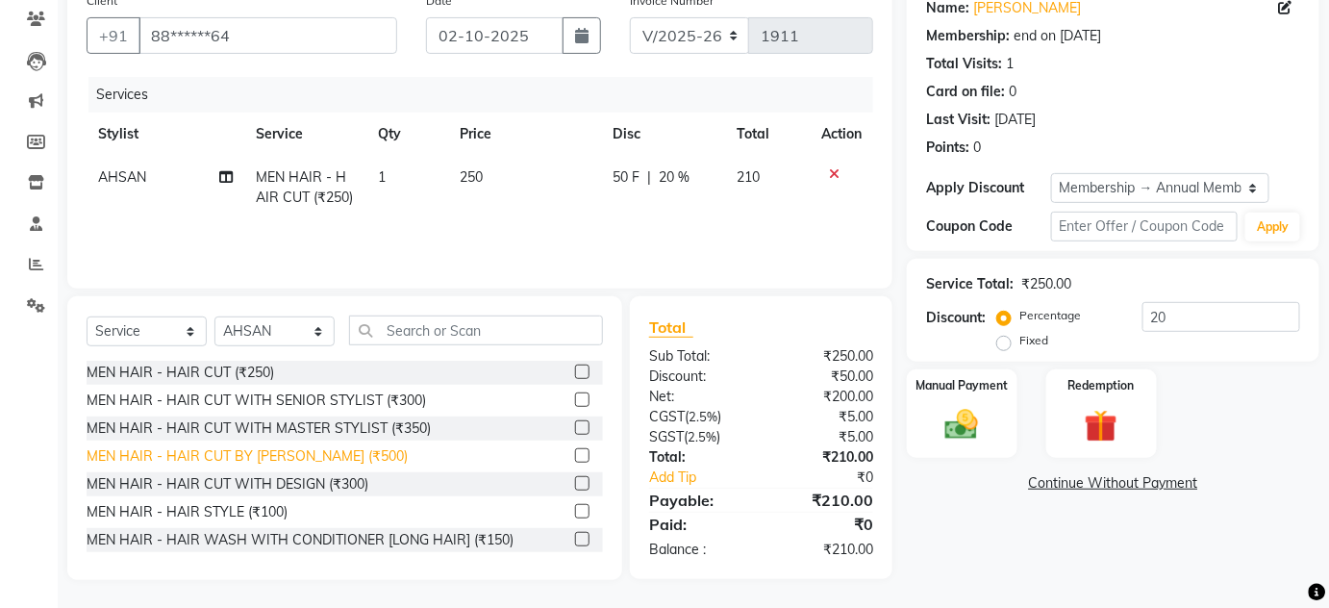
scroll to position [87, 0]
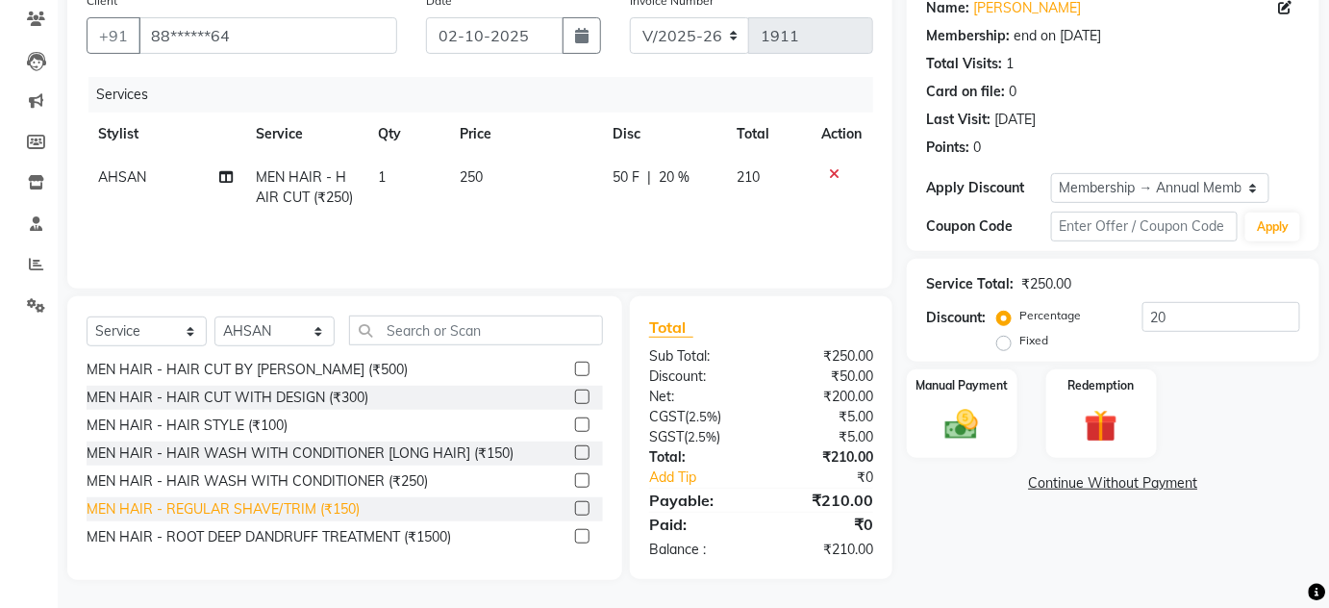
click at [315, 511] on div "MEN HAIR - REGULAR SHAVE/TRIM (₹150)" at bounding box center [223, 509] width 273 height 20
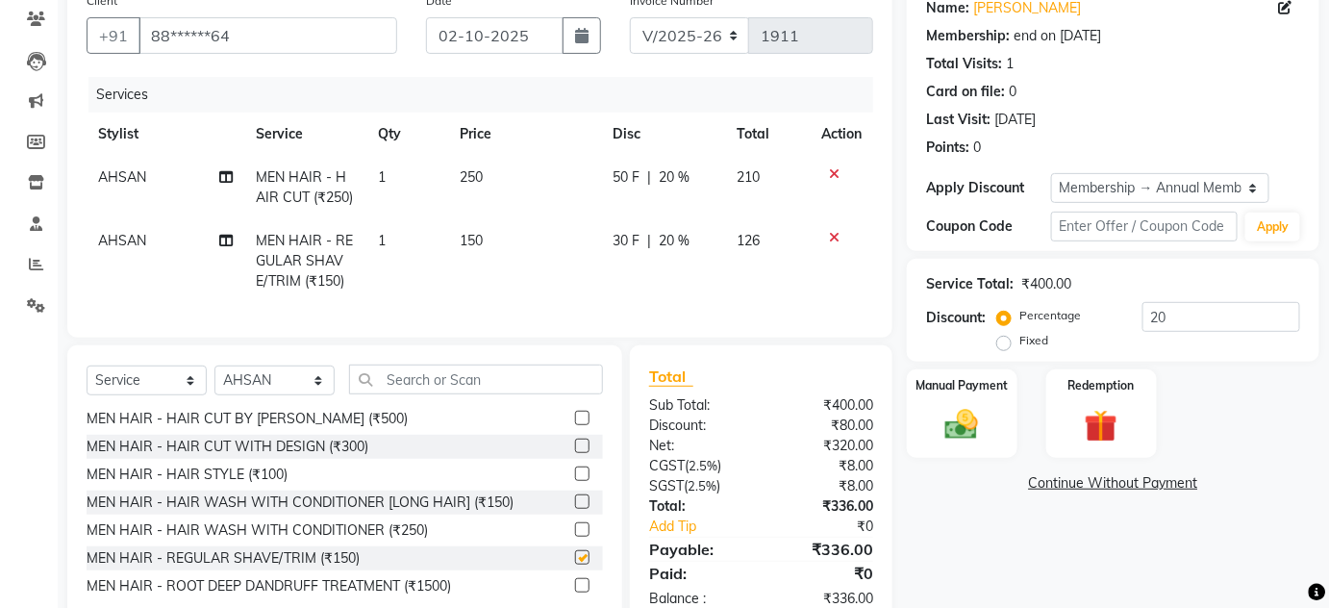
checkbox input "false"
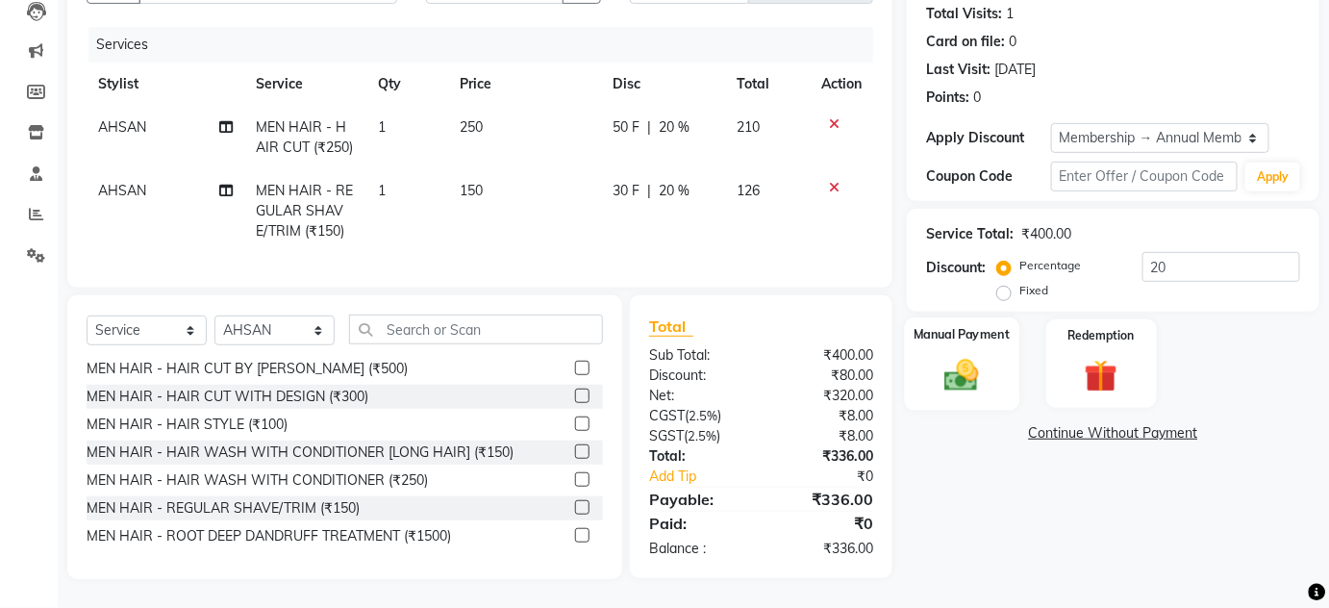
click at [944, 366] on img at bounding box center [962, 374] width 56 height 39
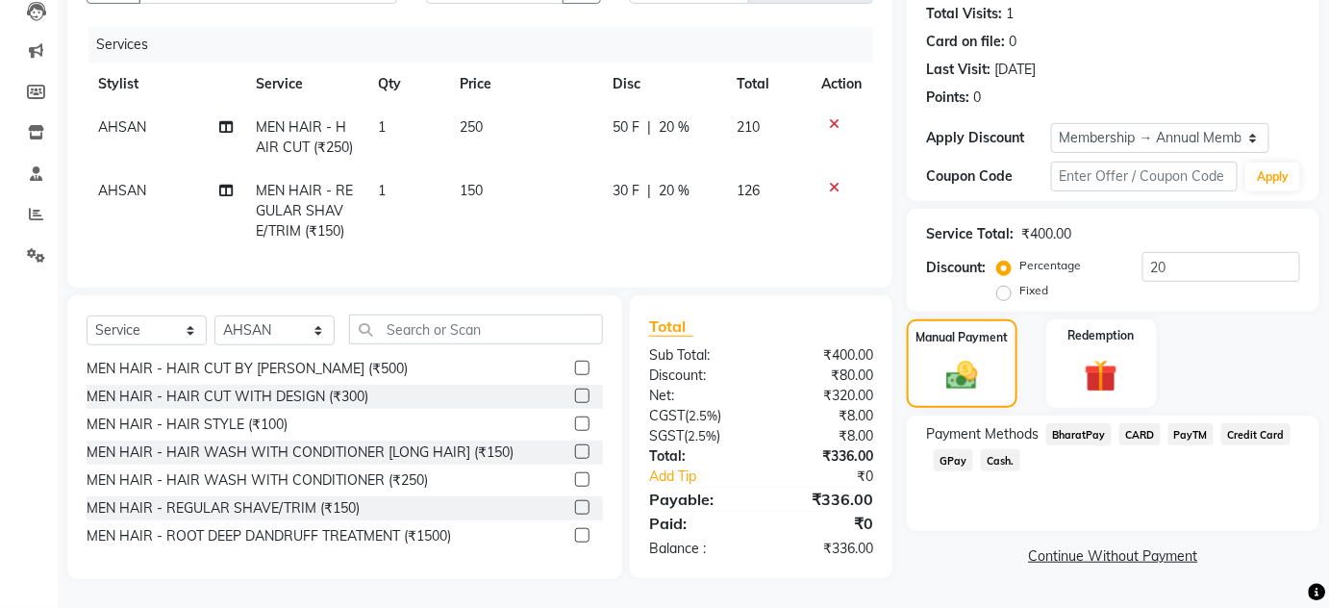
click at [966, 449] on span "GPay" at bounding box center [953, 460] width 39 height 22
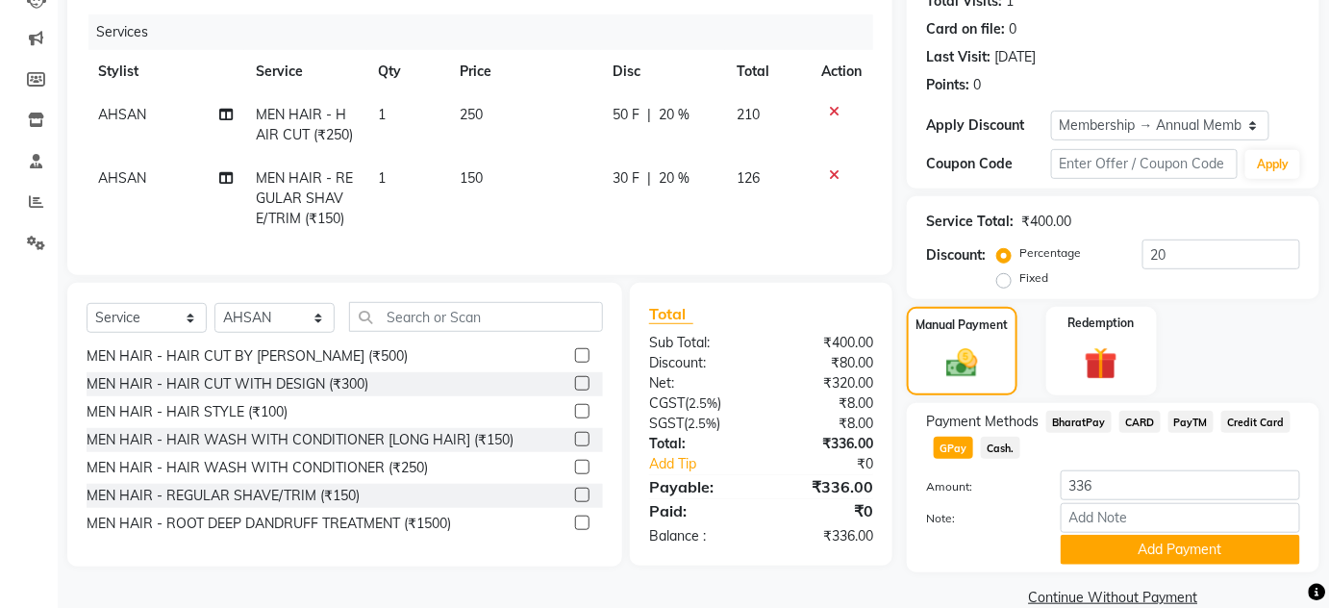
scroll to position [256, 0]
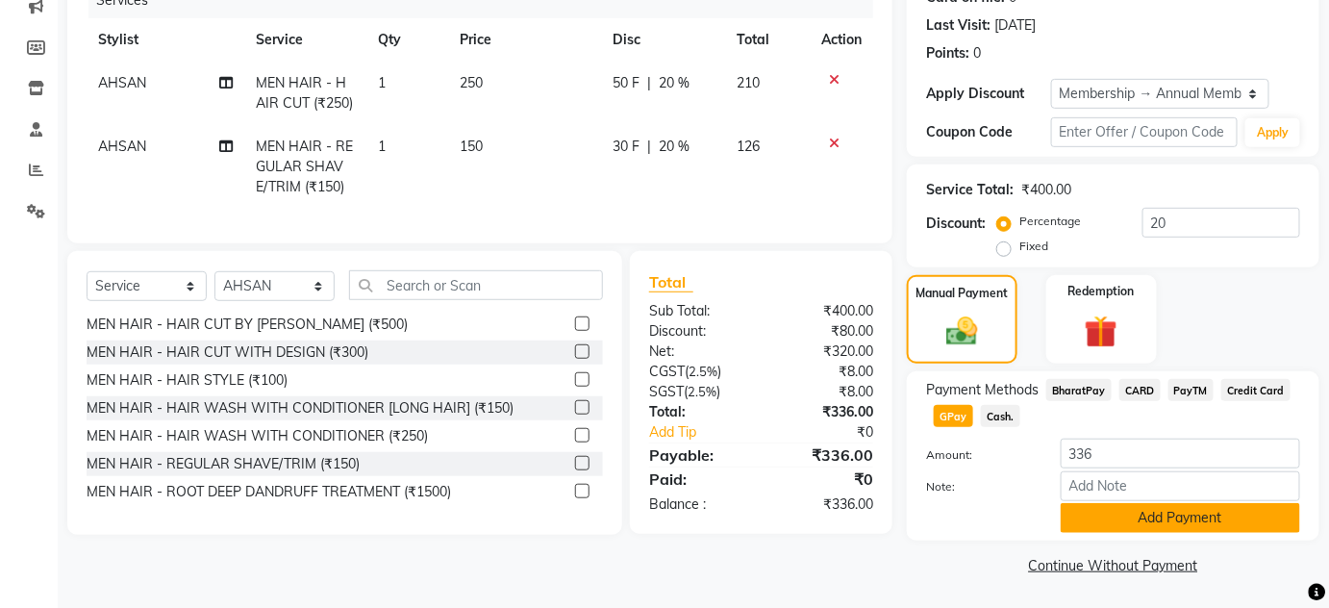
click at [1174, 521] on button "Add Payment" at bounding box center [1181, 518] width 240 height 30
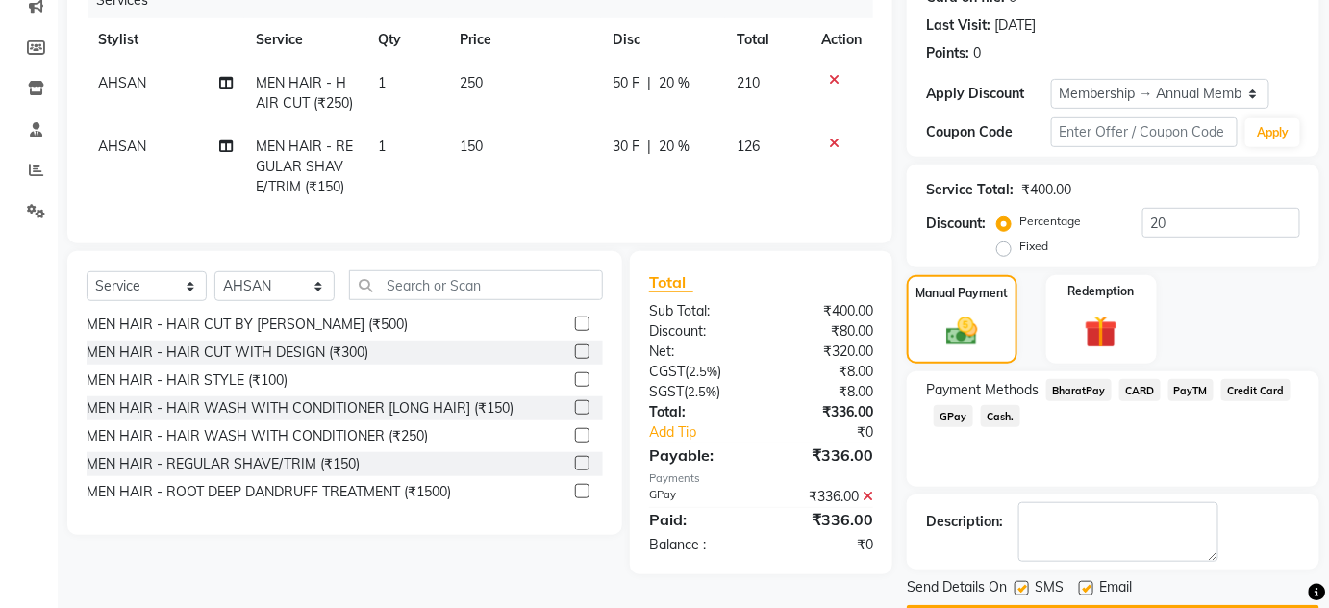
scroll to position [310, 0]
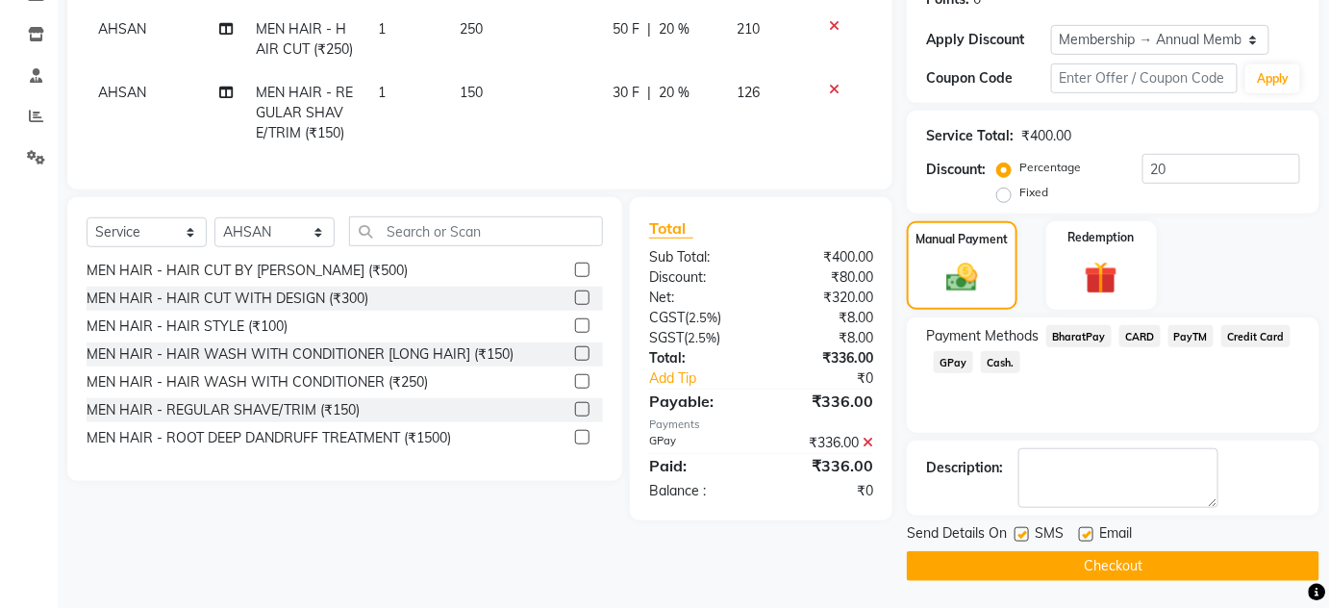
click at [1198, 547] on div "Send Details On SMS Email Checkout" at bounding box center [1113, 552] width 413 height 58
click at [1171, 579] on main "INVOICE PREVIOUS INVOICES Create New Save Client +91 88******64 Date [DATE] Inv…" at bounding box center [694, 192] width 1272 height 836
click at [1107, 566] on button "Checkout" at bounding box center [1113, 566] width 413 height 30
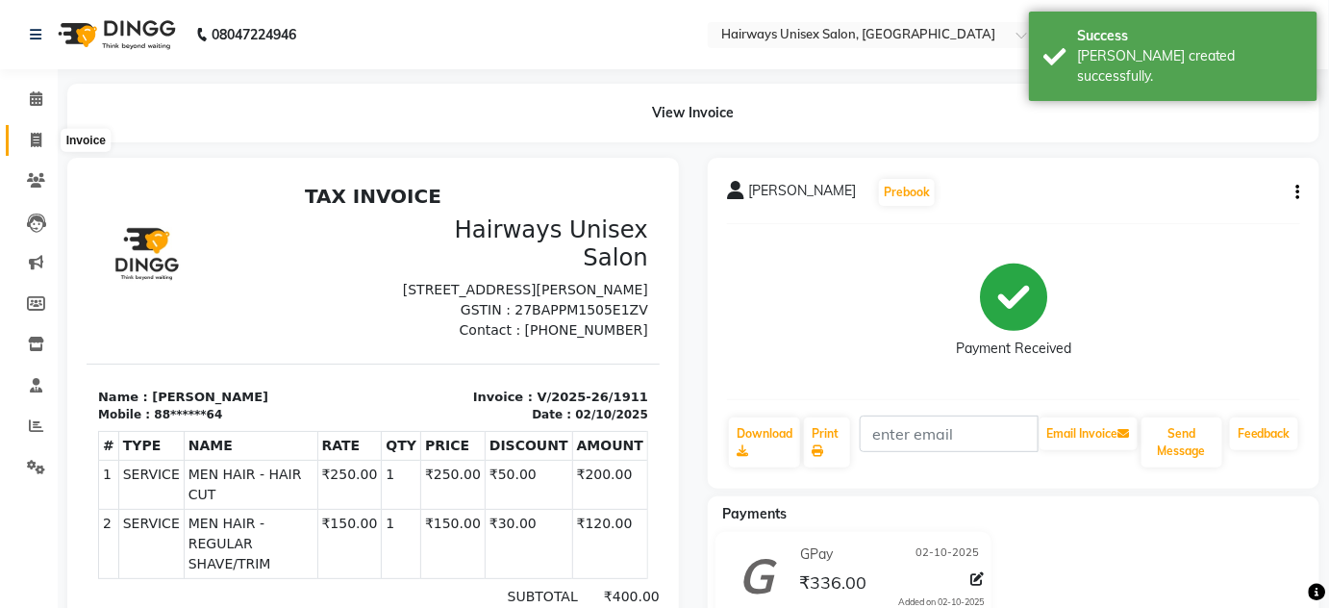
click at [40, 139] on icon at bounding box center [36, 140] width 11 height 14
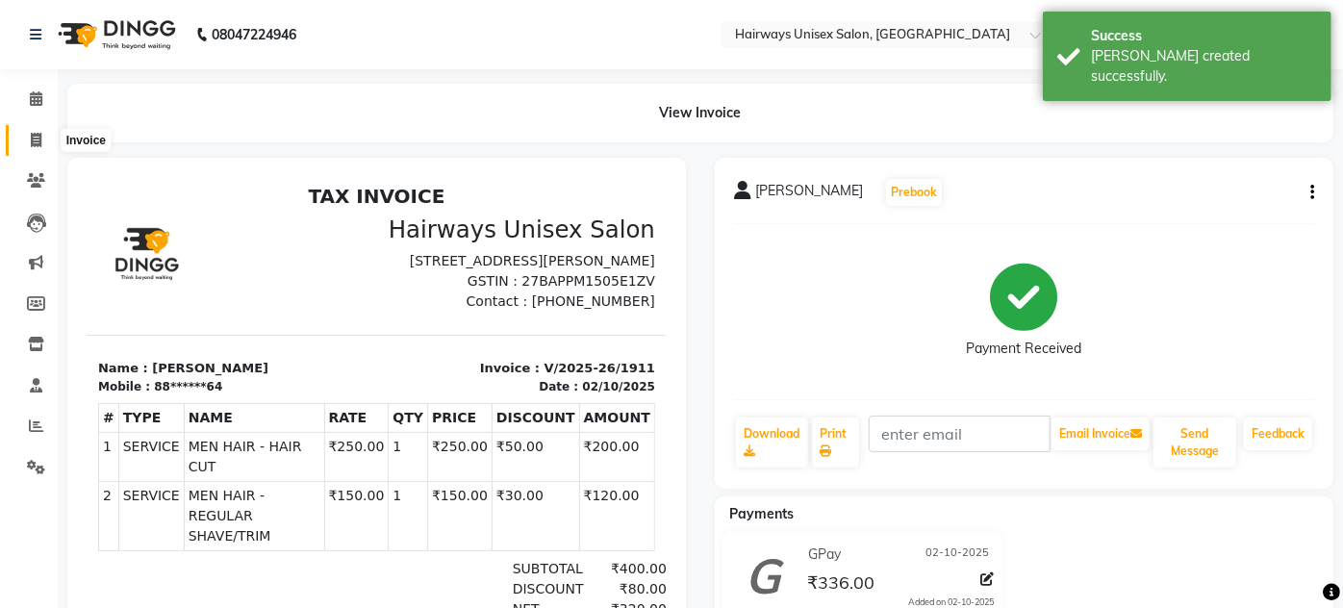
select select "8320"
select select "service"
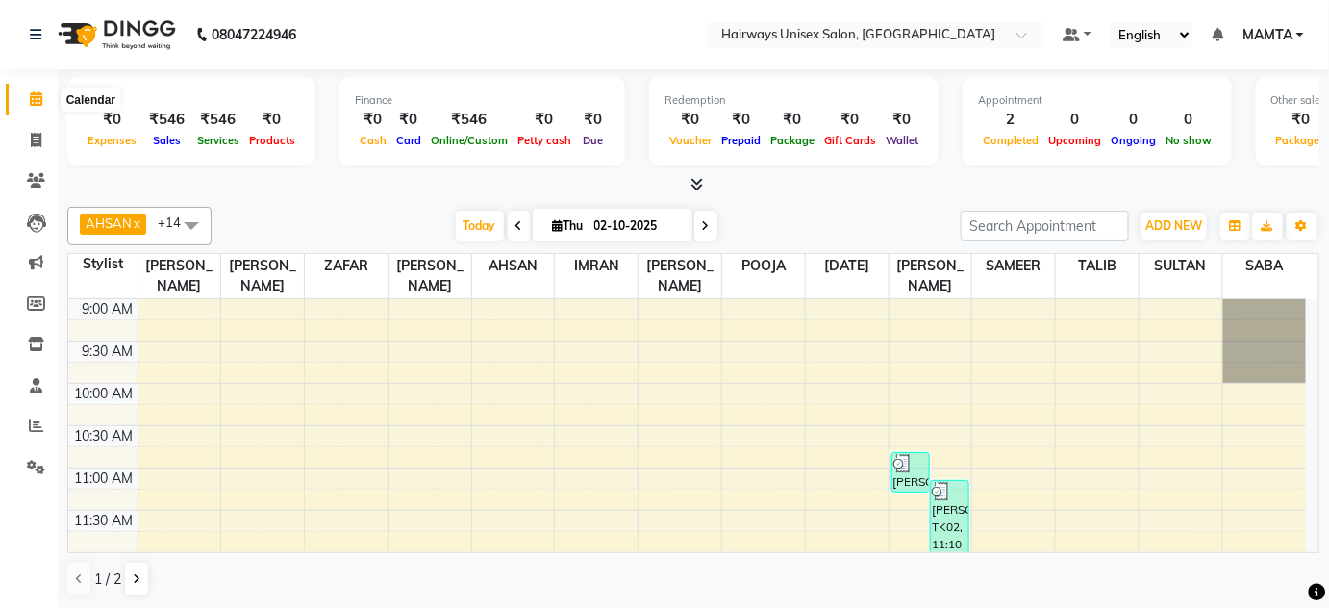
click at [39, 103] on icon at bounding box center [36, 98] width 13 height 14
click at [40, 140] on icon at bounding box center [36, 140] width 11 height 14
select select "8320"
select select "service"
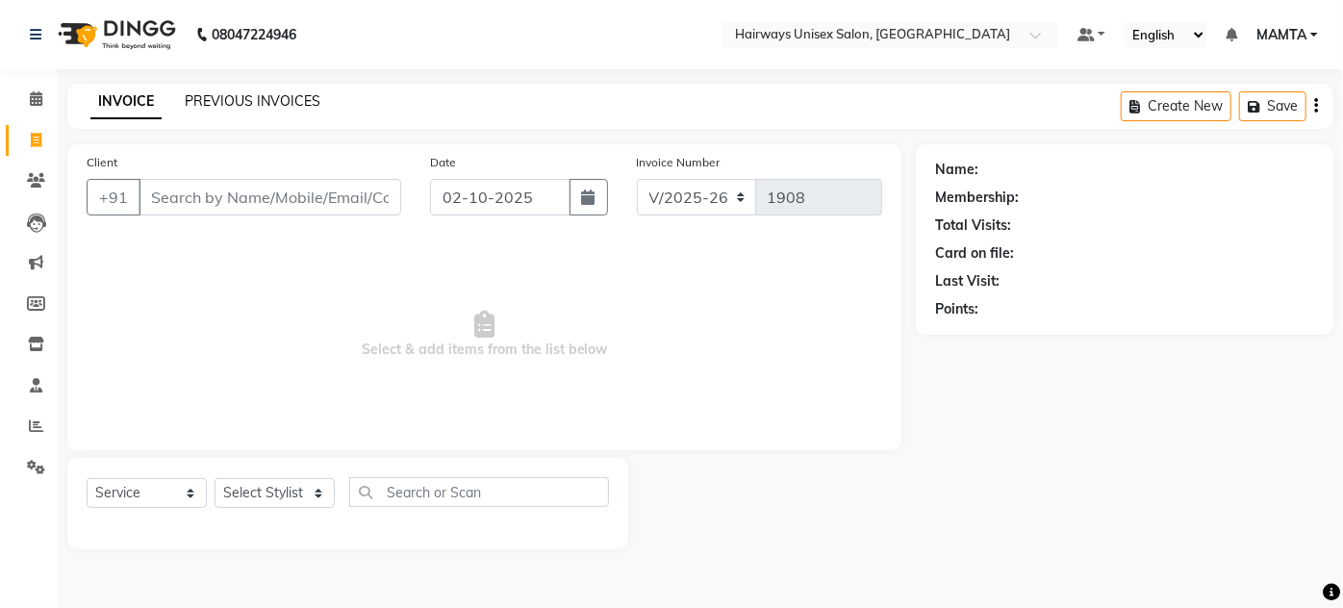
click at [215, 100] on link "PREVIOUS INVOICES" at bounding box center [253, 100] width 136 height 17
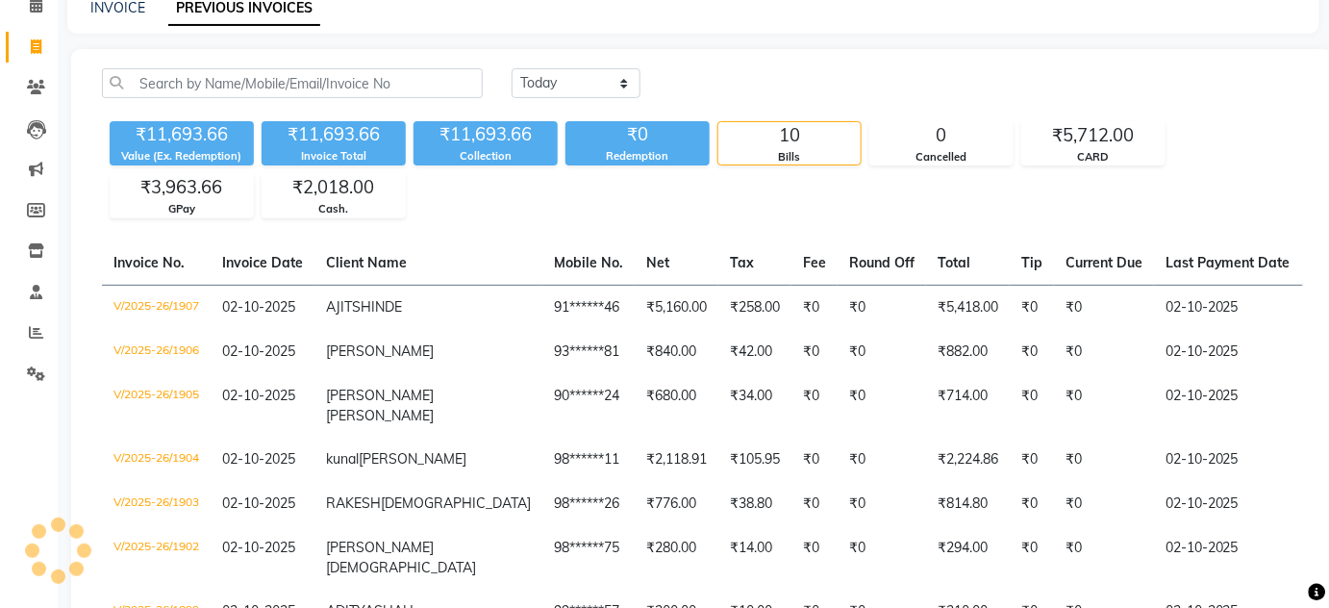
scroll to position [87, 0]
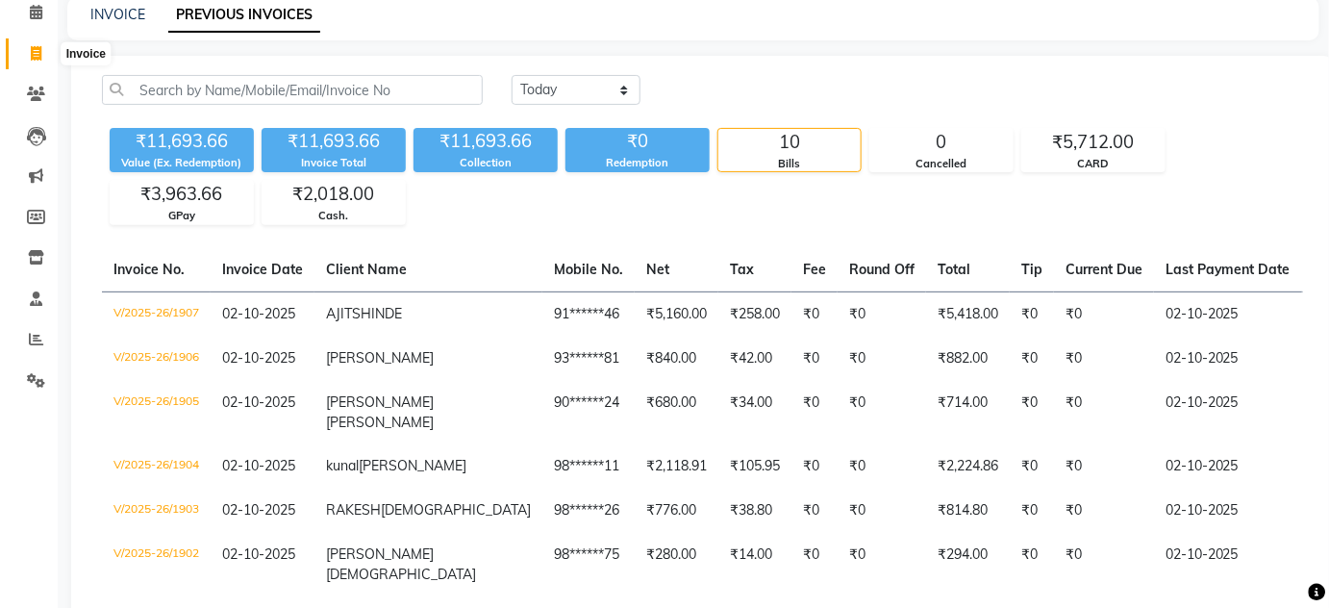
click at [36, 49] on icon at bounding box center [36, 53] width 11 height 14
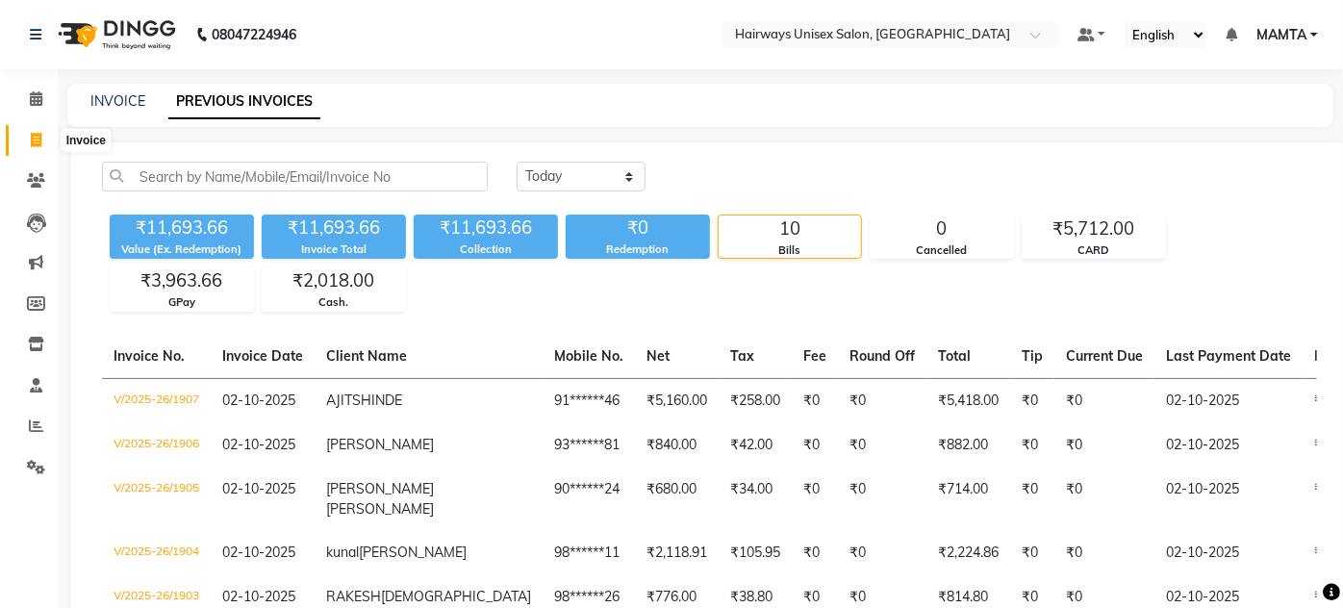
select select "8320"
select select "service"
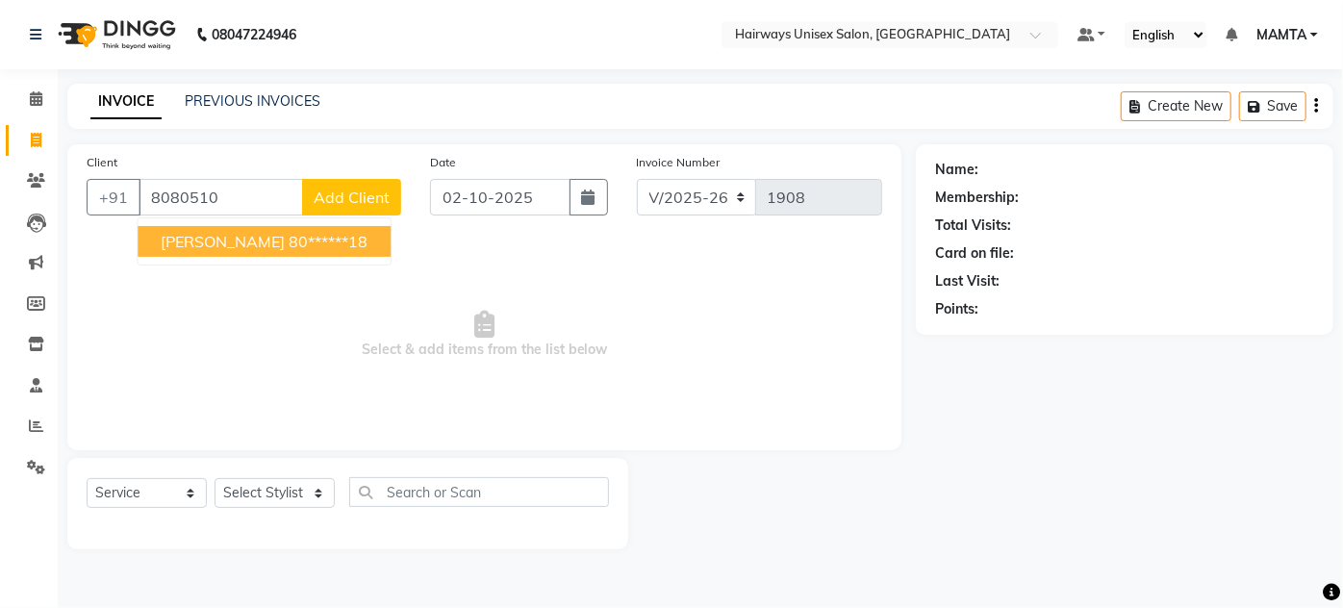
click at [314, 245] on ngb-highlight "80******18" at bounding box center [328, 241] width 79 height 19
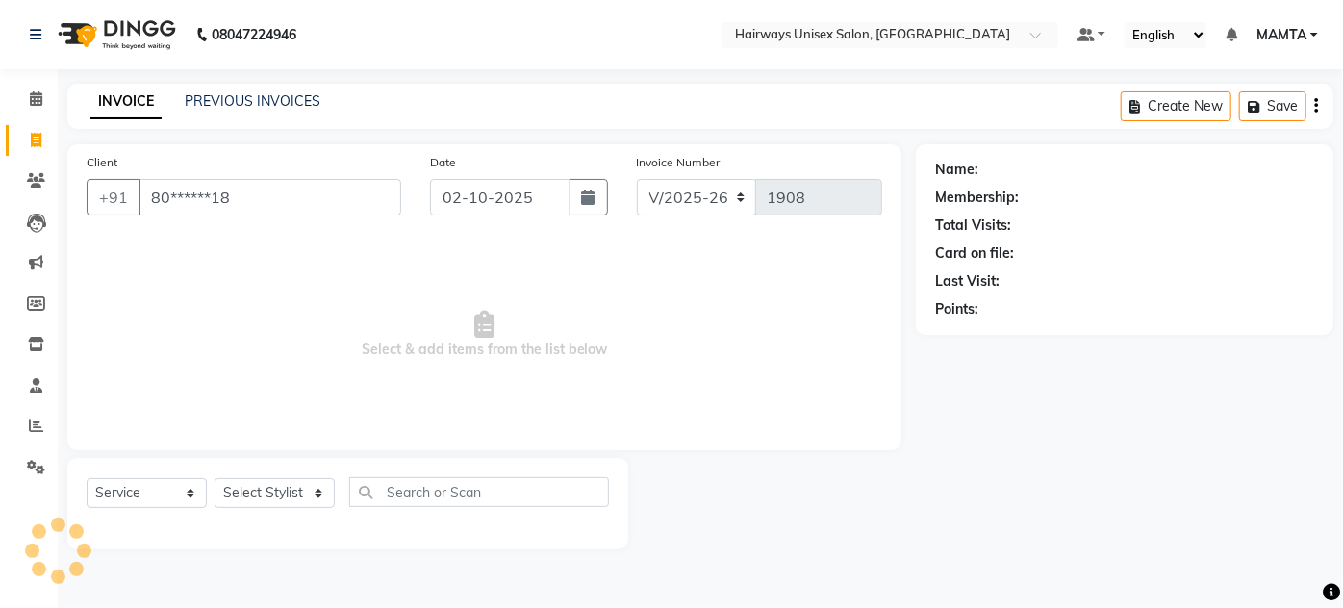
type input "80******18"
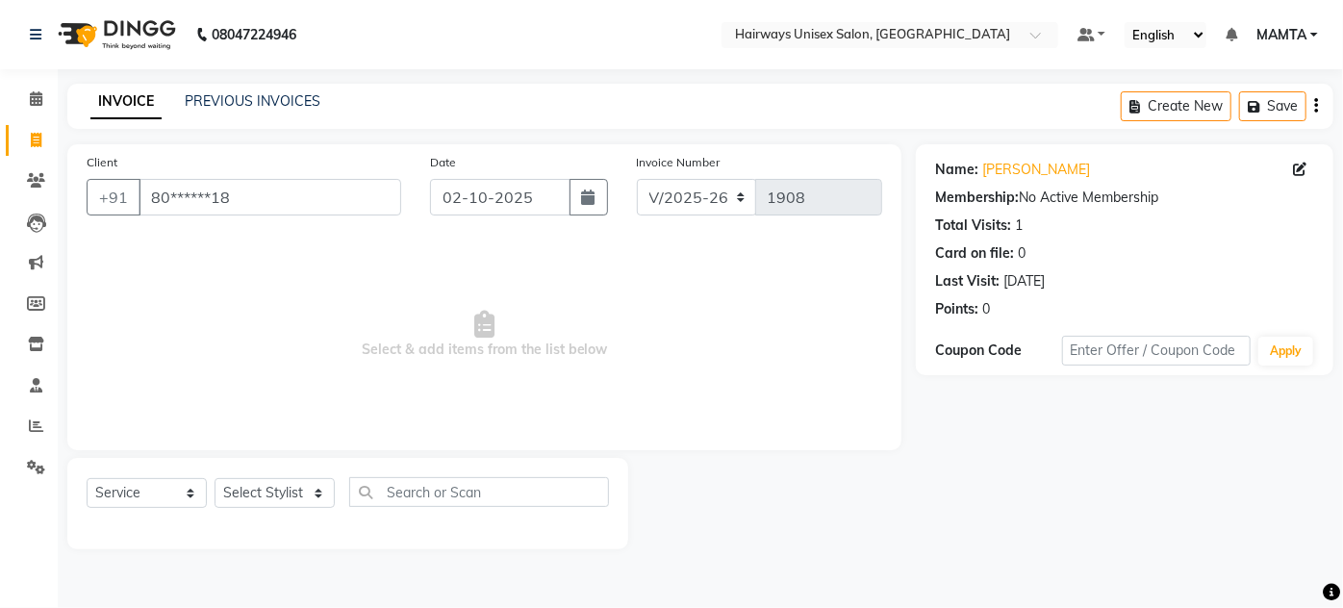
click at [290, 477] on div "Select Service Product Membership Package Voucher Prepaid Gift Card Select Styl…" at bounding box center [348, 499] width 522 height 45
click at [290, 492] on select "Select Stylist [PERSON_NAME] [PERSON_NAME] [PERSON_NAME] MAMTA POOJA [PERSON_NA…" at bounding box center [275, 493] width 120 height 30
select select "80856"
click at [215, 478] on select "Select Stylist [PERSON_NAME] [PERSON_NAME] [PERSON_NAME] MAMTA POOJA [PERSON_NA…" at bounding box center [275, 493] width 120 height 30
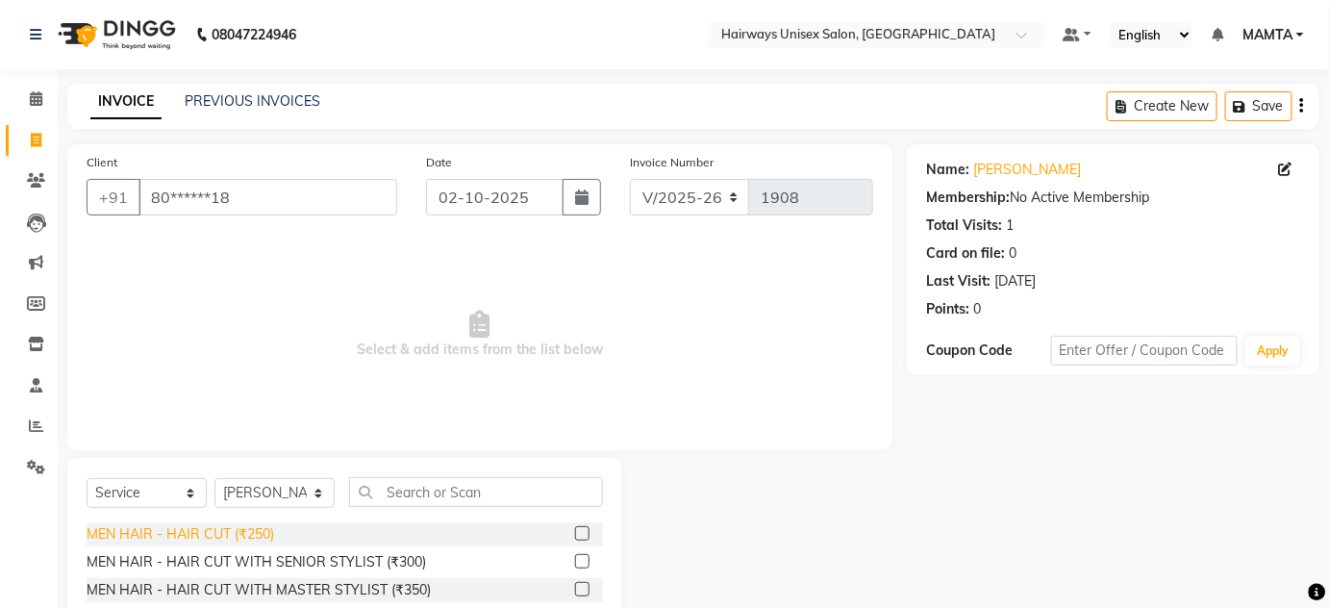
click at [247, 535] on div "MEN HAIR - HAIR CUT (₹250)" at bounding box center [181, 534] width 188 height 20
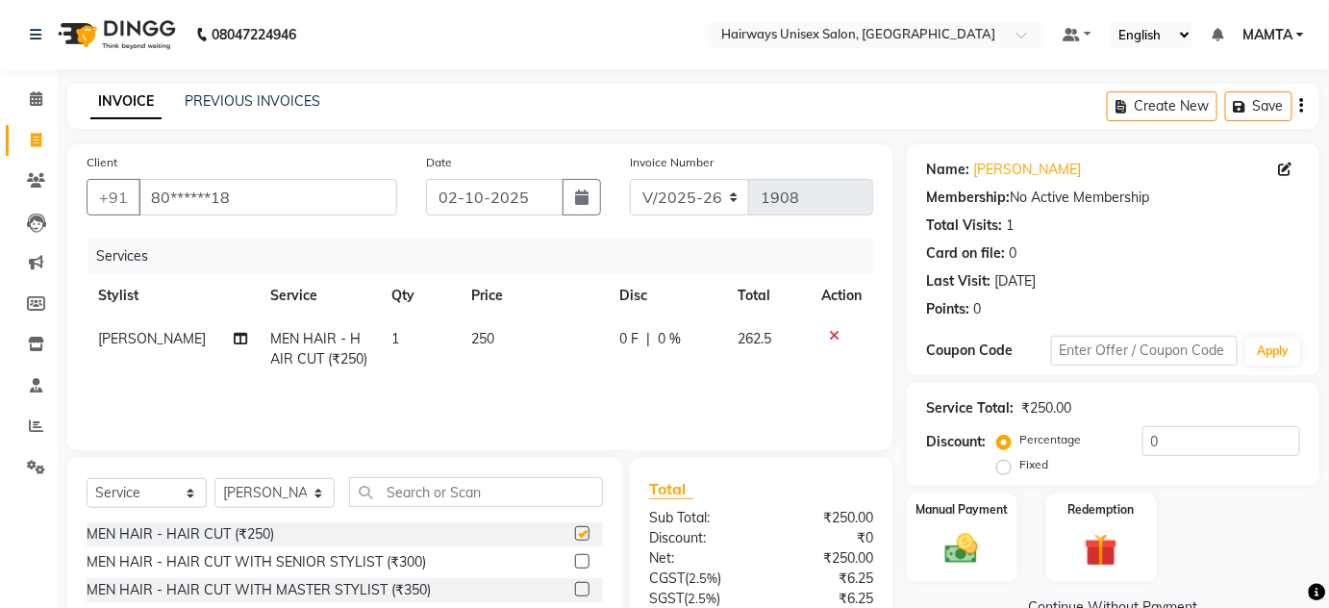
checkbox input "false"
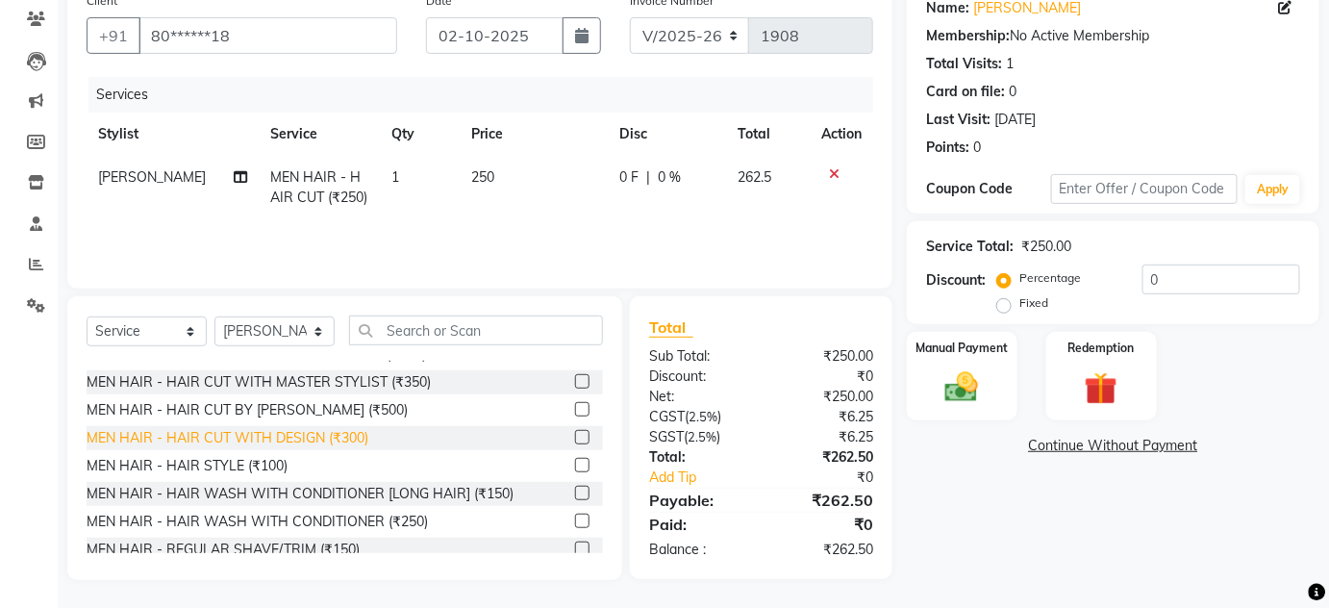
scroll to position [87, 0]
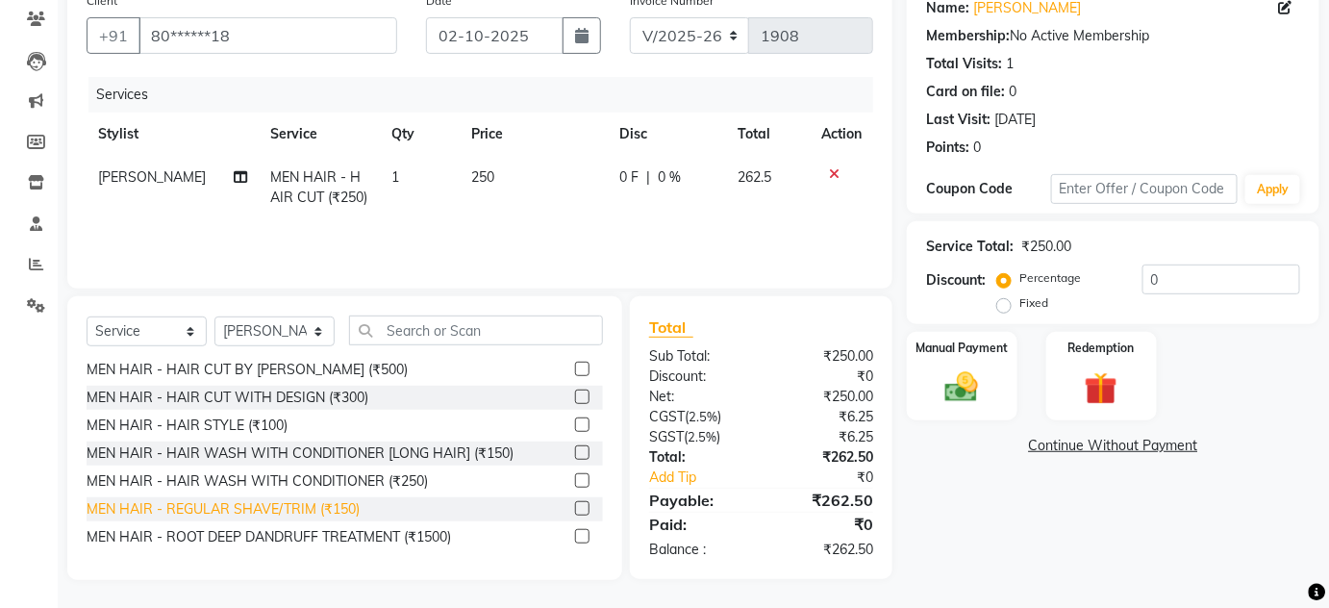
click at [342, 512] on div "MEN HAIR - REGULAR SHAVE/TRIM (₹150)" at bounding box center [223, 509] width 273 height 20
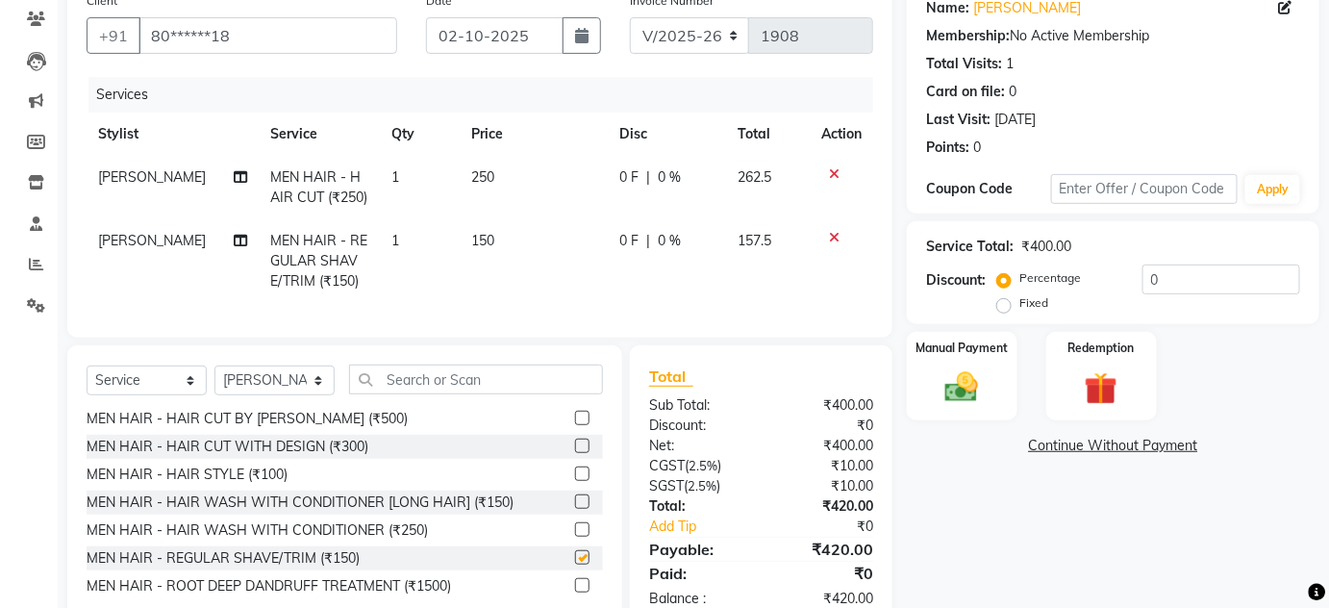
checkbox input "false"
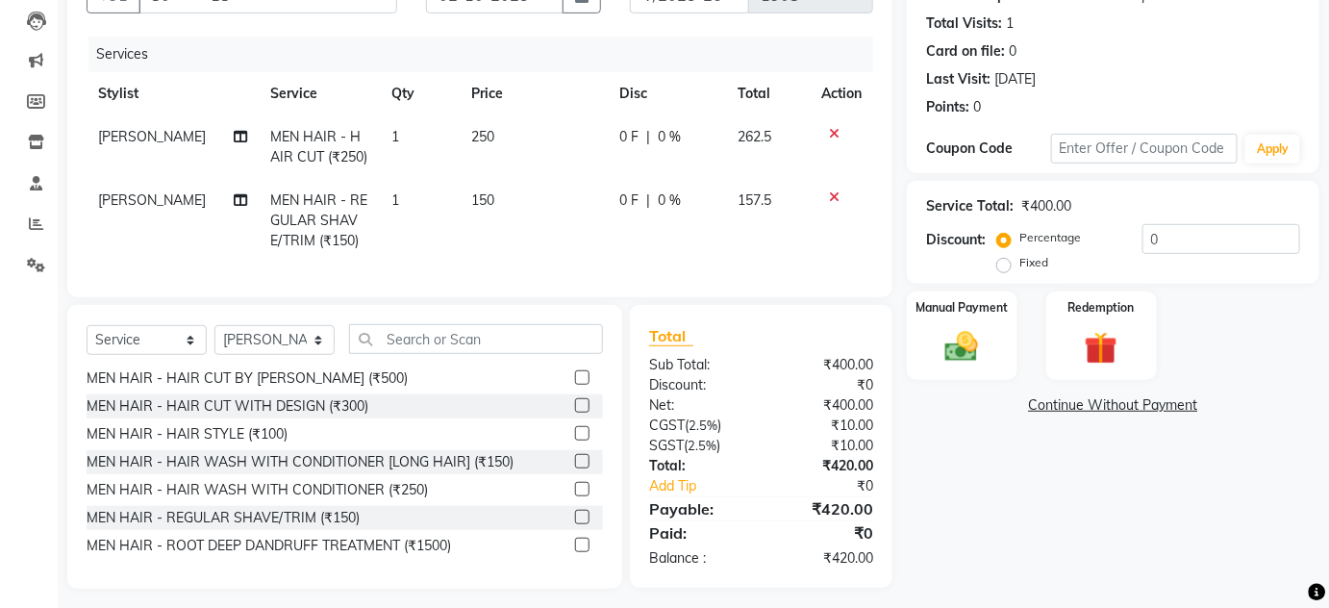
scroll to position [224, 0]
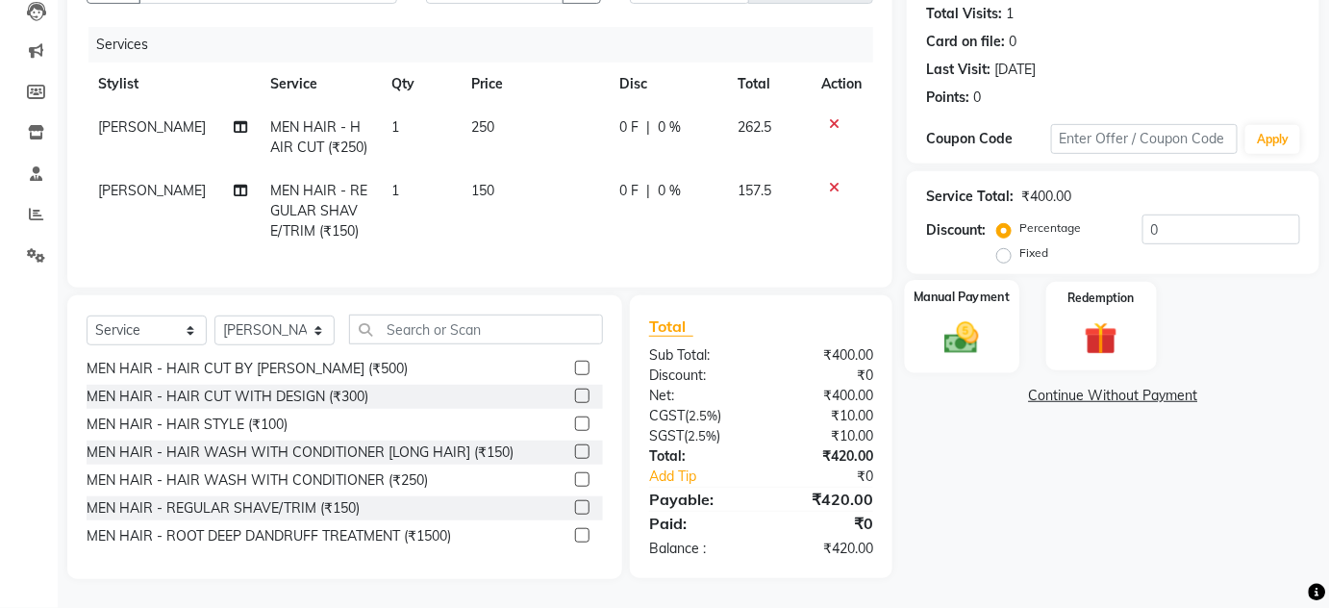
click at [953, 301] on div "Manual Payment" at bounding box center [962, 326] width 114 height 93
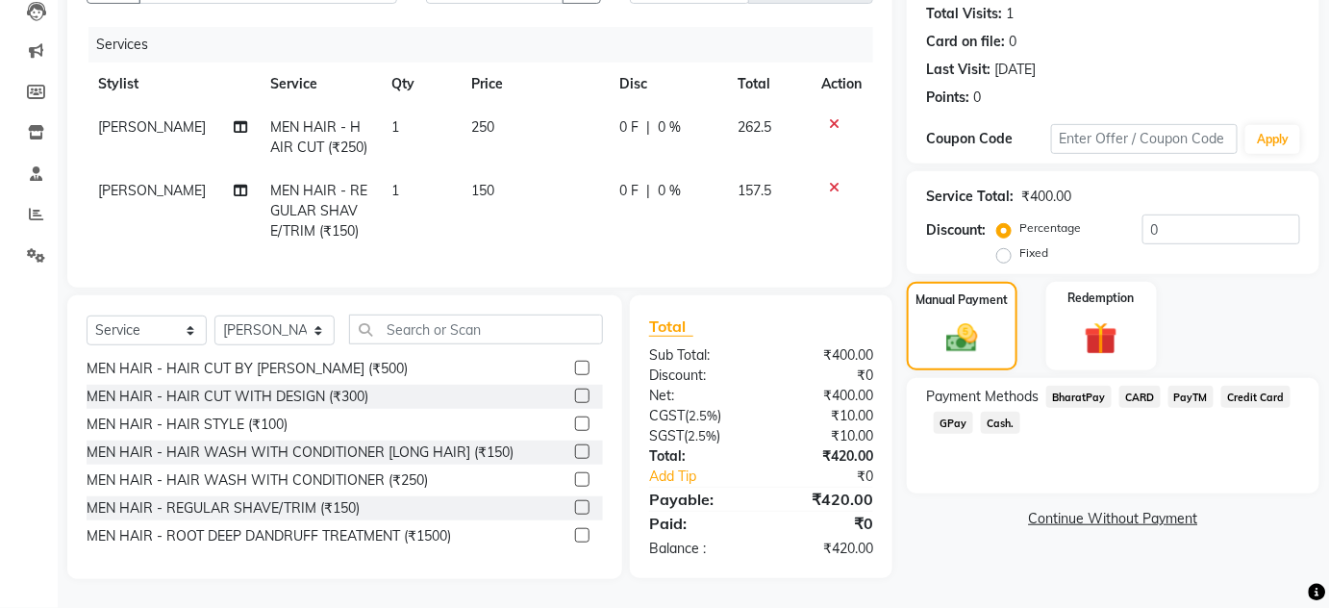
click at [959, 412] on span "GPay" at bounding box center [953, 423] width 39 height 22
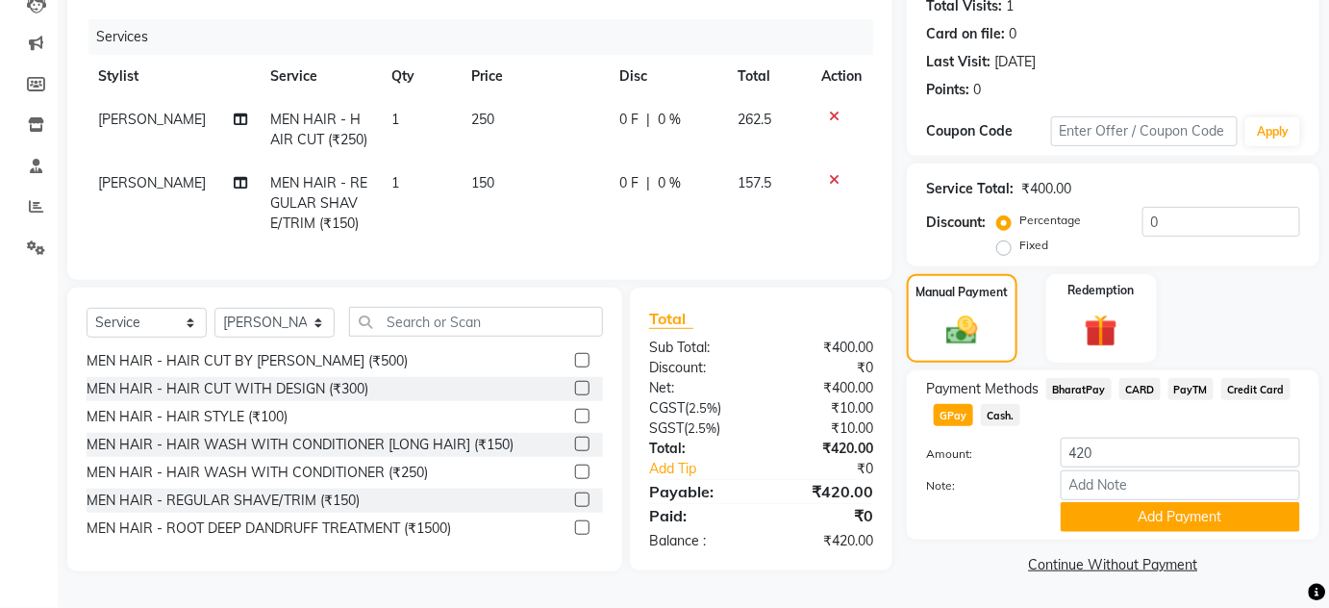
click at [1218, 527] on div "Payment Methods BharatPay CARD PayTM Credit Card GPay Cash. Amount: 420 Note: A…" at bounding box center [1113, 454] width 413 height 169
click at [1203, 518] on button "Add Payment" at bounding box center [1181, 517] width 240 height 30
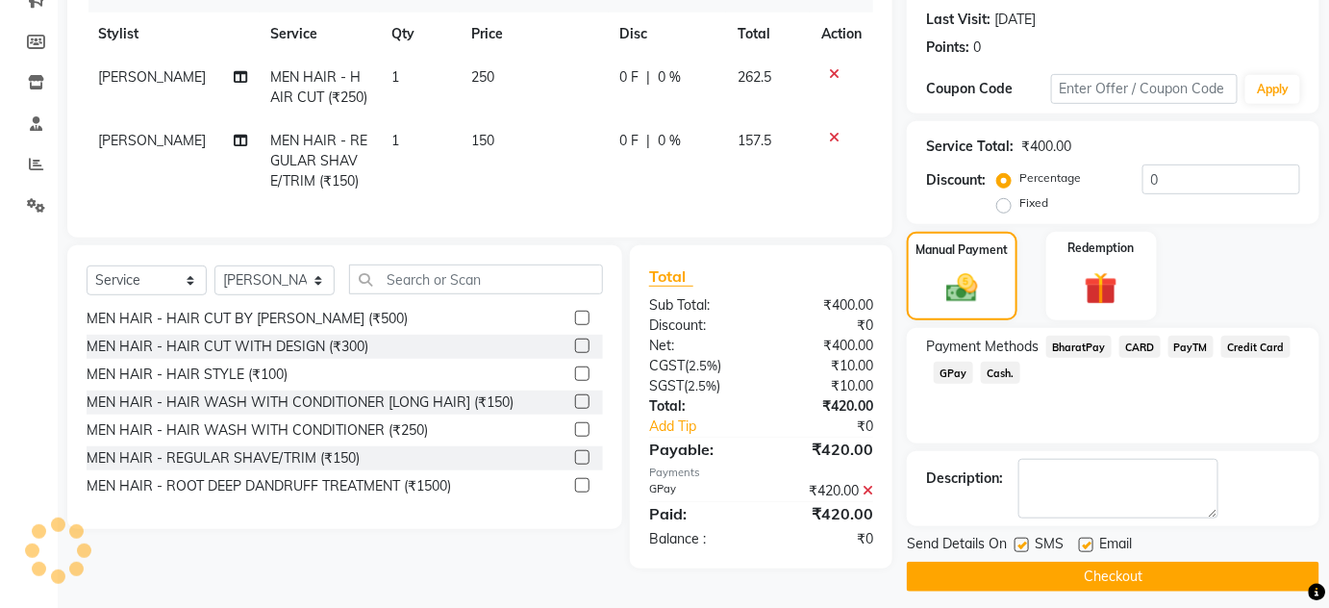
scroll to position [272, 0]
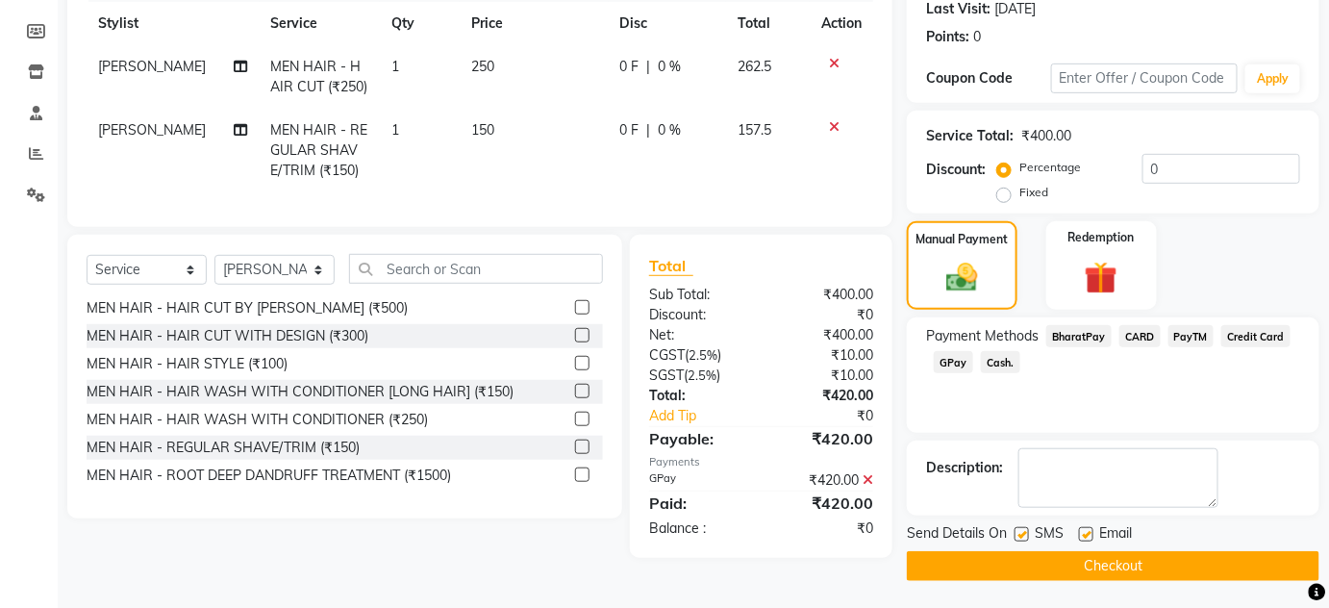
click at [1041, 555] on button "Checkout" at bounding box center [1113, 566] width 413 height 30
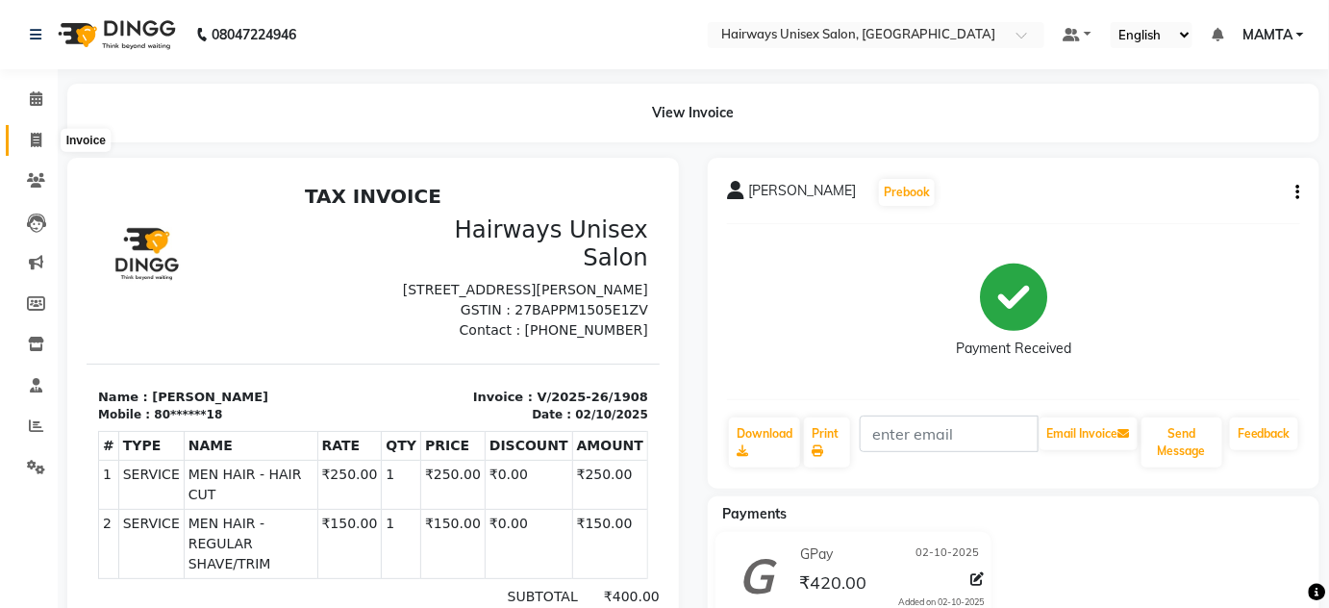
click at [25, 143] on span at bounding box center [36, 141] width 34 height 22
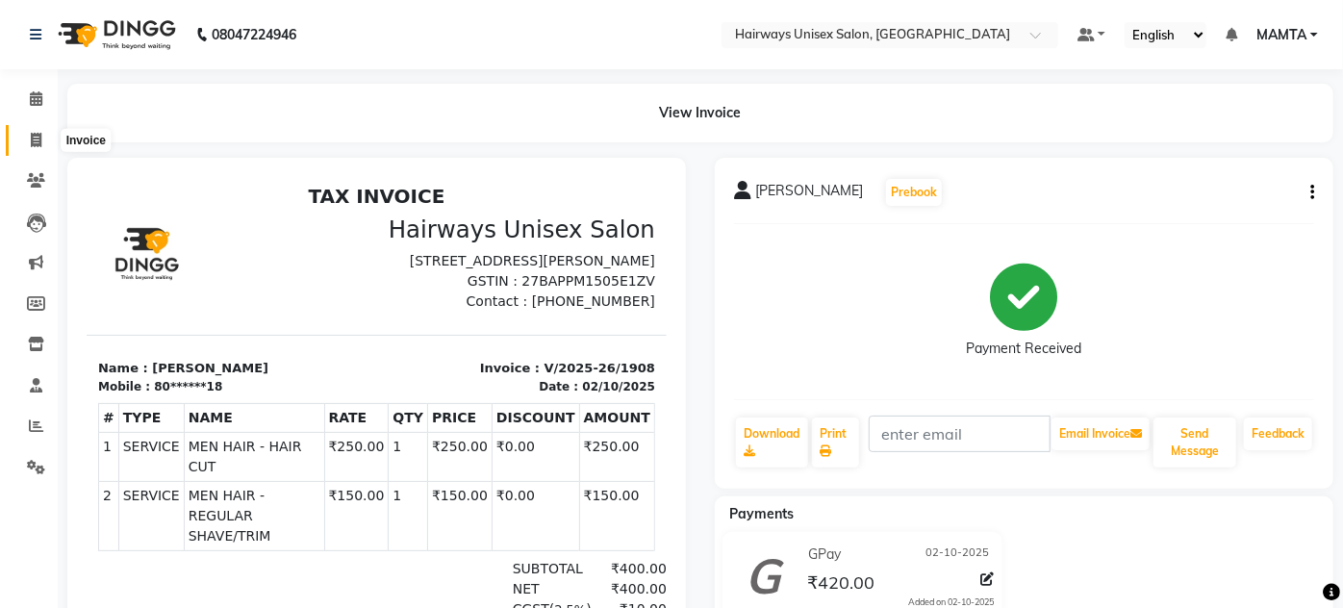
select select "8320"
select select "service"
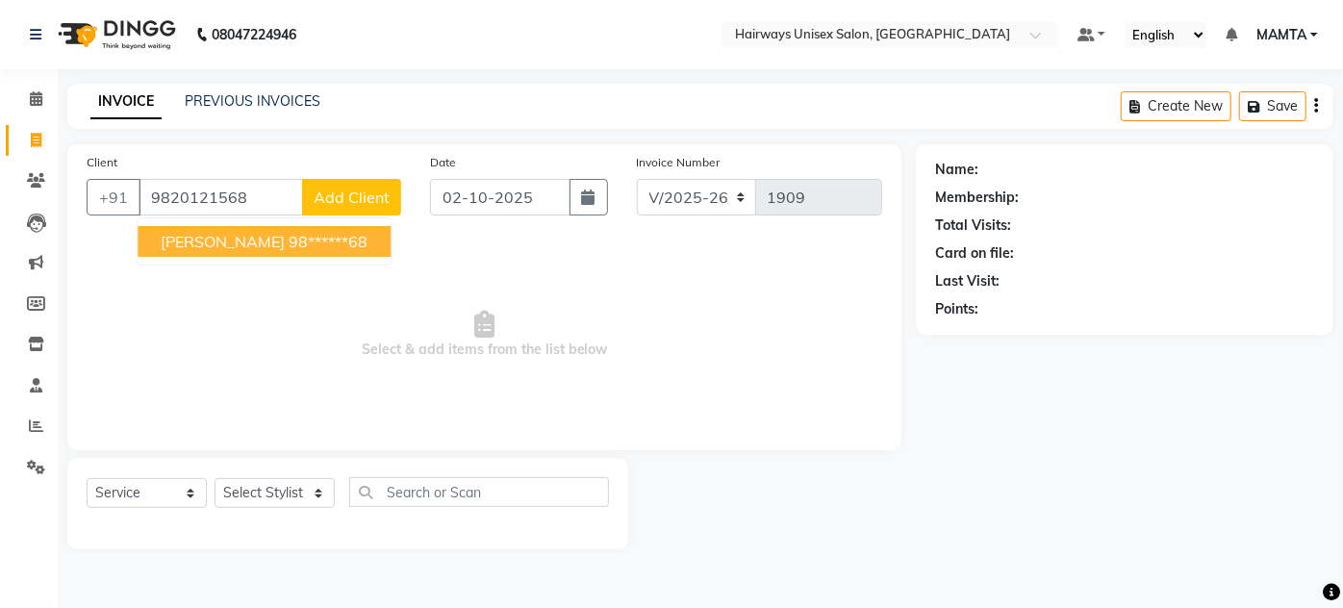
type input "9820121568"
select select "1: Object"
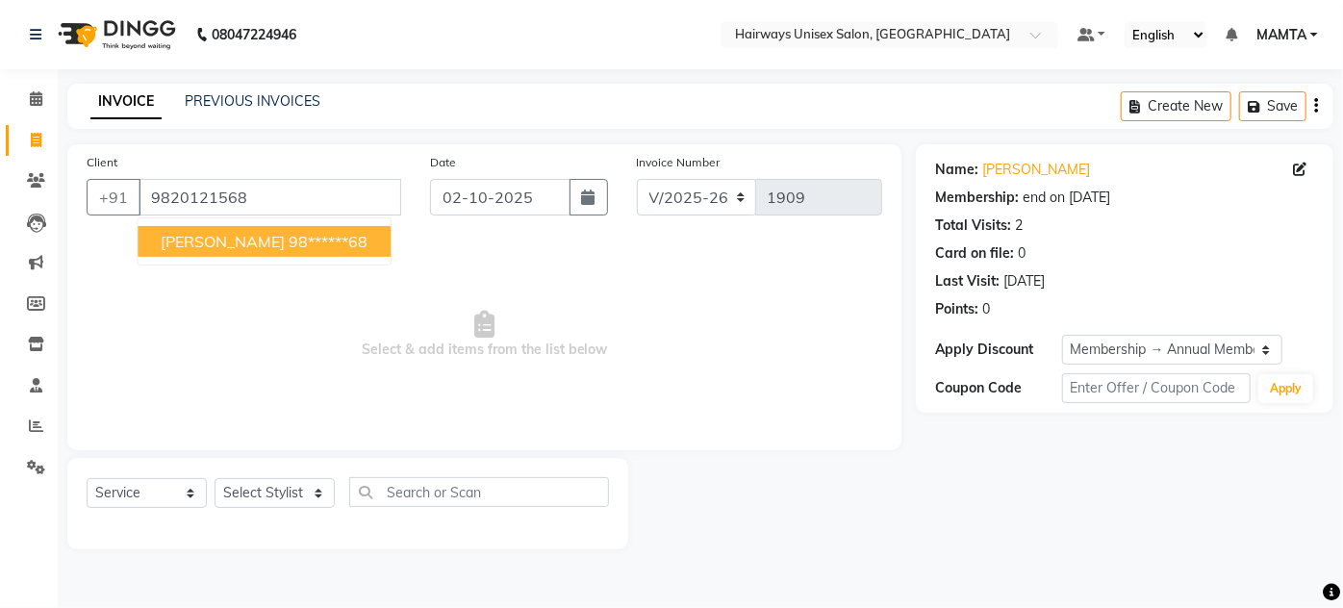
click at [285, 249] on span "DEEPAK THAKKAR" at bounding box center [223, 241] width 124 height 19
type input "98******68"
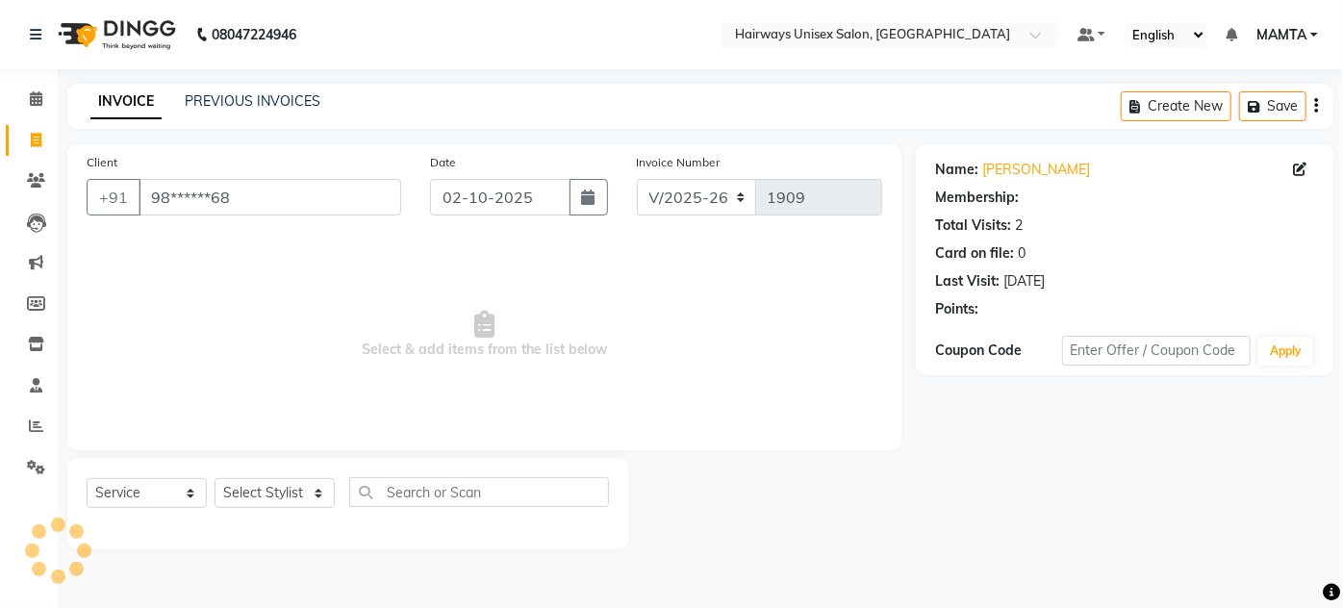
select select "1: Object"
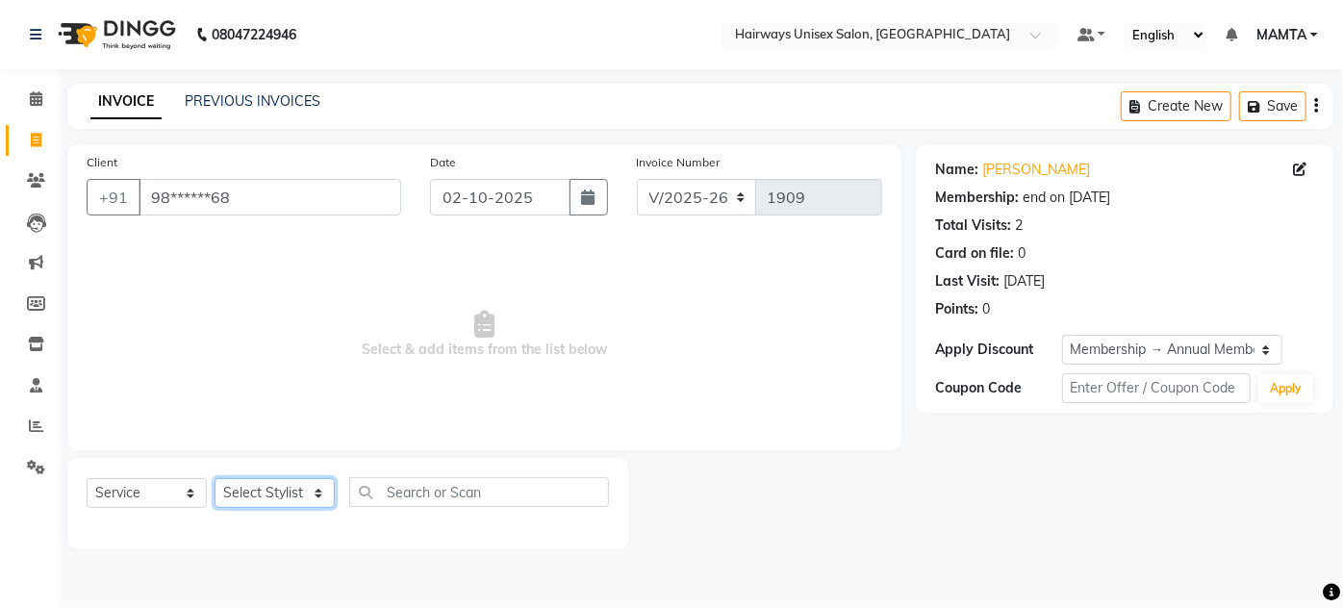
click at [268, 484] on select "Select Stylist [PERSON_NAME] [PERSON_NAME] [PERSON_NAME] MAMTA POOJA [PERSON_NA…" at bounding box center [275, 493] width 120 height 30
select select "80508"
click at [215, 478] on select "Select Stylist [PERSON_NAME] [PERSON_NAME] [PERSON_NAME] MAMTA POOJA [PERSON_NA…" at bounding box center [275, 493] width 120 height 30
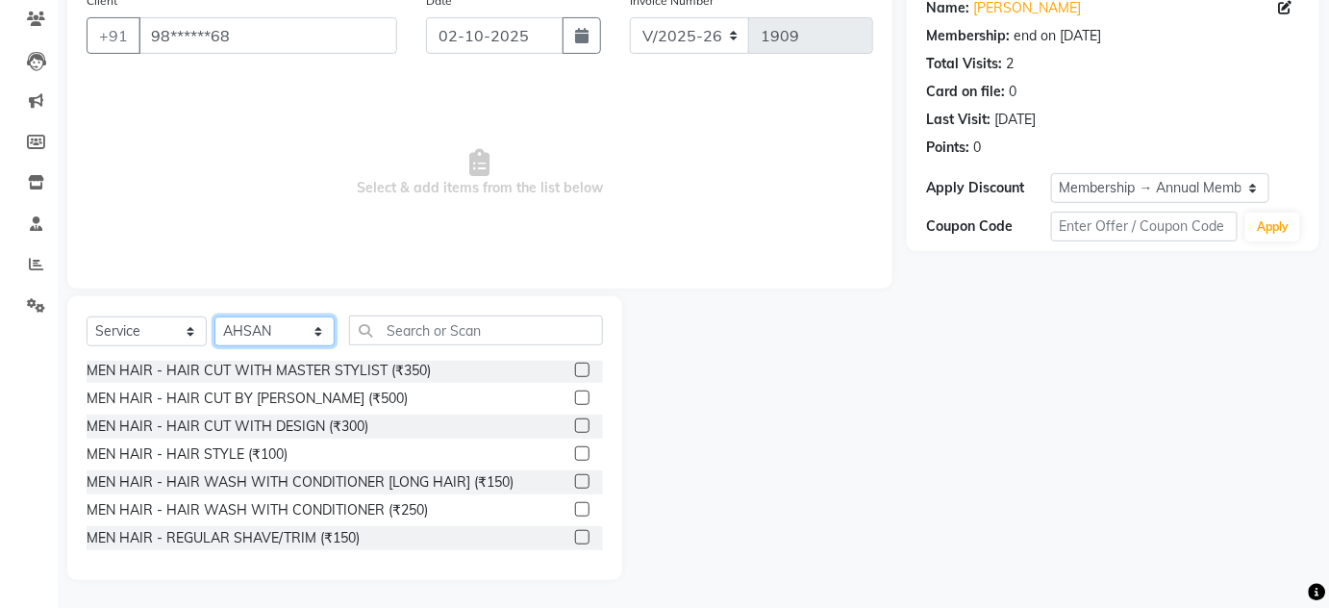
scroll to position [87, 0]
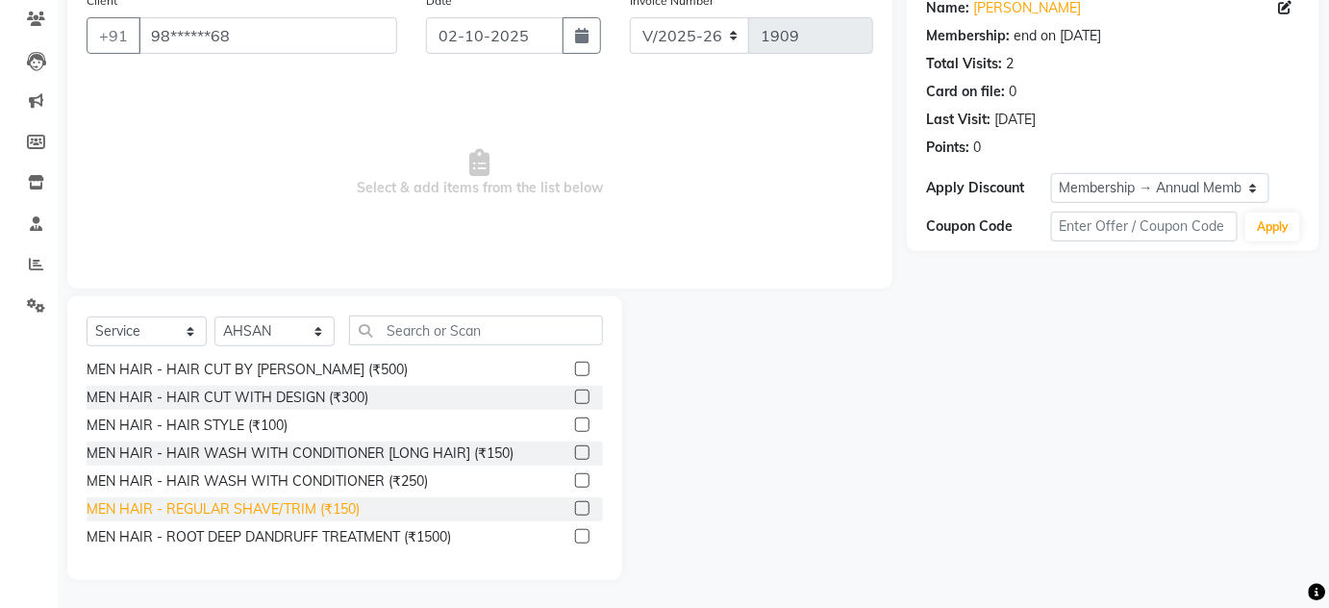
click at [315, 512] on div "MEN HAIR - REGULAR SHAVE/TRIM (₹150)" at bounding box center [223, 509] width 273 height 20
checkbox input "false"
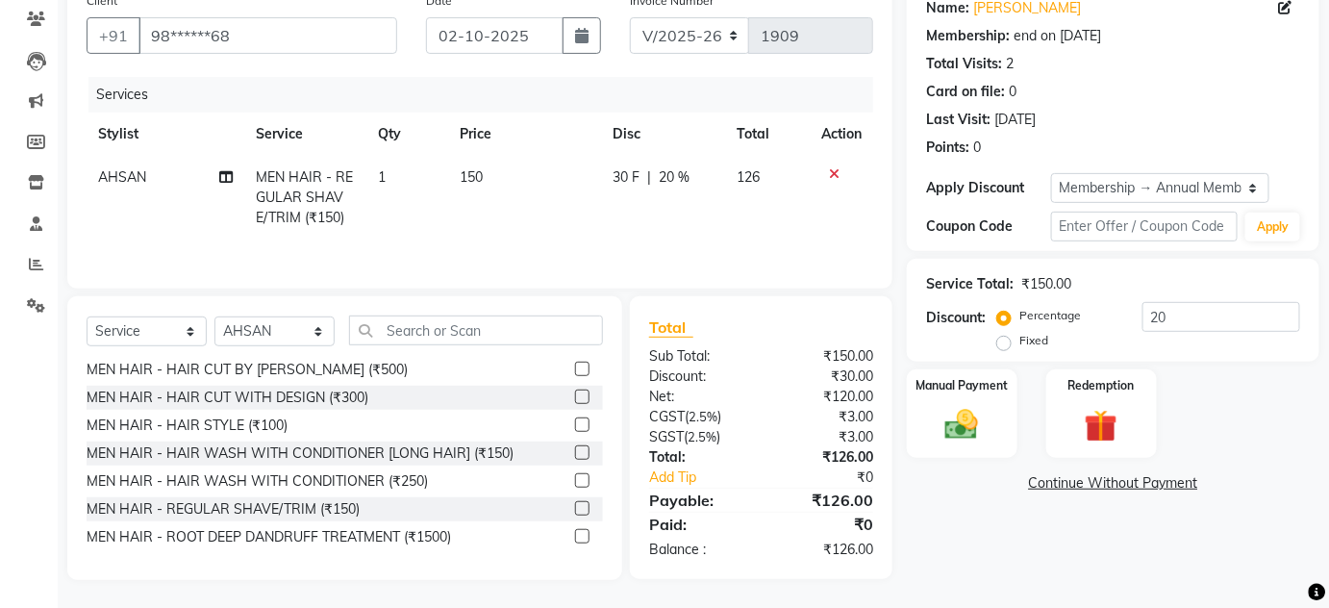
scroll to position [74, 0]
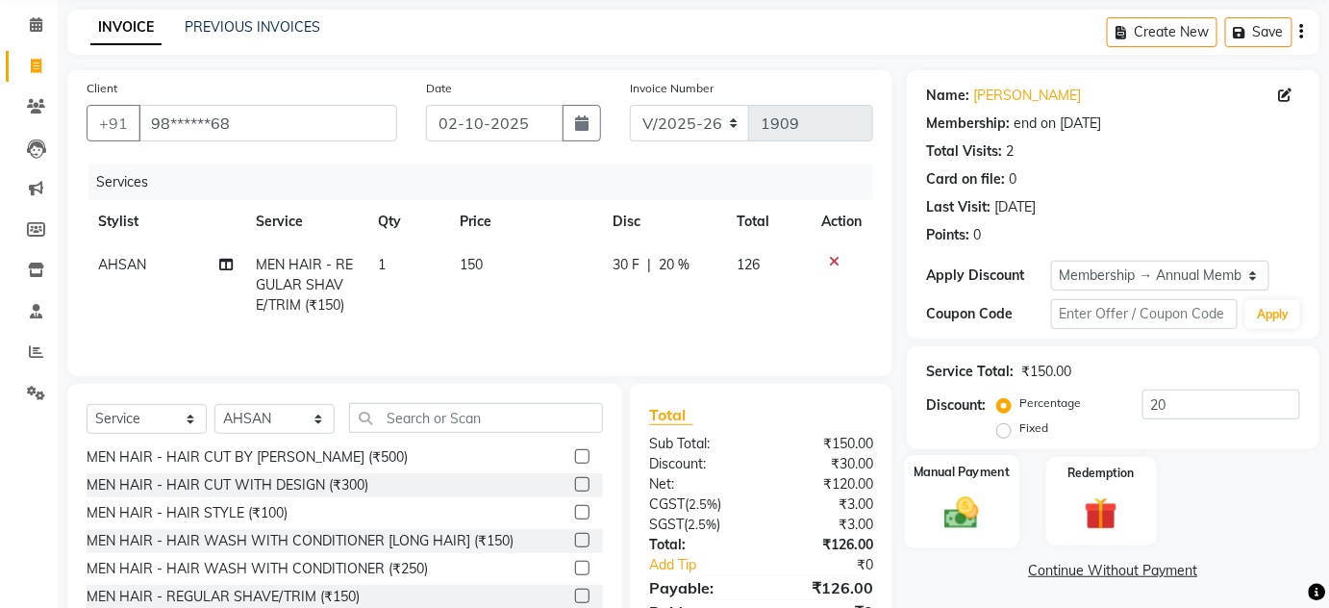
click at [946, 516] on img at bounding box center [962, 511] width 56 height 39
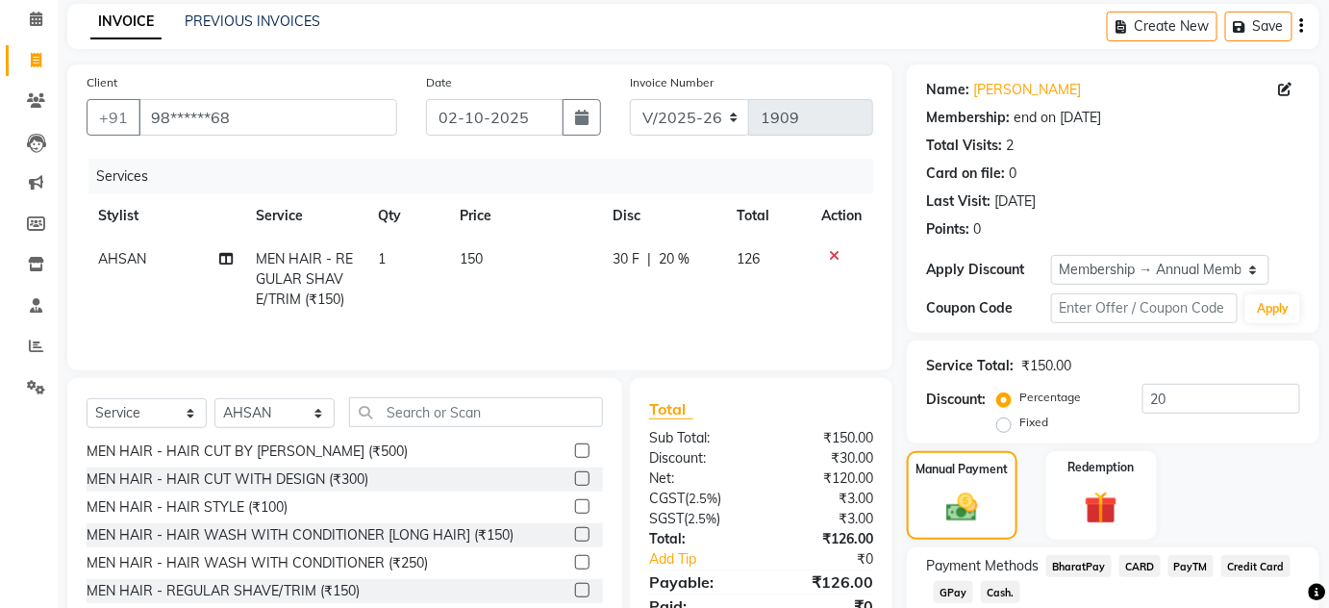
scroll to position [202, 0]
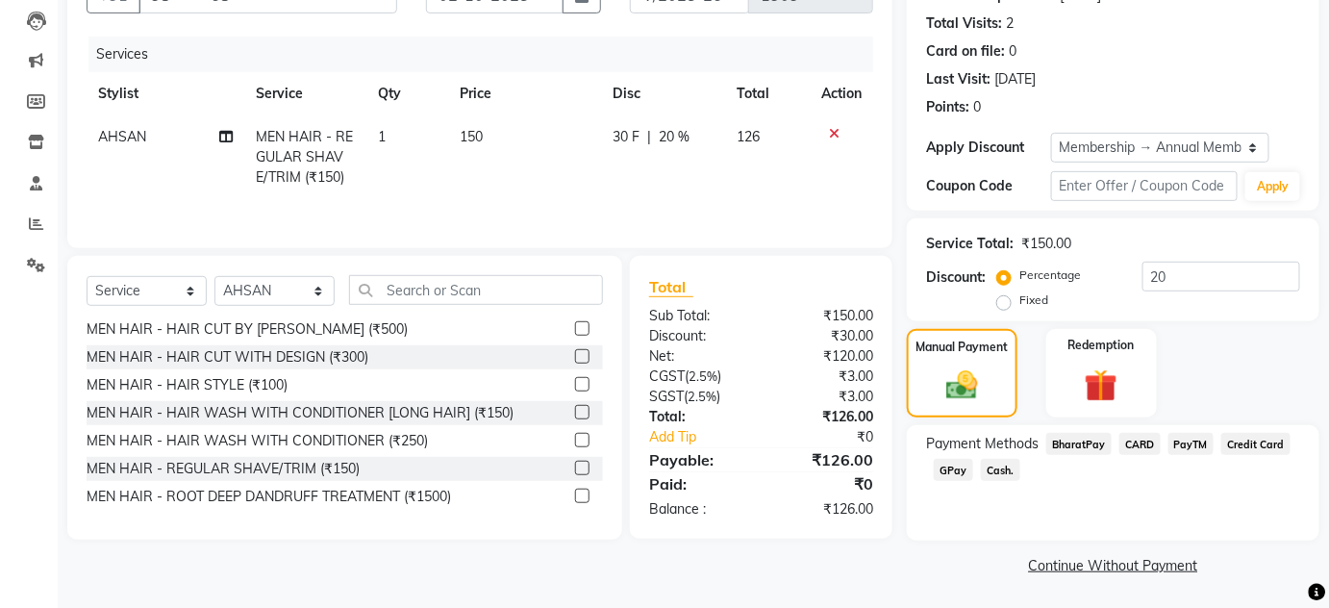
click at [959, 469] on span "GPay" at bounding box center [953, 470] width 39 height 22
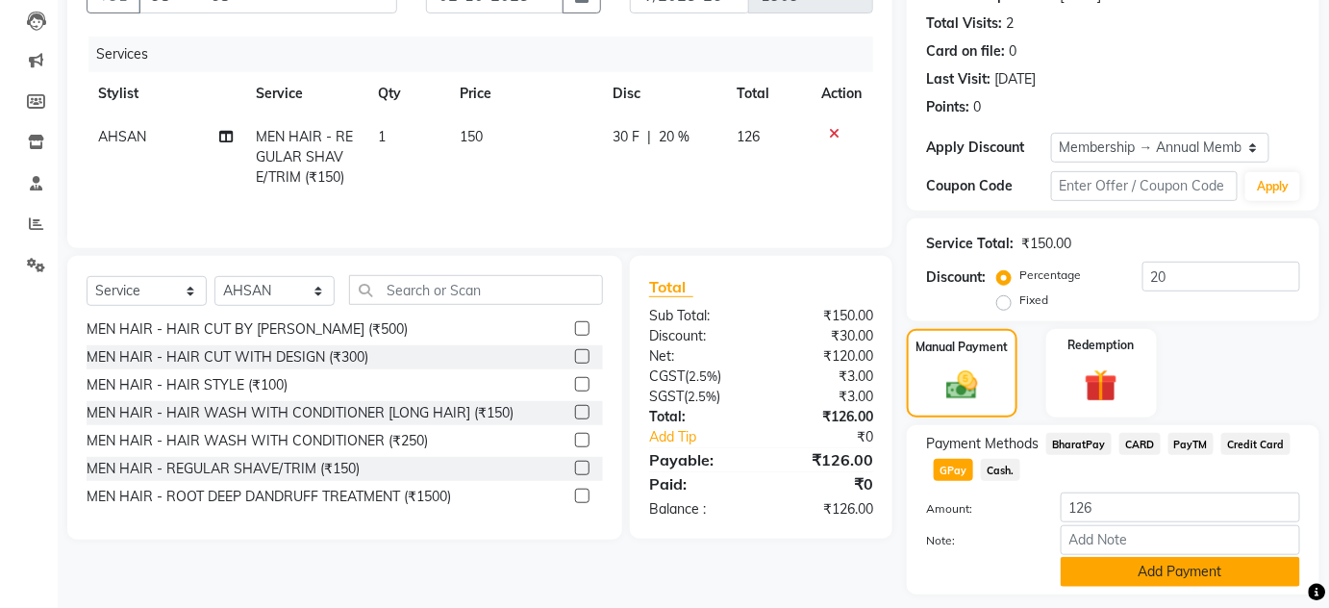
click at [1099, 571] on button "Add Payment" at bounding box center [1181, 572] width 240 height 30
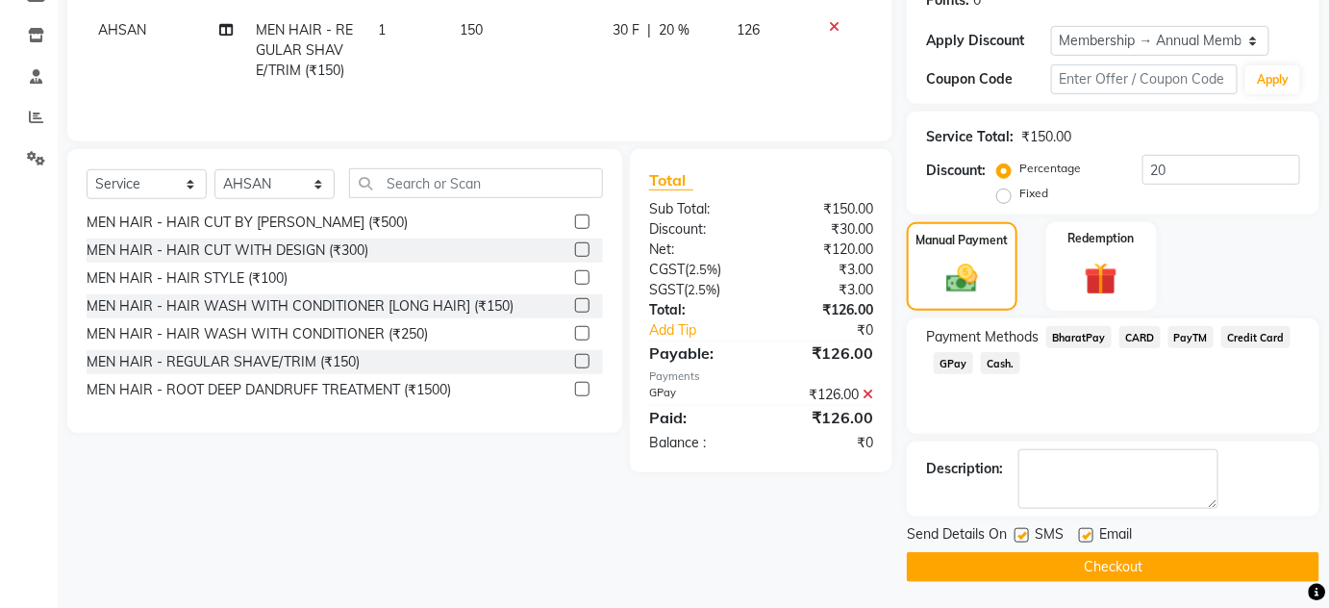
scroll to position [310, 0]
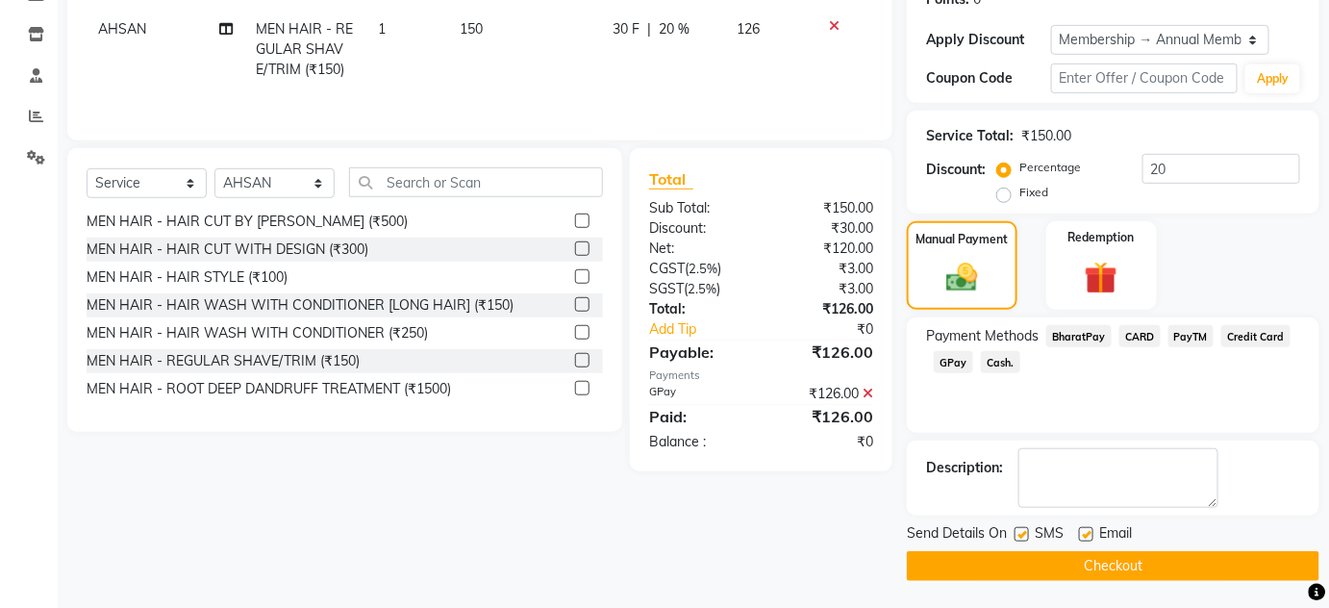
click at [1022, 533] on label at bounding box center [1022, 534] width 14 height 14
click at [1022, 533] on input "checkbox" at bounding box center [1021, 535] width 13 height 13
checkbox input "false"
drag, startPoint x: 1083, startPoint y: 526, endPoint x: 1086, endPoint y: 546, distance: 20.4
click at [1085, 527] on label at bounding box center [1086, 534] width 14 height 14
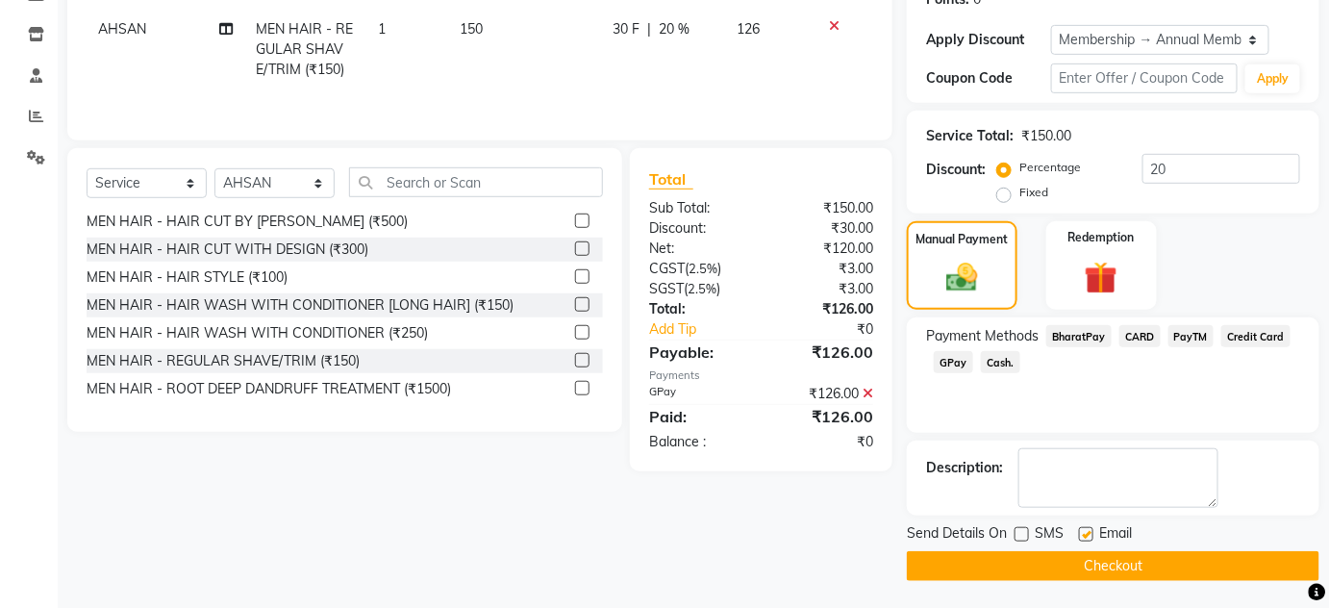
click at [1085, 529] on input "checkbox" at bounding box center [1085, 535] width 13 height 13
checkbox input "false"
click at [1086, 563] on button "Checkout" at bounding box center [1113, 566] width 413 height 30
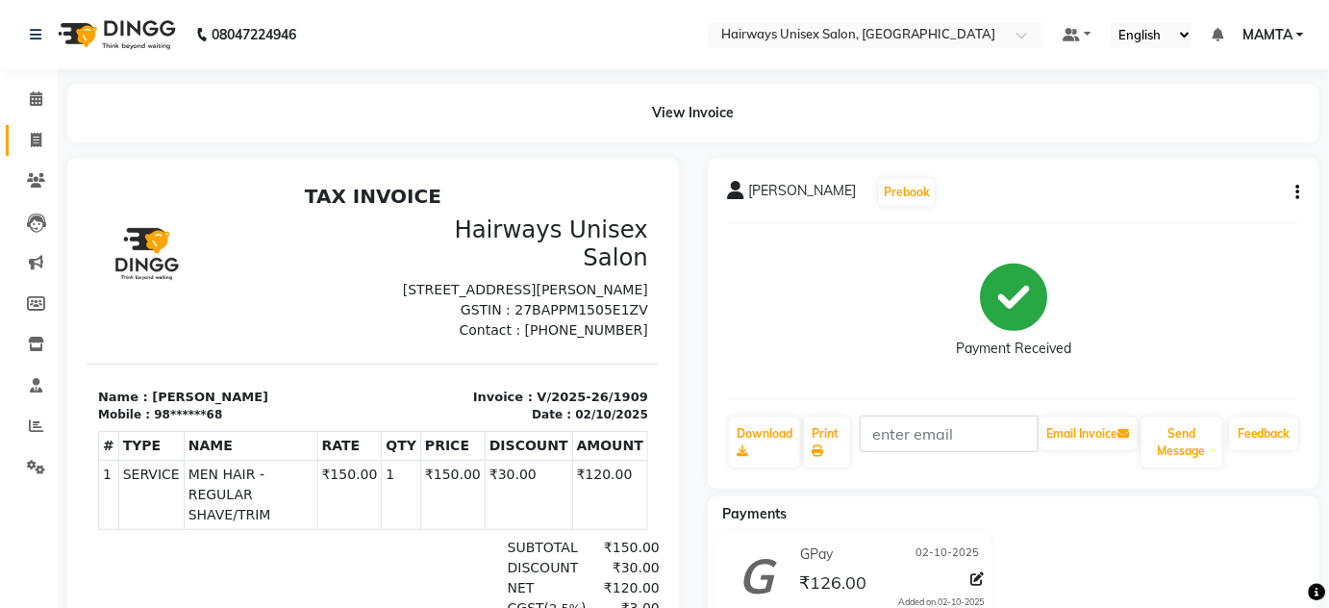
click at [36, 125] on link "Invoice" at bounding box center [29, 141] width 46 height 32
select select "8320"
select select "service"
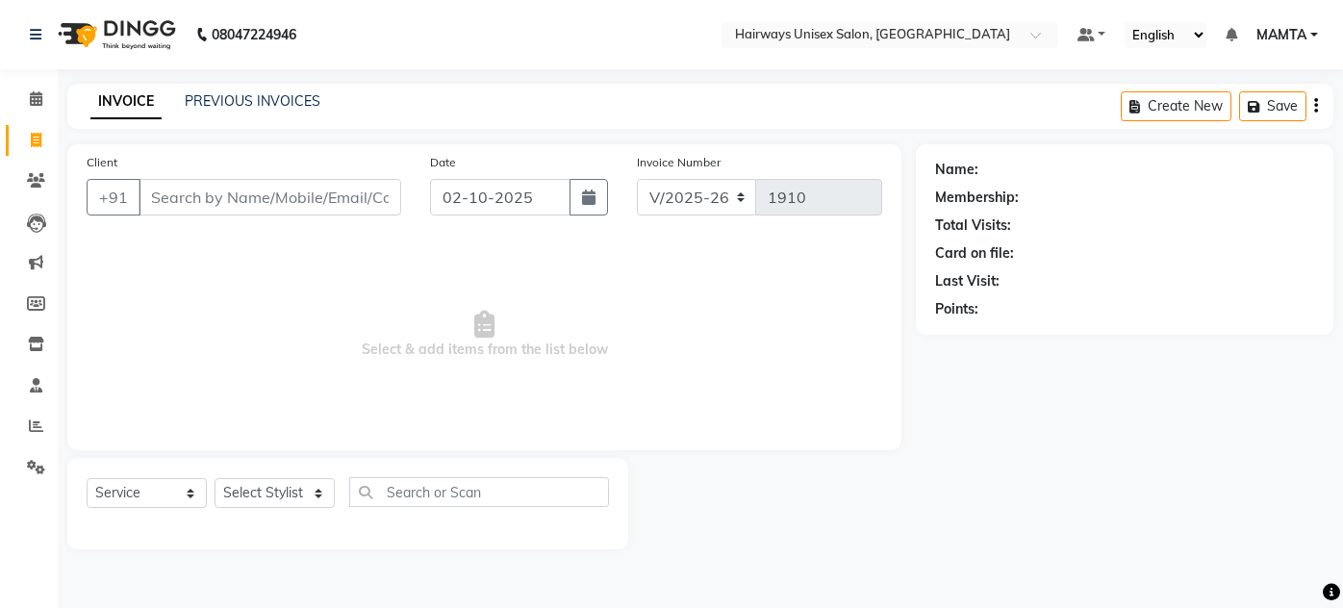
select select "8320"
select select "service"
click at [225, 202] on input "Client" at bounding box center [270, 197] width 263 height 37
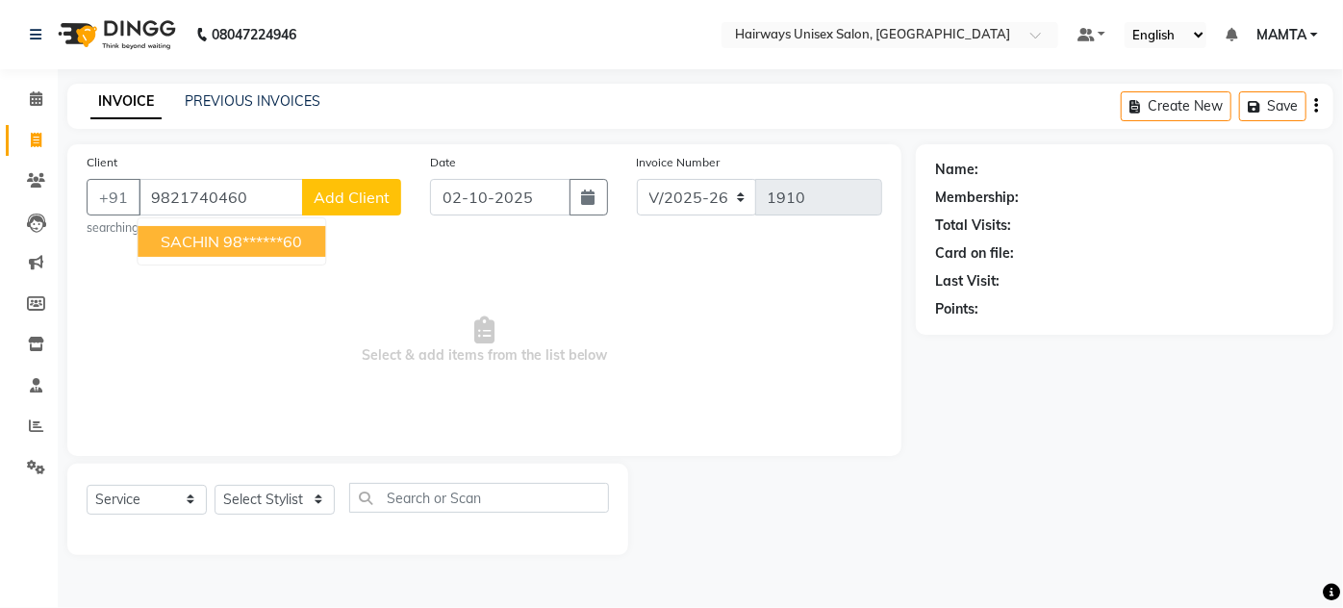
type input "9821740460"
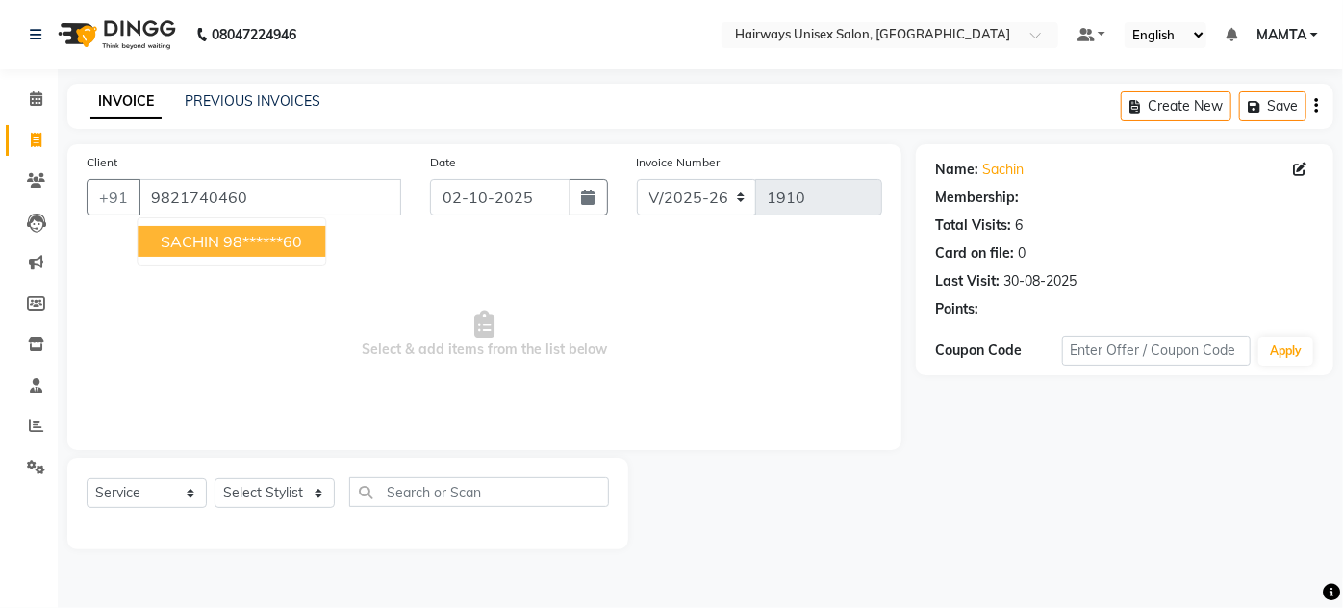
select select "1: Object"
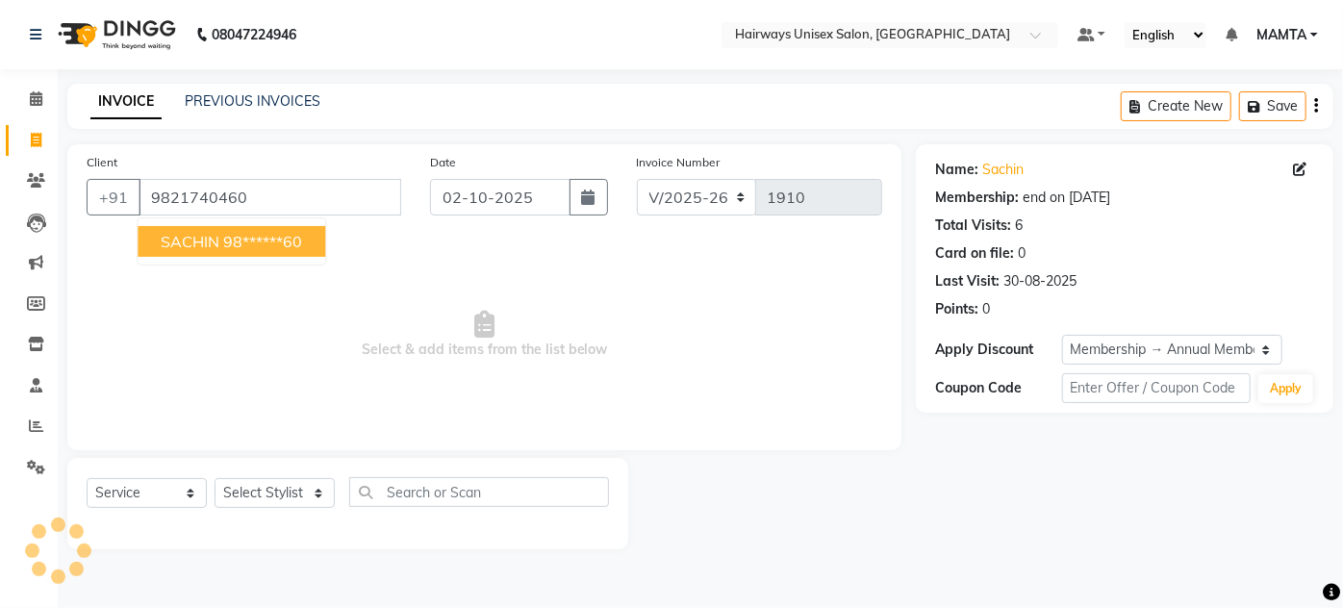
click at [225, 245] on ngb-highlight "98******60" at bounding box center [262, 241] width 79 height 19
type input "98******60"
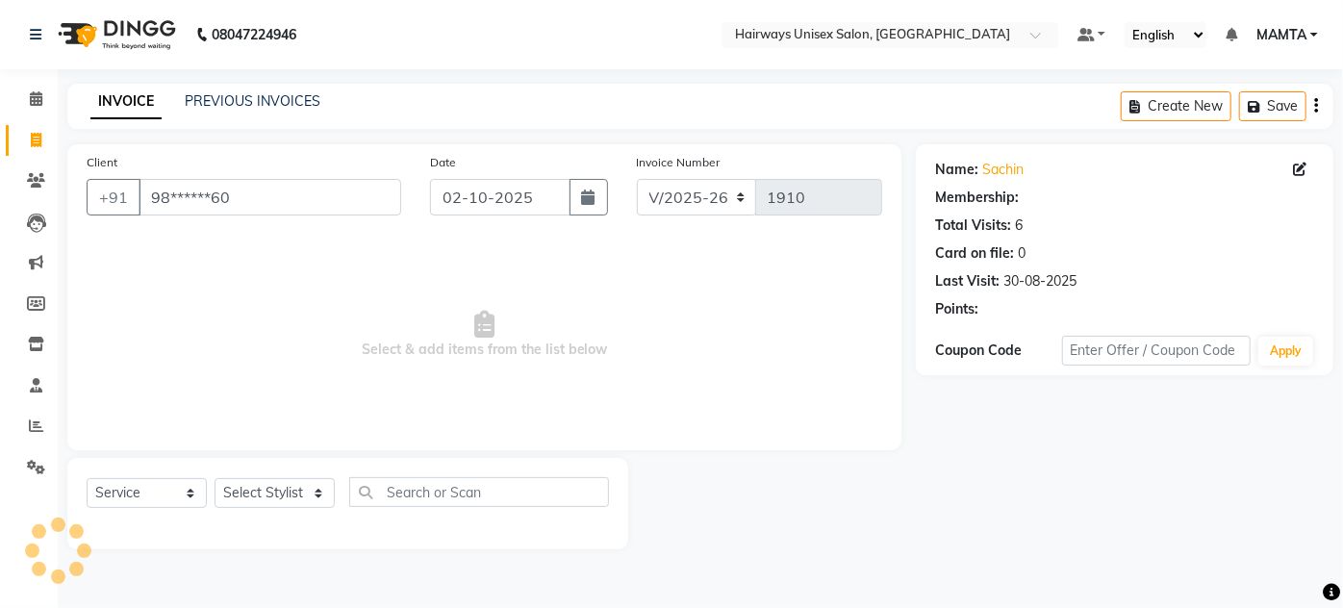
select select "1: Object"
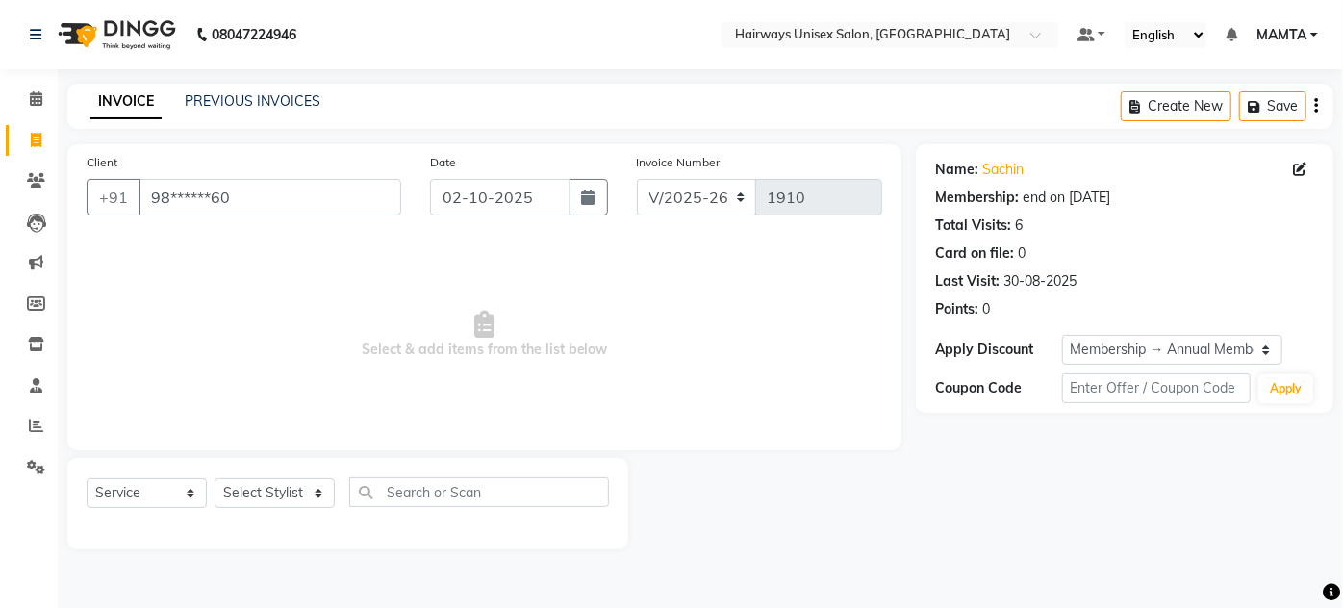
click at [256, 510] on div "Select Service Product Membership Package Voucher Prepaid Gift Card Select Styl…" at bounding box center [348, 499] width 522 height 45
click at [259, 496] on select "Select Stylist [PERSON_NAME] [PERSON_NAME] [PERSON_NAME] MAMTA POOJA [PERSON_NA…" at bounding box center [275, 493] width 120 height 30
select select "80506"
click at [215, 478] on select "Select Stylist [PERSON_NAME] [PERSON_NAME] [PERSON_NAME] MAMTA POOJA [PERSON_NA…" at bounding box center [275, 493] width 120 height 30
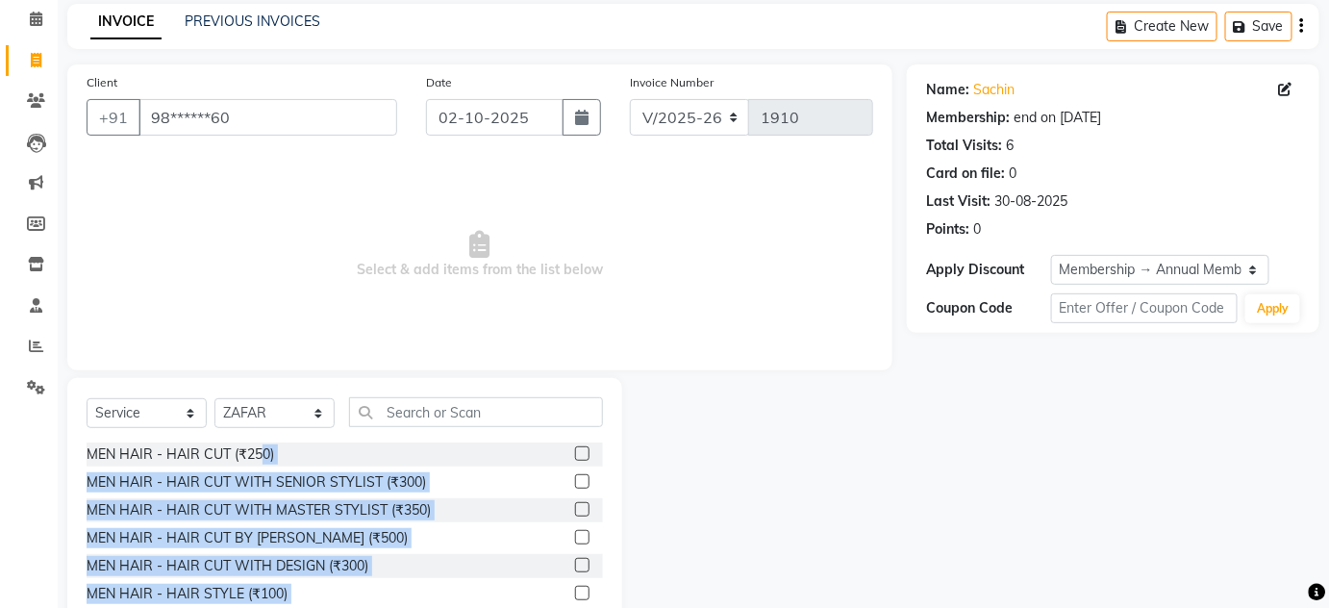
scroll to position [106, 0]
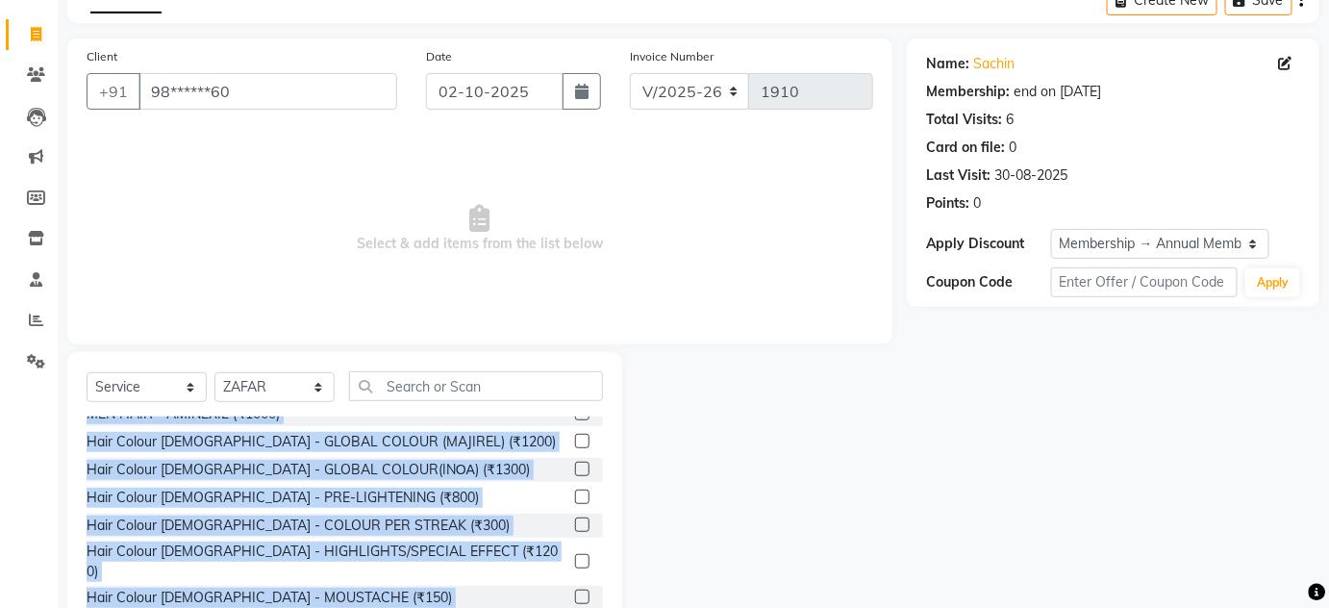
drag, startPoint x: 260, startPoint y: 529, endPoint x: 669, endPoint y: 648, distance: 426.8
click at [669, 502] on html "08047224946 Select Location × Hairways Unisex Salon, Goregaon Default Panel My …" at bounding box center [664, 198] width 1329 height 608
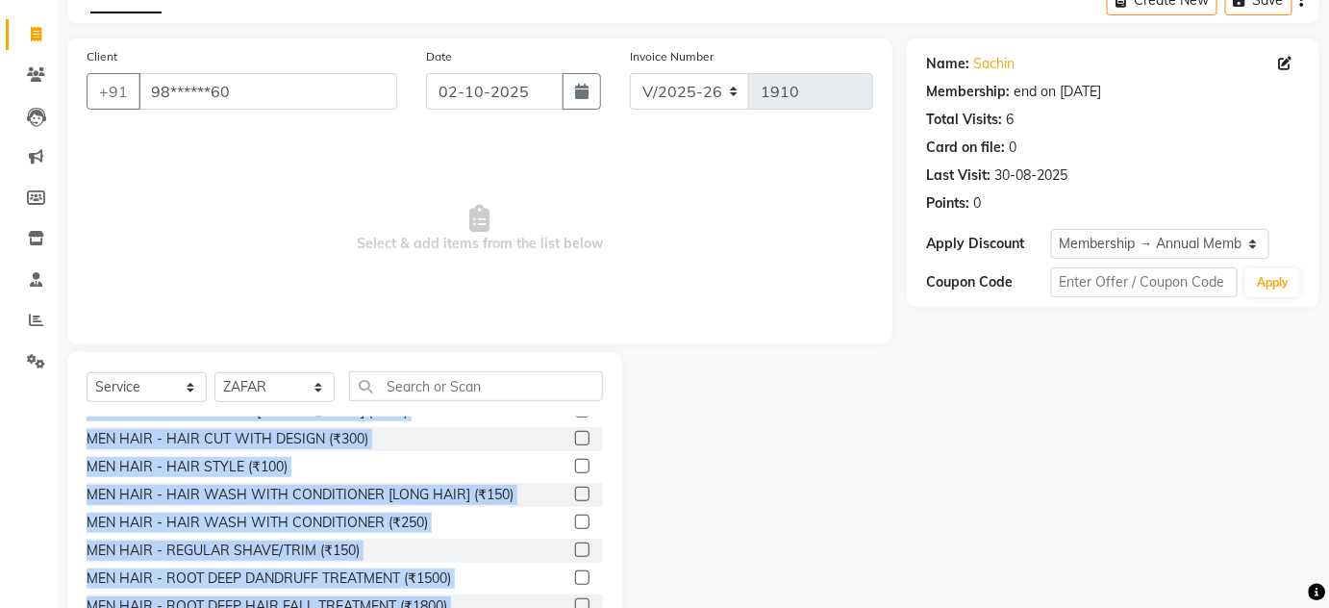
scroll to position [0, 0]
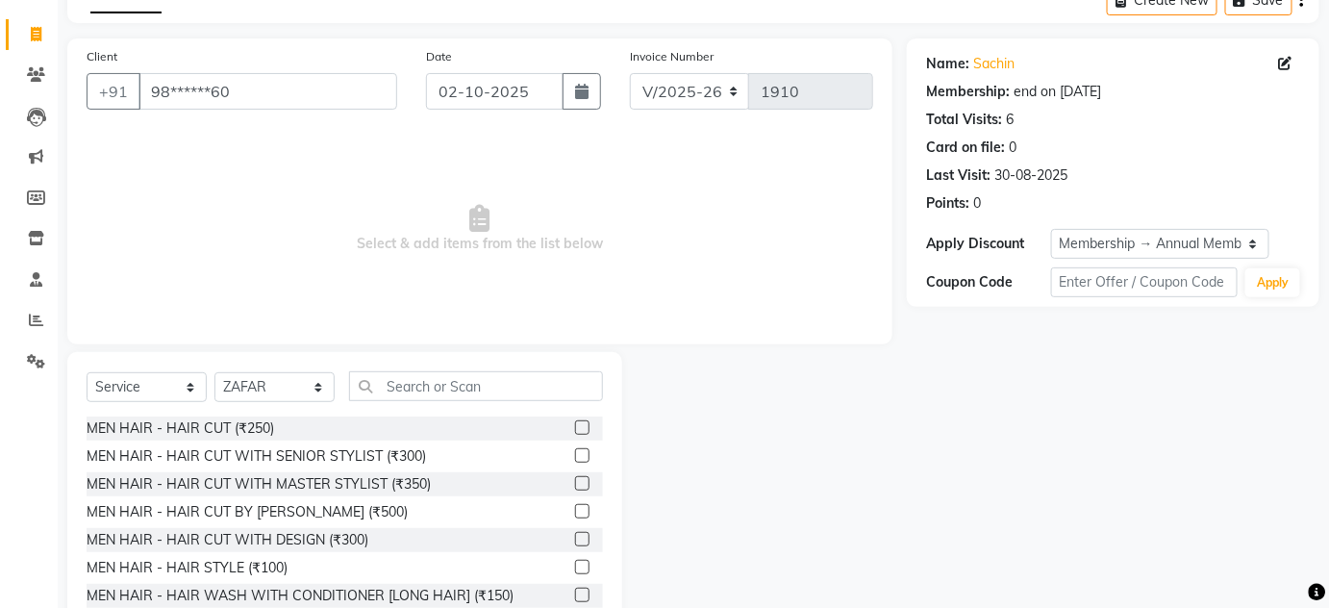
click at [694, 315] on span "Select & add items from the list below" at bounding box center [480, 229] width 787 height 192
click at [371, 485] on div "MEN HAIR - HAIR CUT WITH MASTER STYLIST (₹350)" at bounding box center [259, 484] width 344 height 20
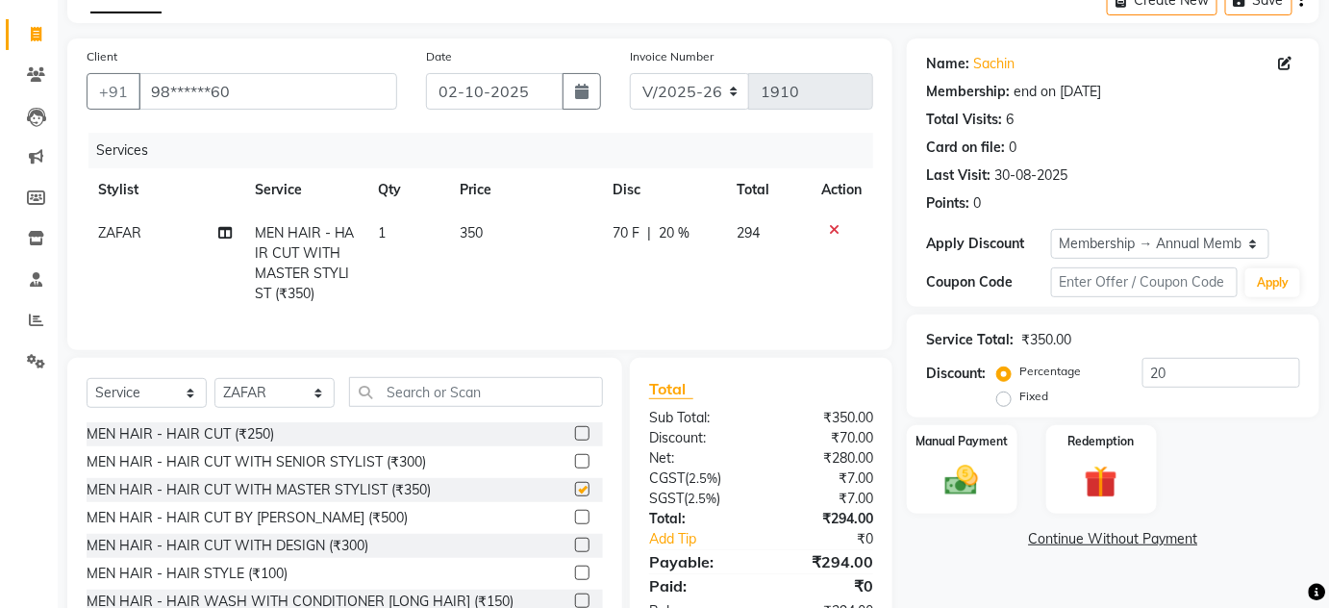
checkbox input "false"
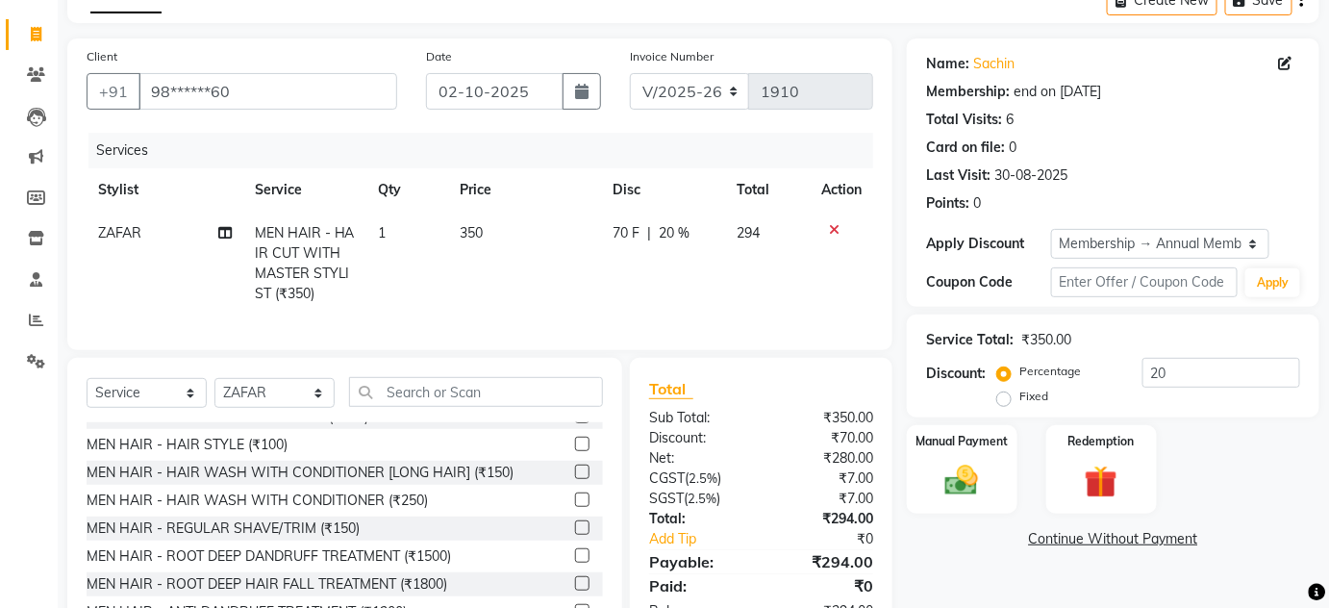
scroll to position [174, 0]
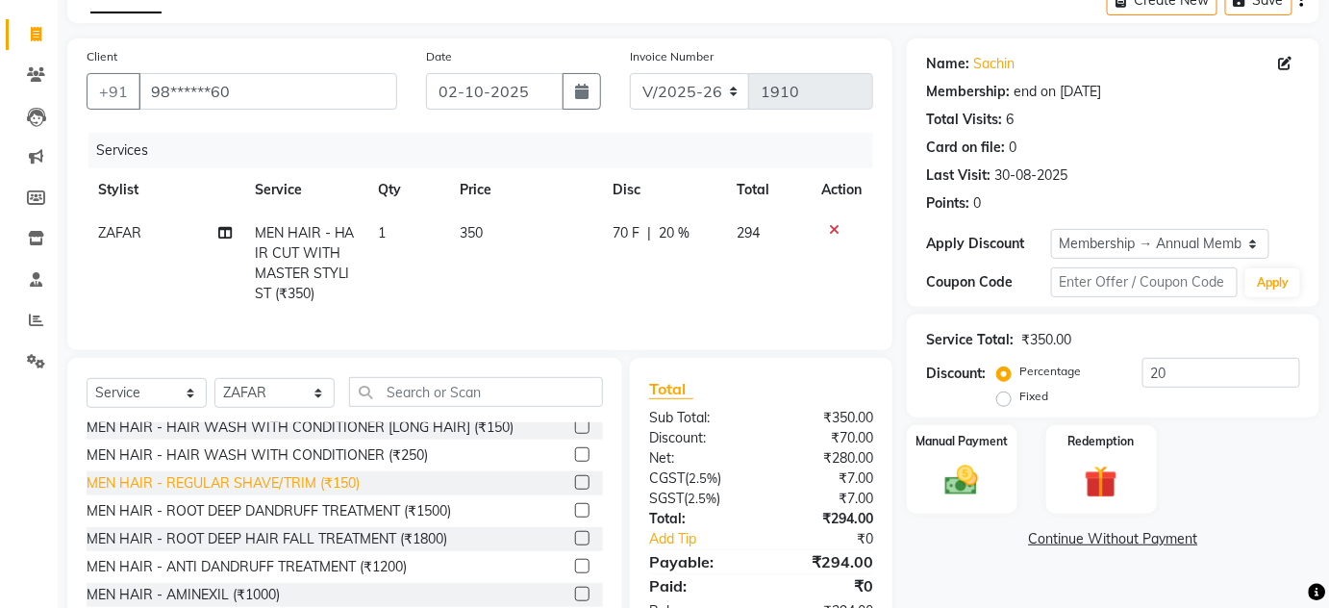
click at [328, 493] on div "MEN HAIR - REGULAR SHAVE/TRIM (₹150)" at bounding box center [223, 483] width 273 height 20
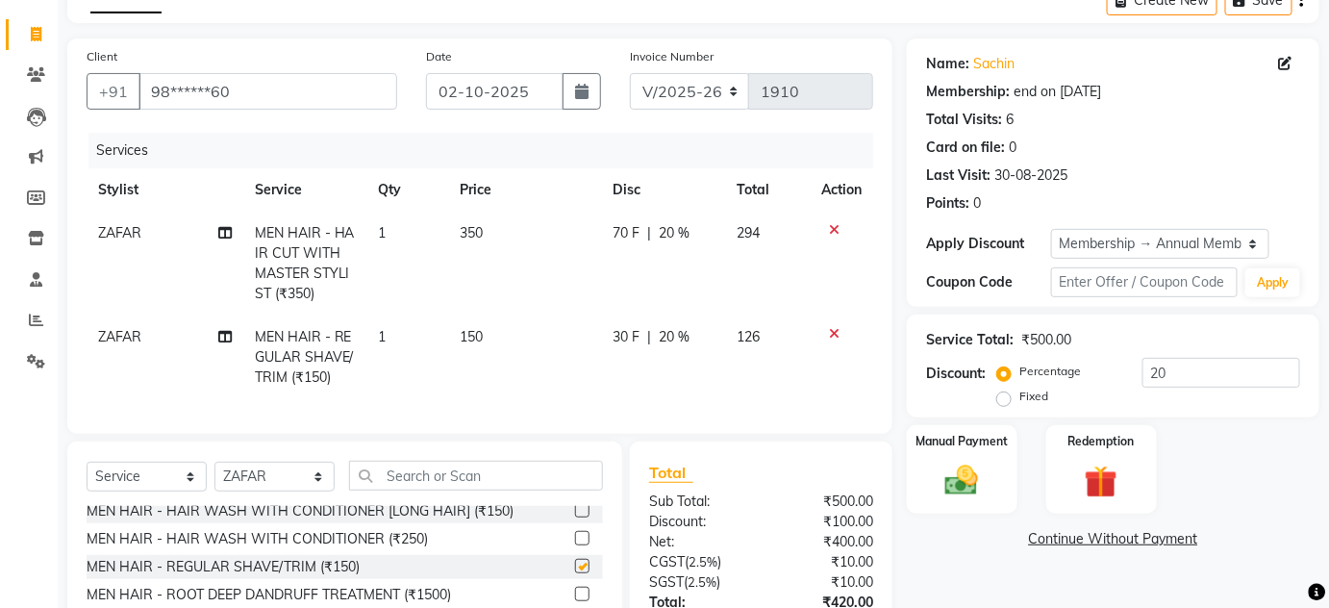
checkbox input "false"
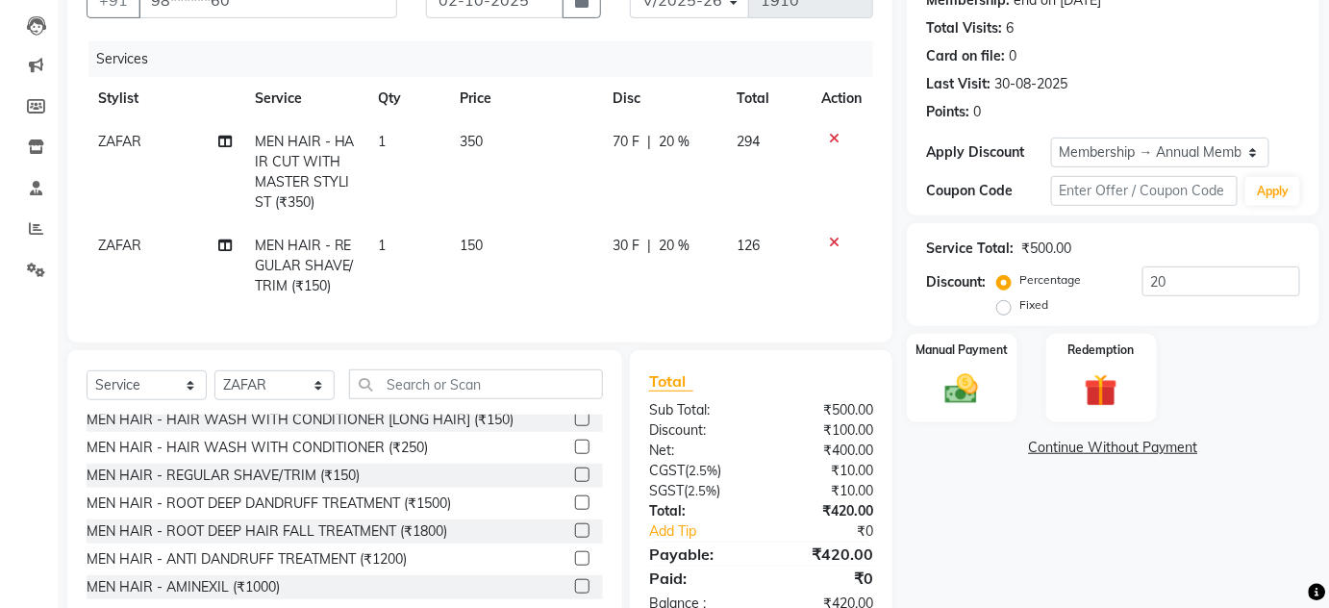
scroll to position [265, 0]
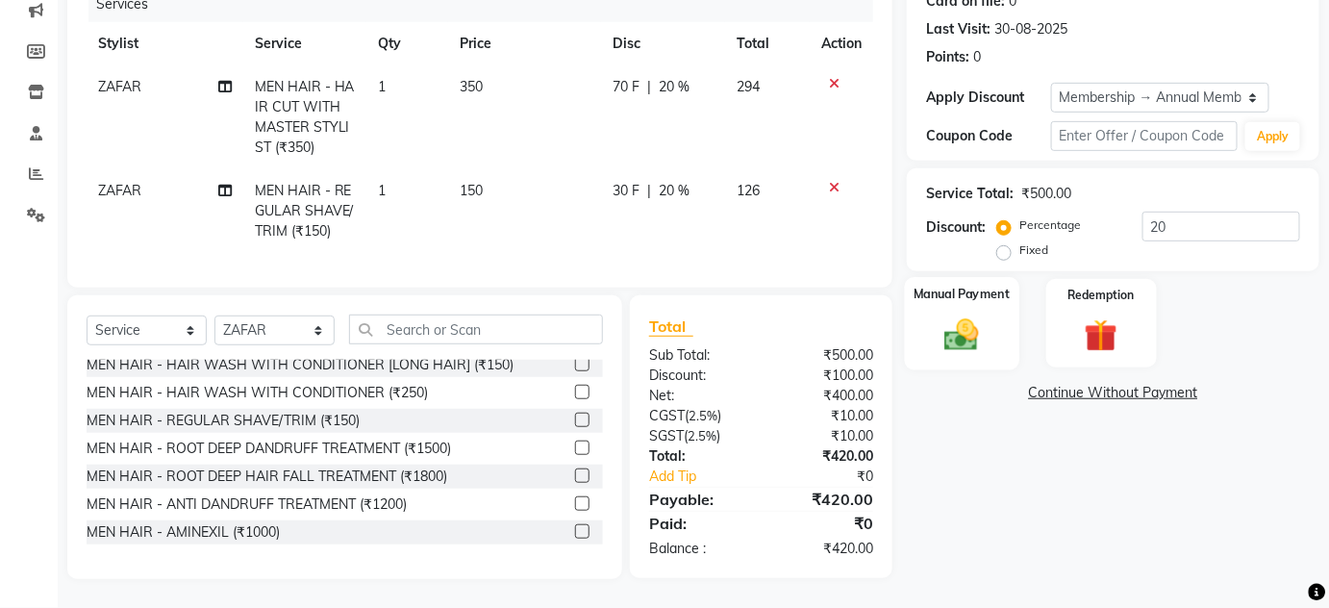
click at [972, 286] on label "Manual Payment" at bounding box center [962, 294] width 96 height 18
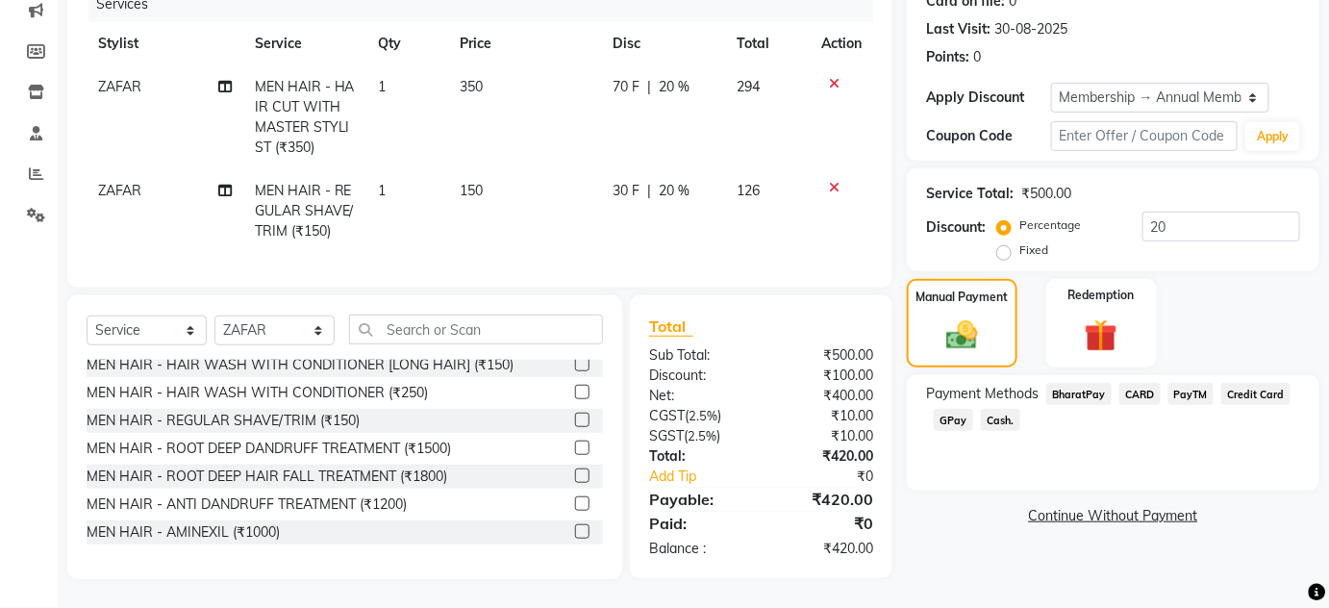
click at [959, 409] on span "GPay" at bounding box center [953, 420] width 39 height 22
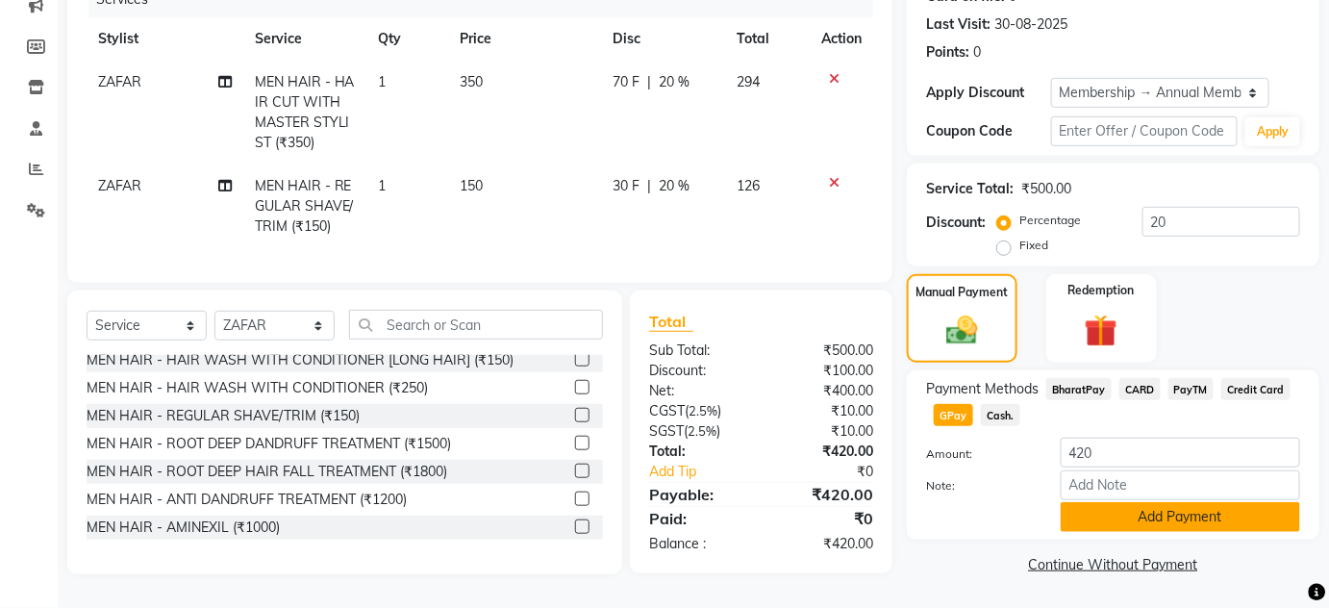
click at [1103, 504] on button "Add Payment" at bounding box center [1181, 517] width 240 height 30
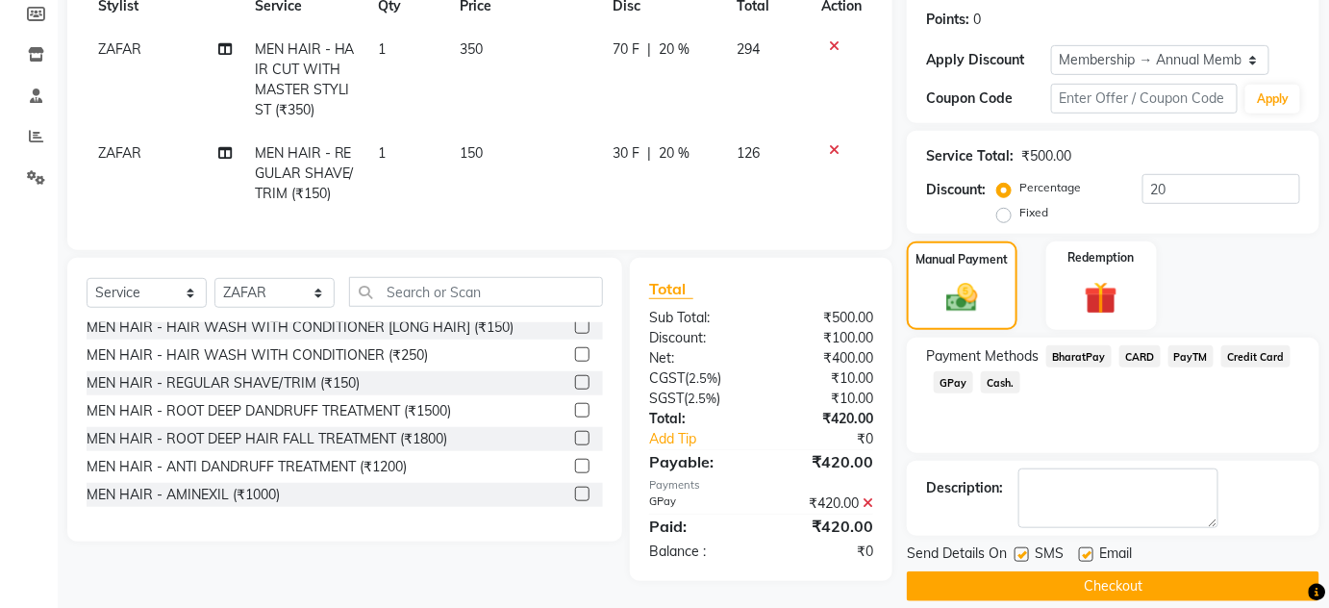
scroll to position [310, 0]
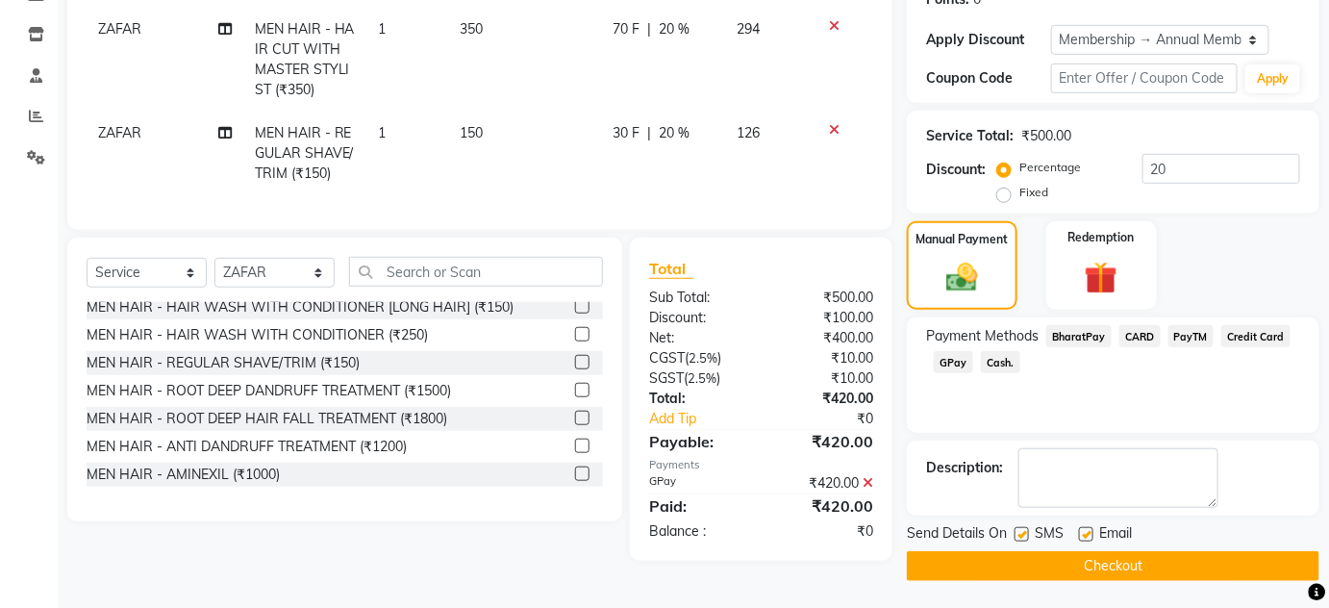
click at [1032, 566] on button "Checkout" at bounding box center [1113, 566] width 413 height 30
